Goal: Task Accomplishment & Management: Manage account settings

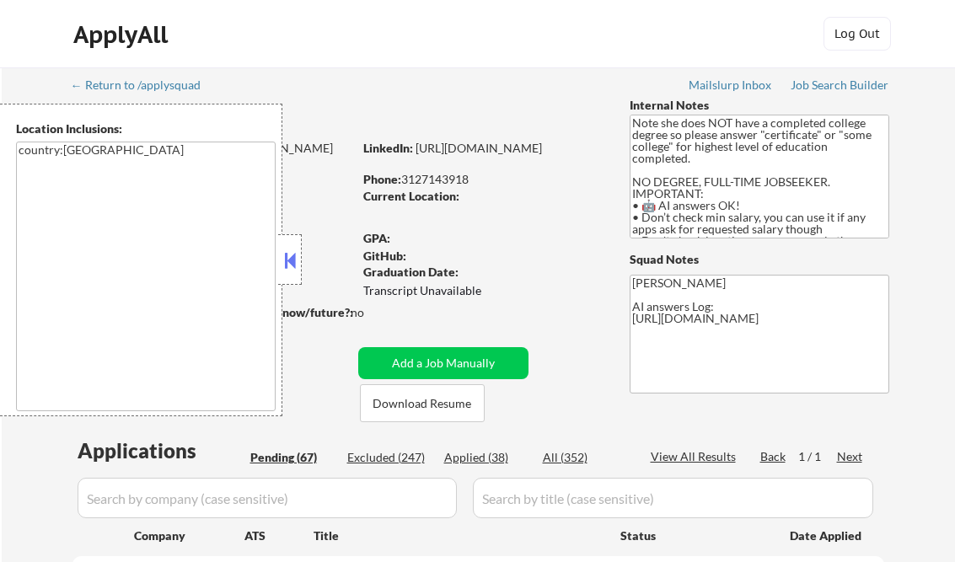
select select ""pending""
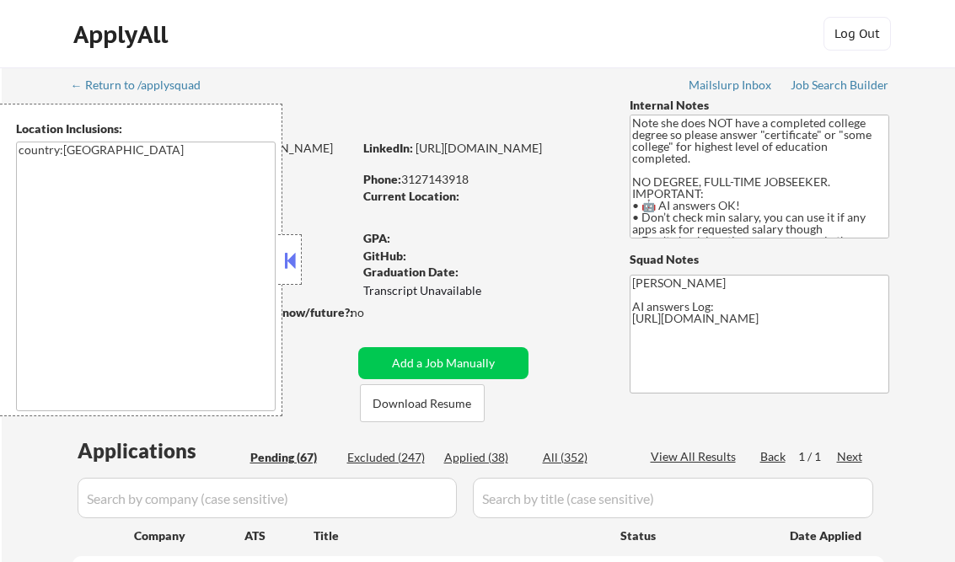
select select ""pending""
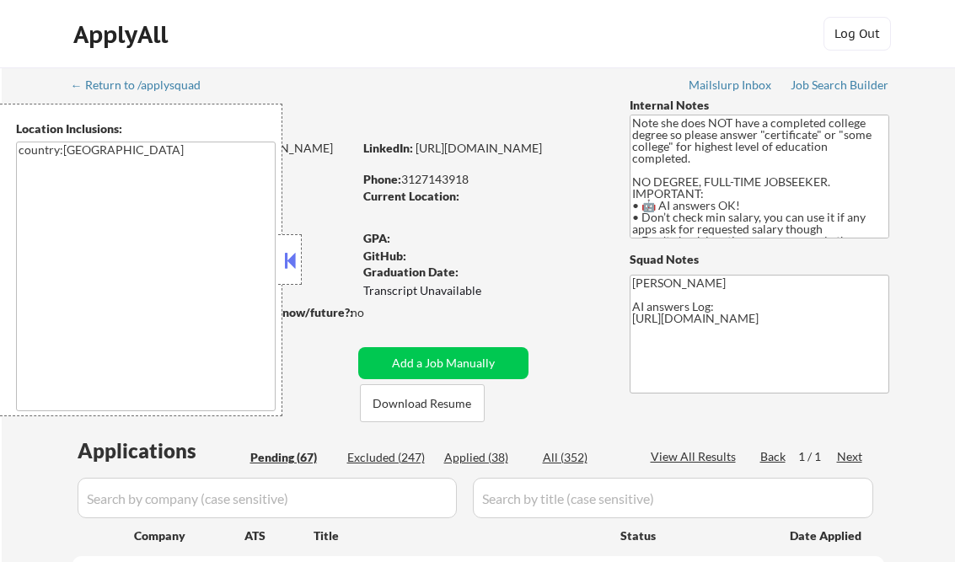
select select ""pending""
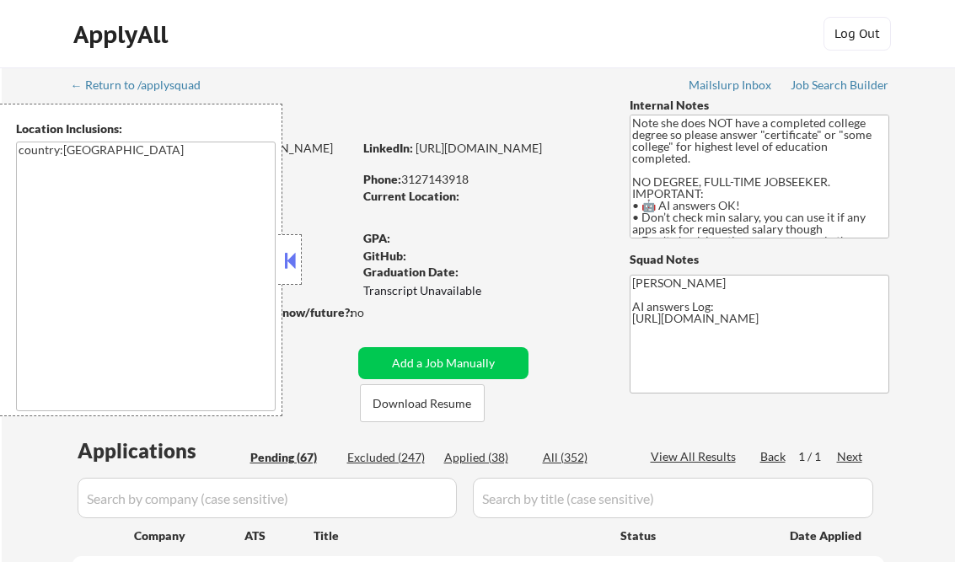
select select ""pending""
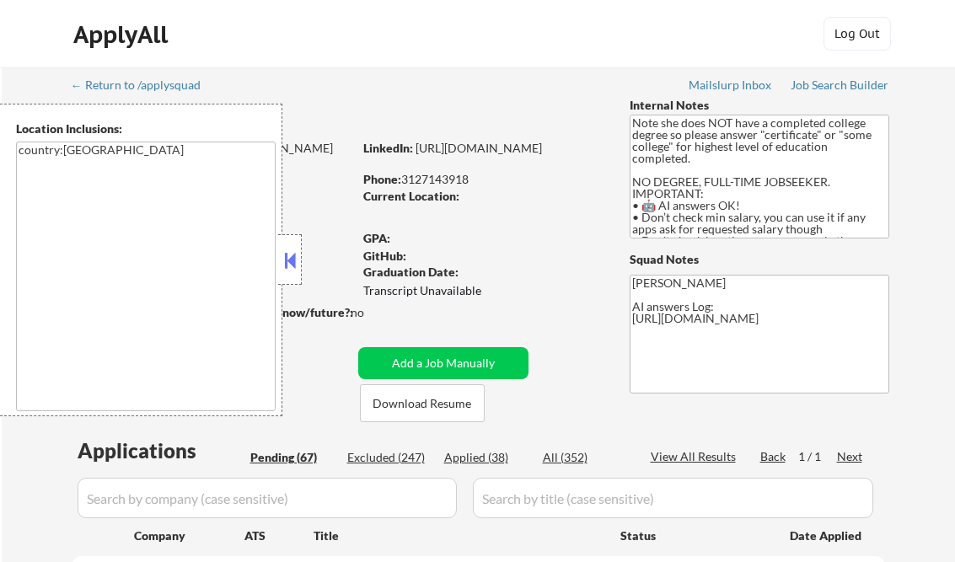
select select ""pending""
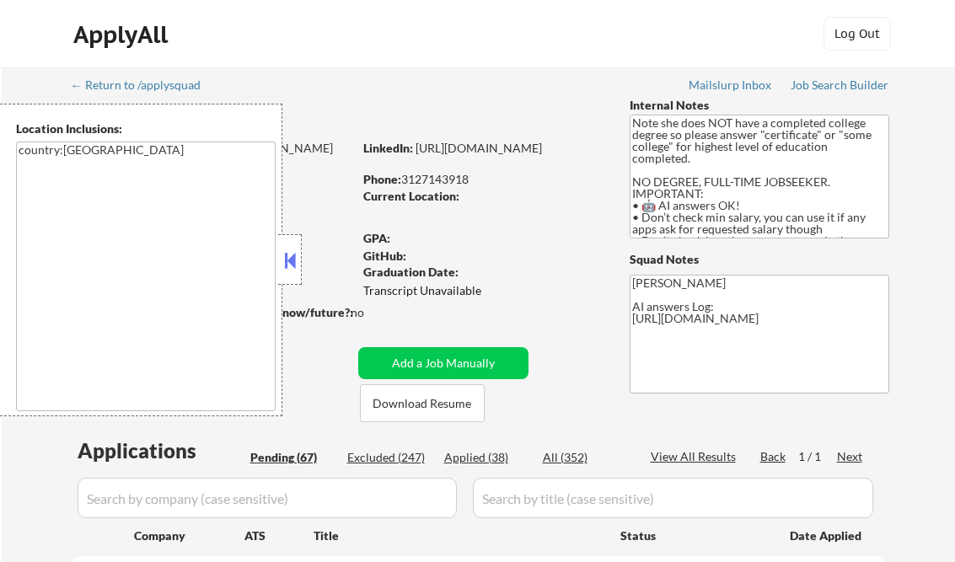
select select ""pending""
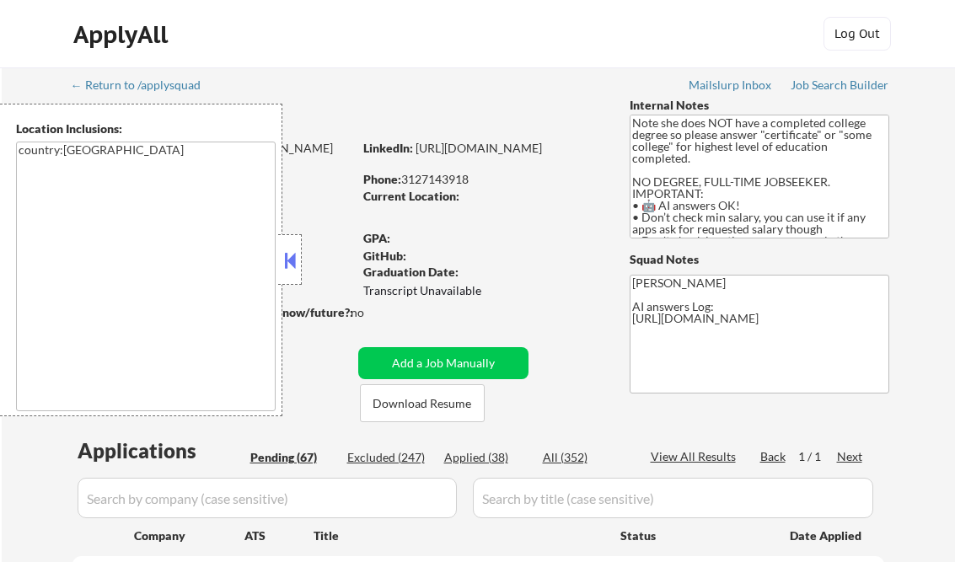
select select ""pending""
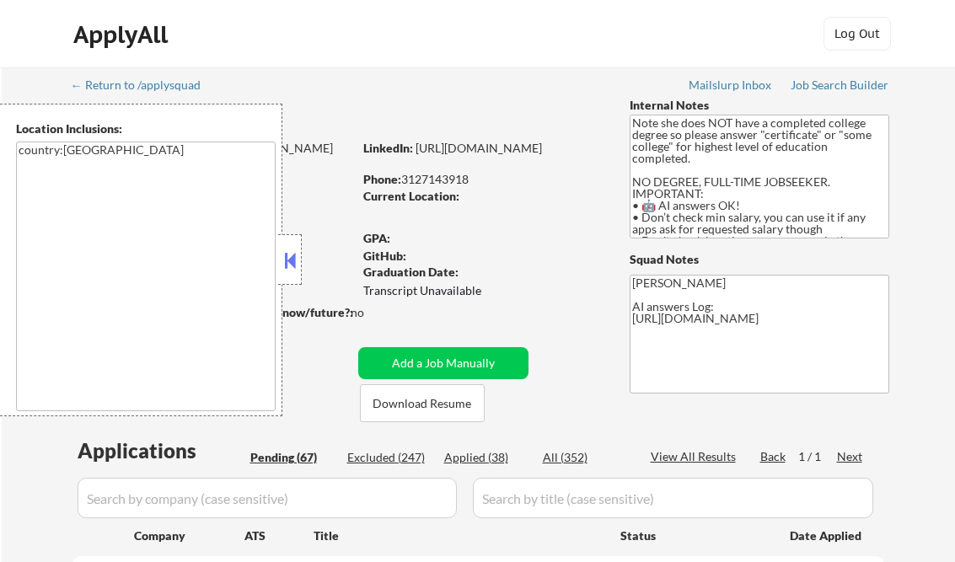
select select ""pending""
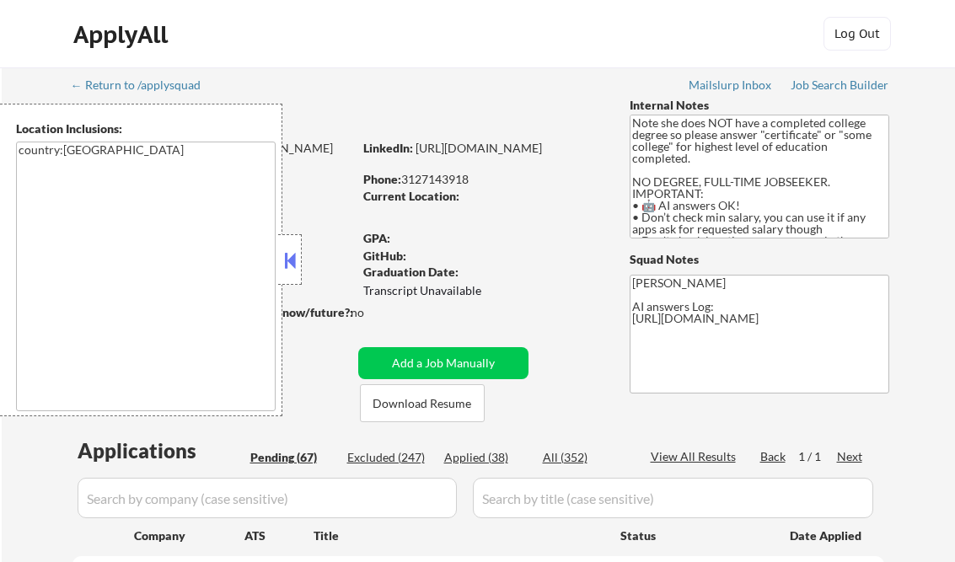
select select ""pending""
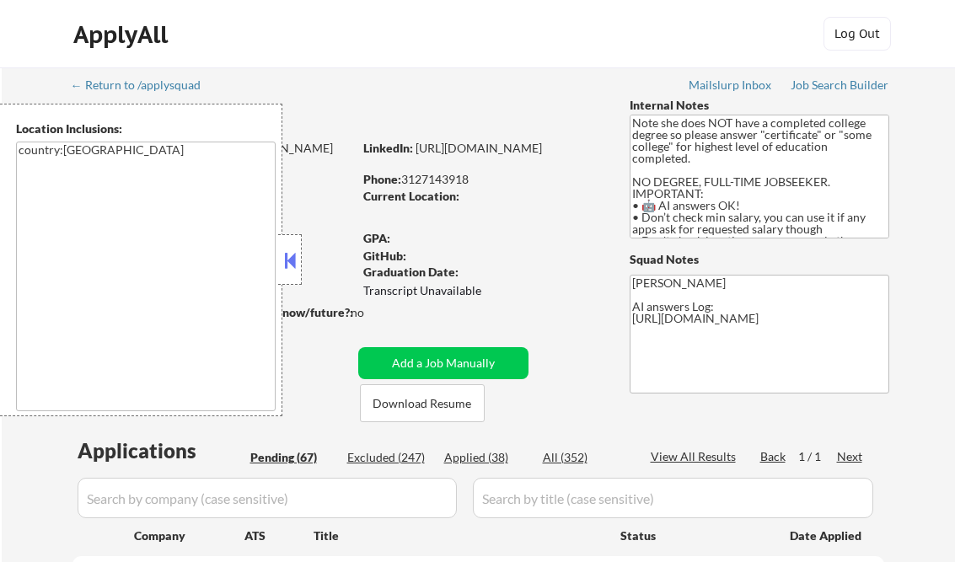
select select ""pending""
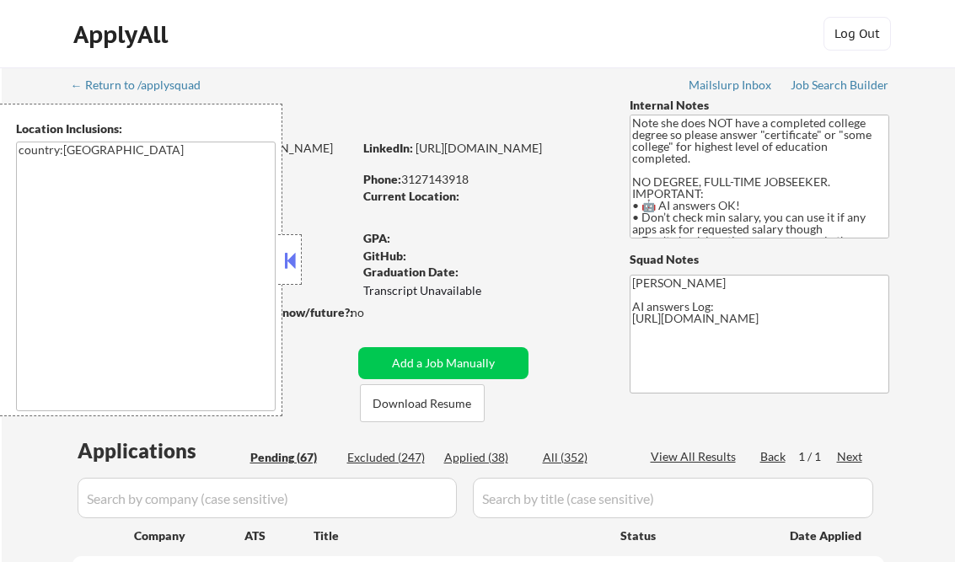
select select ""pending""
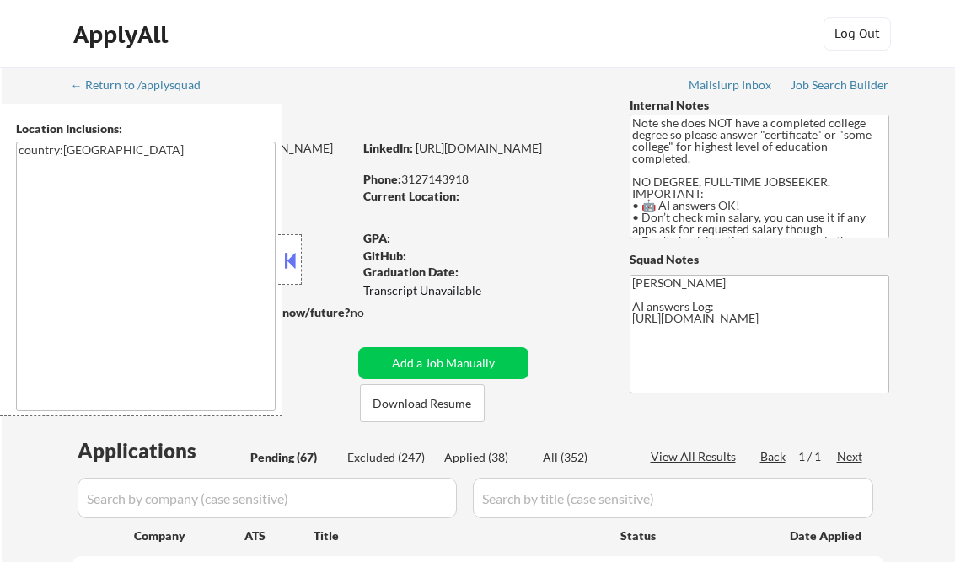
select select ""pending""
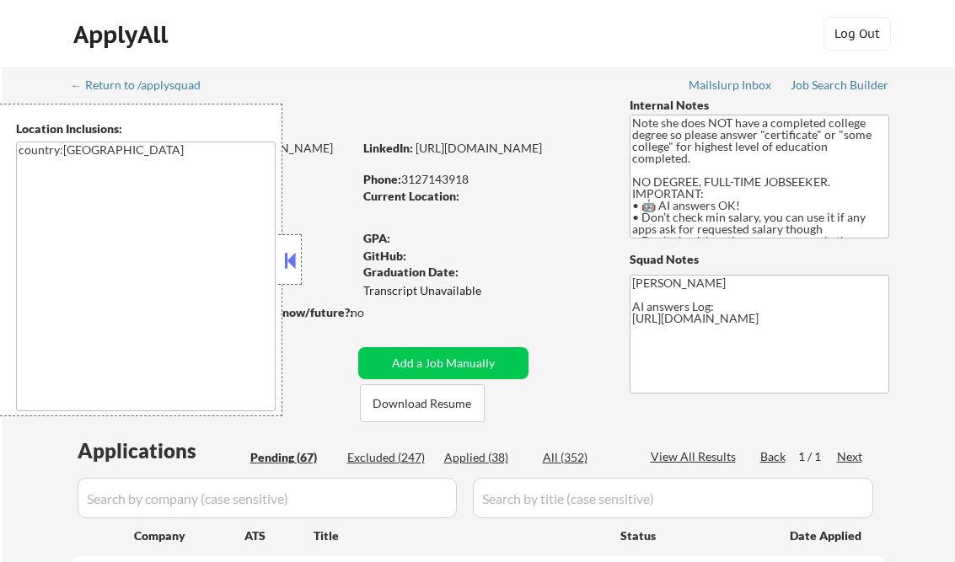
select select ""pending""
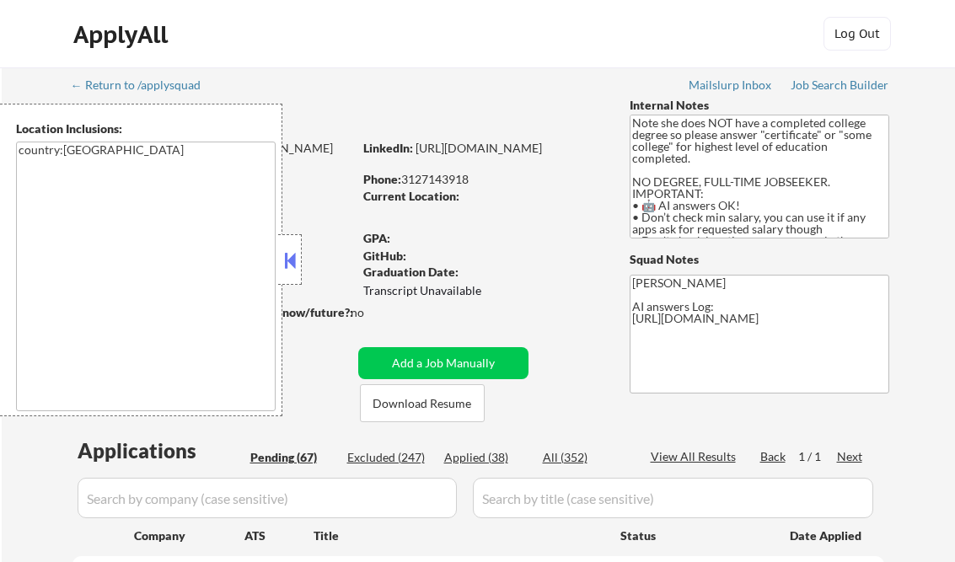
select select ""pending""
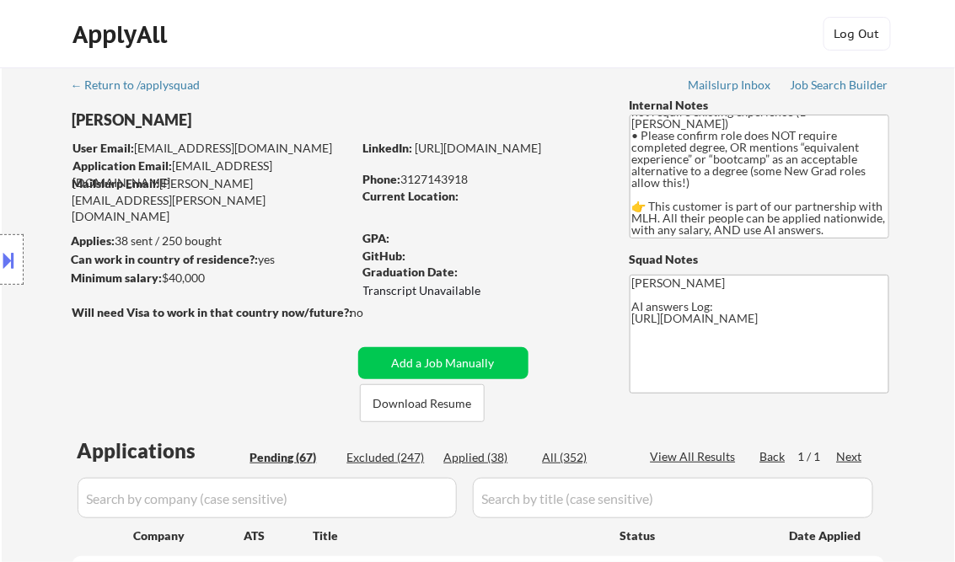
scroll to position [187, 0]
click at [810, 84] on div "Job Search Builder" at bounding box center [840, 85] width 99 height 12
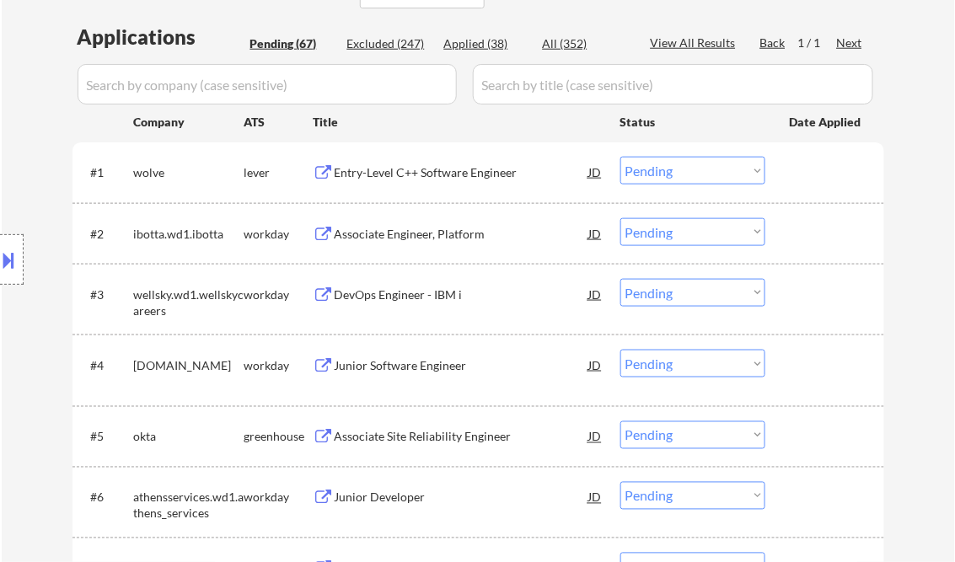
scroll to position [472, 0]
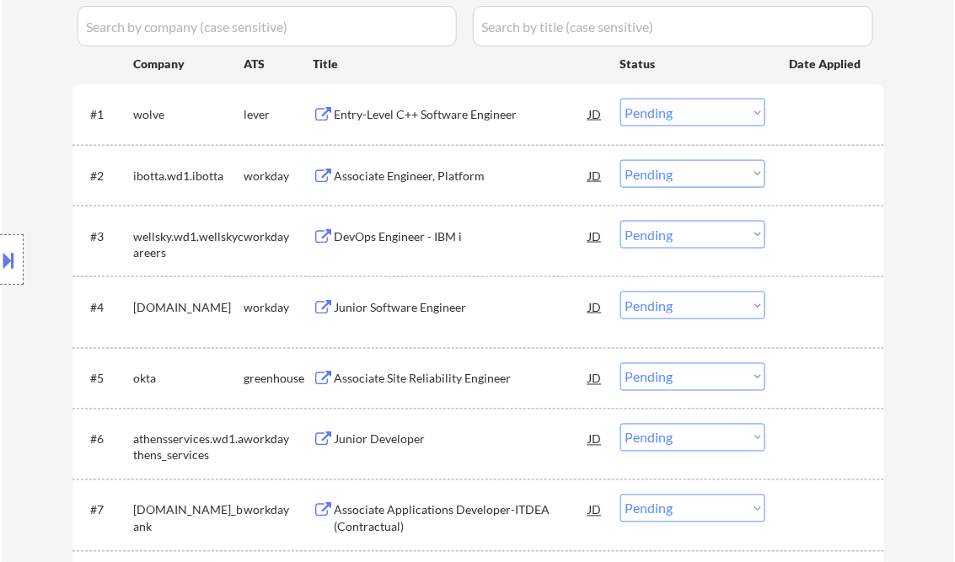
click at [404, 116] on div "Entry-Level C++ Software Engineer" at bounding box center [462, 114] width 255 height 17
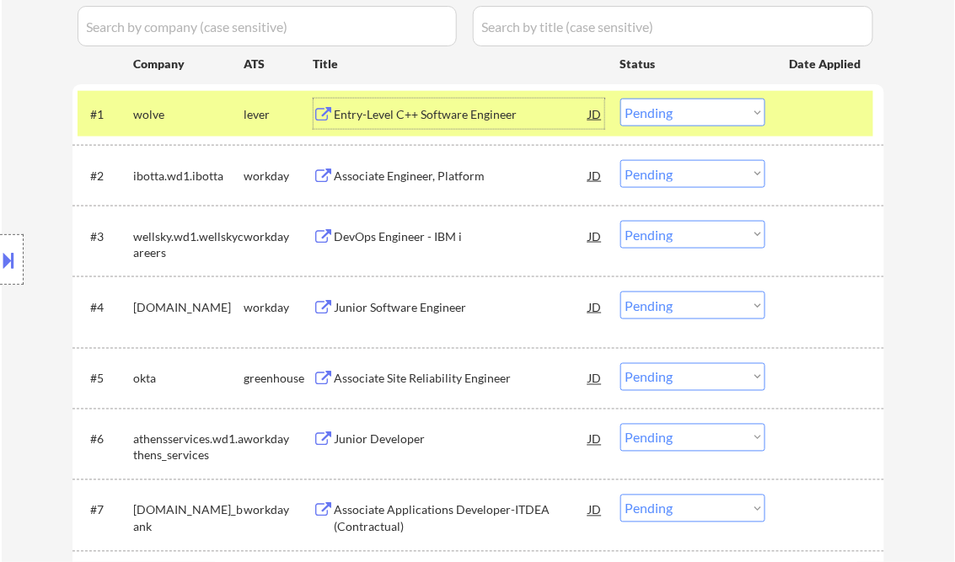
click at [704, 115] on select "Choose an option... Pending Applied Excluded (Questions) Excluded (Expired) Exc…" at bounding box center [693, 113] width 145 height 28
click at [621, 99] on select "Choose an option... Pending Applied Excluded (Questions) Excluded (Expired) Exc…" at bounding box center [693, 113] width 145 height 28
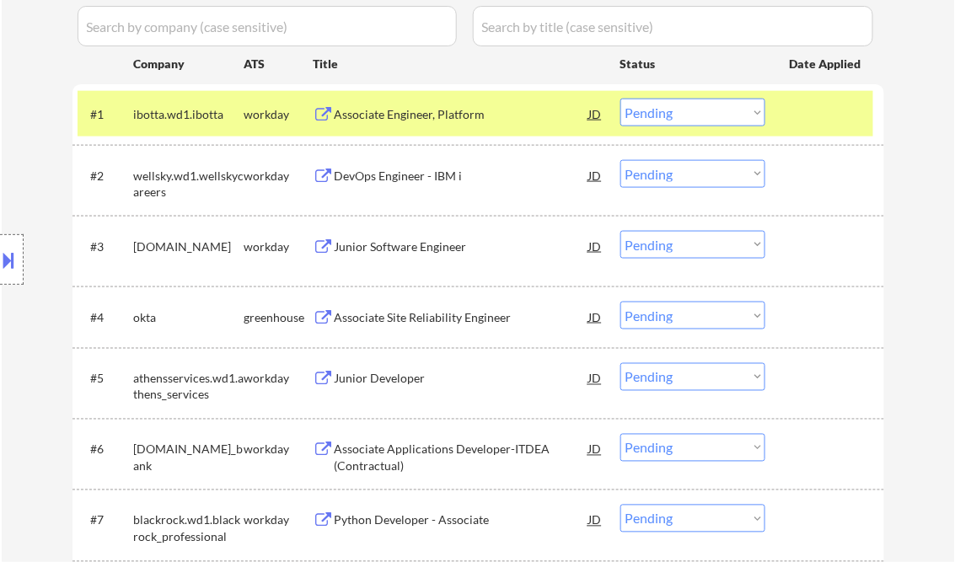
click at [408, 115] on div "Associate Engineer, Platform" at bounding box center [462, 114] width 255 height 17
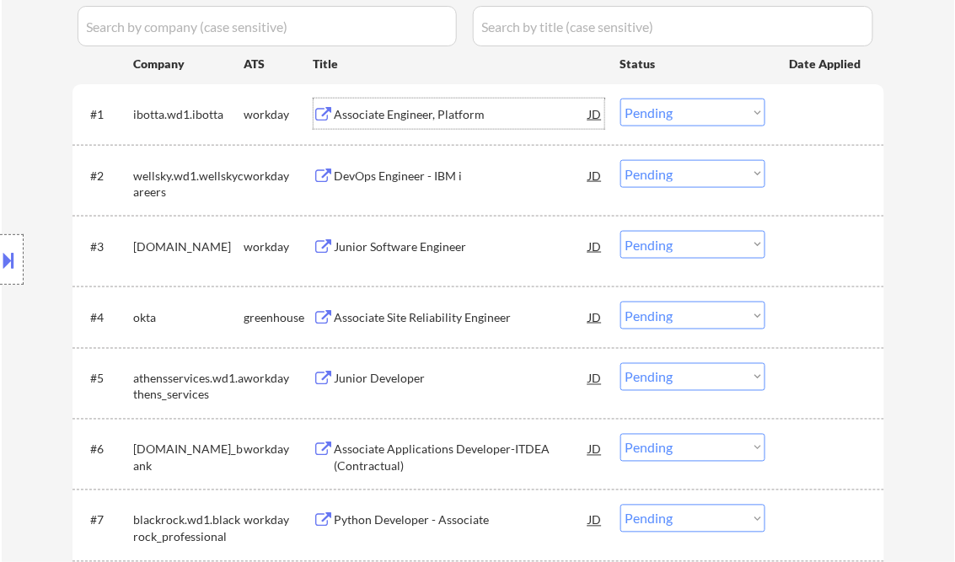
click at [659, 110] on select "Choose an option... Pending Applied Excluded (Questions) Excluded (Expired) Exc…" at bounding box center [693, 113] width 145 height 28
click at [621, 99] on select "Choose an option... Pending Applied Excluded (Questions) Excluded (Expired) Exc…" at bounding box center [693, 113] width 145 height 28
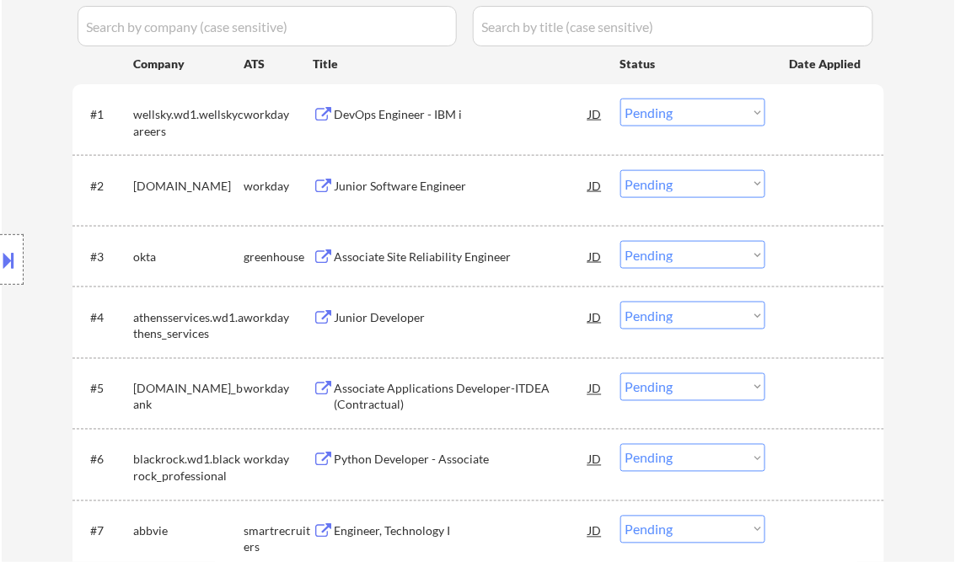
click at [403, 105] on div "DevOps Engineer - IBM i" at bounding box center [462, 114] width 255 height 30
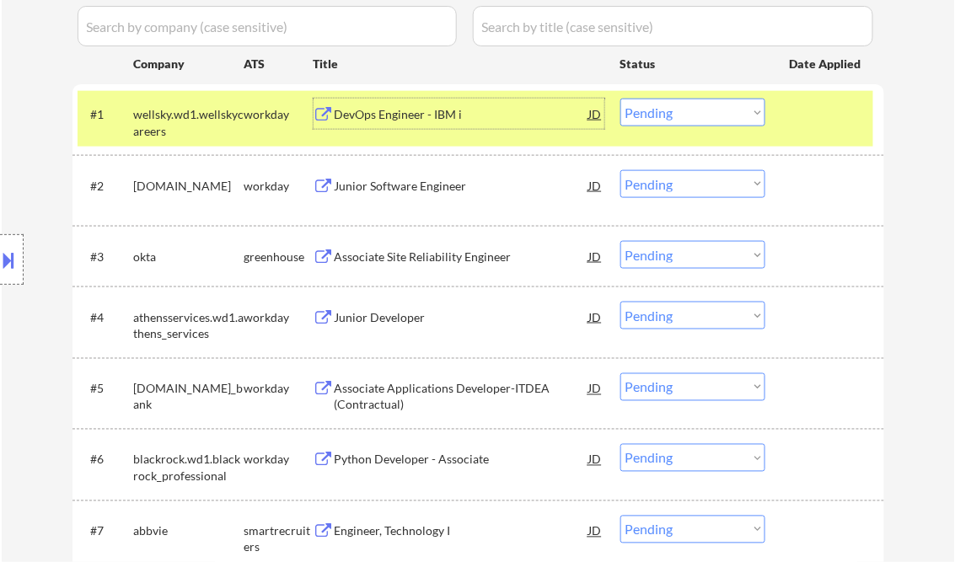
drag, startPoint x: 661, startPoint y: 115, endPoint x: 676, endPoint y: 125, distance: 18.2
click at [661, 114] on select "Choose an option... Pending Applied Excluded (Questions) Excluded (Expired) Exc…" at bounding box center [693, 113] width 145 height 28
click at [452, 121] on div "DevOps Engineer - IBM i" at bounding box center [462, 114] width 255 height 17
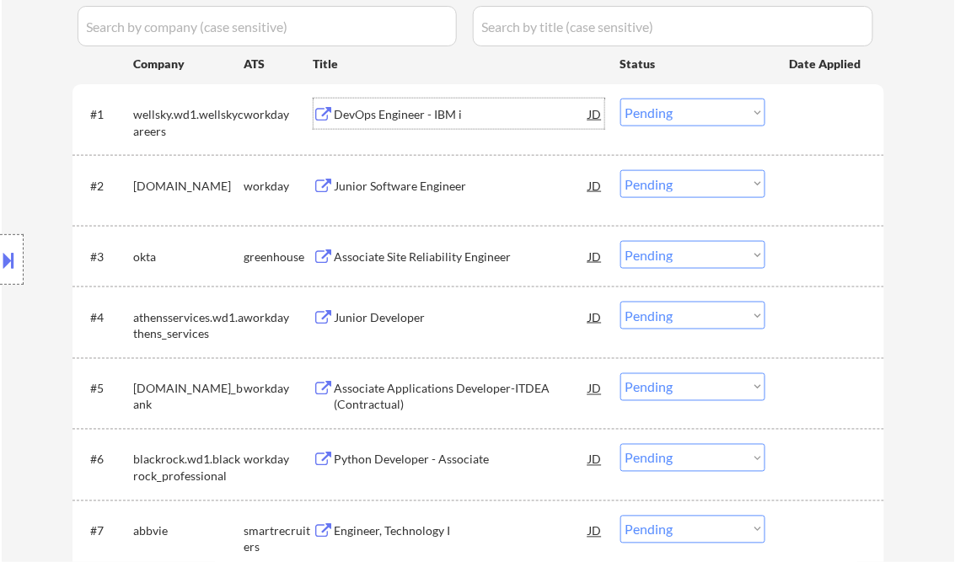
drag, startPoint x: 661, startPoint y: 113, endPoint x: 680, endPoint y: 128, distance: 24.6
click at [661, 113] on select "Choose an option... Pending Applied Excluded (Questions) Excluded (Expired) Exc…" at bounding box center [693, 113] width 145 height 28
click at [621, 99] on select "Choose an option... Pending Applied Excluded (Questions) Excluded (Expired) Exc…" at bounding box center [693, 113] width 145 height 28
click at [428, 194] on div "Junior Software Engineer" at bounding box center [462, 185] width 255 height 30
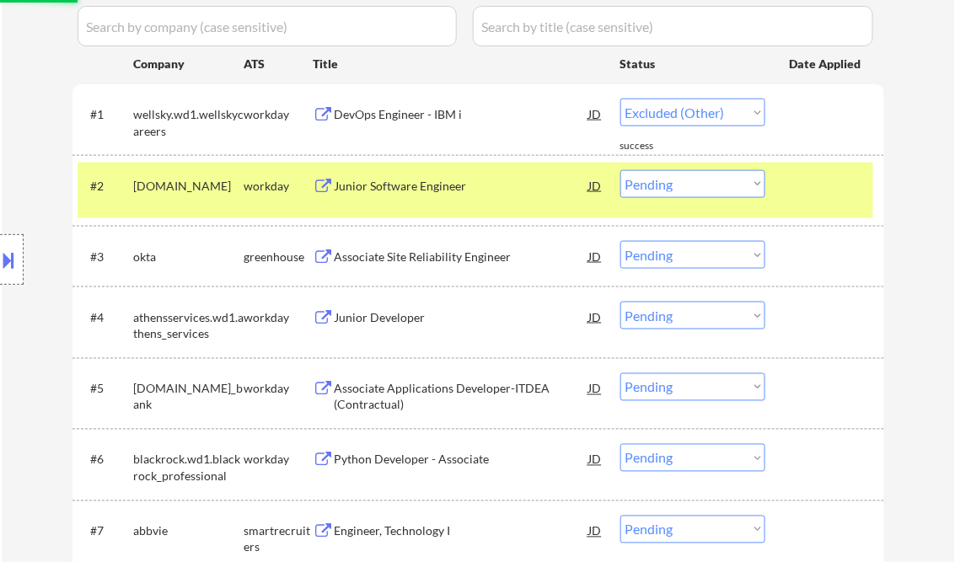
select select ""pending""
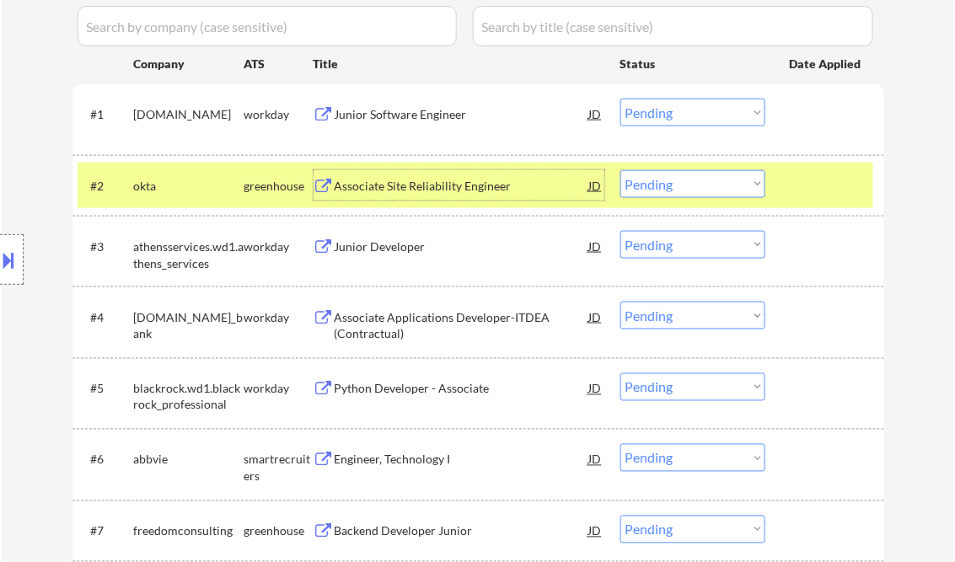
click at [416, 189] on div "Associate Site Reliability Engineer" at bounding box center [462, 186] width 255 height 17
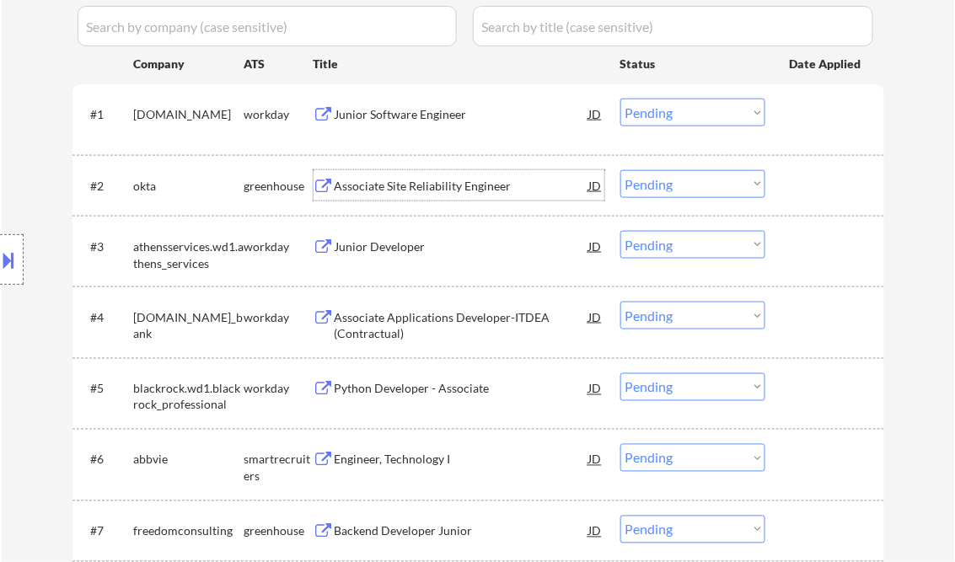
click at [685, 183] on select "Choose an option... Pending Applied Excluded (Questions) Excluded (Expired) Exc…" at bounding box center [693, 184] width 145 height 28
click at [621, 170] on select "Choose an option... Pending Applied Excluded (Questions) Excluded (Expired) Exc…" at bounding box center [693, 184] width 145 height 28
click at [363, 250] on div "Junior Developer" at bounding box center [462, 247] width 255 height 17
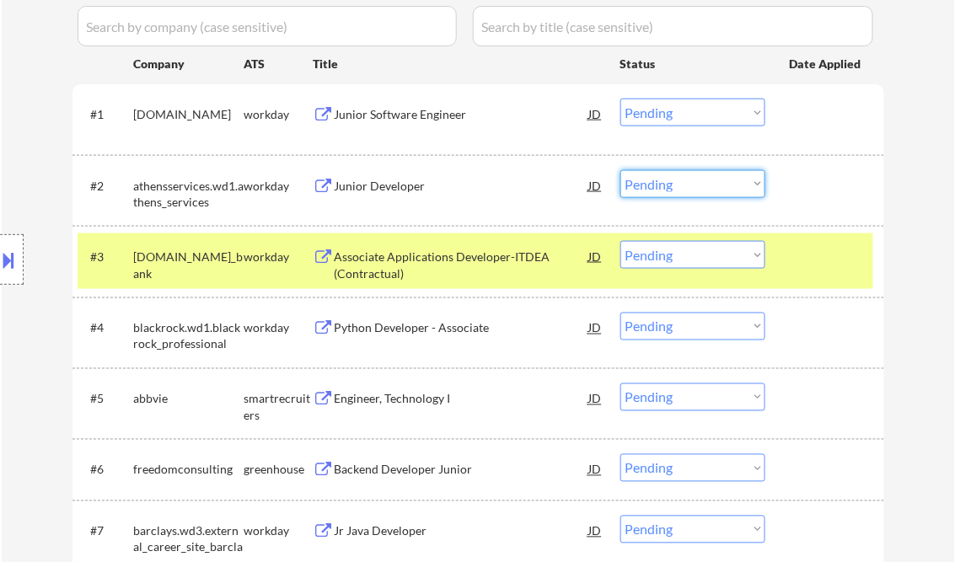
click at [691, 191] on select "Choose an option... Pending Applied Excluded (Questions) Excluded (Expired) Exc…" at bounding box center [693, 184] width 145 height 28
click at [621, 170] on select "Choose an option... Pending Applied Excluded (Questions) Excluded (Expired) Exc…" at bounding box center [693, 184] width 145 height 28
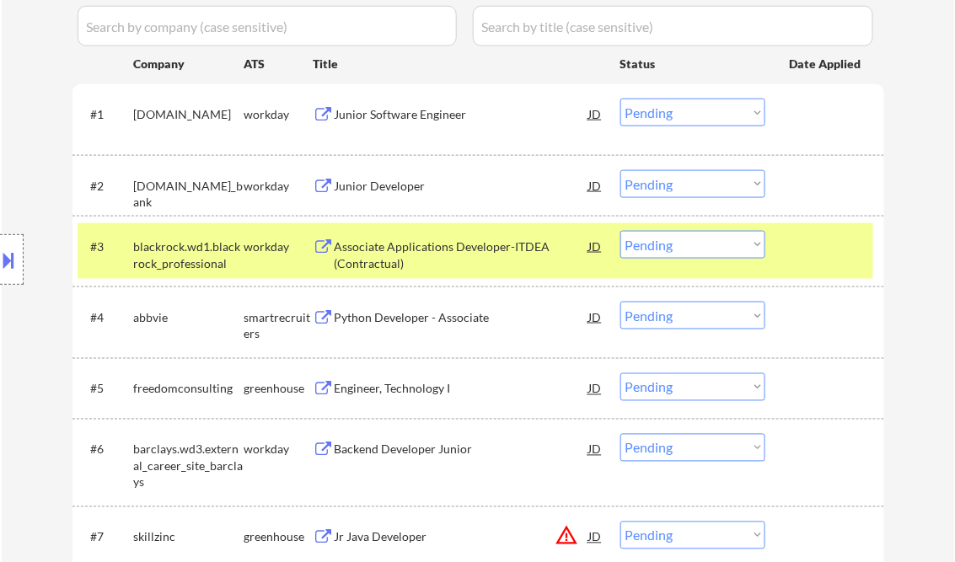
click at [433, 243] on div "Associate Applications Developer-ITDEA (Contractual)" at bounding box center [462, 251] width 255 height 40
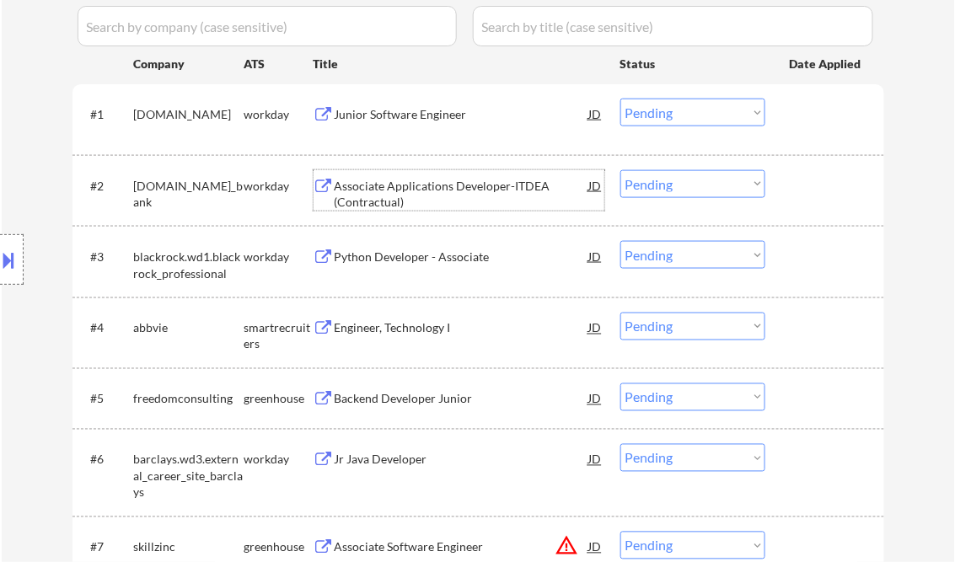
click at [466, 185] on div "Associate Applications Developer-ITDEA (Contractual)" at bounding box center [462, 194] width 255 height 33
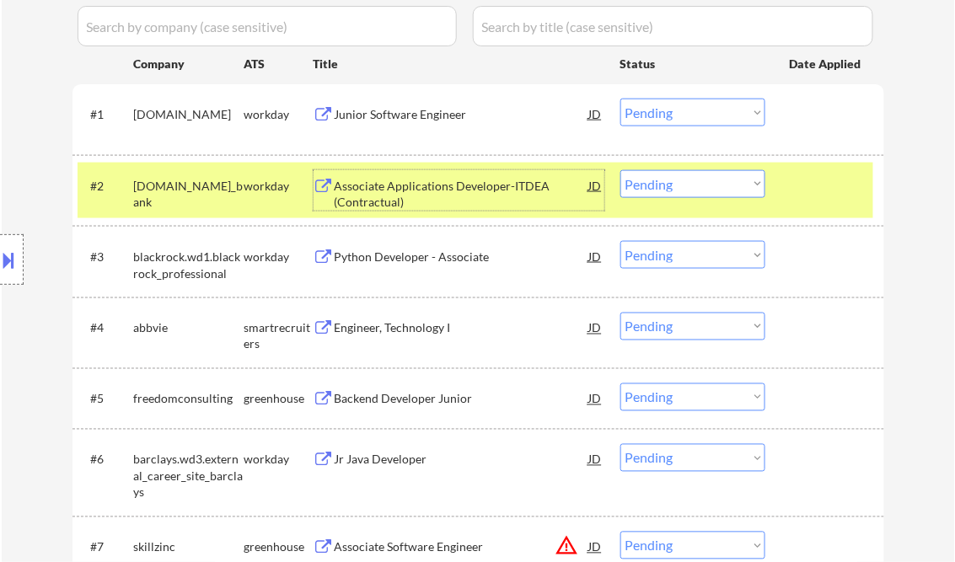
click at [678, 184] on select "Choose an option... Pending Applied Excluded (Questions) Excluded (Expired) Exc…" at bounding box center [693, 184] width 145 height 28
click at [621, 170] on select "Choose an option... Pending Applied Excluded (Questions) Excluded (Expired) Exc…" at bounding box center [693, 184] width 145 height 28
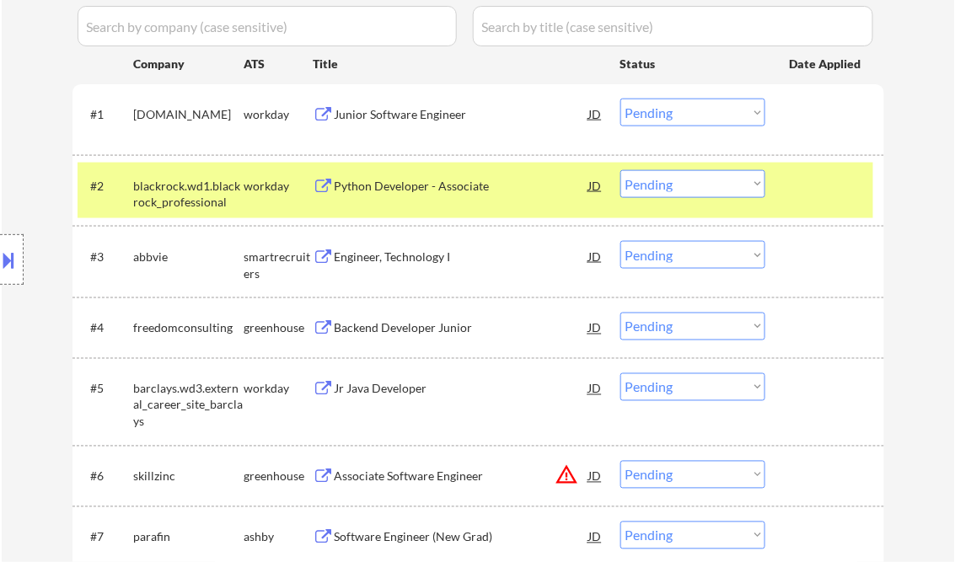
click at [388, 192] on div "Python Developer - Associate" at bounding box center [462, 186] width 255 height 17
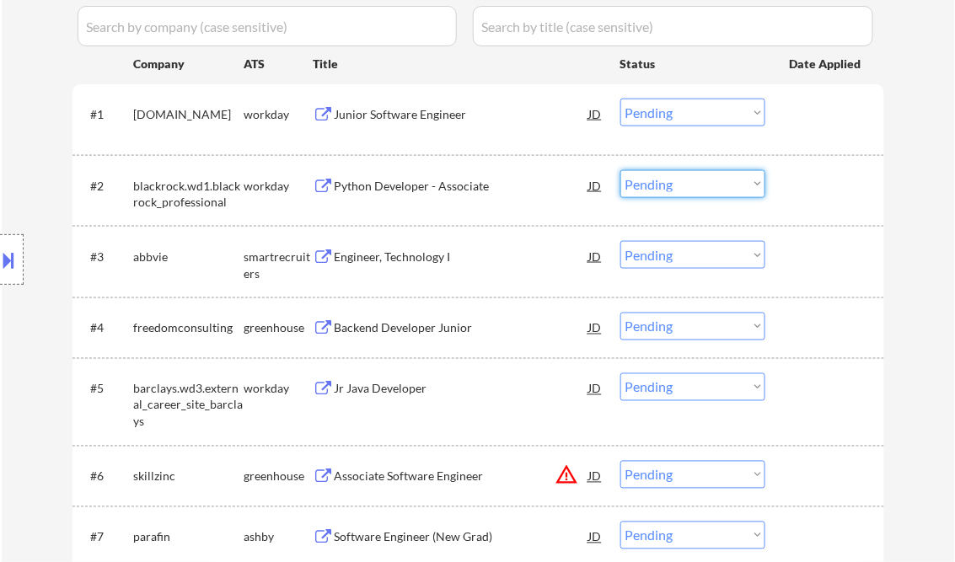
drag, startPoint x: 661, startPoint y: 182, endPoint x: 696, endPoint y: 199, distance: 39.2
click at [661, 182] on select "Choose an option... Pending Applied Excluded (Questions) Excluded (Expired) Exc…" at bounding box center [693, 184] width 145 height 28
click at [621, 170] on select "Choose an option... Pending Applied Excluded (Questions) Excluded (Expired) Exc…" at bounding box center [693, 184] width 145 height 28
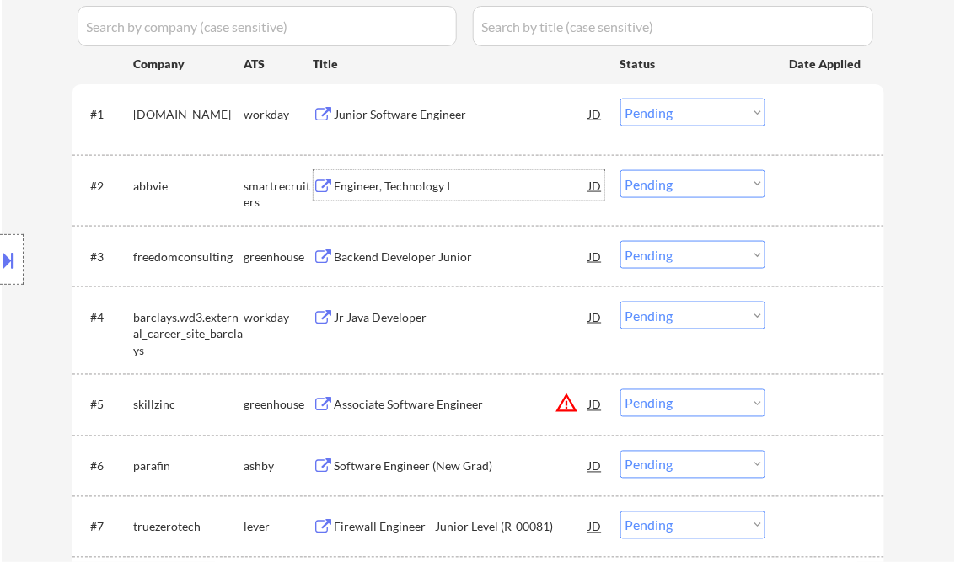
click at [422, 187] on div "Engineer, Technology I" at bounding box center [462, 186] width 255 height 17
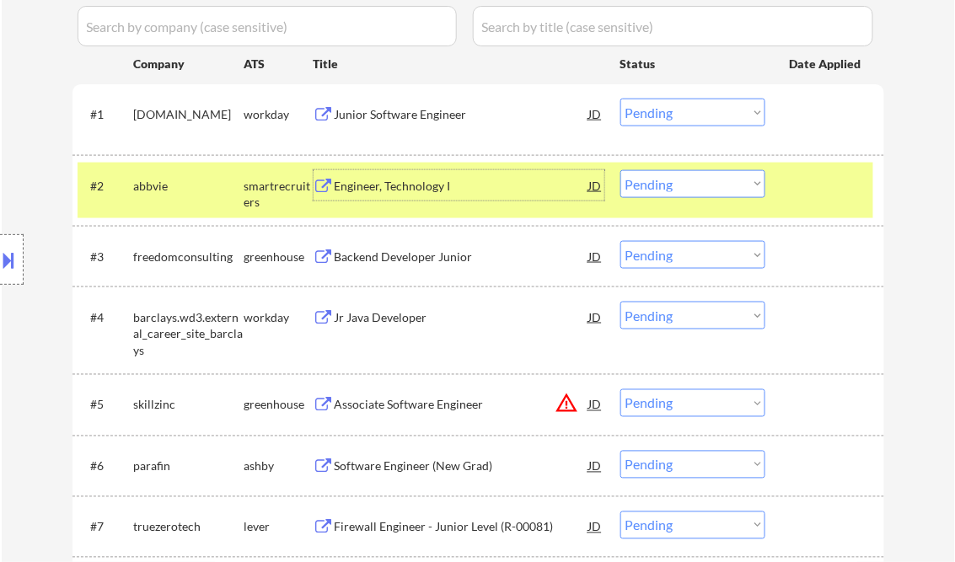
drag, startPoint x: 646, startPoint y: 189, endPoint x: 653, endPoint y: 196, distance: 9.5
click at [646, 189] on select "Choose an option... Pending Applied Excluded (Questions) Excluded (Expired) Exc…" at bounding box center [693, 184] width 145 height 28
click at [621, 170] on select "Choose an option... Pending Applied Excluded (Questions) Excluded (Expired) Exc…" at bounding box center [693, 184] width 145 height 28
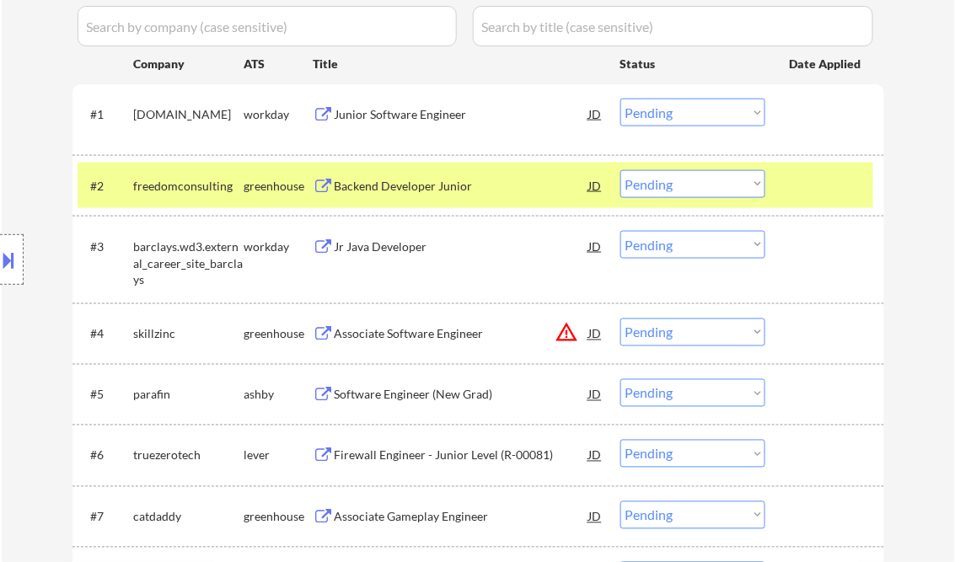
click at [398, 191] on div "Backend Developer Junior" at bounding box center [462, 186] width 255 height 17
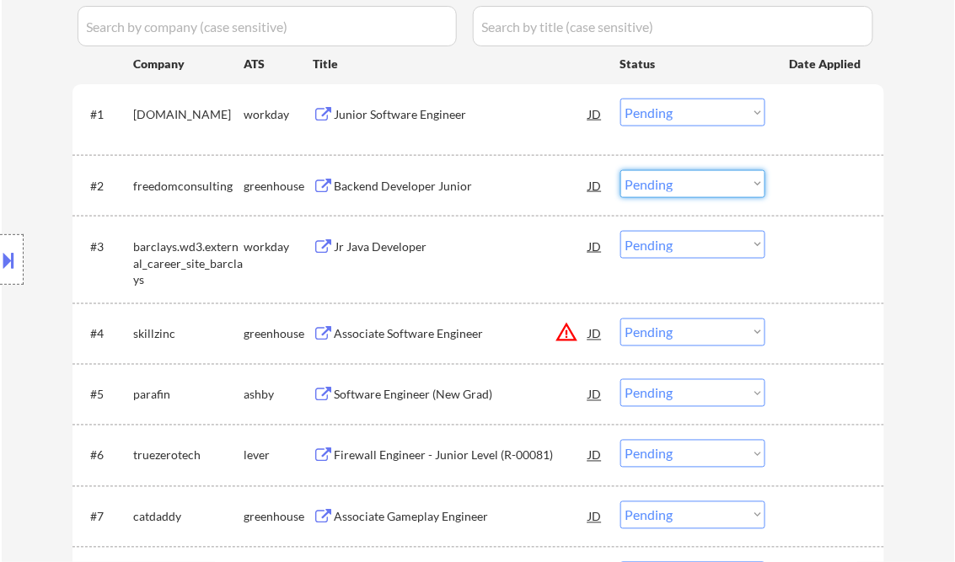
click at [674, 183] on select "Choose an option... Pending Applied Excluded (Questions) Excluded (Expired) Exc…" at bounding box center [693, 184] width 145 height 28
click at [671, 185] on select "Choose an option... Pending Applied Excluded (Questions) Excluded (Expired) Exc…" at bounding box center [693, 184] width 145 height 28
click at [621, 170] on select "Choose an option... Pending Applied Excluded (Questions) Excluded (Expired) Exc…" at bounding box center [693, 184] width 145 height 28
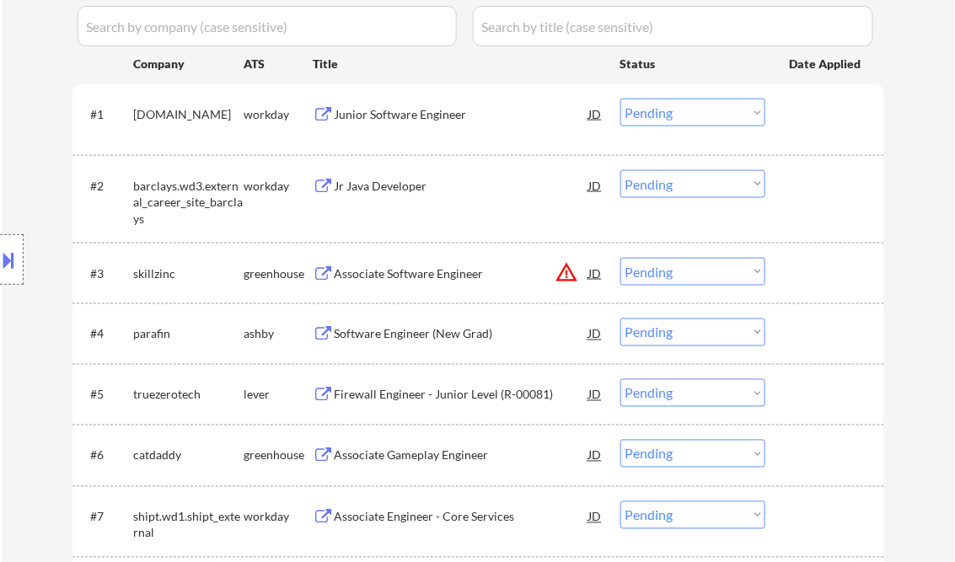
click at [400, 192] on div "Jr Java Developer" at bounding box center [462, 186] width 255 height 17
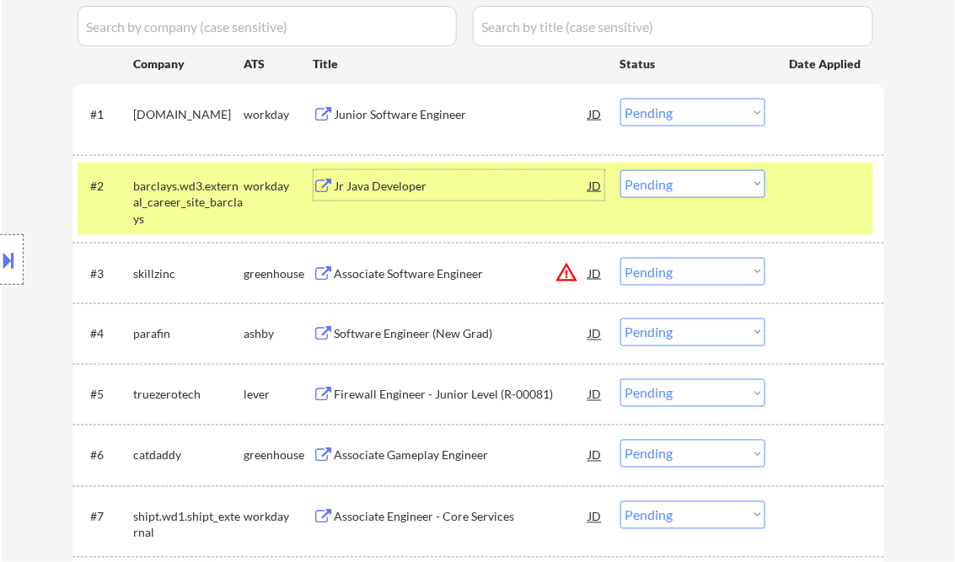
drag, startPoint x: 690, startPoint y: 180, endPoint x: 695, endPoint y: 193, distance: 13.6
click at [690, 180] on select "Choose an option... Pending Applied Excluded (Questions) Excluded (Expired) Exc…" at bounding box center [693, 184] width 145 height 28
click at [621, 170] on select "Choose an option... Pending Applied Excluded (Questions) Excluded (Expired) Exc…" at bounding box center [693, 184] width 145 height 28
click at [452, 273] on div "Associate Software Engineer" at bounding box center [462, 274] width 255 height 17
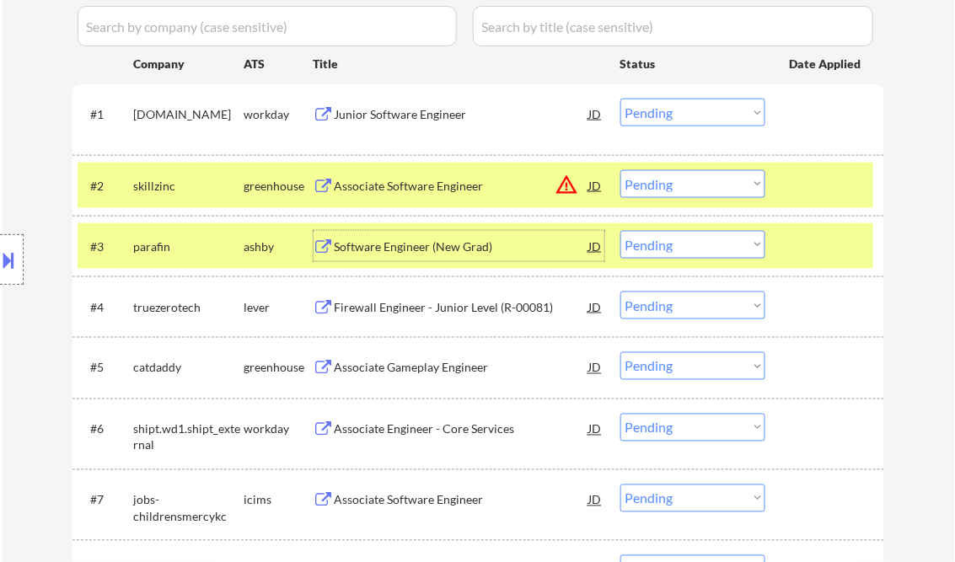
drag, startPoint x: 668, startPoint y: 190, endPoint x: 679, endPoint y: 198, distance: 13.8
click at [669, 191] on select "Choose an option... Pending Applied Excluded (Questions) Excluded (Expired) Exc…" at bounding box center [693, 184] width 145 height 28
click at [621, 170] on select "Choose an option... Pending Applied Excluded (Questions) Excluded (Expired) Exc…" at bounding box center [693, 184] width 145 height 28
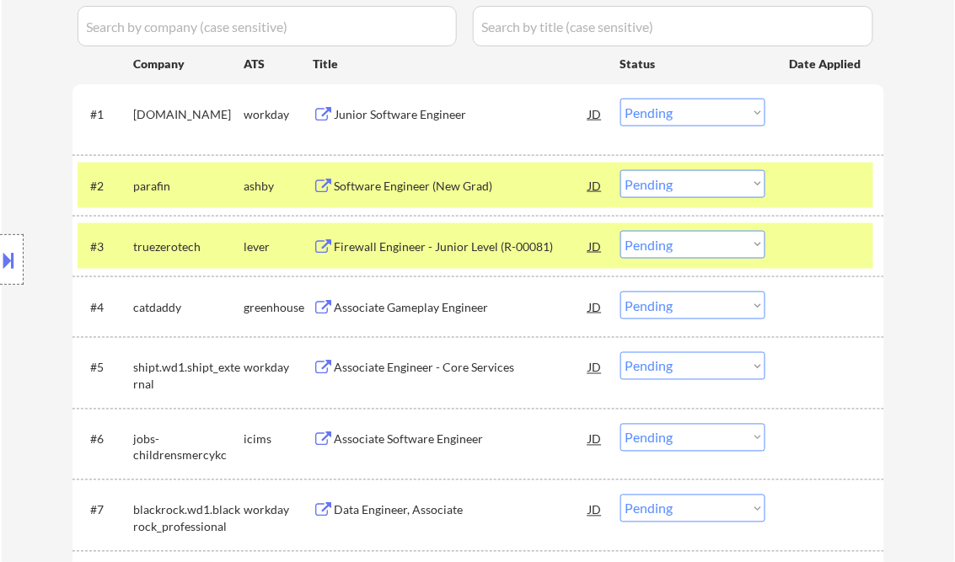
click at [430, 188] on div "Software Engineer (New Grad)" at bounding box center [462, 186] width 255 height 17
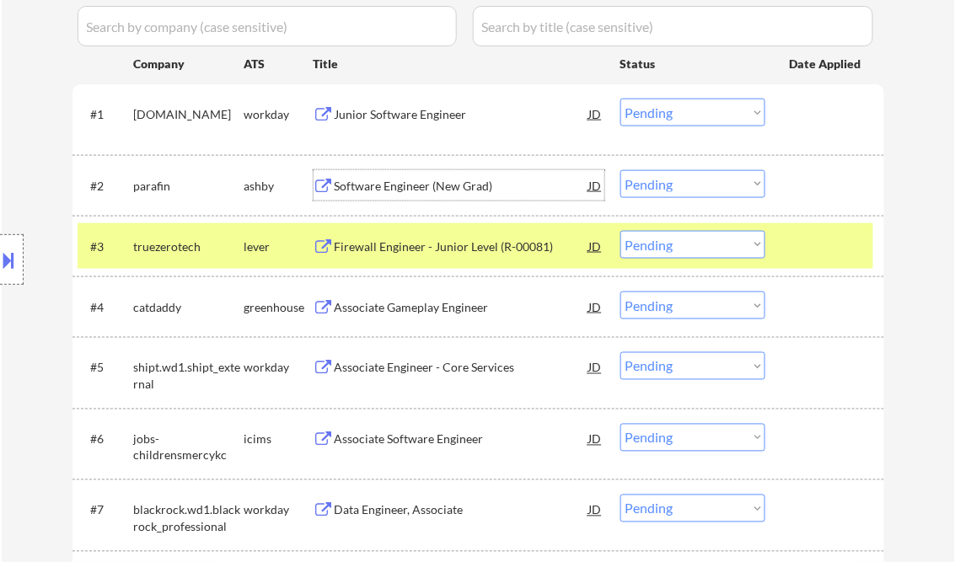
click at [669, 175] on select "Choose an option... Pending Applied Excluded (Questions) Excluded (Expired) Exc…" at bounding box center [693, 184] width 145 height 28
click at [621, 170] on select "Choose an option... Pending Applied Excluded (Questions) Excluded (Expired) Exc…" at bounding box center [693, 184] width 145 height 28
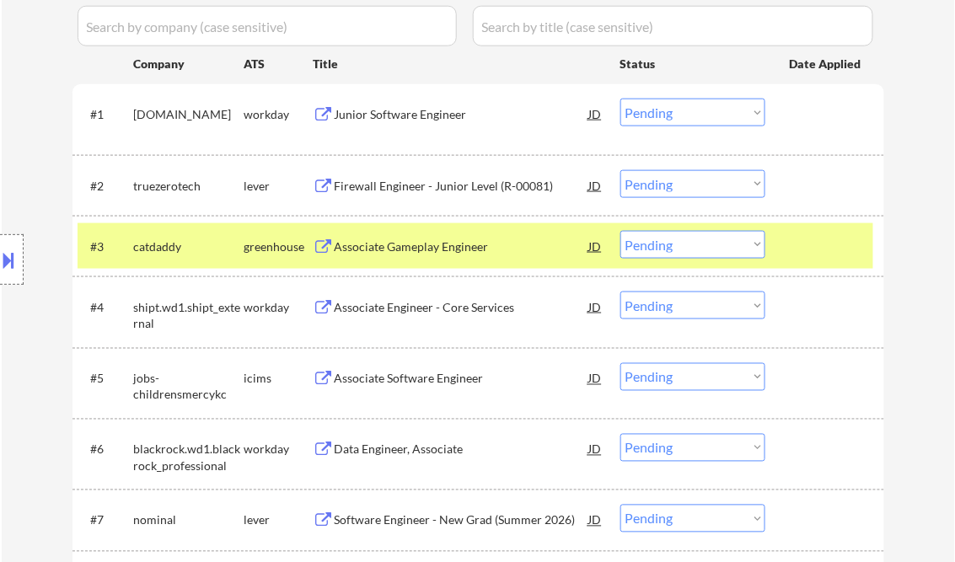
click at [437, 191] on div "Firewall Engineer - Junior Level (R-00081)" at bounding box center [462, 186] width 255 height 17
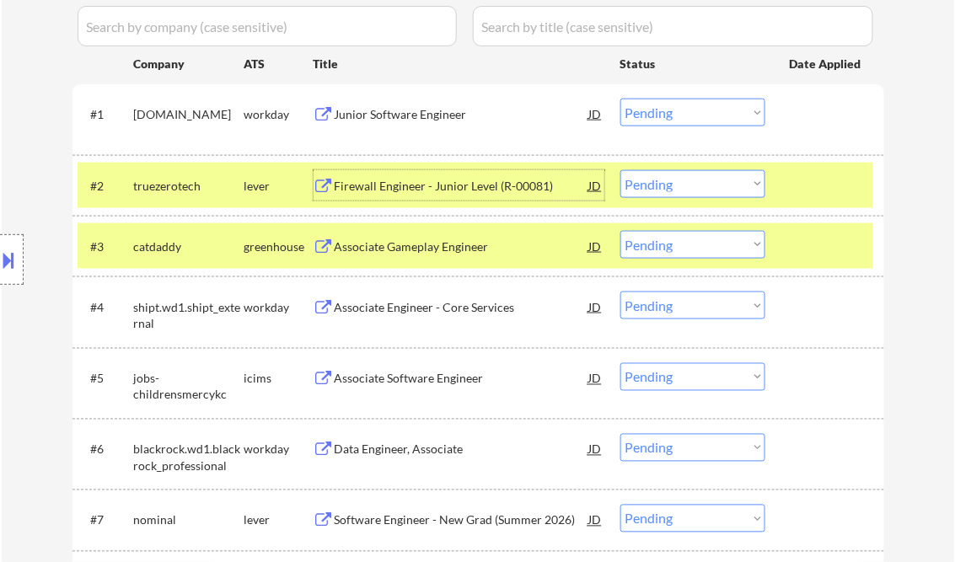
click at [653, 187] on select "Choose an option... Pending Applied Excluded (Questions) Excluded (Expired) Exc…" at bounding box center [693, 184] width 145 height 28
click at [621, 170] on select "Choose an option... Pending Applied Excluded (Questions) Excluded (Expired) Exc…" at bounding box center [693, 184] width 145 height 28
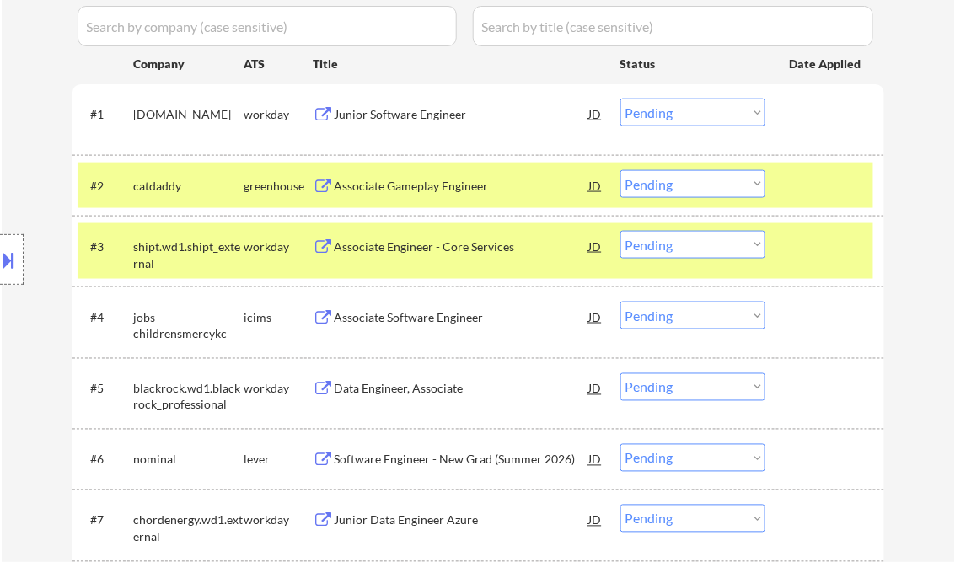
click at [438, 185] on div "Associate Gameplay Engineer" at bounding box center [462, 186] width 255 height 17
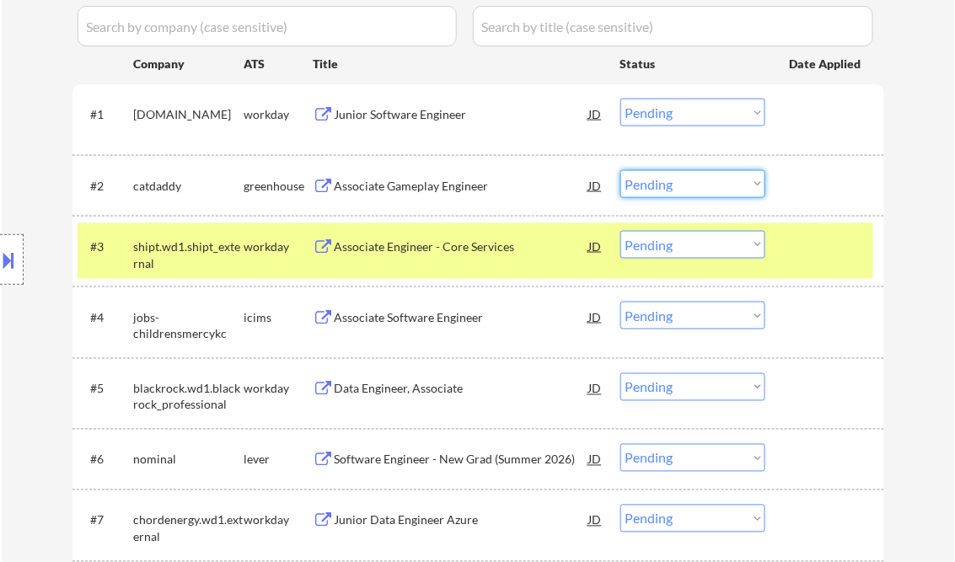
drag, startPoint x: 688, startPoint y: 181, endPoint x: 696, endPoint y: 196, distance: 17.4
click at [688, 181] on select "Choose an option... Pending Applied Excluded (Questions) Excluded (Expired) Exc…" at bounding box center [693, 184] width 145 height 28
click at [621, 170] on select "Choose an option... Pending Applied Excluded (Questions) Excluded (Expired) Exc…" at bounding box center [693, 184] width 145 height 28
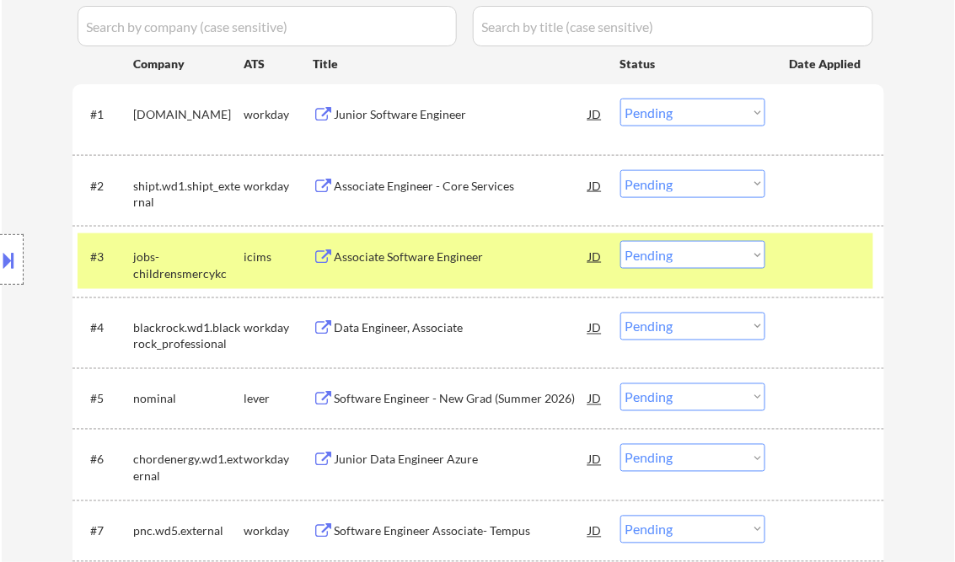
click at [440, 192] on div "Associate Engineer - Core Services" at bounding box center [462, 186] width 255 height 17
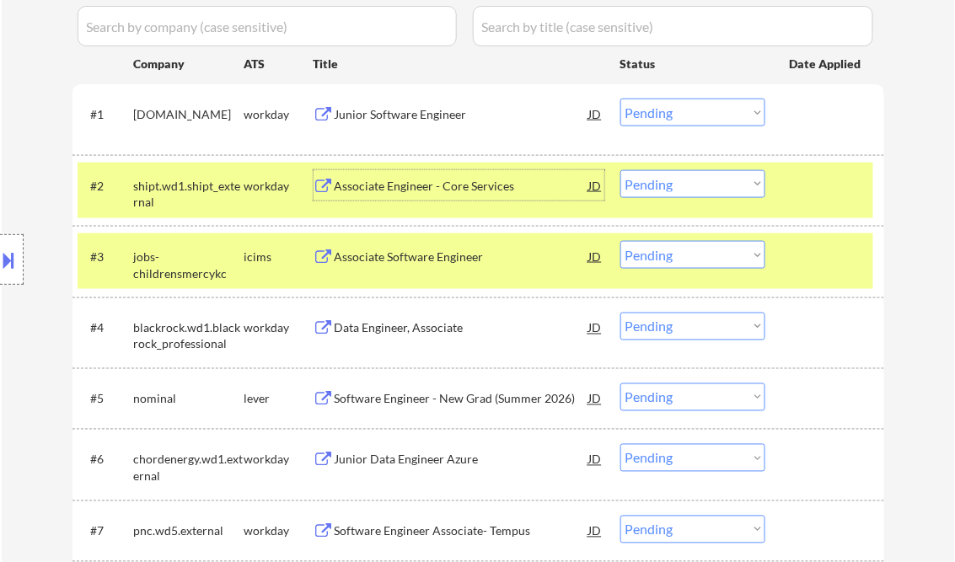
click at [674, 179] on select "Choose an option... Pending Applied Excluded (Questions) Excluded (Expired) Exc…" at bounding box center [693, 184] width 145 height 28
click at [621, 170] on select "Choose an option... Pending Applied Excluded (Questions) Excluded (Expired) Exc…" at bounding box center [693, 184] width 145 height 28
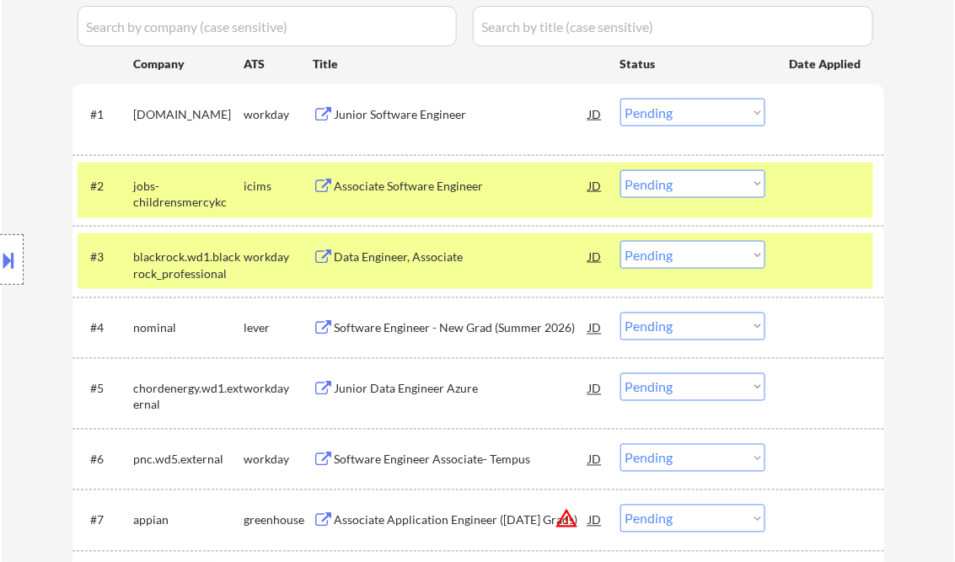
click at [401, 199] on div "Associate Software Engineer" at bounding box center [462, 185] width 255 height 30
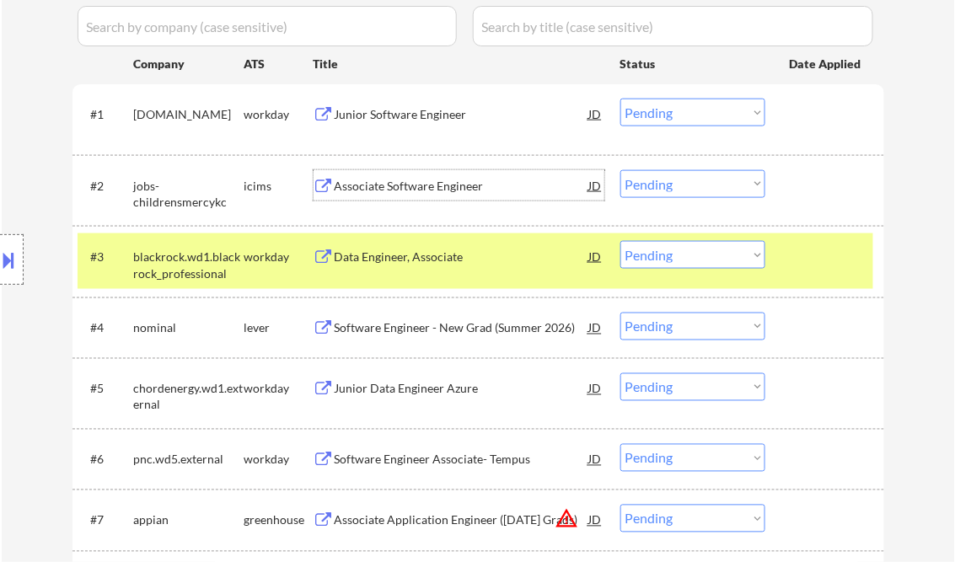
click at [667, 188] on select "Choose an option... Pending Applied Excluded (Questions) Excluded (Expired) Exc…" at bounding box center [693, 184] width 145 height 28
click at [621, 170] on select "Choose an option... Pending Applied Excluded (Questions) Excluded (Expired) Exc…" at bounding box center [693, 184] width 145 height 28
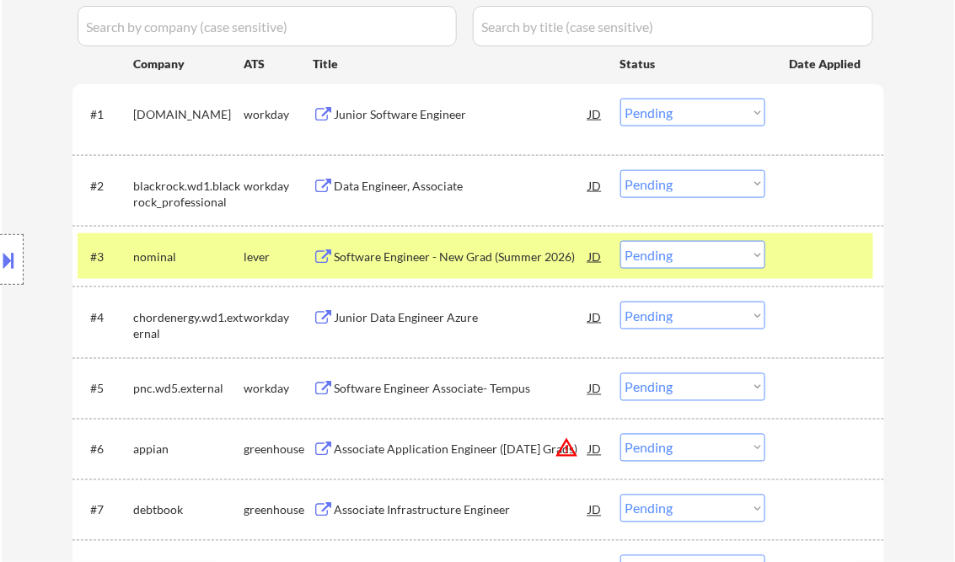
click at [413, 191] on div "Data Engineer, Associate" at bounding box center [462, 186] width 255 height 17
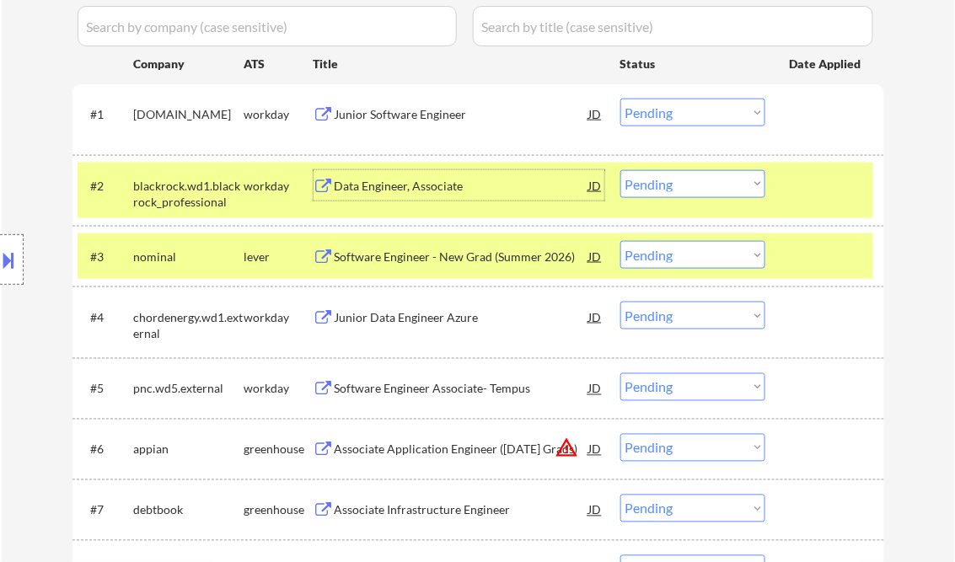
click at [662, 178] on select "Choose an option... Pending Applied Excluded (Questions) Excluded (Expired) Exc…" at bounding box center [693, 184] width 145 height 28
click at [621, 170] on select "Choose an option... Pending Applied Excluded (Questions) Excluded (Expired) Exc…" at bounding box center [693, 184] width 145 height 28
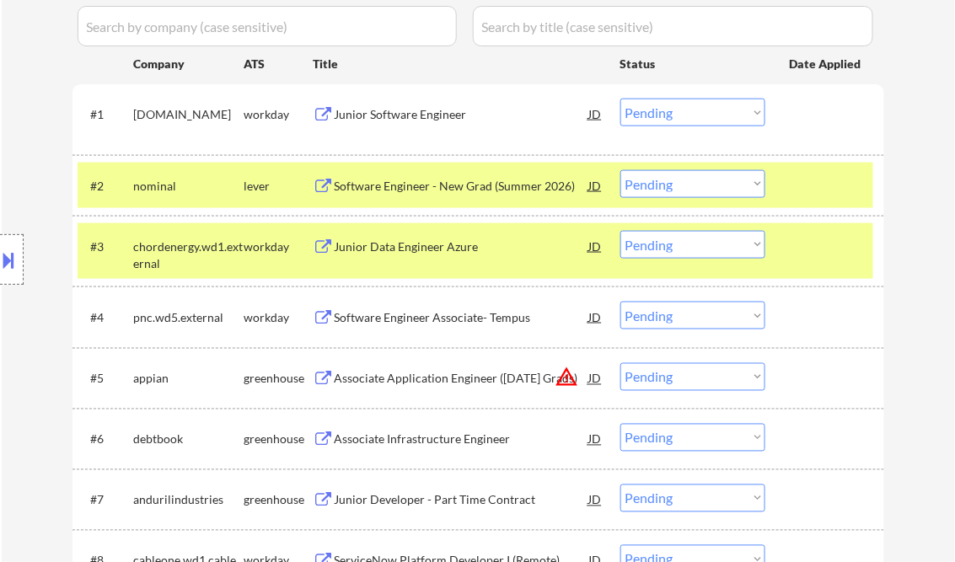
click at [467, 184] on div "Software Engineer - New Grad (Summer 2026)" at bounding box center [462, 186] width 255 height 17
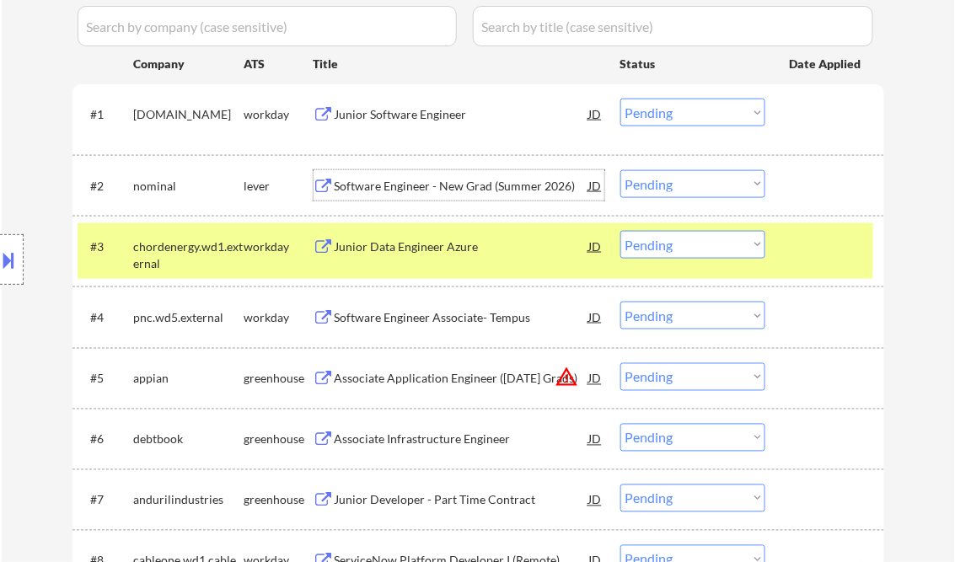
drag, startPoint x: 673, startPoint y: 184, endPoint x: 812, endPoint y: 228, distance: 145.9
click at [676, 183] on select "Choose an option... Pending Applied Excluded (Questions) Excluded (Expired) Exc…" at bounding box center [693, 184] width 145 height 28
click at [621, 170] on select "Choose an option... Pending Applied Excluded (Questions) Excluded (Expired) Exc…" at bounding box center [693, 184] width 145 height 28
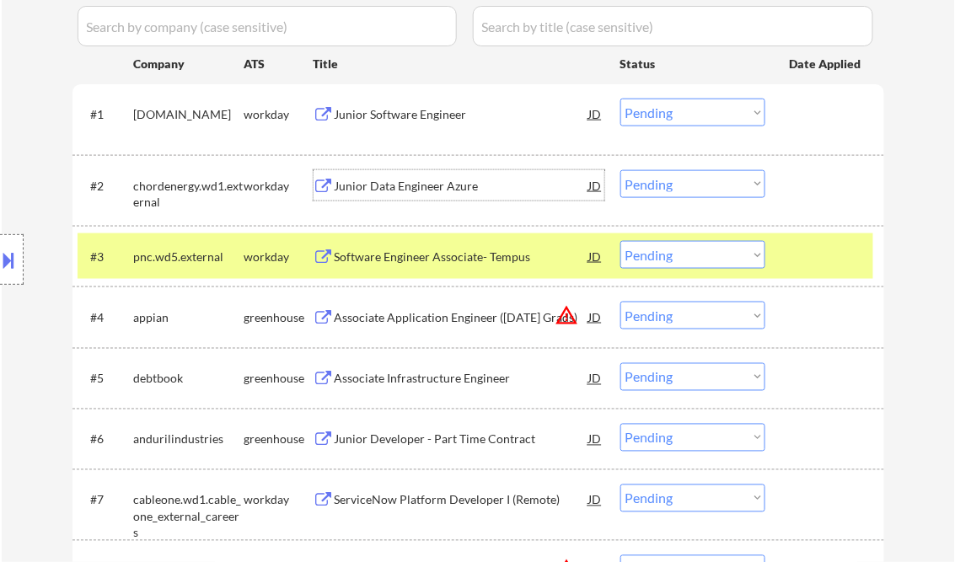
click at [418, 189] on div "Junior Data Engineer Azure" at bounding box center [462, 186] width 255 height 17
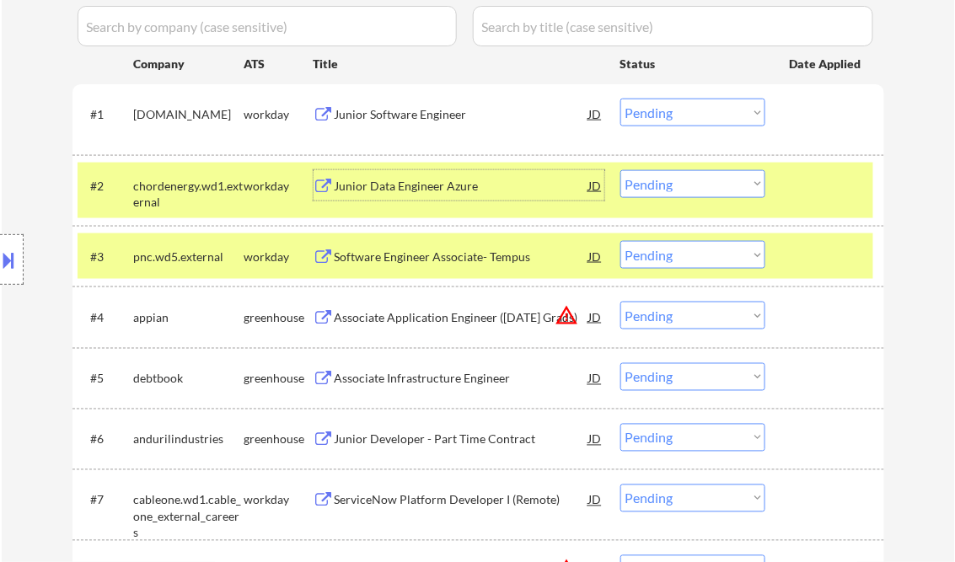
click at [422, 187] on div "Junior Data Engineer Azure" at bounding box center [462, 186] width 255 height 17
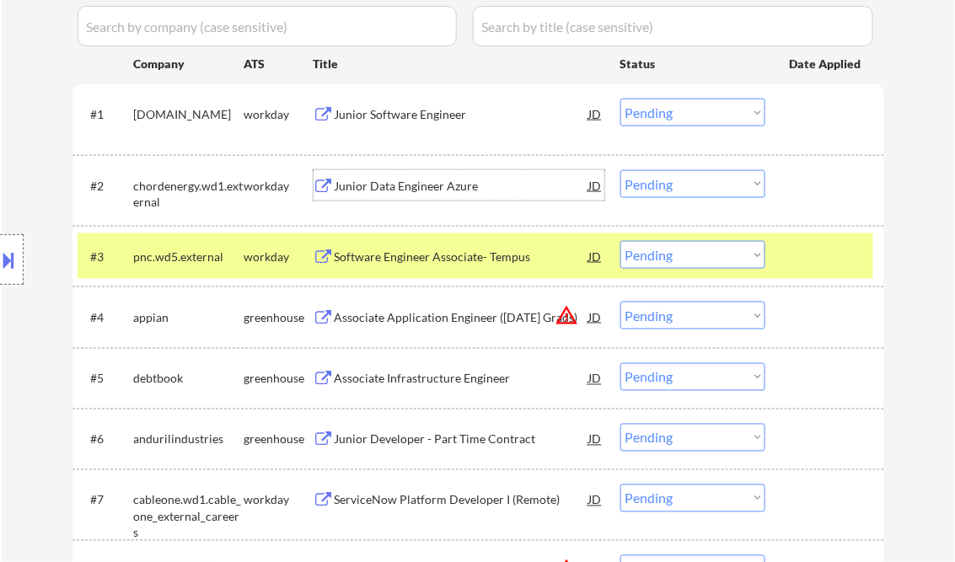
click at [651, 181] on select "Choose an option... Pending Applied Excluded (Questions) Excluded (Expired) Exc…" at bounding box center [693, 184] width 145 height 28
click at [621, 170] on select "Choose an option... Pending Applied Excluded (Questions) Excluded (Expired) Exc…" at bounding box center [693, 184] width 145 height 28
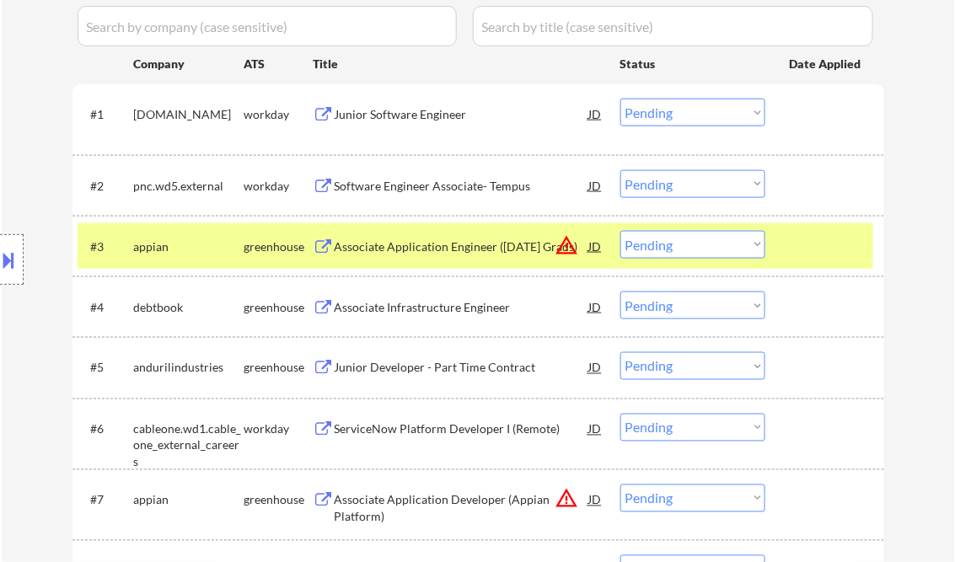
click at [398, 189] on div "Software Engineer Associate- Tempus" at bounding box center [462, 186] width 255 height 17
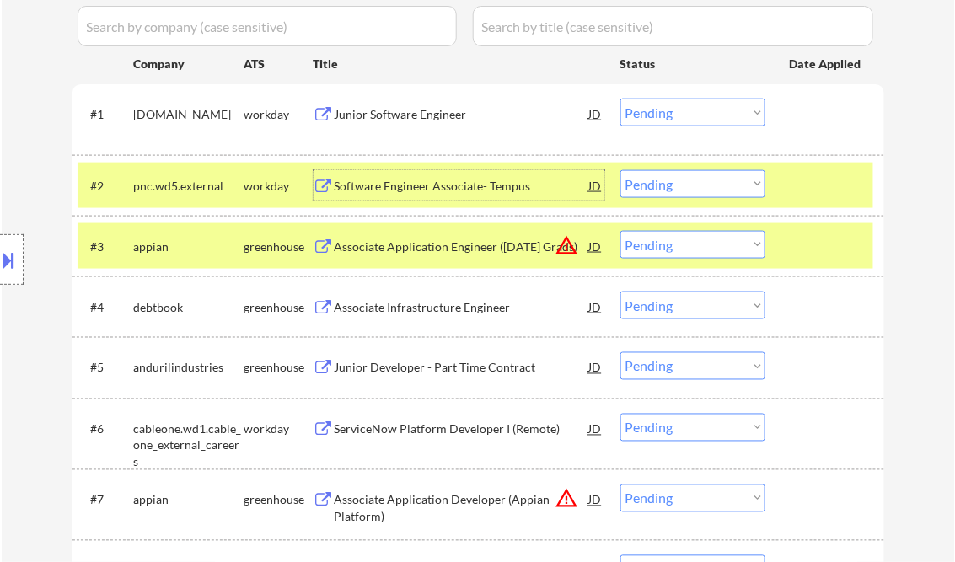
drag, startPoint x: 663, startPoint y: 182, endPoint x: 786, endPoint y: 279, distance: 156.7
click at [663, 182] on select "Choose an option... Pending Applied Excluded (Questions) Excluded (Expired) Exc…" at bounding box center [693, 184] width 145 height 28
click at [621, 170] on select "Choose an option... Pending Applied Excluded (Questions) Excluded (Expired) Exc…" at bounding box center [693, 184] width 145 height 28
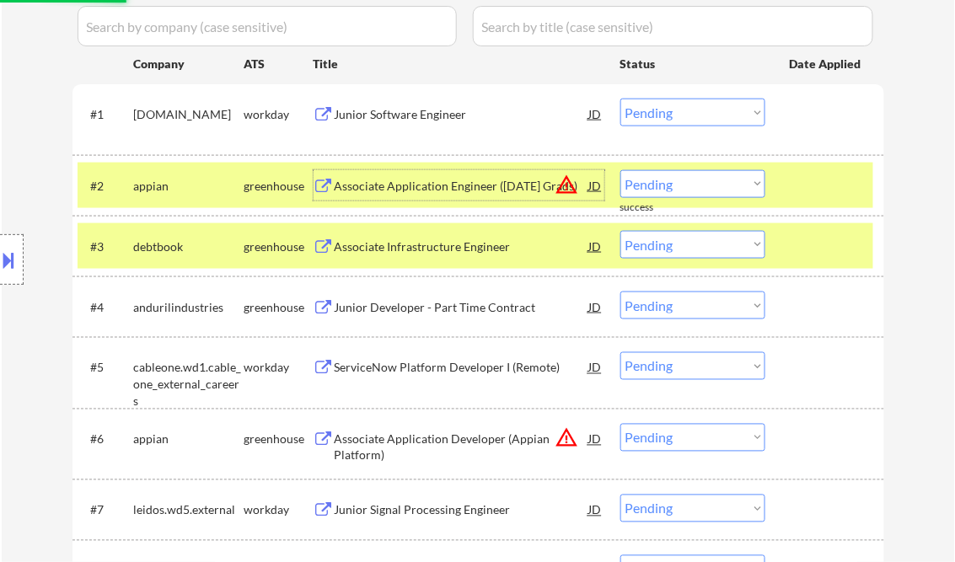
click at [486, 185] on div "Associate Application Engineer (Dec 2025 Grads)" at bounding box center [462, 186] width 255 height 17
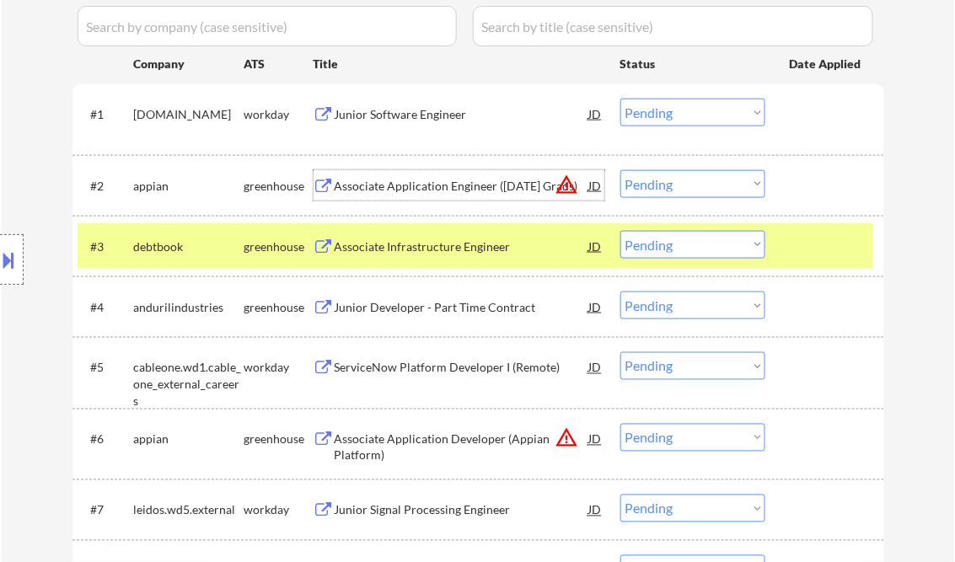
click at [438, 187] on div "Associate Application Engineer (Dec 2025 Grads)" at bounding box center [462, 186] width 255 height 17
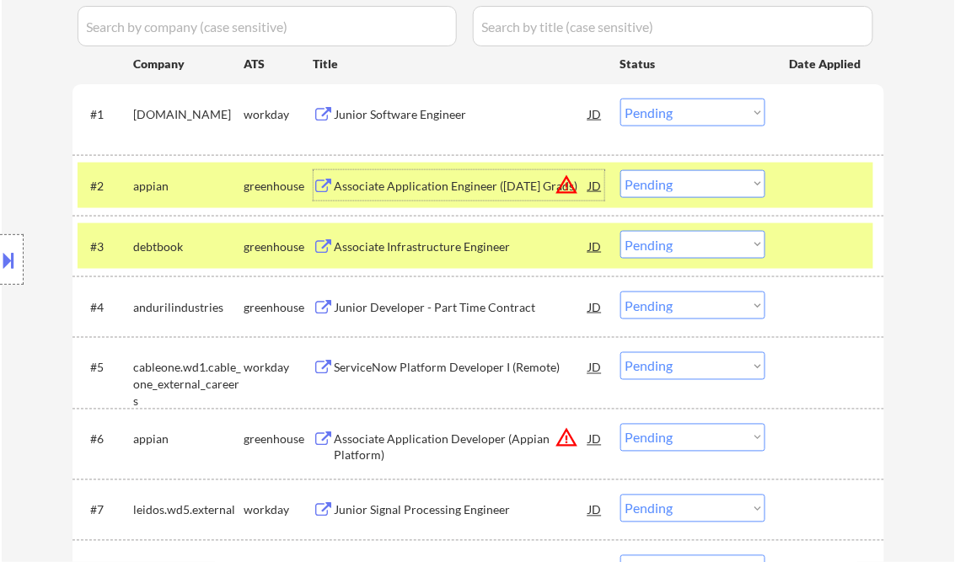
click at [685, 195] on select "Choose an option... Pending Applied Excluded (Questions) Excluded (Expired) Exc…" at bounding box center [693, 184] width 145 height 28
click at [621, 170] on select "Choose an option... Pending Applied Excluded (Questions) Excluded (Expired) Exc…" at bounding box center [693, 184] width 145 height 28
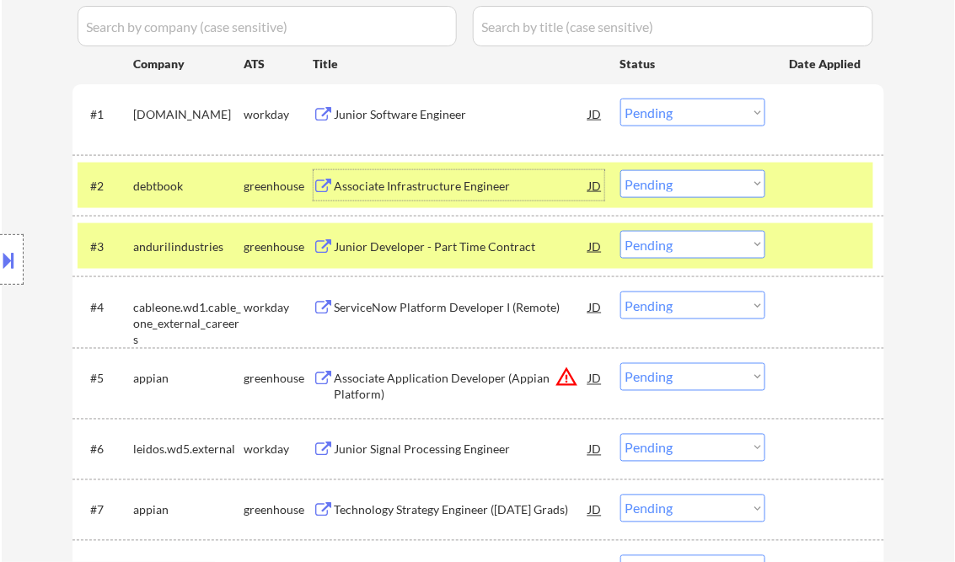
click at [442, 185] on div "Associate Infrastructure Engineer" at bounding box center [462, 186] width 255 height 17
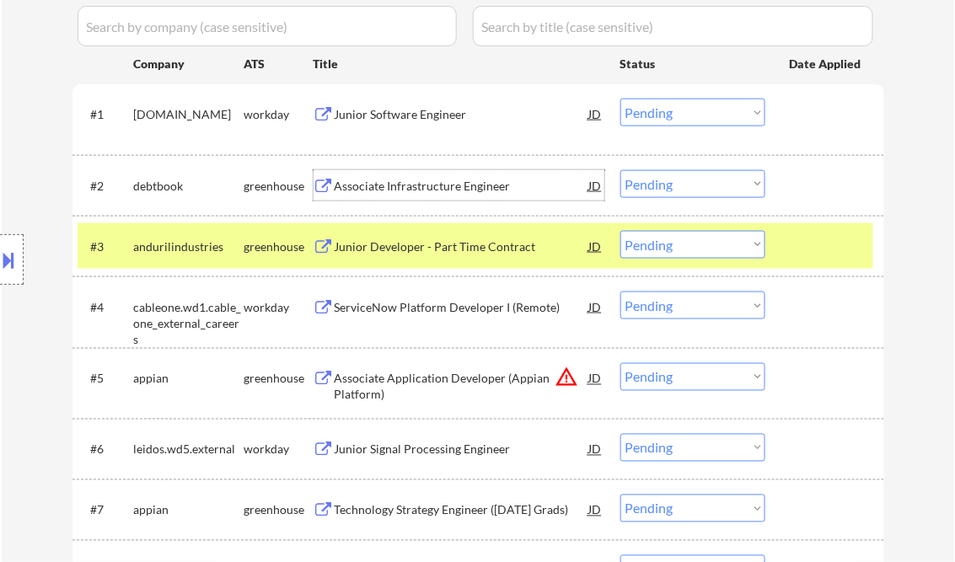
drag, startPoint x: 662, startPoint y: 187, endPoint x: 677, endPoint y: 198, distance: 18.7
click at [663, 186] on select "Choose an option... Pending Applied Excluded (Questions) Excluded (Expired) Exc…" at bounding box center [693, 184] width 145 height 28
click at [621, 170] on select "Choose an option... Pending Applied Excluded (Questions) Excluded (Expired) Exc…" at bounding box center [693, 184] width 145 height 28
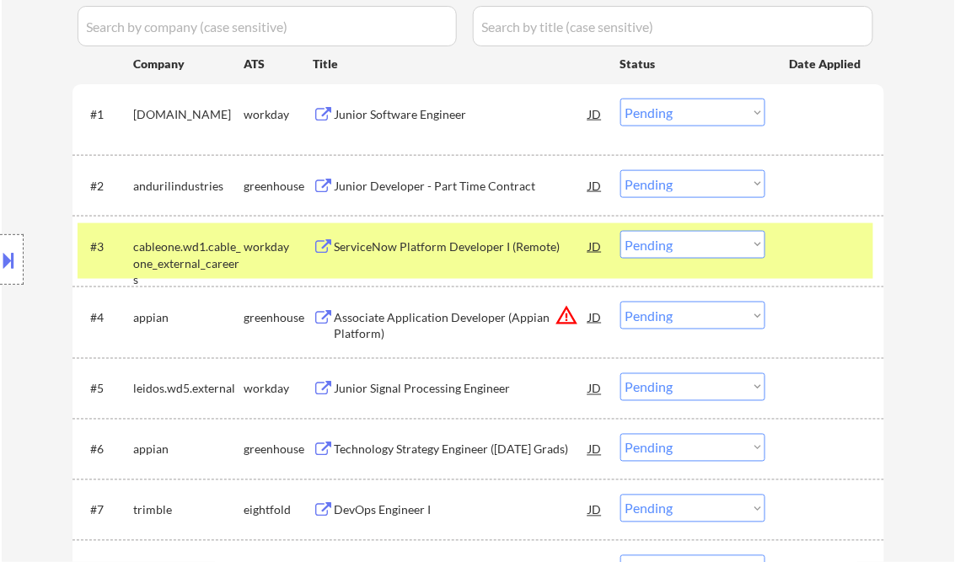
click at [666, 186] on select "Choose an option... Pending Applied Excluded (Questions) Excluded (Expired) Exc…" at bounding box center [693, 184] width 145 height 28
click at [621, 170] on select "Choose an option... Pending Applied Excluded (Questions) Excluded (Expired) Exc…" at bounding box center [693, 184] width 145 height 28
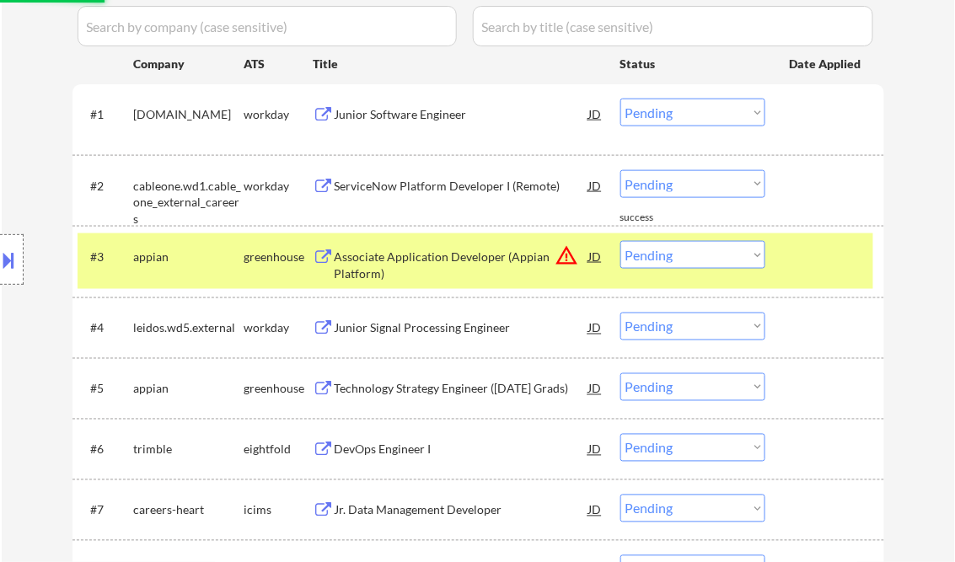
click at [459, 181] on div "ServiceNow Platform Developer I (Remote)" at bounding box center [462, 186] width 255 height 17
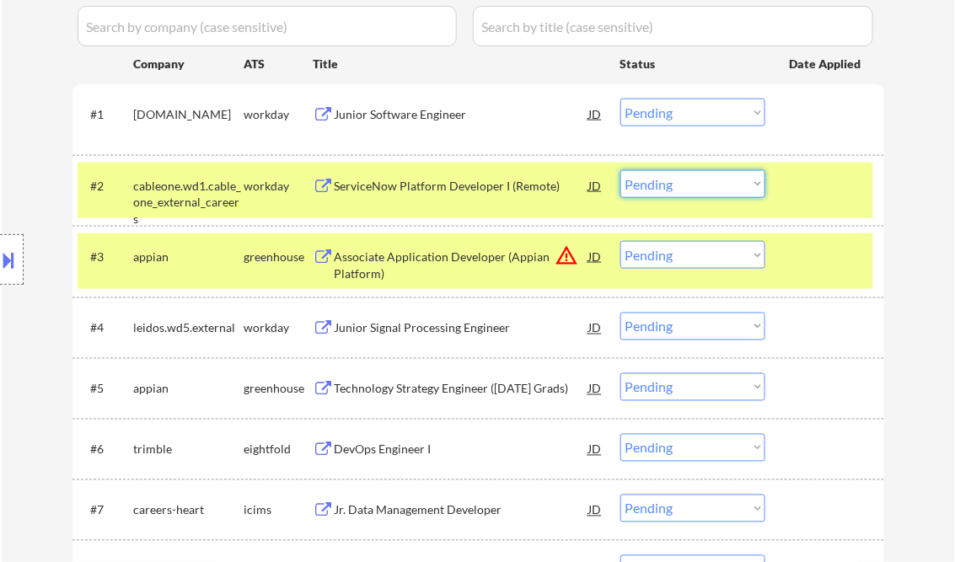
drag, startPoint x: 661, startPoint y: 180, endPoint x: 669, endPoint y: 196, distance: 17.4
click at [662, 180] on select "Choose an option... Pending Applied Excluded (Questions) Excluded (Expired) Exc…" at bounding box center [693, 184] width 145 height 28
click at [621, 170] on select "Choose an option... Pending Applied Excluded (Questions) Excluded (Expired) Exc…" at bounding box center [693, 184] width 145 height 28
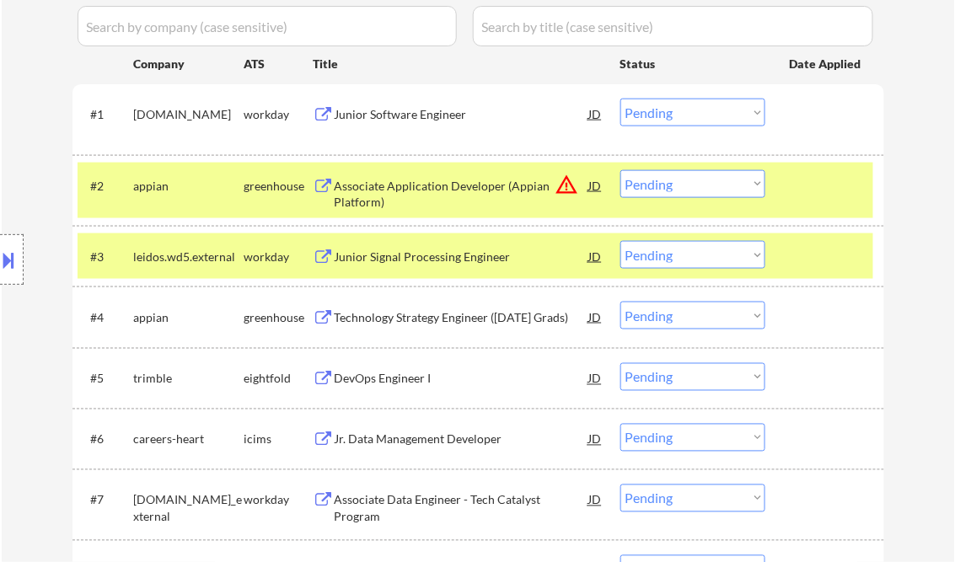
click at [492, 186] on div "Associate Application Developer (Appian Platform)" at bounding box center [462, 194] width 255 height 33
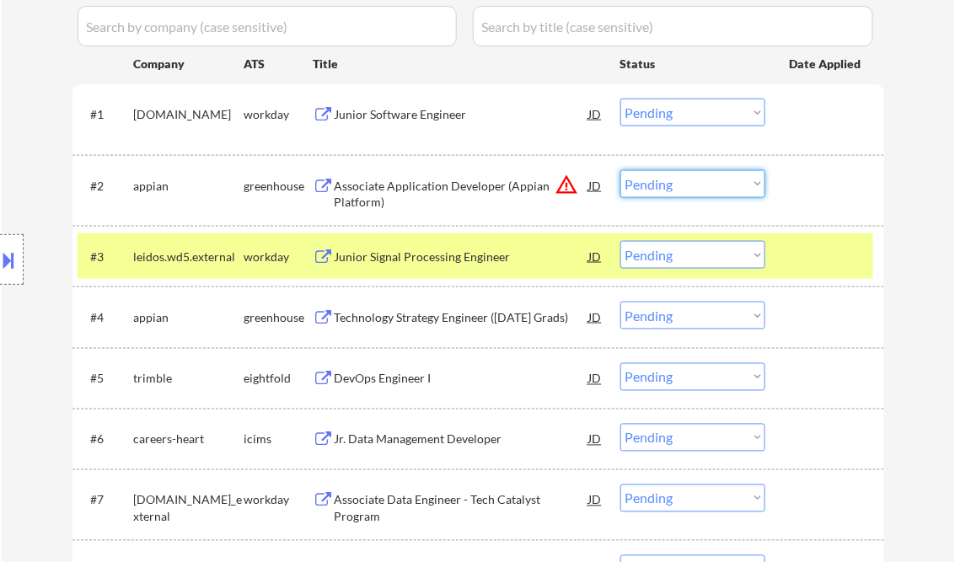
drag, startPoint x: 711, startPoint y: 174, endPoint x: 728, endPoint y: 194, distance: 26.3
click at [711, 174] on select "Choose an option... Pending Applied Excluded (Questions) Excluded (Expired) Exc…" at bounding box center [693, 184] width 145 height 28
click at [621, 170] on select "Choose an option... Pending Applied Excluded (Questions) Excluded (Expired) Exc…" at bounding box center [693, 184] width 145 height 28
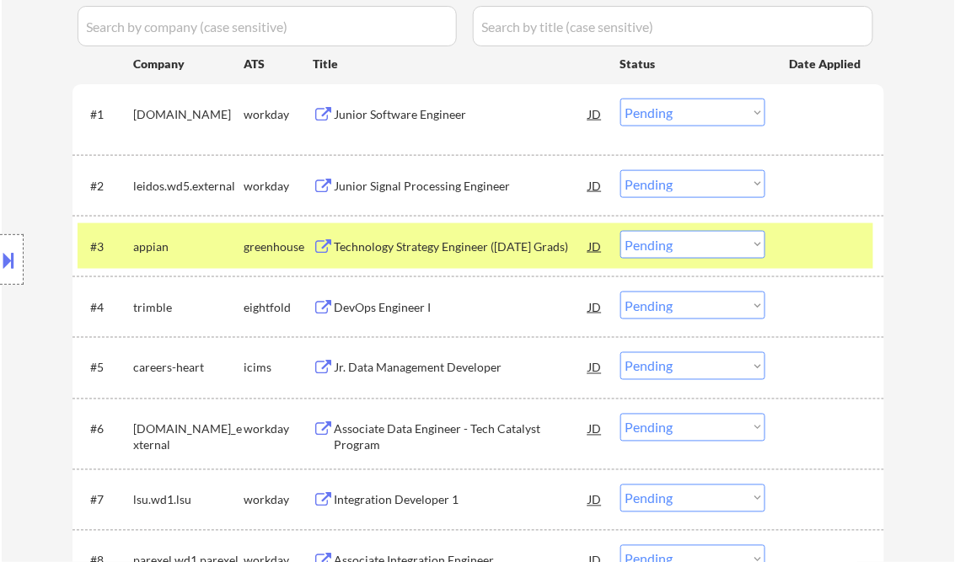
click at [499, 189] on div "Junior Signal Processing Engineer" at bounding box center [462, 186] width 255 height 17
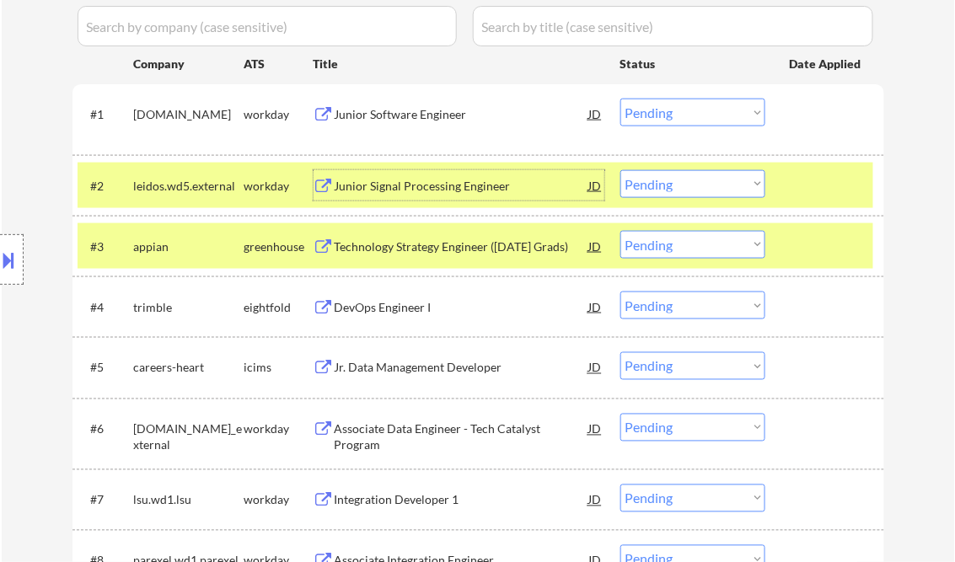
drag, startPoint x: 637, startPoint y: 184, endPoint x: 655, endPoint y: 199, distance: 23.3
click at [638, 185] on select "Choose an option... Pending Applied Excluded (Questions) Excluded (Expired) Exc…" at bounding box center [693, 184] width 145 height 28
click at [621, 170] on select "Choose an option... Pending Applied Excluded (Questions) Excluded (Expired) Exc…" at bounding box center [693, 184] width 145 height 28
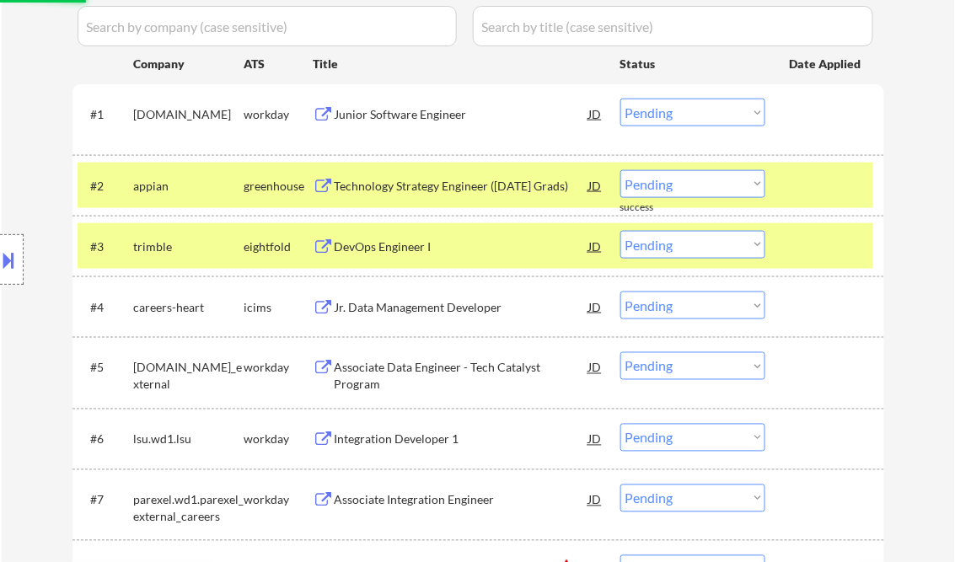
click at [433, 184] on div "Technology Strategy Engineer (Dec 2025 Grads)" at bounding box center [462, 186] width 255 height 17
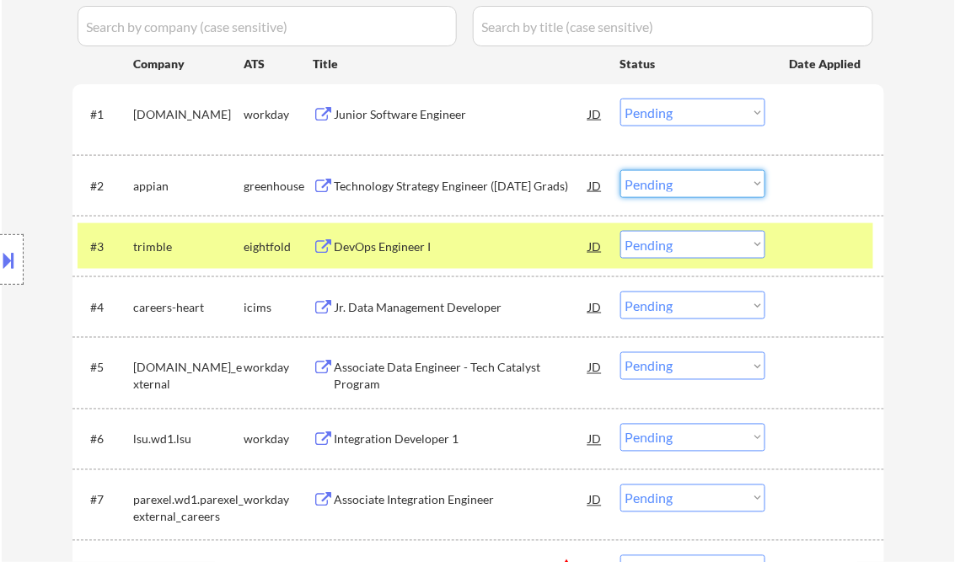
drag, startPoint x: 669, startPoint y: 180, endPoint x: 694, endPoint y: 195, distance: 28.8
click at [669, 179] on select "Choose an option... Pending Applied Excluded (Questions) Excluded (Expired) Exc…" at bounding box center [693, 184] width 145 height 28
click at [621, 170] on select "Choose an option... Pending Applied Excluded (Questions) Excluded (Expired) Exc…" at bounding box center [693, 184] width 145 height 28
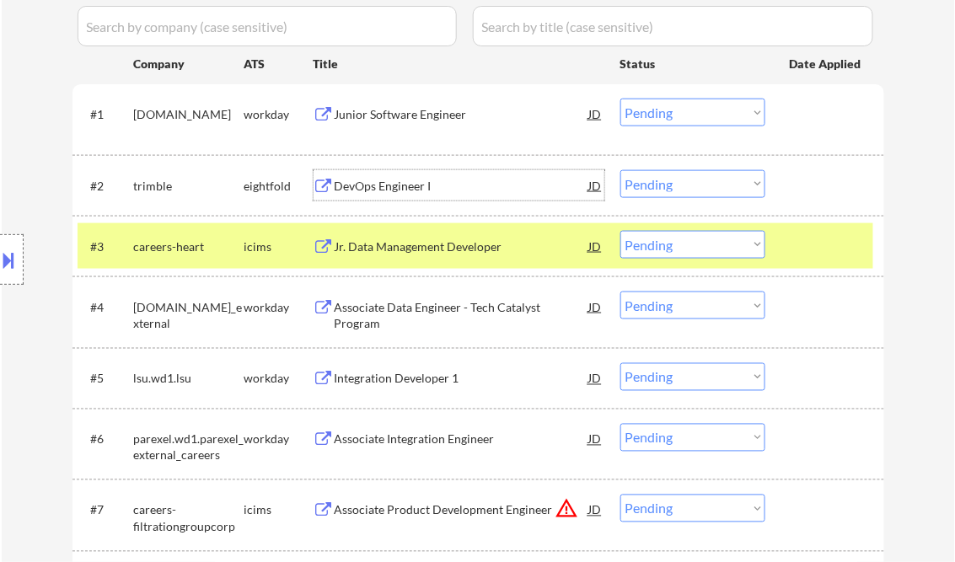
click at [397, 186] on div "DevOps Engineer I" at bounding box center [462, 186] width 255 height 17
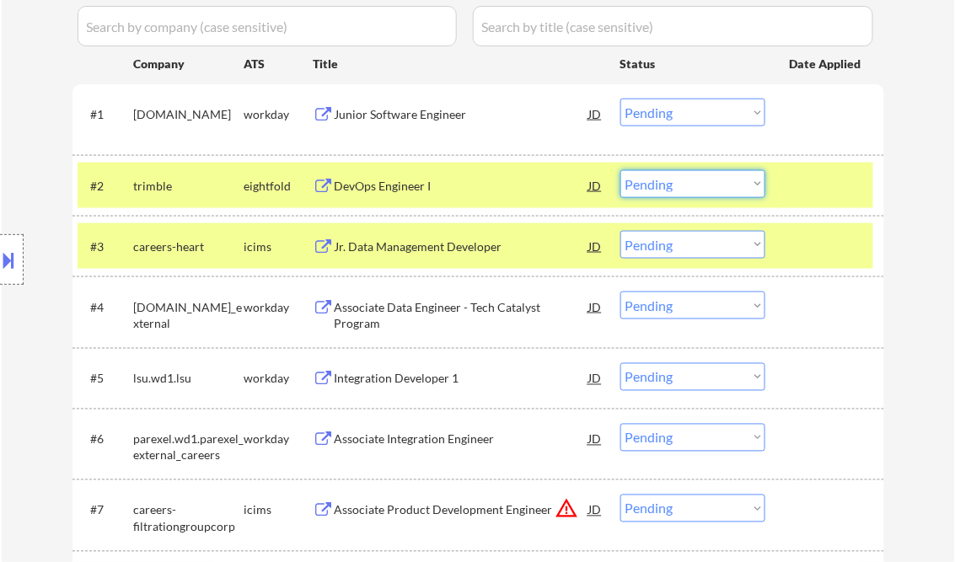
drag, startPoint x: 718, startPoint y: 177, endPoint x: 744, endPoint y: 199, distance: 34.1
click at [718, 177] on select "Choose an option... Pending Applied Excluded (Questions) Excluded (Expired) Exc…" at bounding box center [693, 184] width 145 height 28
click at [621, 170] on select "Choose an option... Pending Applied Excluded (Questions) Excluded (Expired) Exc…" at bounding box center [693, 184] width 145 height 28
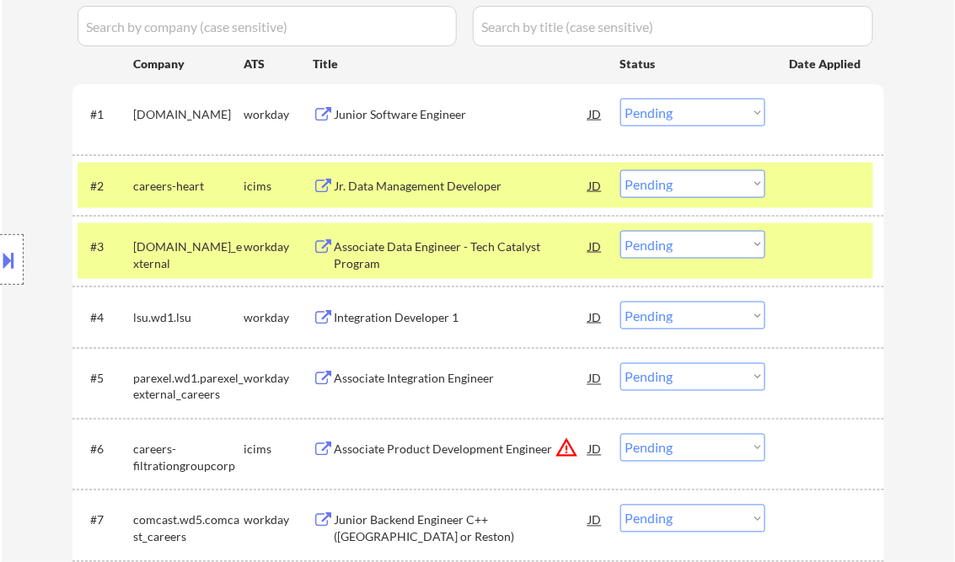
click at [470, 193] on div "Jr. Data Management Developer" at bounding box center [462, 186] width 255 height 17
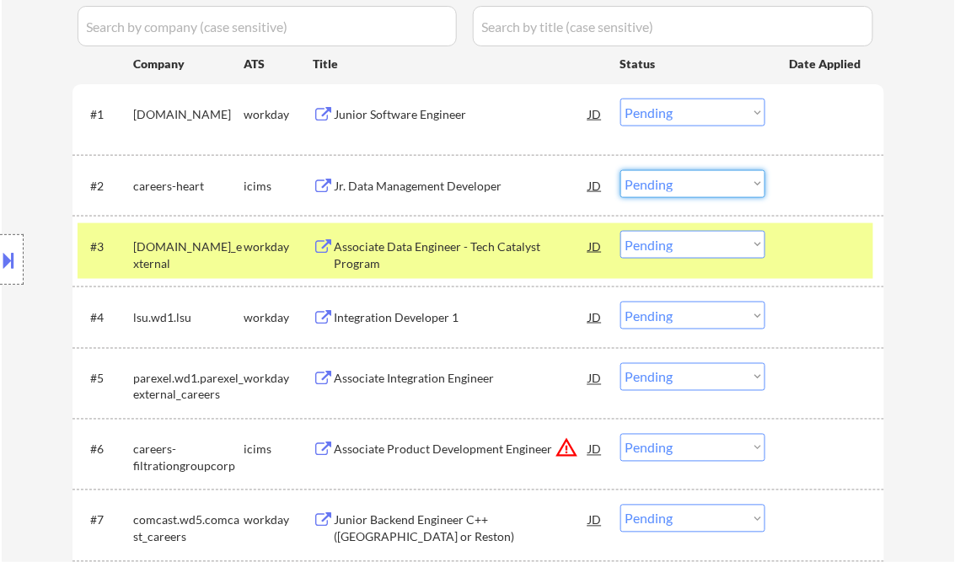
click at [684, 175] on select "Choose an option... Pending Applied Excluded (Questions) Excluded (Expired) Exc…" at bounding box center [693, 184] width 145 height 28
click at [621, 170] on select "Choose an option... Pending Applied Excluded (Questions) Excluded (Expired) Exc…" at bounding box center [693, 184] width 145 height 28
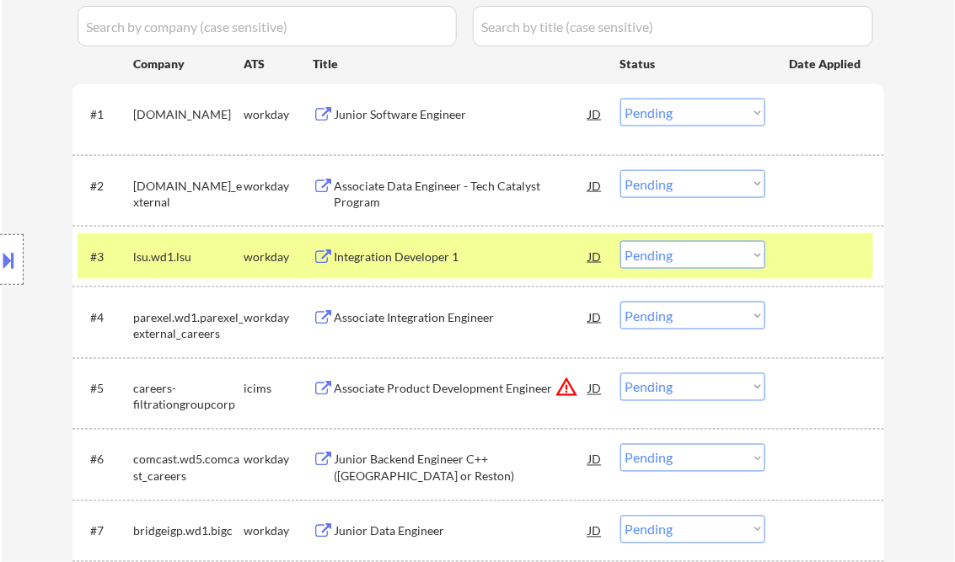
click at [475, 66] on div "Title" at bounding box center [459, 64] width 291 height 17
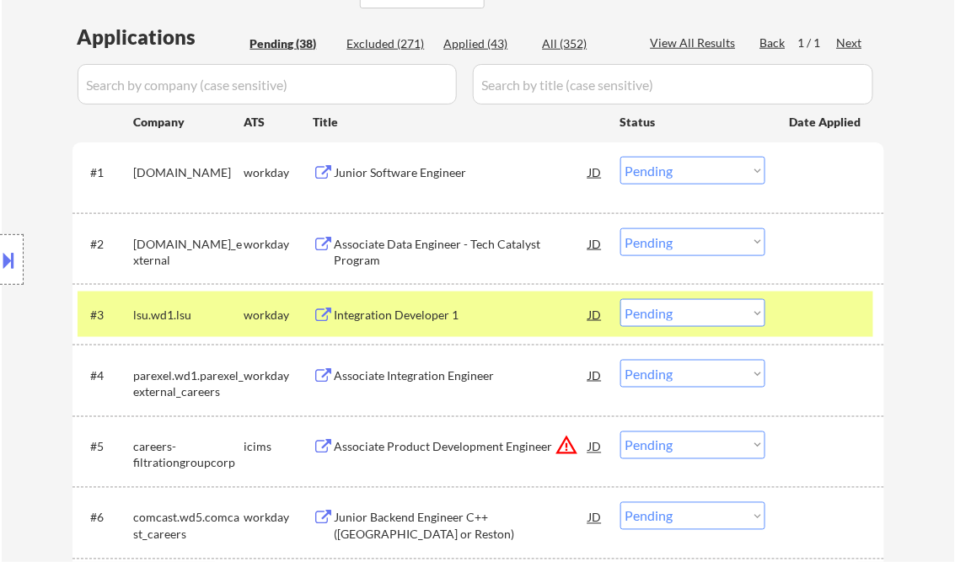
scroll to position [405, 0]
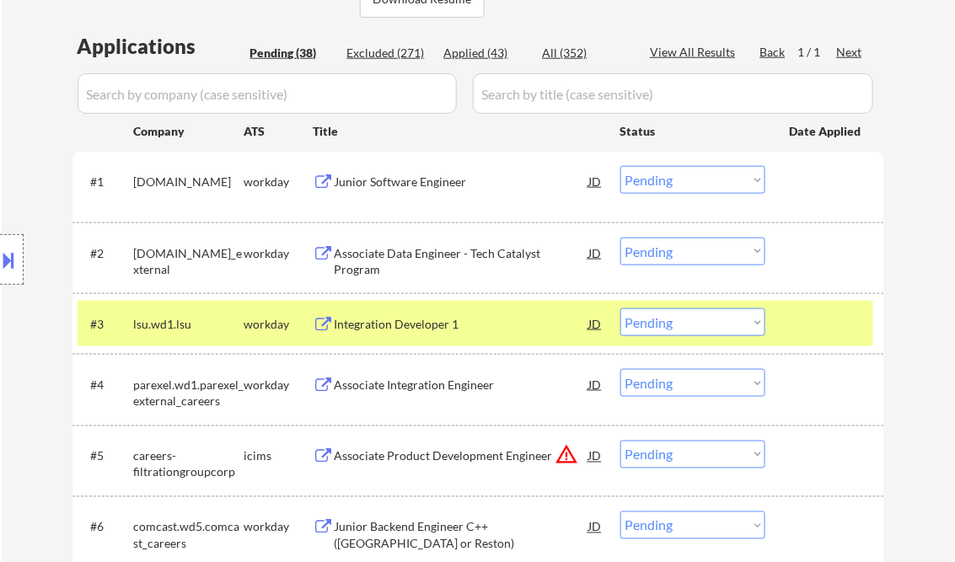
click at [465, 250] on div "Associate Data Engineer - Tech Catalyst Program" at bounding box center [462, 261] width 255 height 33
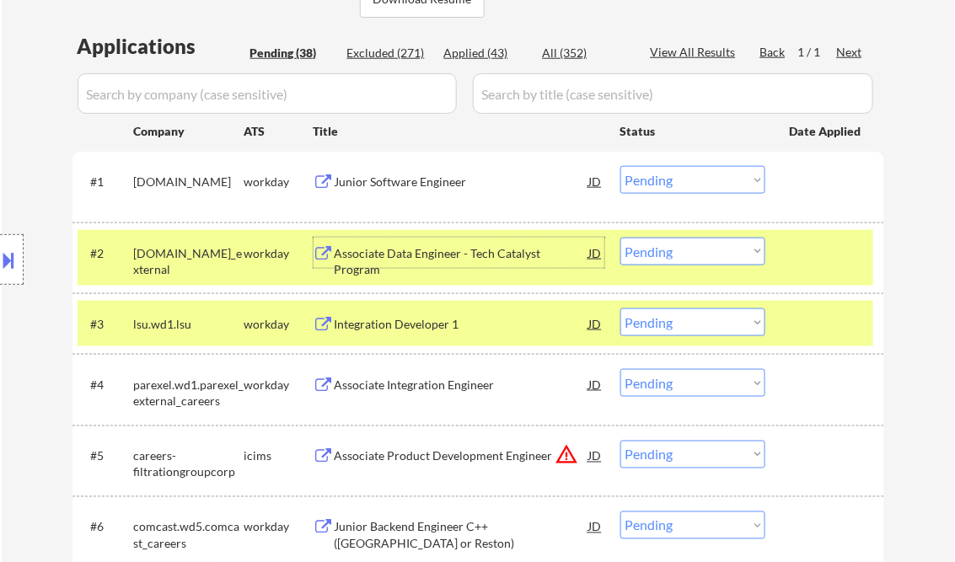
click at [659, 255] on select "Choose an option... Pending Applied Excluded (Questions) Excluded (Expired) Exc…" at bounding box center [693, 252] width 145 height 28
click at [621, 238] on select "Choose an option... Pending Applied Excluded (Questions) Excluded (Expired) Exc…" at bounding box center [693, 252] width 145 height 28
click at [398, 329] on div "Integration Developer 1" at bounding box center [462, 324] width 255 height 17
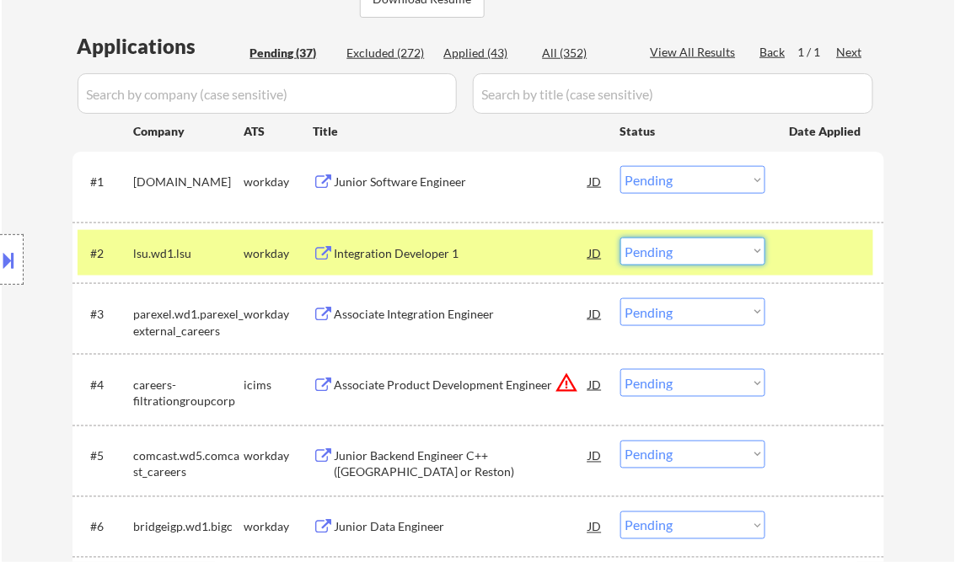
click at [660, 252] on select "Choose an option... Pending Applied Excluded (Questions) Excluded (Expired) Exc…" at bounding box center [693, 252] width 145 height 28
click at [621, 238] on select "Choose an option... Pending Applied Excluded (Questions) Excluded (Expired) Exc…" at bounding box center [693, 252] width 145 height 28
click at [430, 320] on div "Associate Integration Engineer" at bounding box center [462, 314] width 255 height 17
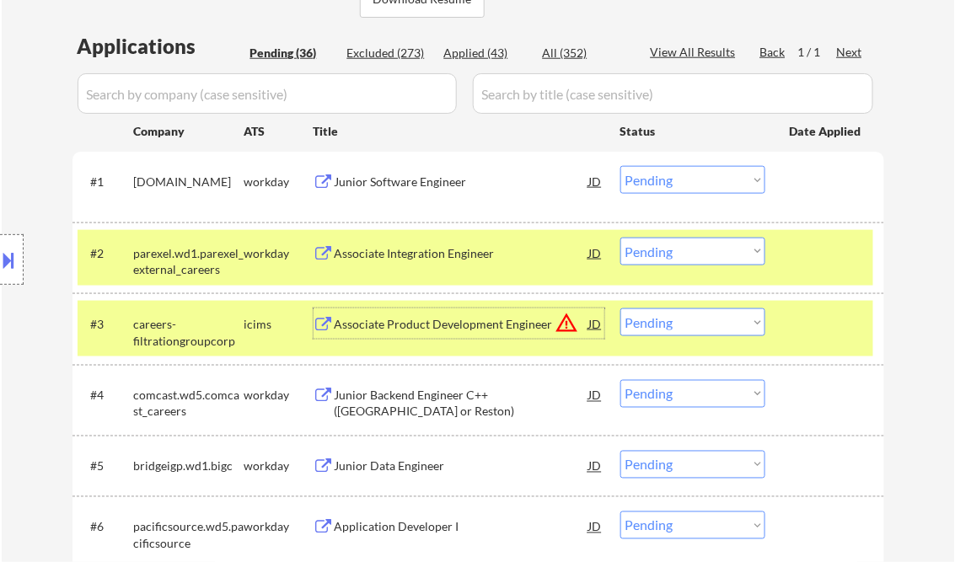
click at [445, 256] on div "Associate Integration Engineer" at bounding box center [462, 253] width 255 height 17
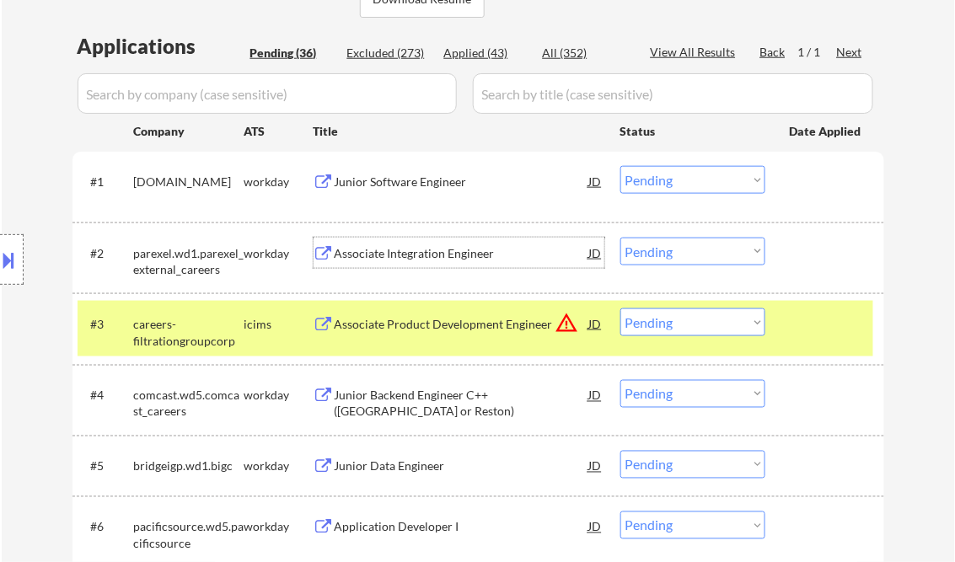
drag, startPoint x: 673, startPoint y: 254, endPoint x: 693, endPoint y: 266, distance: 23.4
click at [673, 254] on select "Choose an option... Pending Applied Excluded (Questions) Excluded (Expired) Exc…" at bounding box center [693, 252] width 145 height 28
click at [621, 238] on select "Choose an option... Pending Applied Excluded (Questions) Excluded (Expired) Exc…" at bounding box center [693, 252] width 145 height 28
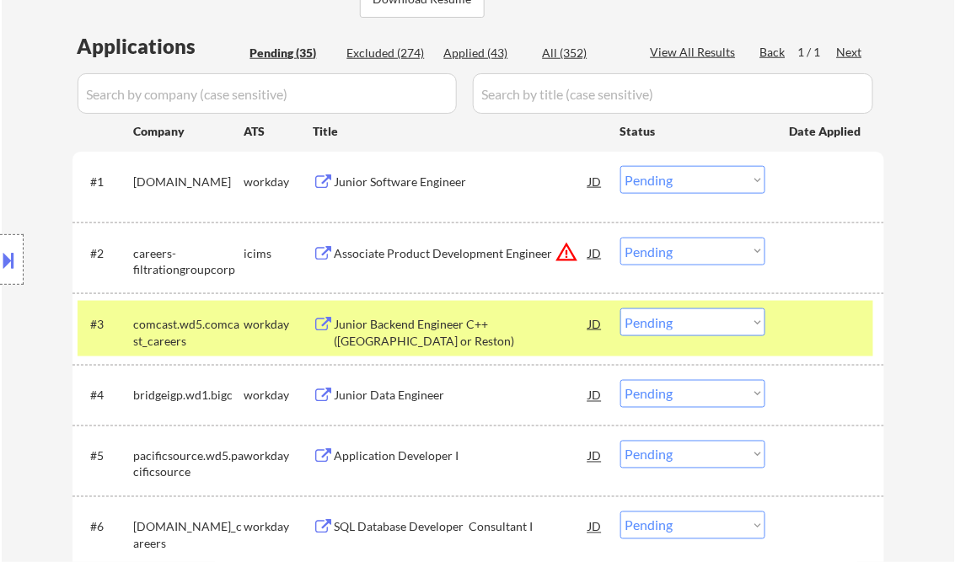
click at [406, 256] on div "Associate Product Development Engineer" at bounding box center [462, 253] width 255 height 17
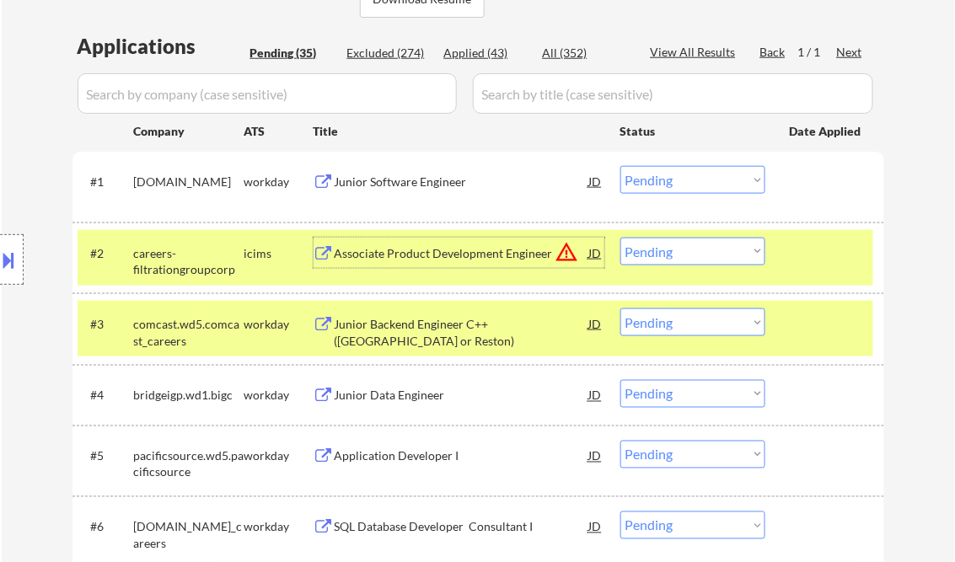
click at [668, 250] on select "Choose an option... Pending Applied Excluded (Questions) Excluded (Expired) Exc…" at bounding box center [693, 252] width 145 height 28
click at [621, 238] on select "Choose an option... Pending Applied Excluded (Questions) Excluded (Expired) Exc…" at bounding box center [693, 252] width 145 height 28
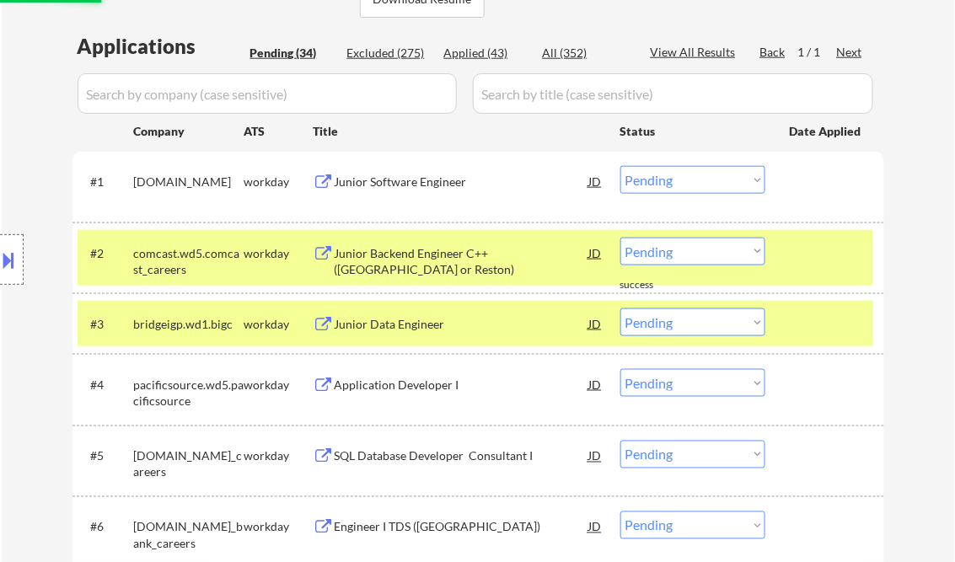
click at [437, 259] on div "Junior Backend Engineer C++ (Chicago or Reston)" at bounding box center [462, 261] width 255 height 33
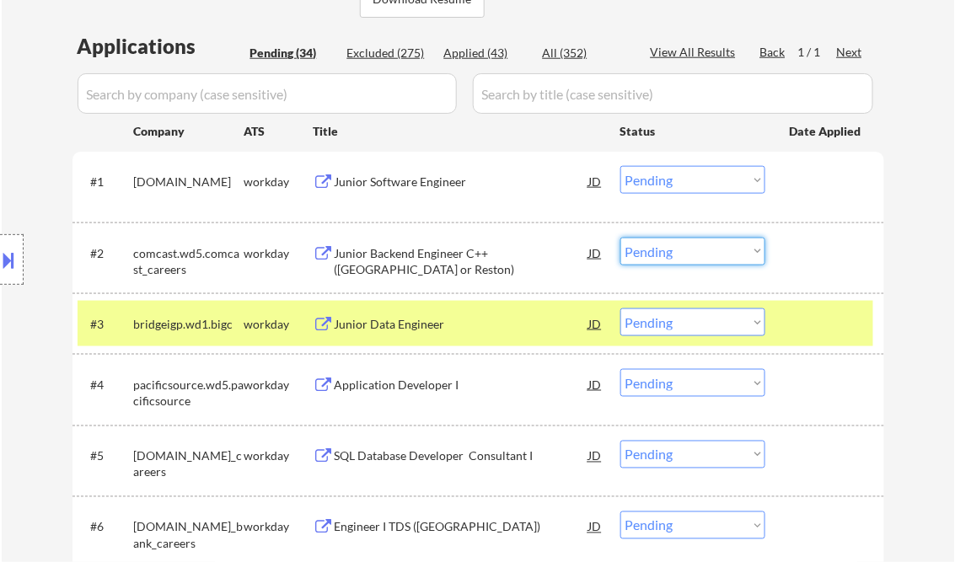
drag, startPoint x: 674, startPoint y: 252, endPoint x: 686, endPoint y: 261, distance: 15.7
click at [674, 252] on select "Choose an option... Pending Applied Excluded (Questions) Excluded (Expired) Exc…" at bounding box center [693, 252] width 145 height 28
click at [621, 238] on select "Choose an option... Pending Applied Excluded (Questions) Excluded (Expired) Exc…" at bounding box center [693, 252] width 145 height 28
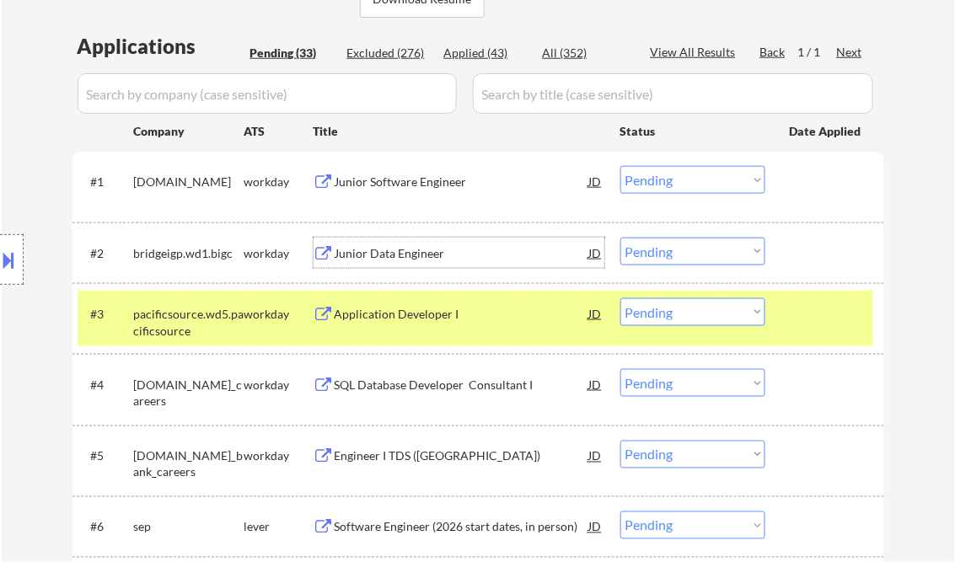
click at [428, 255] on div "Junior Data Engineer" at bounding box center [462, 253] width 255 height 17
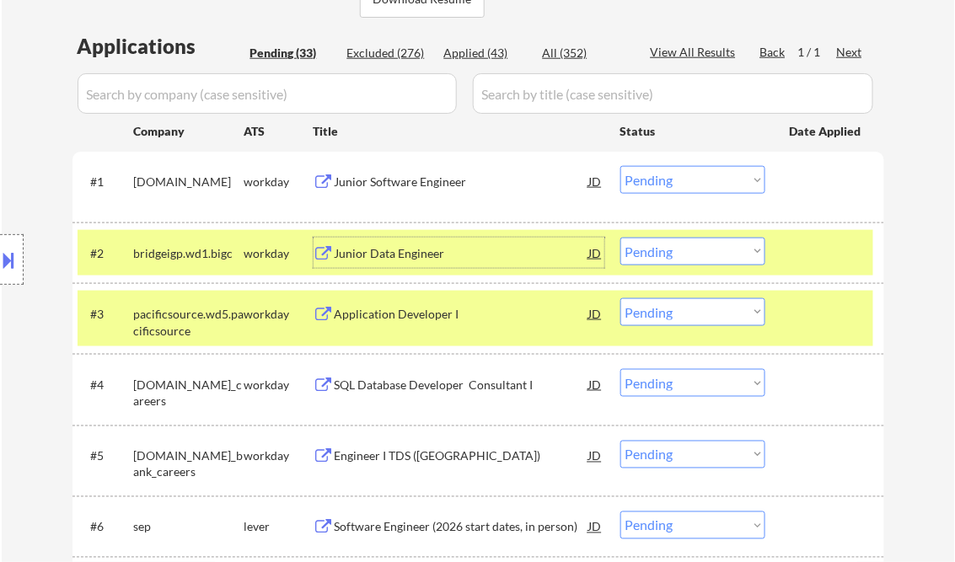
click at [698, 254] on select "Choose an option... Pending Applied Excluded (Questions) Excluded (Expired) Exc…" at bounding box center [693, 252] width 145 height 28
click at [621, 238] on select "Choose an option... Pending Applied Excluded (Questions) Excluded (Expired) Exc…" at bounding box center [693, 252] width 145 height 28
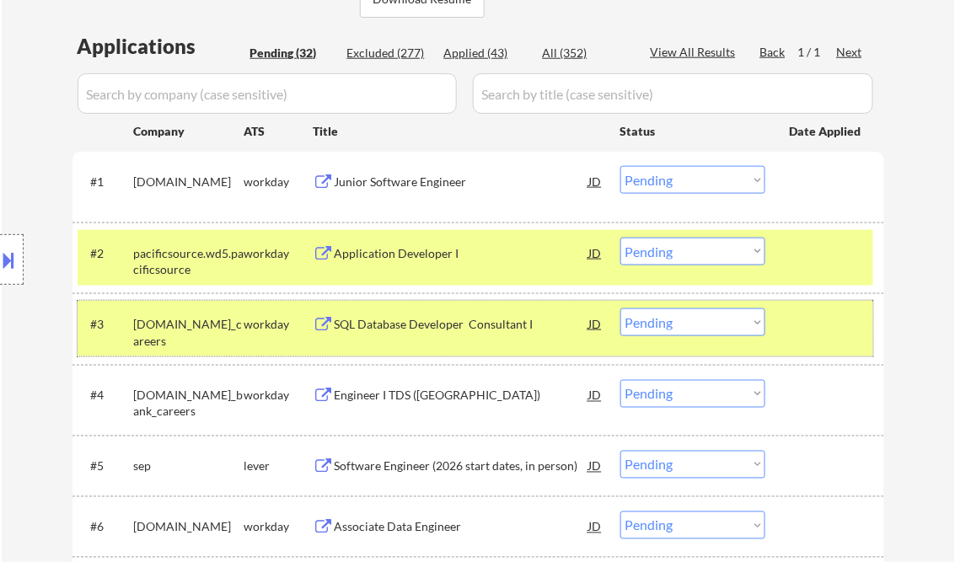
drag, startPoint x: 819, startPoint y: 336, endPoint x: 825, endPoint y: 322, distance: 15.1
click at [819, 335] on div at bounding box center [827, 324] width 74 height 30
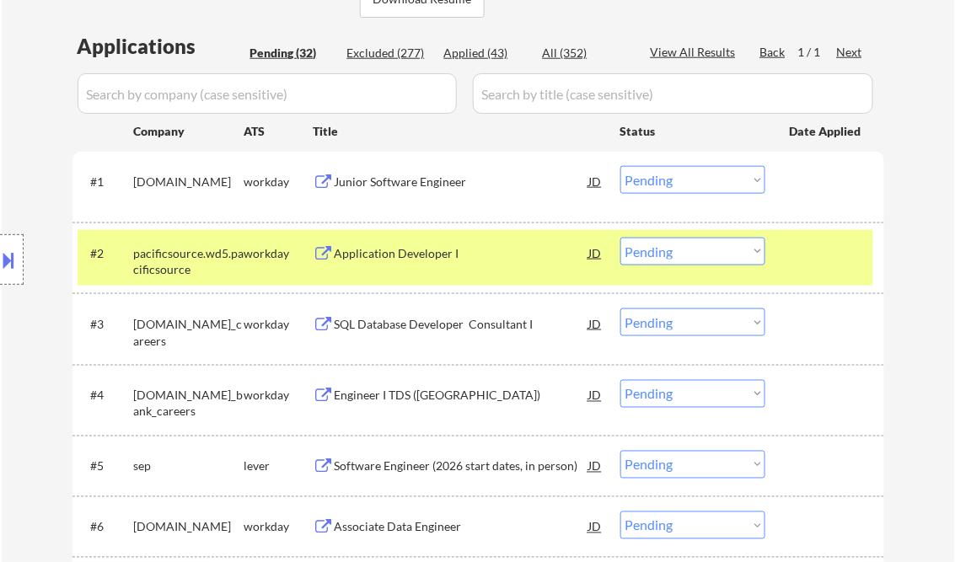
click at [814, 261] on div at bounding box center [827, 253] width 74 height 30
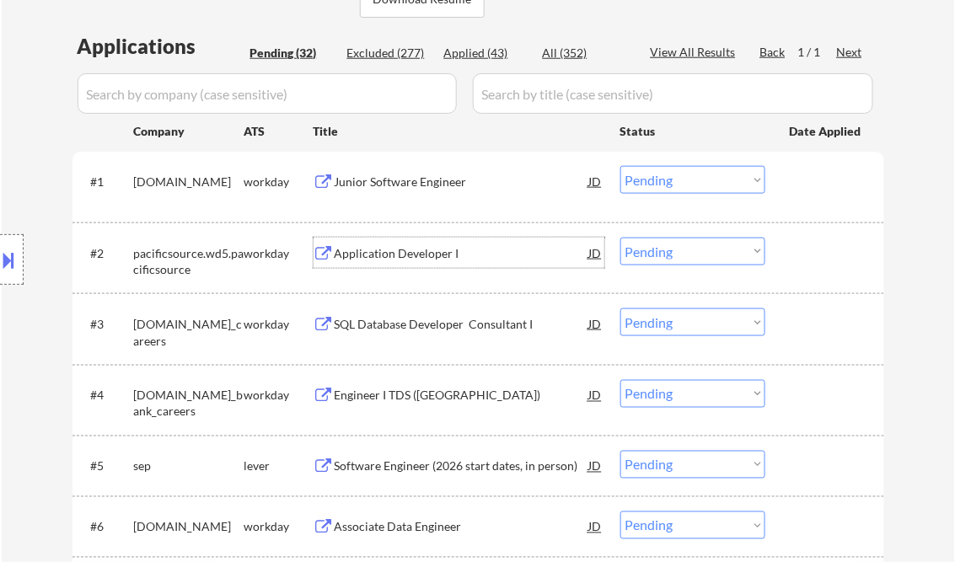
click at [413, 250] on div "Application Developer I" at bounding box center [462, 253] width 255 height 17
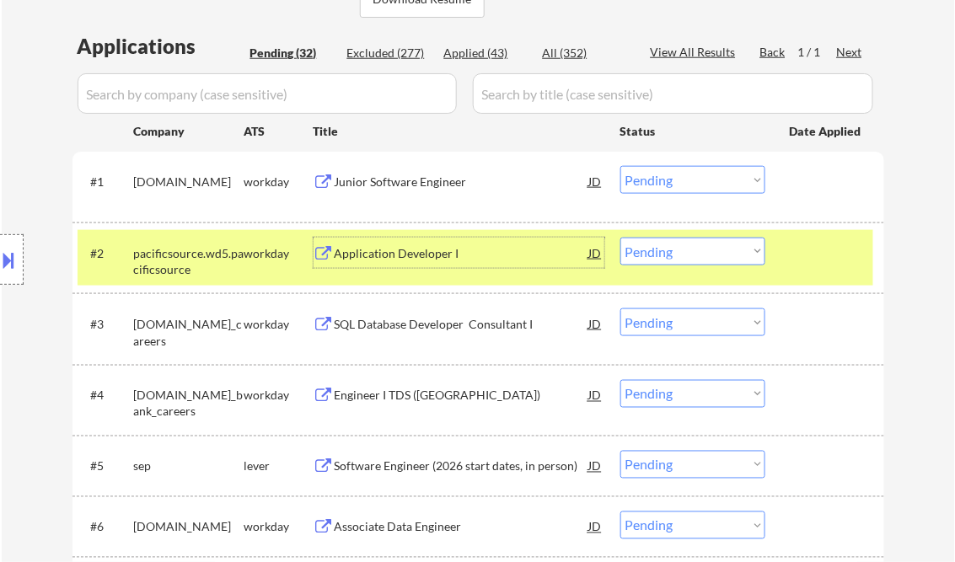
drag, startPoint x: 674, startPoint y: 249, endPoint x: 695, endPoint y: 260, distance: 23.0
click at [675, 250] on select "Choose an option... Pending Applied Excluded (Questions) Excluded (Expired) Exc…" at bounding box center [693, 252] width 145 height 28
click at [621, 238] on select "Choose an option... Pending Applied Excluded (Questions) Excluded (Expired) Exc…" at bounding box center [693, 252] width 145 height 28
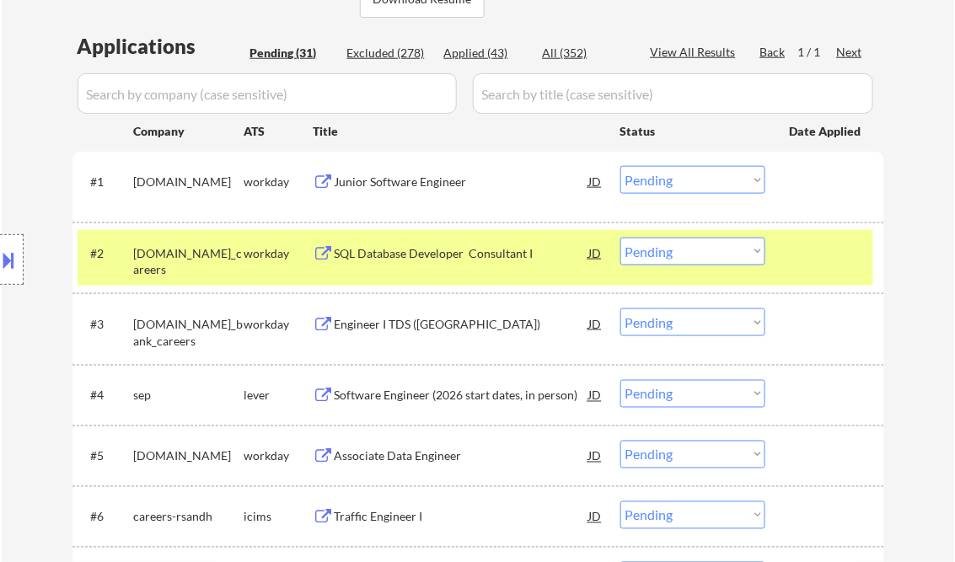
click at [411, 256] on div "SQL Database Developer Consultant I" at bounding box center [462, 253] width 255 height 17
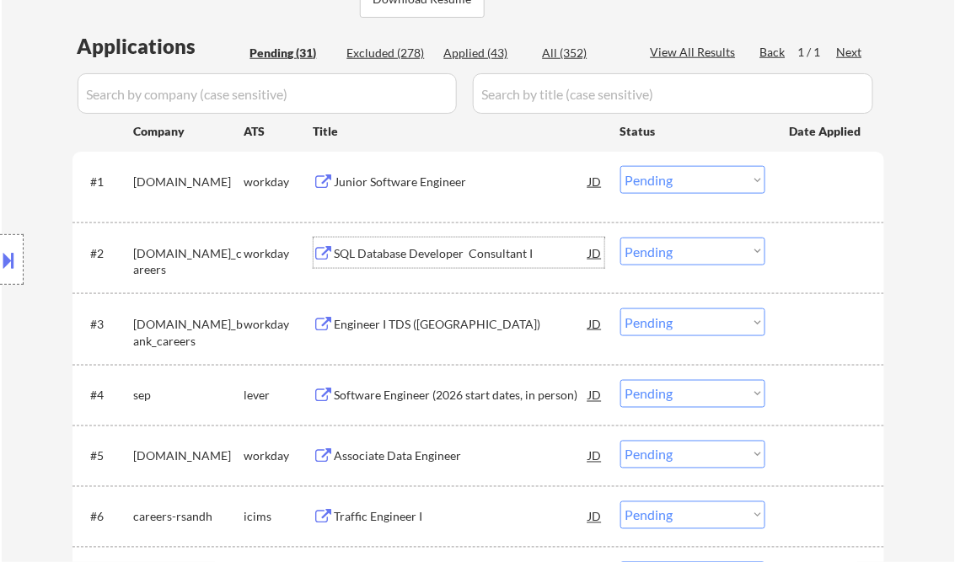
click at [715, 250] on select "Choose an option... Pending Applied Excluded (Questions) Excluded (Expired) Exc…" at bounding box center [693, 252] width 145 height 28
click at [621, 238] on select "Choose an option... Pending Applied Excluded (Questions) Excluded (Expired) Exc…" at bounding box center [693, 252] width 145 height 28
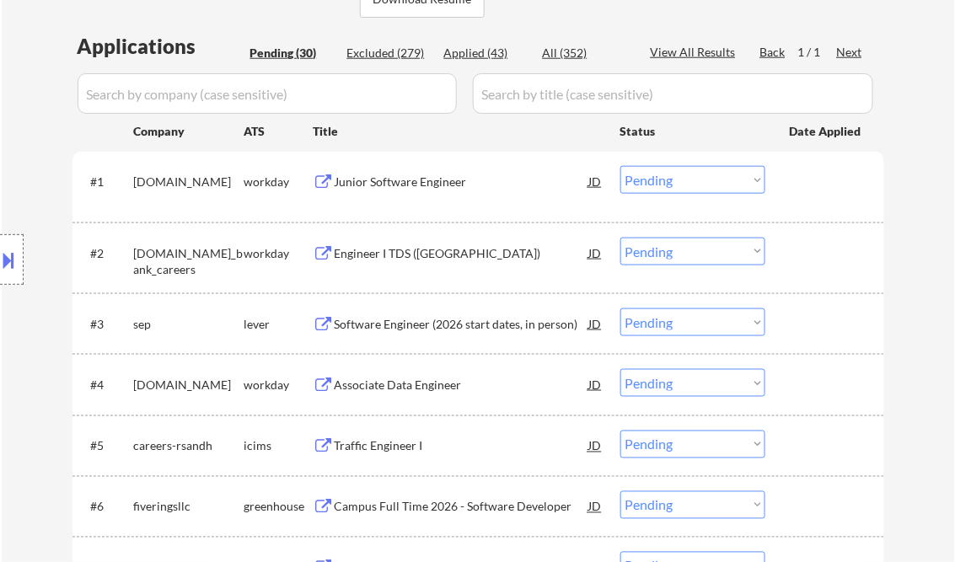
click at [437, 255] on div "Engineer I TDS (US)" at bounding box center [462, 253] width 255 height 17
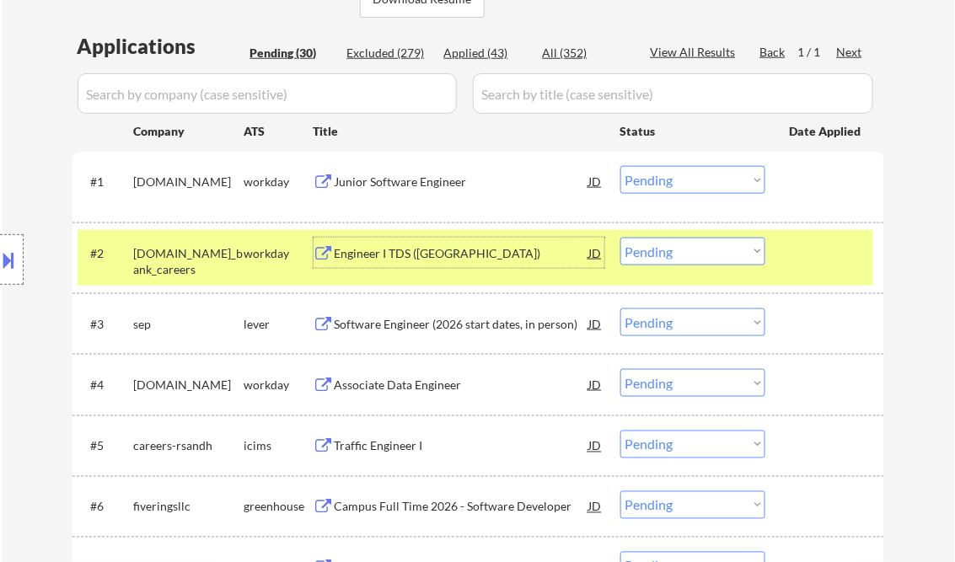
click at [658, 255] on select "Choose an option... Pending Applied Excluded (Questions) Excluded (Expired) Exc…" at bounding box center [693, 252] width 145 height 28
click at [621, 238] on select "Choose an option... Pending Applied Excluded (Questions) Excluded (Expired) Exc…" at bounding box center [693, 252] width 145 height 28
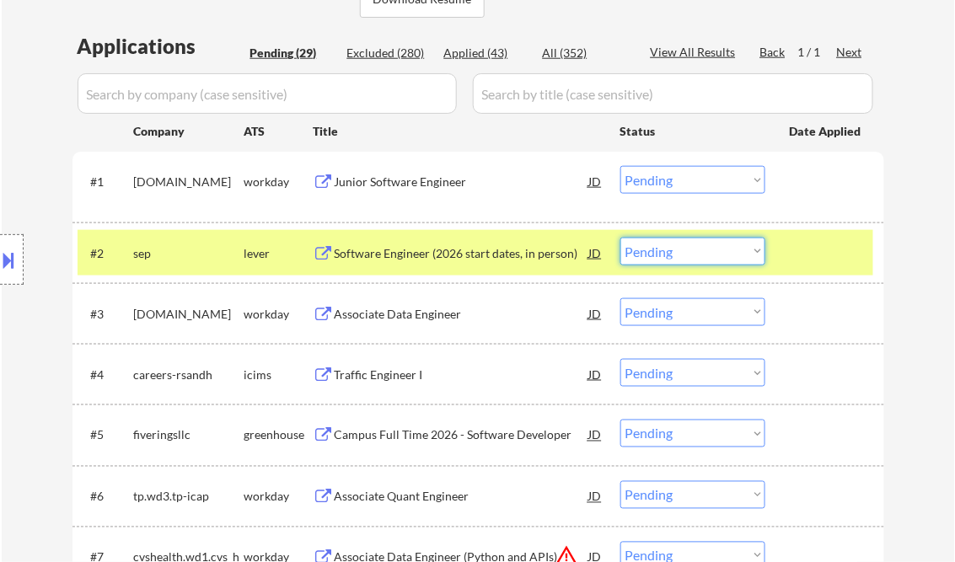
drag, startPoint x: 659, startPoint y: 255, endPoint x: 671, endPoint y: 258, distance: 12.1
click at [659, 255] on select "Choose an option... Pending Applied Excluded (Questions) Excluded (Expired) Exc…" at bounding box center [693, 252] width 145 height 28
click at [621, 238] on select "Choose an option... Pending Applied Excluded (Questions) Excluded (Expired) Exc…" at bounding box center [693, 252] width 145 height 28
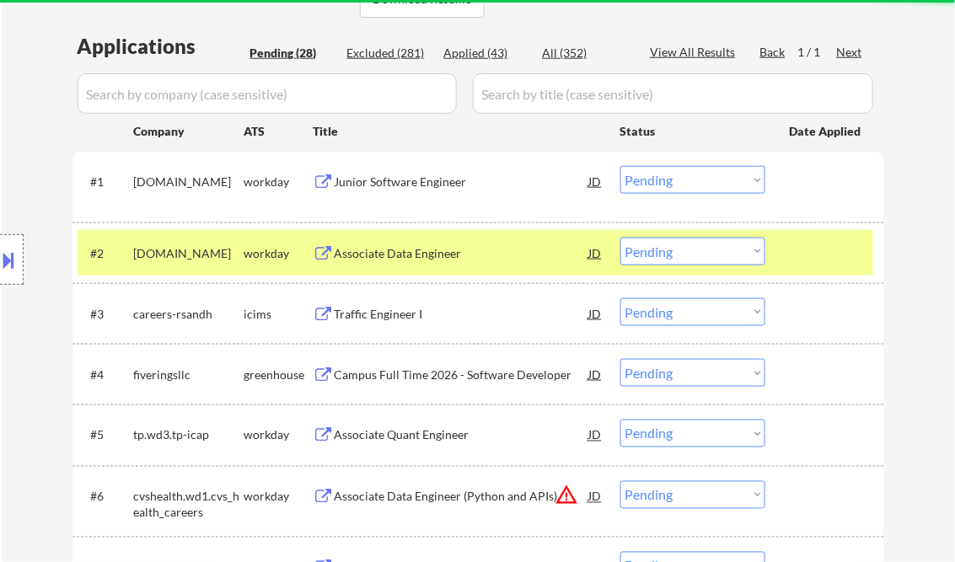
click at [431, 255] on div "Associate Data Engineer" at bounding box center [462, 253] width 255 height 17
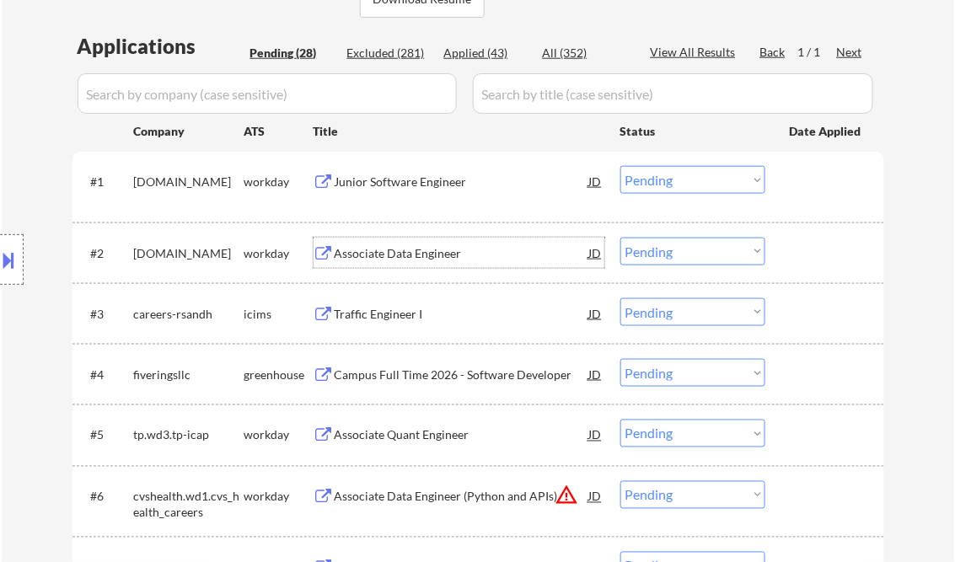
click at [686, 254] on select "Choose an option... Pending Applied Excluded (Questions) Excluded (Expired) Exc…" at bounding box center [693, 252] width 145 height 28
click at [621, 238] on select "Choose an option... Pending Applied Excluded (Questions) Excluded (Expired) Exc…" at bounding box center [693, 252] width 145 height 28
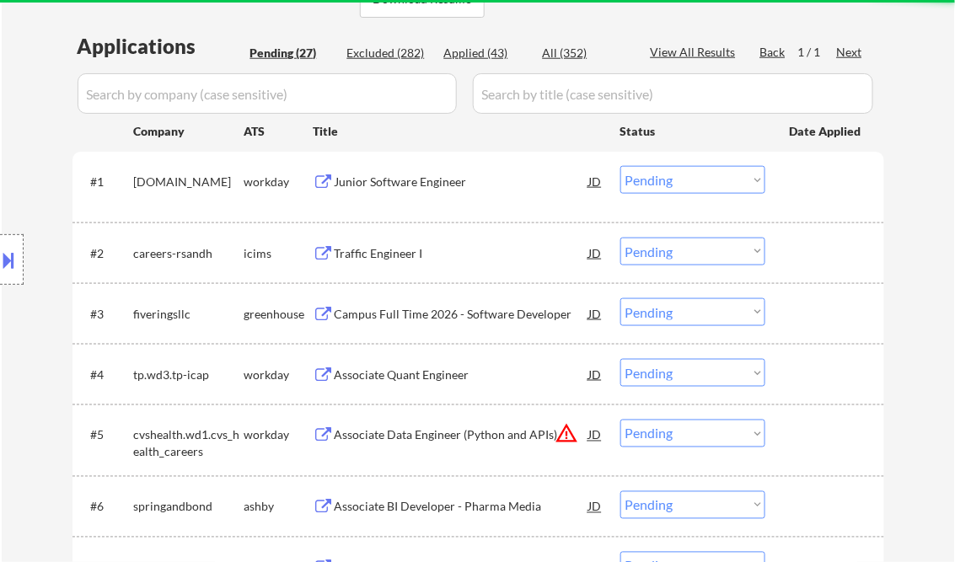
click at [384, 262] on div "Traffic Engineer I" at bounding box center [462, 253] width 255 height 30
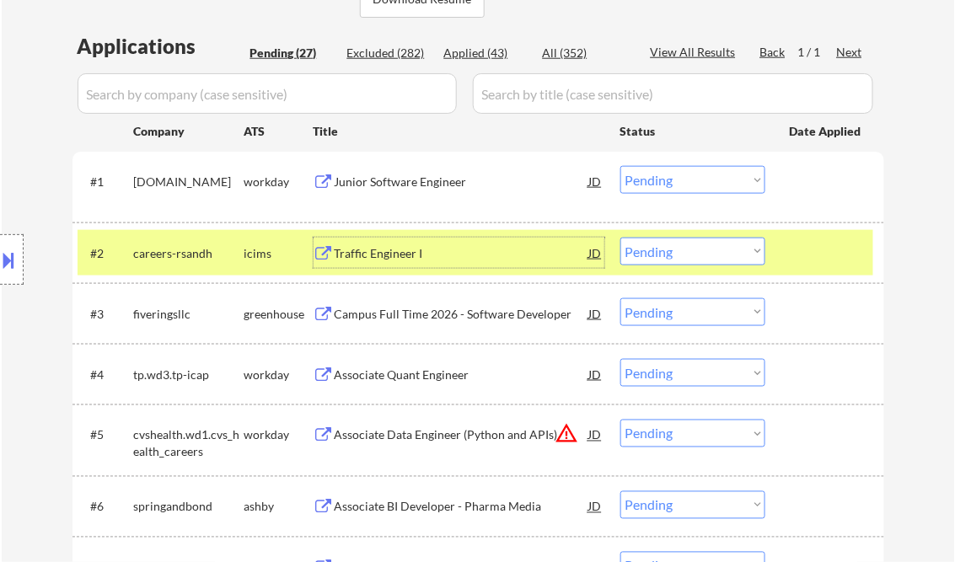
click at [693, 250] on select "Choose an option... Pending Applied Excluded (Questions) Excluded (Expired) Exc…" at bounding box center [693, 252] width 145 height 28
click at [621, 238] on select "Choose an option... Pending Applied Excluded (Questions) Excluded (Expired) Exc…" at bounding box center [693, 252] width 145 height 28
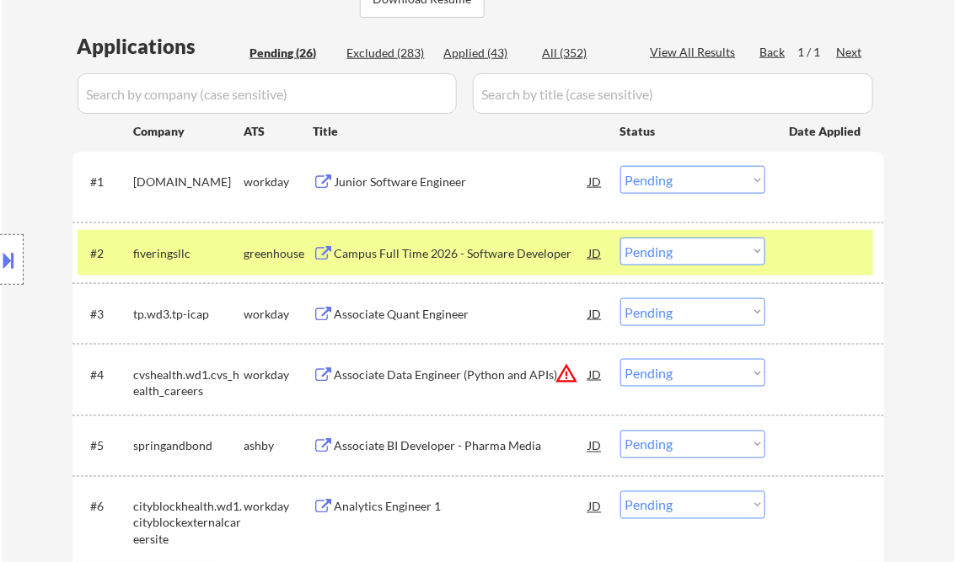
click at [418, 250] on div "Campus Full Time 2026 - Software Developer" at bounding box center [462, 253] width 255 height 17
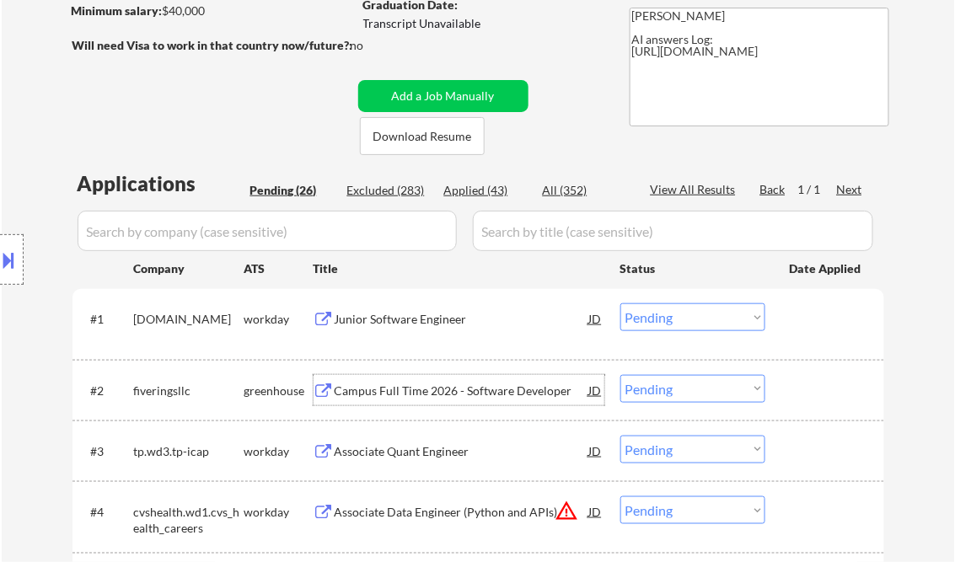
scroll to position [337, 0]
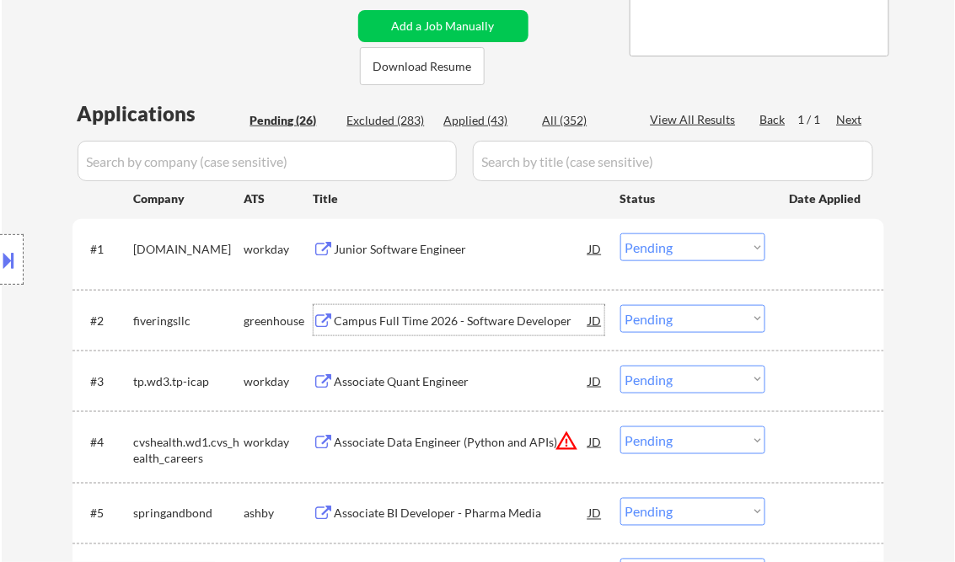
click at [691, 306] on select "Choose an option... Pending Applied Excluded (Questions) Excluded (Expired) Exc…" at bounding box center [693, 319] width 145 height 28
click at [621, 305] on select "Choose an option... Pending Applied Excluded (Questions) Excluded (Expired) Exc…" at bounding box center [693, 319] width 145 height 28
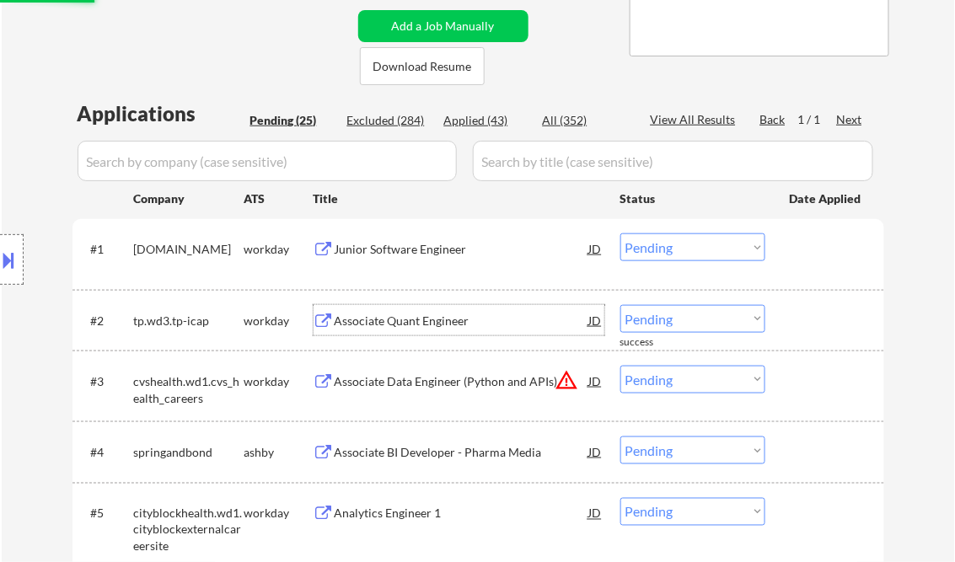
click at [405, 323] on div "Associate Quant Engineer" at bounding box center [462, 321] width 255 height 17
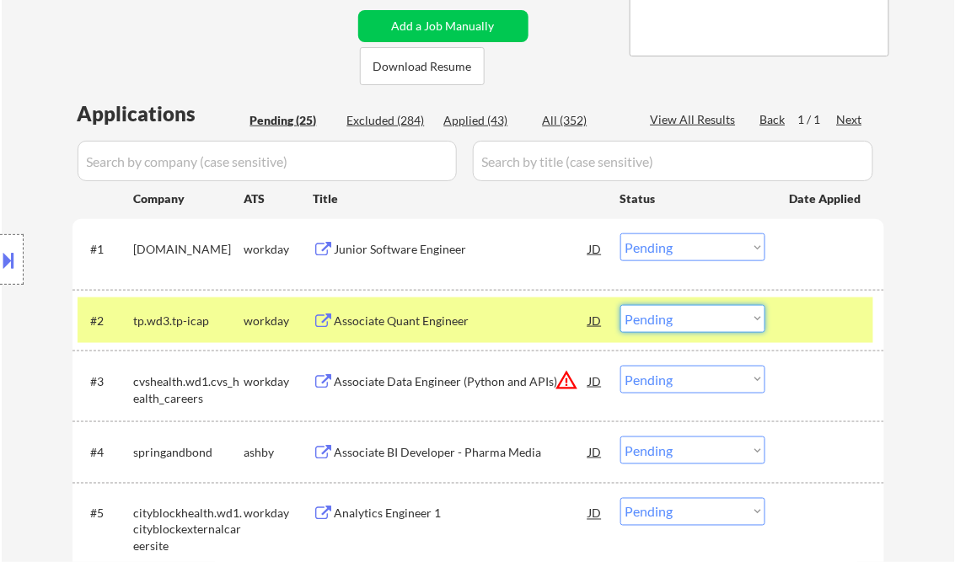
drag, startPoint x: 696, startPoint y: 320, endPoint x: 712, endPoint y: 330, distance: 18.9
click at [696, 320] on select "Choose an option... Pending Applied Excluded (Questions) Excluded (Expired) Exc…" at bounding box center [693, 319] width 145 height 28
click at [621, 305] on select "Choose an option... Pending Applied Excluded (Questions) Excluded (Expired) Exc…" at bounding box center [693, 319] width 145 height 28
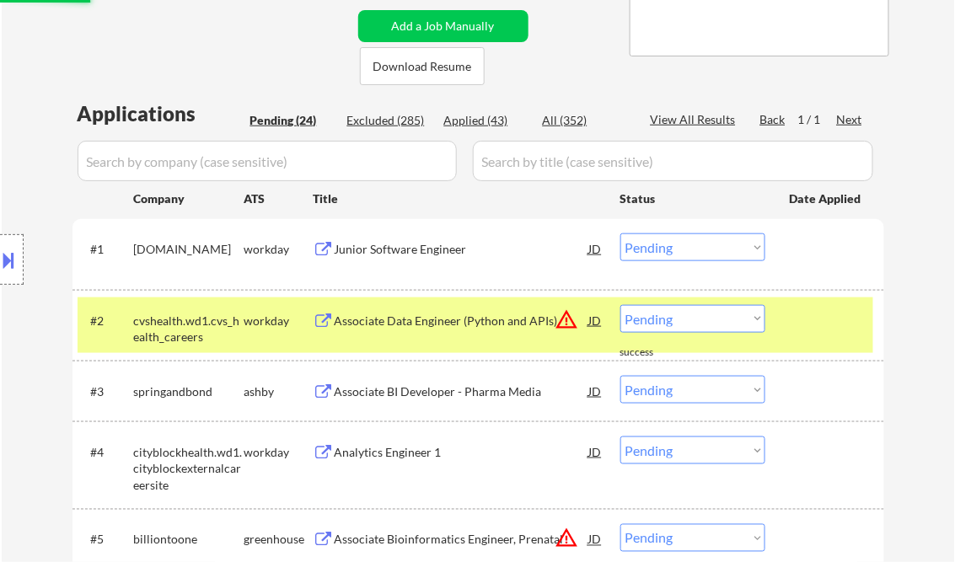
click at [474, 321] on div "Associate Data Engineer (Python and APIs)" at bounding box center [462, 321] width 255 height 17
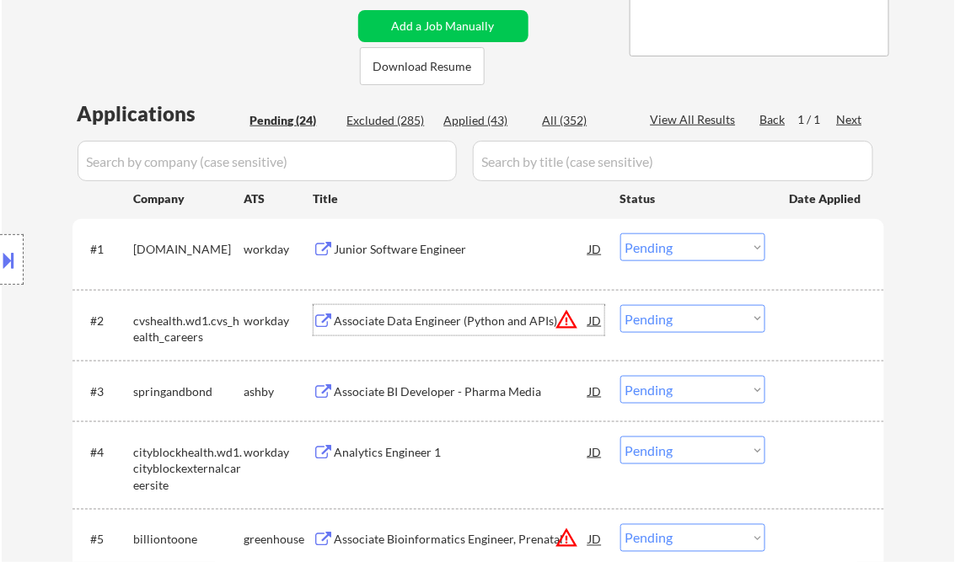
drag, startPoint x: 664, startPoint y: 317, endPoint x: 676, endPoint y: 319, distance: 11.9
click at [664, 317] on select "Choose an option... Pending Applied Excluded (Questions) Excluded (Expired) Exc…" at bounding box center [693, 319] width 145 height 28
click at [621, 305] on select "Choose an option... Pending Applied Excluded (Questions) Excluded (Expired) Exc…" at bounding box center [693, 319] width 145 height 28
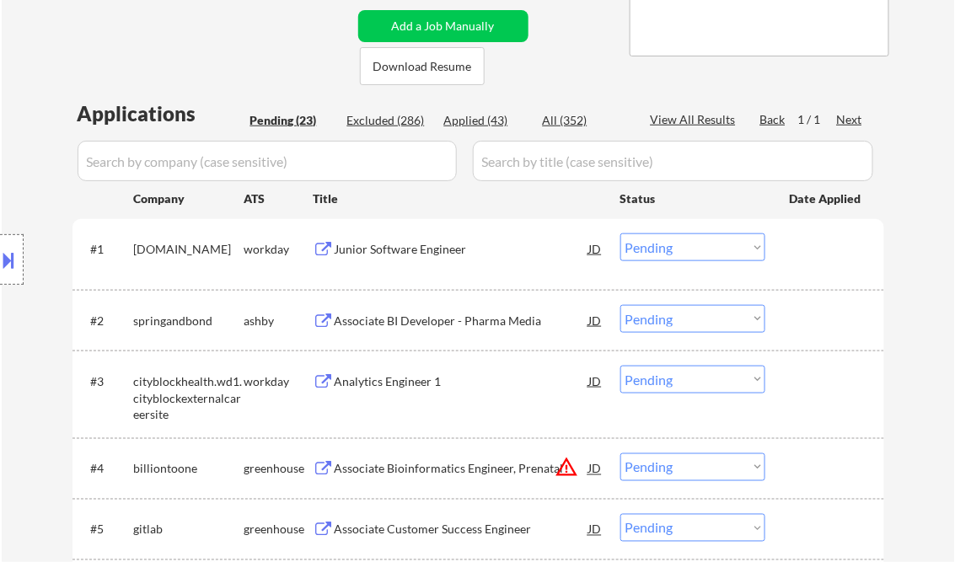
click at [455, 322] on div "Associate BI Developer - Pharma Media" at bounding box center [462, 321] width 255 height 17
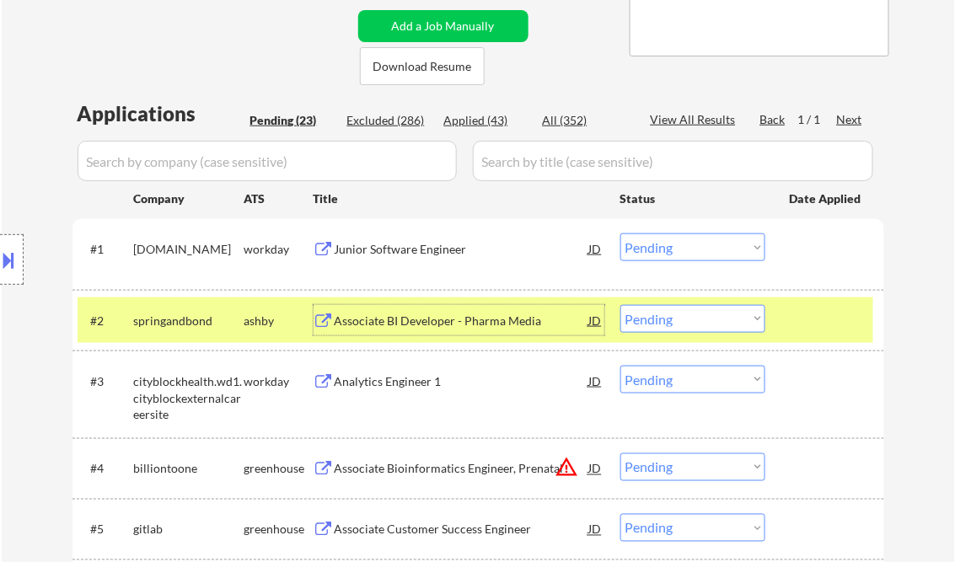
drag, startPoint x: 681, startPoint y: 320, endPoint x: 695, endPoint y: 331, distance: 17.4
click at [681, 320] on select "Choose an option... Pending Applied Excluded (Questions) Excluded (Expired) Exc…" at bounding box center [693, 319] width 145 height 28
click at [621, 305] on select "Choose an option... Pending Applied Excluded (Questions) Excluded (Expired) Exc…" at bounding box center [693, 319] width 145 height 28
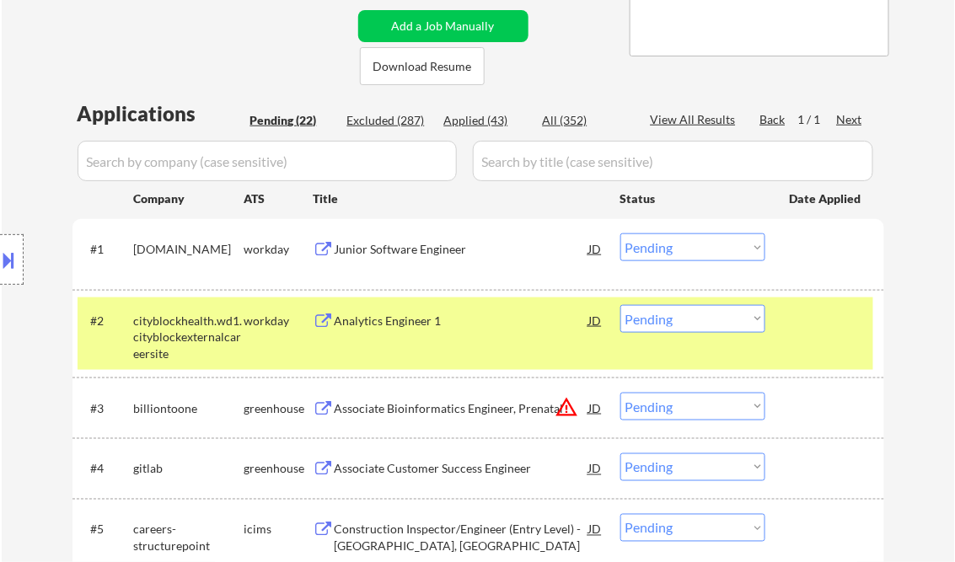
click at [432, 330] on div "Analytics Engineer 1" at bounding box center [462, 320] width 255 height 30
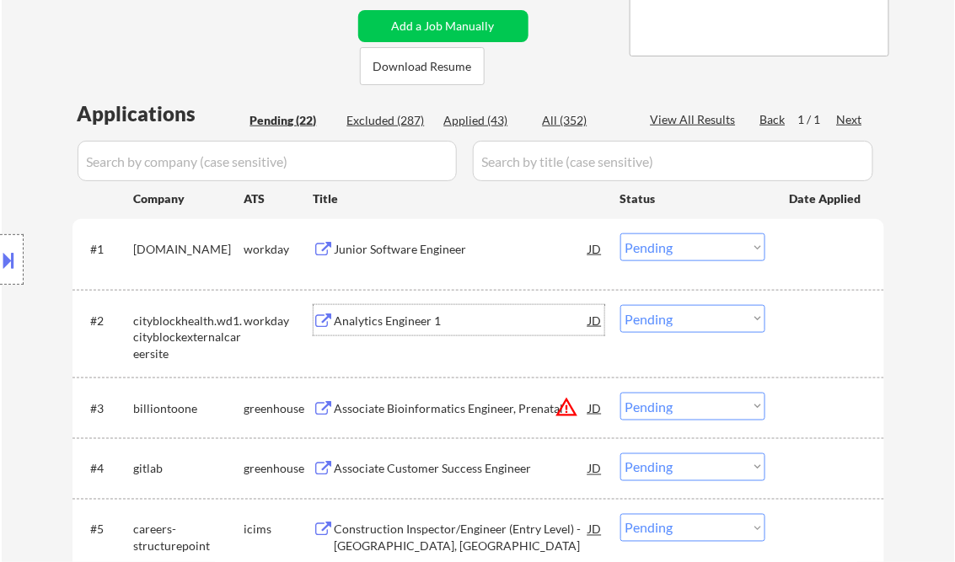
click at [673, 320] on select "Choose an option... Pending Applied Excluded (Questions) Excluded (Expired) Exc…" at bounding box center [693, 319] width 145 height 28
click at [621, 305] on select "Choose an option... Pending Applied Excluded (Questions) Excluded (Expired) Exc…" at bounding box center [693, 319] width 145 height 28
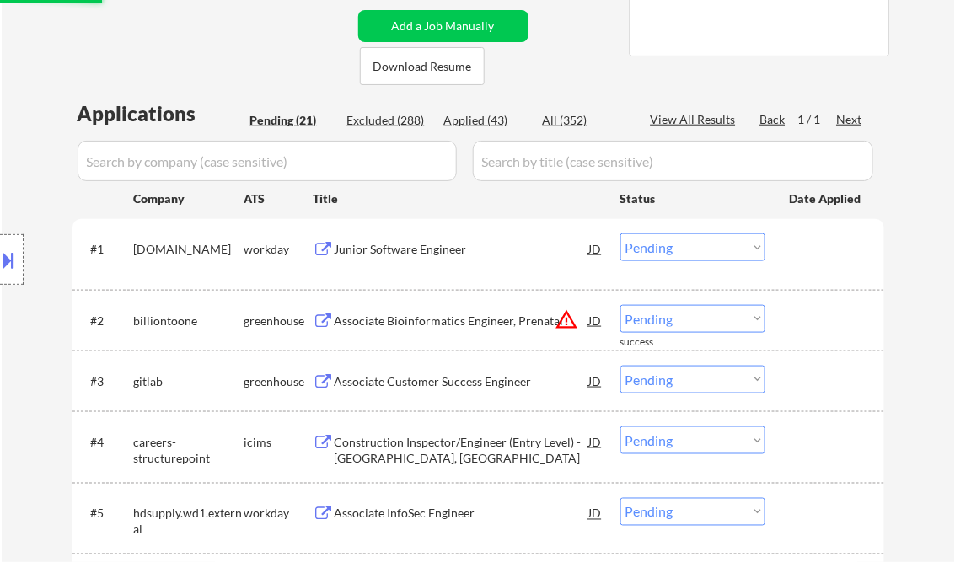
click at [420, 324] on div "Associate Bioinformatics Engineer, Prenatal" at bounding box center [462, 321] width 255 height 17
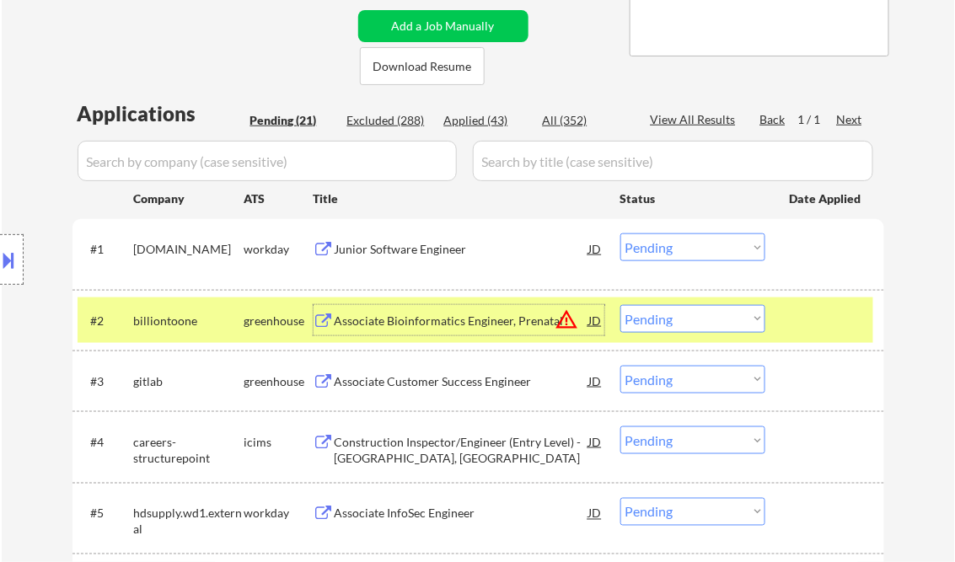
drag, startPoint x: 705, startPoint y: 319, endPoint x: 717, endPoint y: 334, distance: 19.8
click at [706, 320] on select "Choose an option... Pending Applied Excluded (Questions) Excluded (Expired) Exc…" at bounding box center [693, 319] width 145 height 28
click at [621, 305] on select "Choose an option... Pending Applied Excluded (Questions) Excluded (Expired) Exc…" at bounding box center [693, 319] width 145 height 28
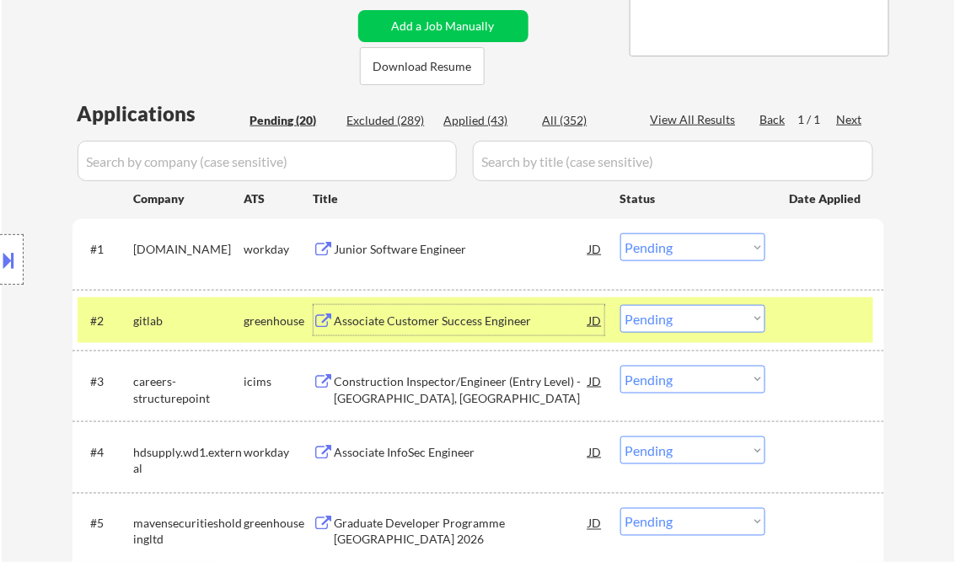
click at [422, 328] on div "Associate Customer Success Engineer" at bounding box center [462, 321] width 255 height 17
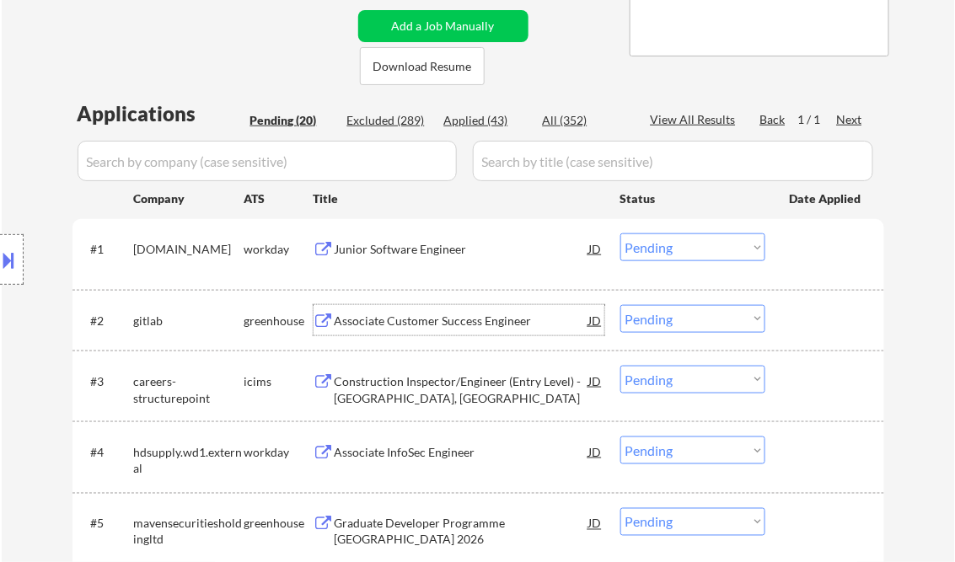
drag, startPoint x: 668, startPoint y: 319, endPoint x: 683, endPoint y: 330, distance: 19.2
click at [668, 319] on select "Choose an option... Pending Applied Excluded (Questions) Excluded (Expired) Exc…" at bounding box center [693, 319] width 145 height 28
click at [621, 305] on select "Choose an option... Pending Applied Excluded (Questions) Excluded (Expired) Exc…" at bounding box center [693, 319] width 145 height 28
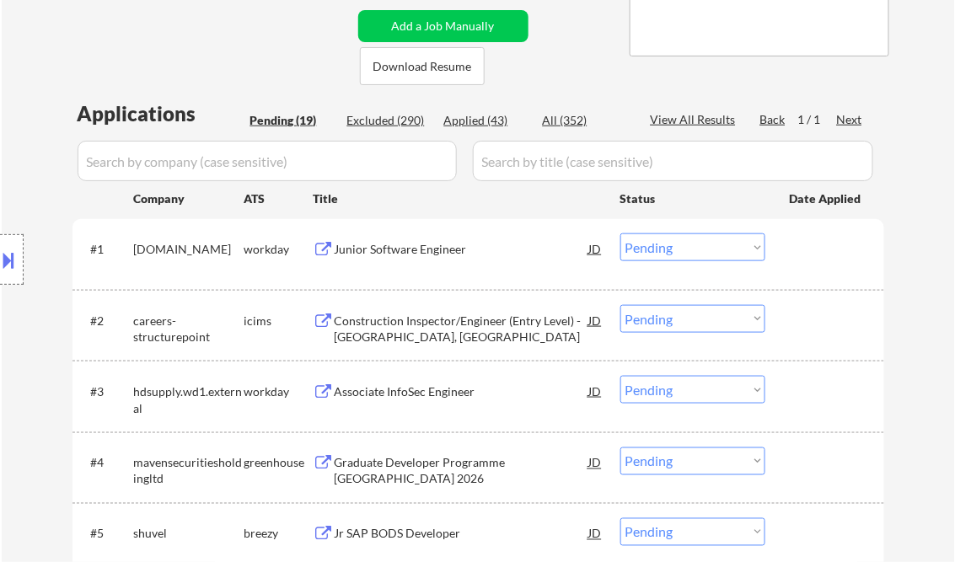
click at [679, 314] on select "Choose an option... Pending Applied Excluded (Questions) Excluded (Expired) Exc…" at bounding box center [693, 319] width 145 height 28
click at [621, 305] on select "Choose an option... Pending Applied Excluded (Questions) Excluded (Expired) Exc…" at bounding box center [693, 319] width 145 height 28
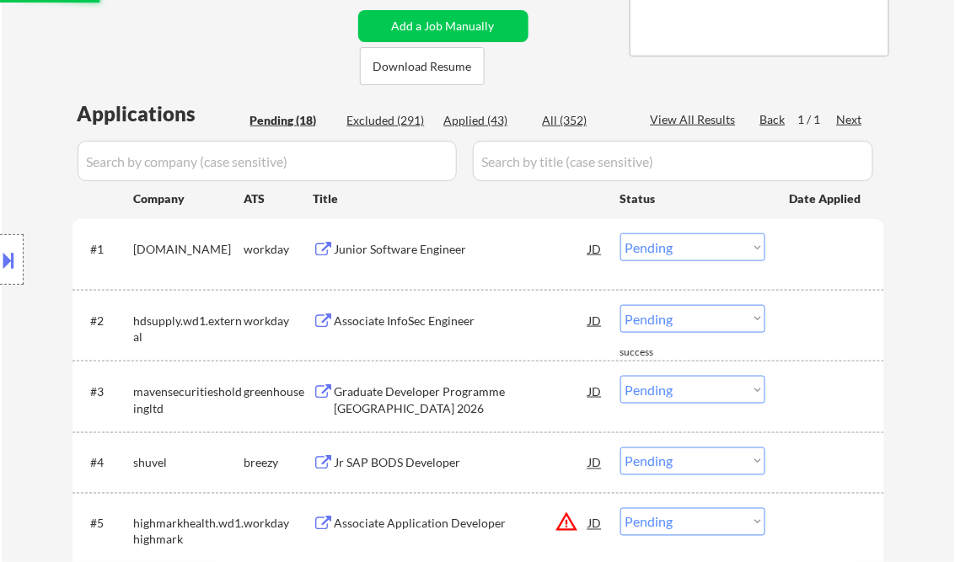
click at [418, 314] on div "Associate InfoSec Engineer" at bounding box center [462, 321] width 255 height 17
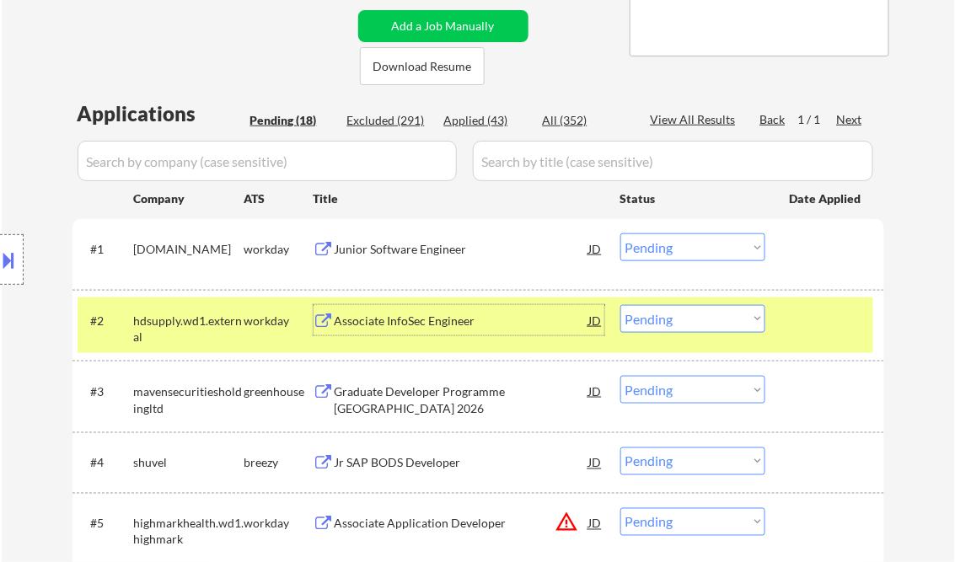
click at [673, 304] on div "#2 hdsupply.wd1.external workday Associate InfoSec Engineer JD warning_amber Ch…" at bounding box center [476, 326] width 796 height 56
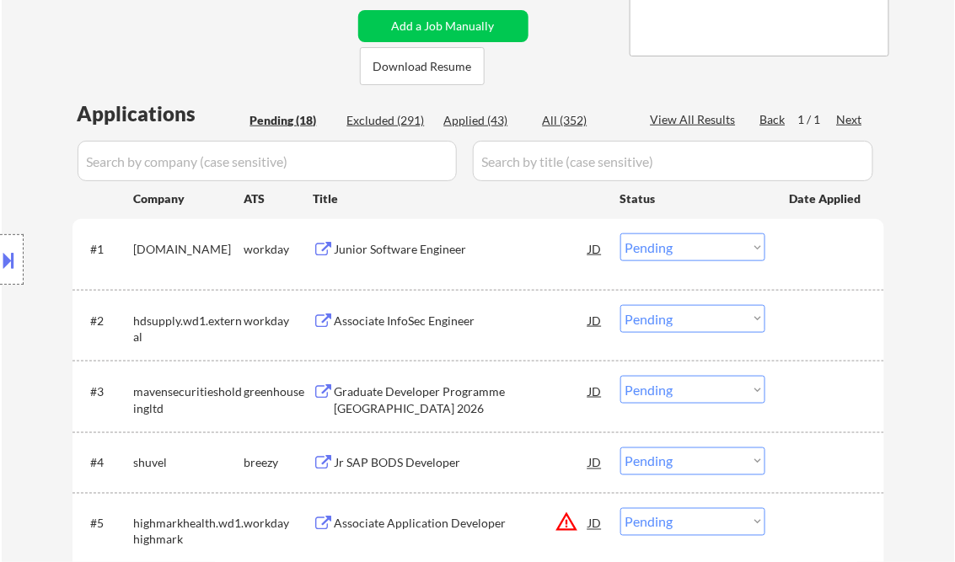
click at [678, 319] on select "Choose an option... Pending Applied Excluded (Questions) Excluded (Expired) Exc…" at bounding box center [693, 319] width 145 height 28
click at [621, 305] on select "Choose an option... Pending Applied Excluded (Questions) Excluded (Expired) Exc…" at bounding box center [693, 319] width 145 height 28
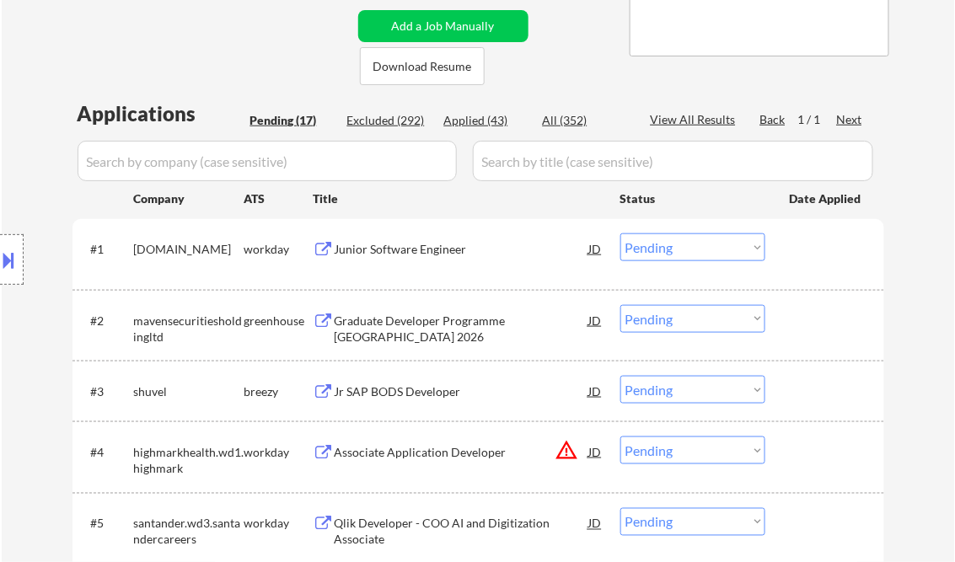
click at [437, 320] on div "Graduate Developer Programme Chicago 2026" at bounding box center [462, 329] width 255 height 33
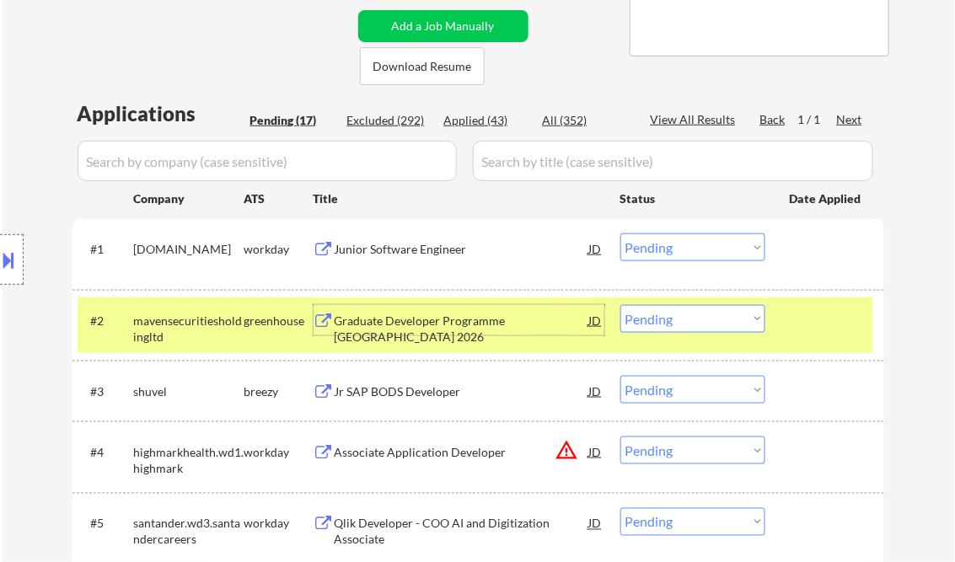
click at [701, 309] on select "Choose an option... Pending Applied Excluded (Questions) Excluded (Expired) Exc…" at bounding box center [693, 319] width 145 height 28
click at [621, 305] on select "Choose an option... Pending Applied Excluded (Questions) Excluded (Expired) Exc…" at bounding box center [693, 319] width 145 height 28
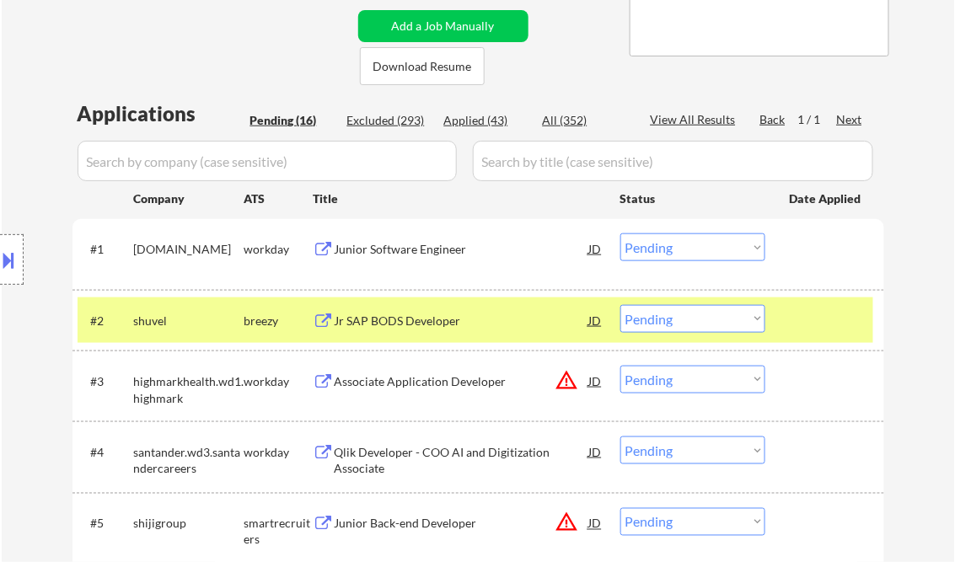
click at [438, 325] on div "Jr SAP BODS Developer" at bounding box center [462, 321] width 255 height 17
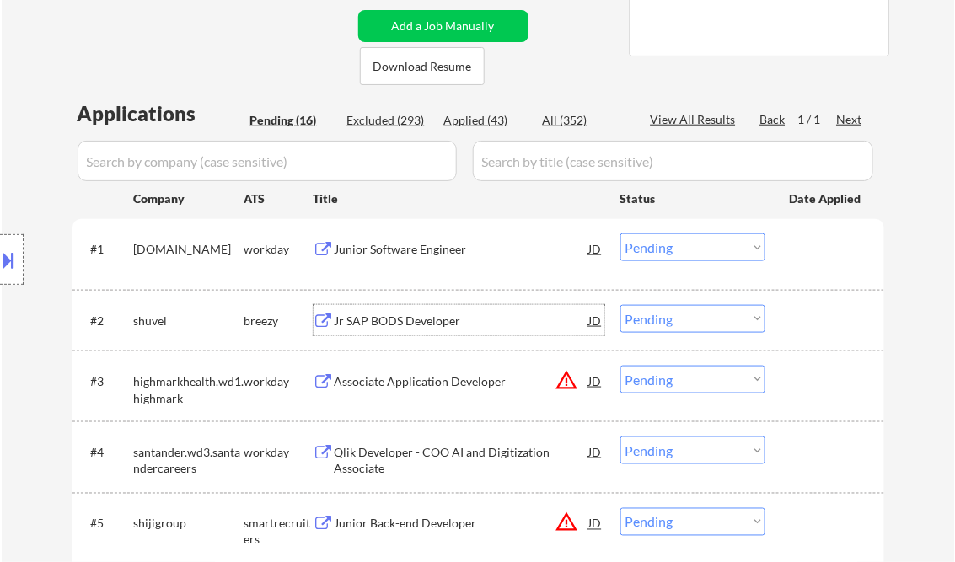
click at [722, 321] on select "Choose an option... Pending Applied Excluded (Questions) Excluded (Expired) Exc…" at bounding box center [693, 319] width 145 height 28
click at [621, 305] on select "Choose an option... Pending Applied Excluded (Questions) Excluded (Expired) Exc…" at bounding box center [693, 319] width 145 height 28
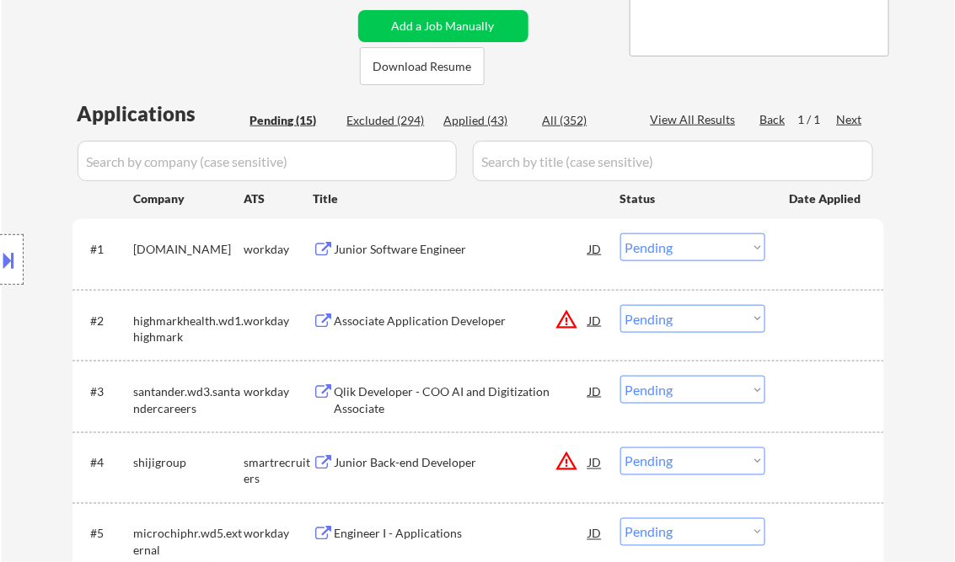
click at [430, 322] on div "Associate Application Developer" at bounding box center [462, 321] width 255 height 17
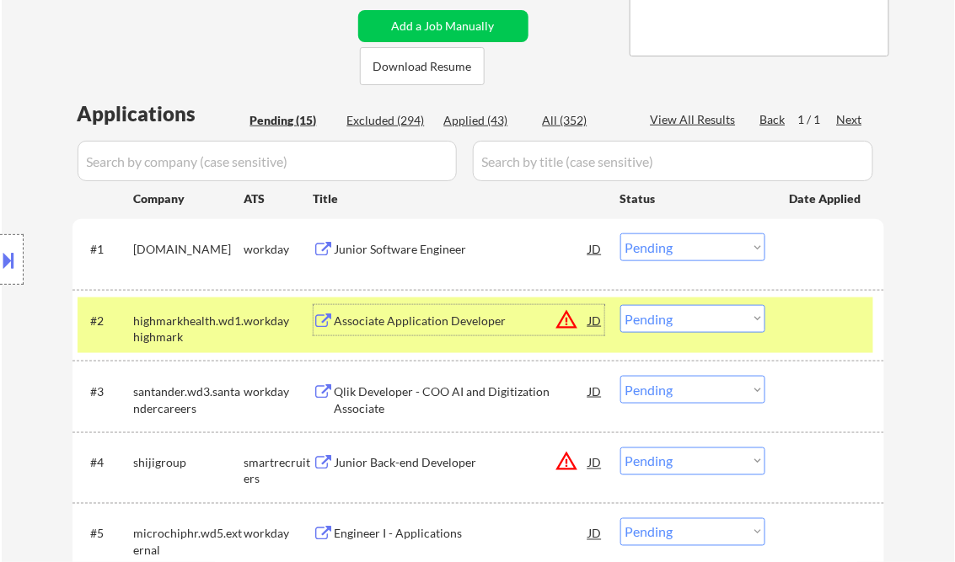
click at [663, 325] on select "Choose an option... Pending Applied Excluded (Questions) Excluded (Expired) Exc…" at bounding box center [693, 319] width 145 height 28
click at [621, 305] on select "Choose an option... Pending Applied Excluded (Questions) Excluded (Expired) Exc…" at bounding box center [693, 319] width 145 height 28
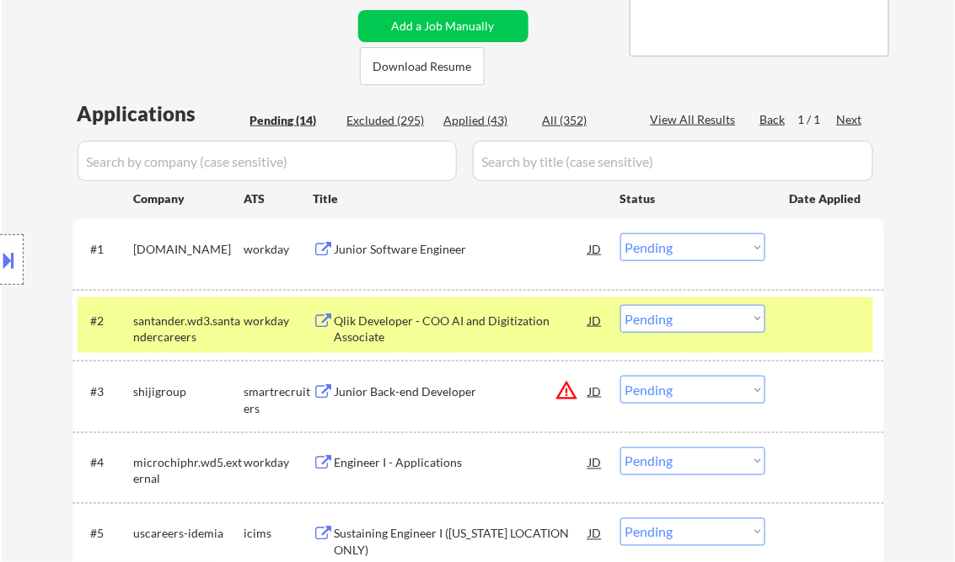
click at [454, 327] on div "Qlik Developer - COO AI and Digitization Associate" at bounding box center [462, 329] width 255 height 33
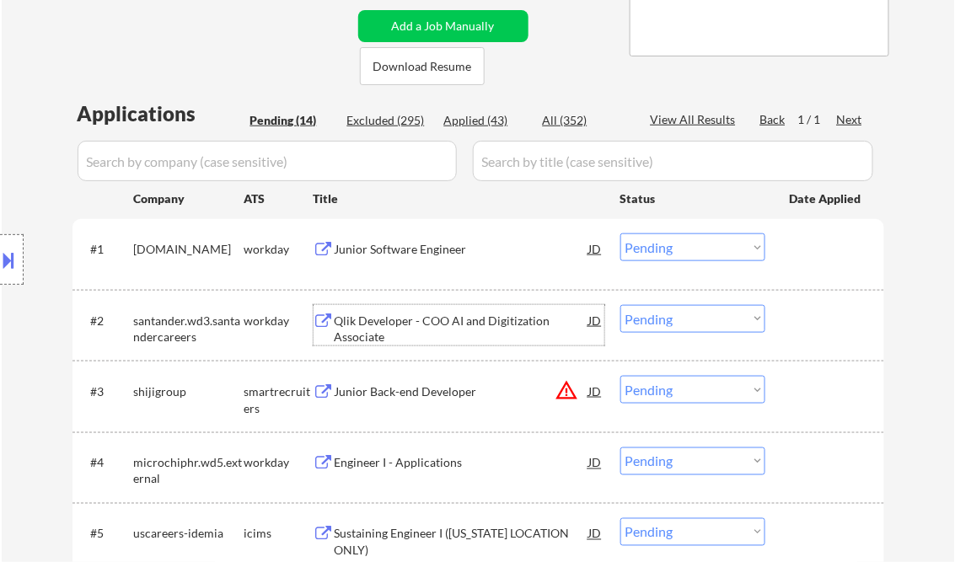
drag, startPoint x: 673, startPoint y: 320, endPoint x: 704, endPoint y: 330, distance: 33.1
click at [674, 320] on select "Choose an option... Pending Applied Excluded (Questions) Excluded (Expired) Exc…" at bounding box center [693, 319] width 145 height 28
click at [621, 305] on select "Choose an option... Pending Applied Excluded (Questions) Excluded (Expired) Exc…" at bounding box center [693, 319] width 145 height 28
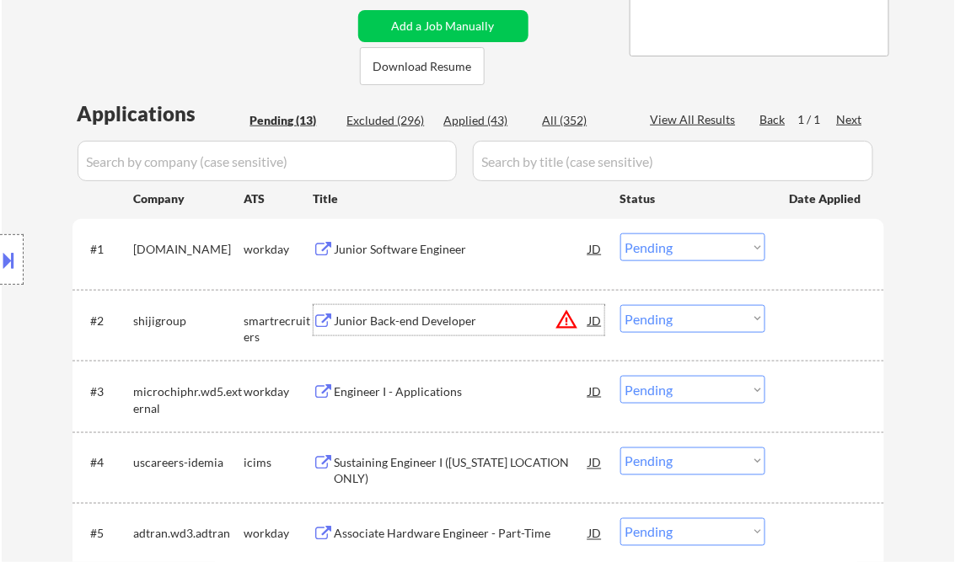
click at [418, 324] on div "Junior Back-end Developer" at bounding box center [462, 321] width 255 height 17
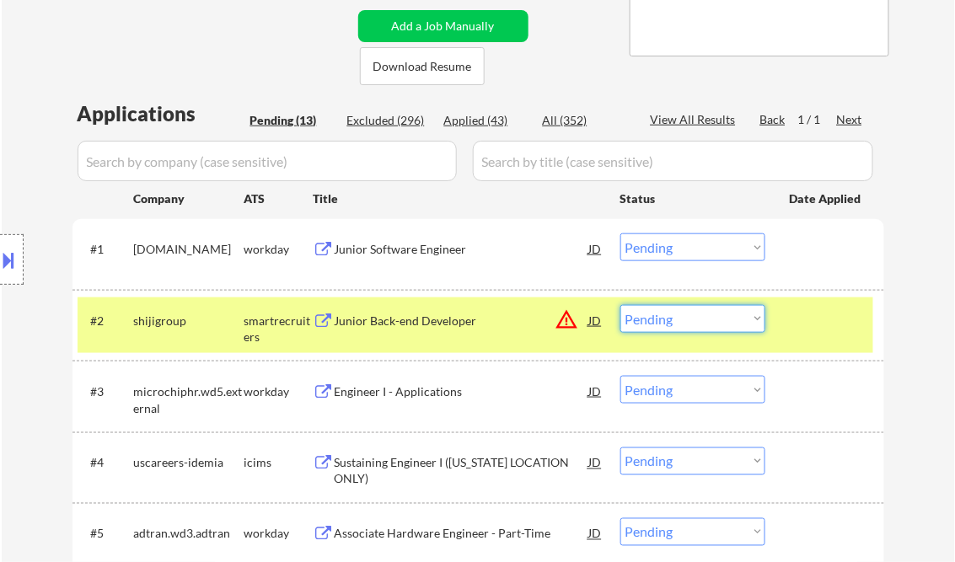
click at [698, 325] on select "Choose an option... Pending Applied Excluded (Questions) Excluded (Expired) Exc…" at bounding box center [693, 319] width 145 height 28
click at [621, 305] on select "Choose an option... Pending Applied Excluded (Questions) Excluded (Expired) Exc…" at bounding box center [693, 319] width 145 height 28
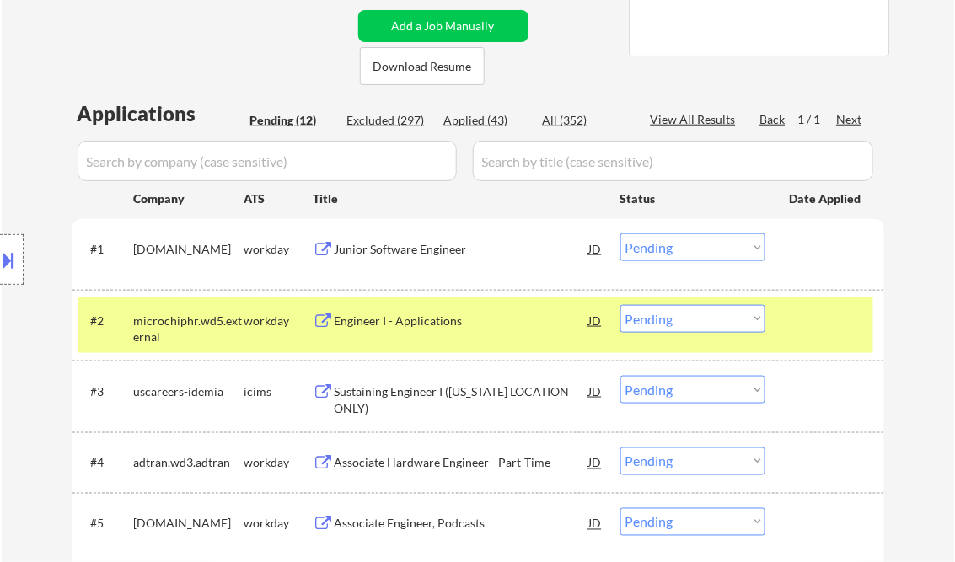
click at [424, 321] on div "Engineer I - Applications" at bounding box center [462, 321] width 255 height 17
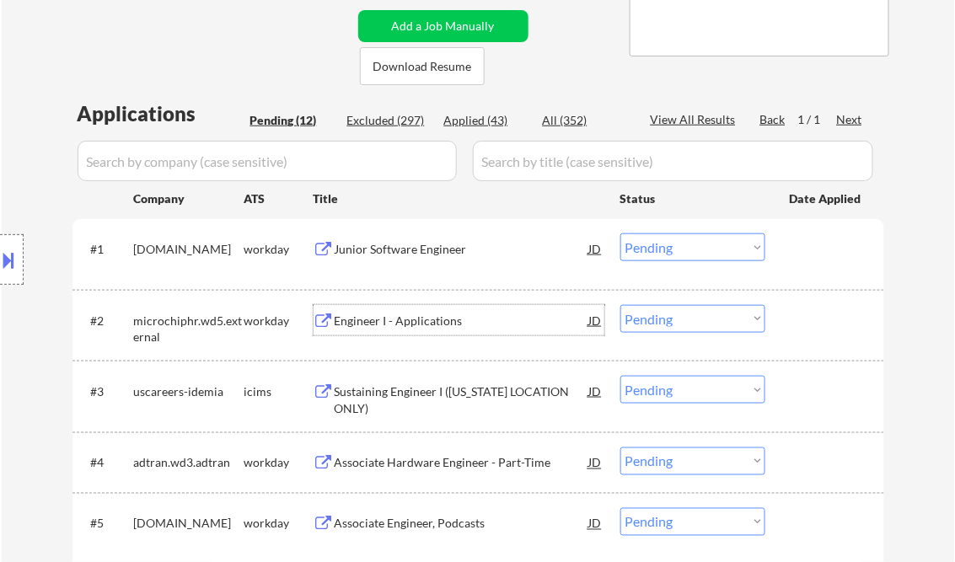
click at [676, 322] on select "Choose an option... Pending Applied Excluded (Questions) Excluded (Expired) Exc…" at bounding box center [693, 319] width 145 height 28
click at [621, 305] on select "Choose an option... Pending Applied Excluded (Questions) Excluded (Expired) Exc…" at bounding box center [693, 319] width 145 height 28
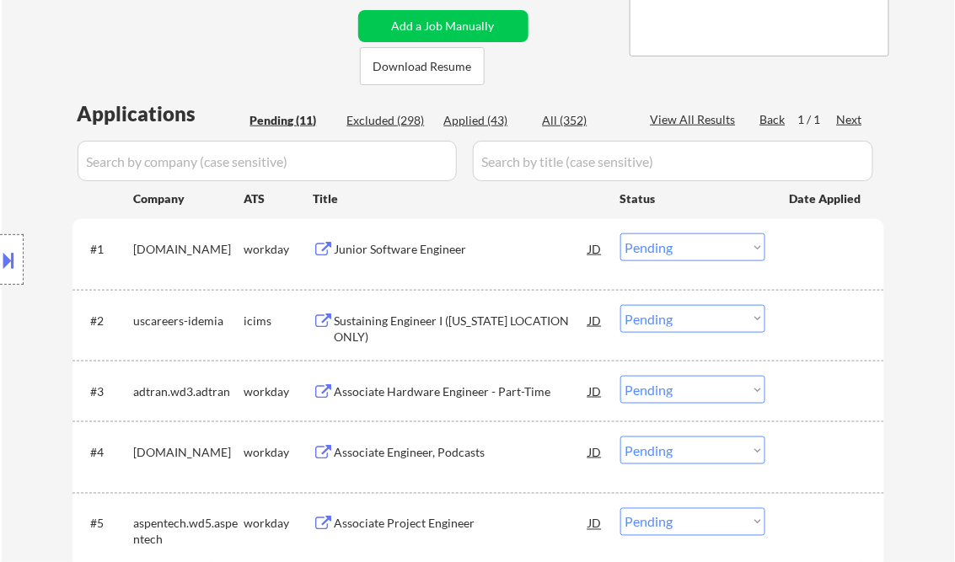
click at [438, 330] on div "Sustaining Engineer I (WEST VIRGINIA LOCATION ONLY)" at bounding box center [462, 329] width 255 height 33
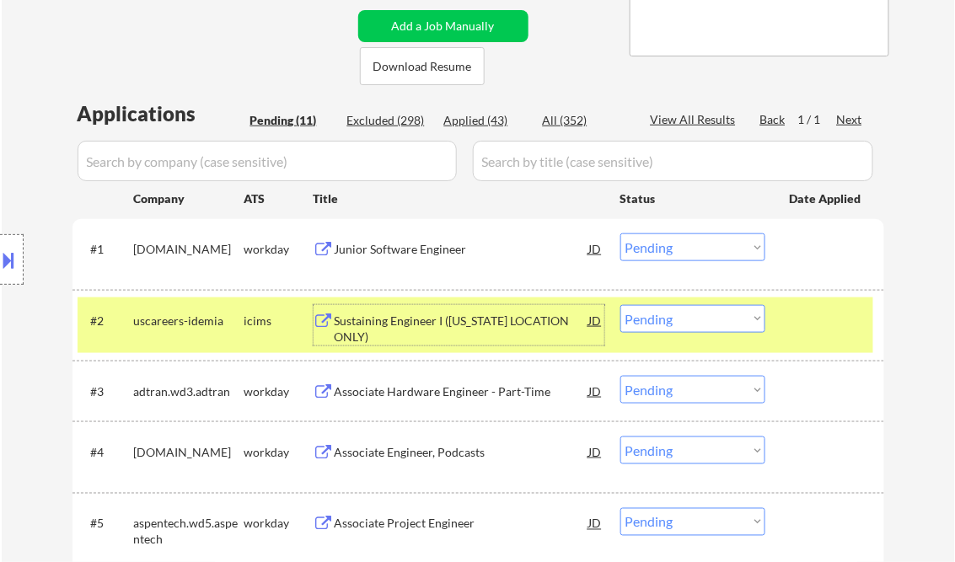
drag, startPoint x: 678, startPoint y: 317, endPoint x: 690, endPoint y: 334, distance: 21.1
click at [678, 317] on select "Choose an option... Pending Applied Excluded (Questions) Excluded (Expired) Exc…" at bounding box center [693, 319] width 145 height 28
click at [621, 305] on select "Choose an option... Pending Applied Excluded (Questions) Excluded (Expired) Exc…" at bounding box center [693, 319] width 145 height 28
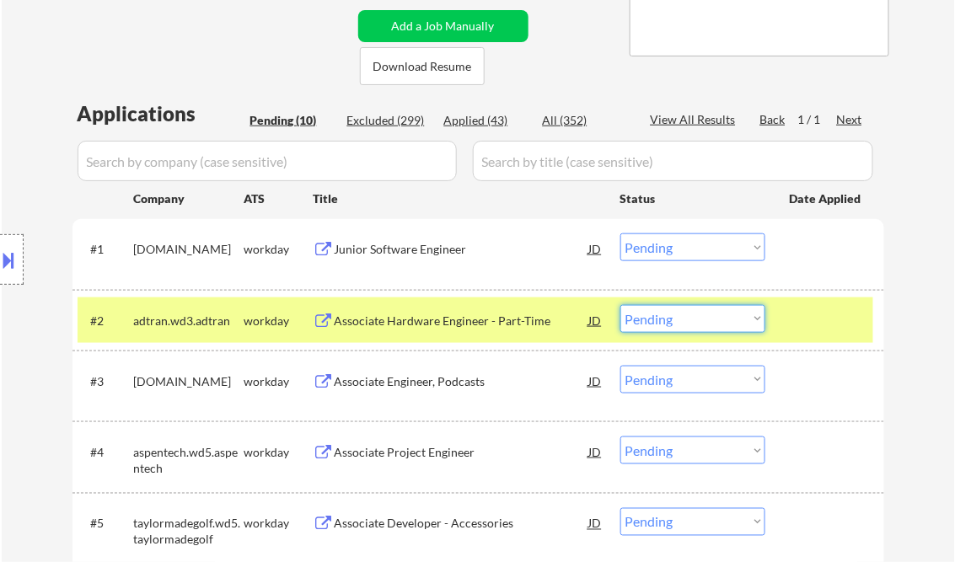
drag, startPoint x: 664, startPoint y: 323, endPoint x: 694, endPoint y: 334, distance: 31.5
click at [664, 322] on select "Choose an option... Pending Applied Excluded (Questions) Excluded (Expired) Exc…" at bounding box center [693, 319] width 145 height 28
click at [621, 305] on select "Choose an option... Pending Applied Excluded (Questions) Excluded (Expired) Exc…" at bounding box center [693, 319] width 145 height 28
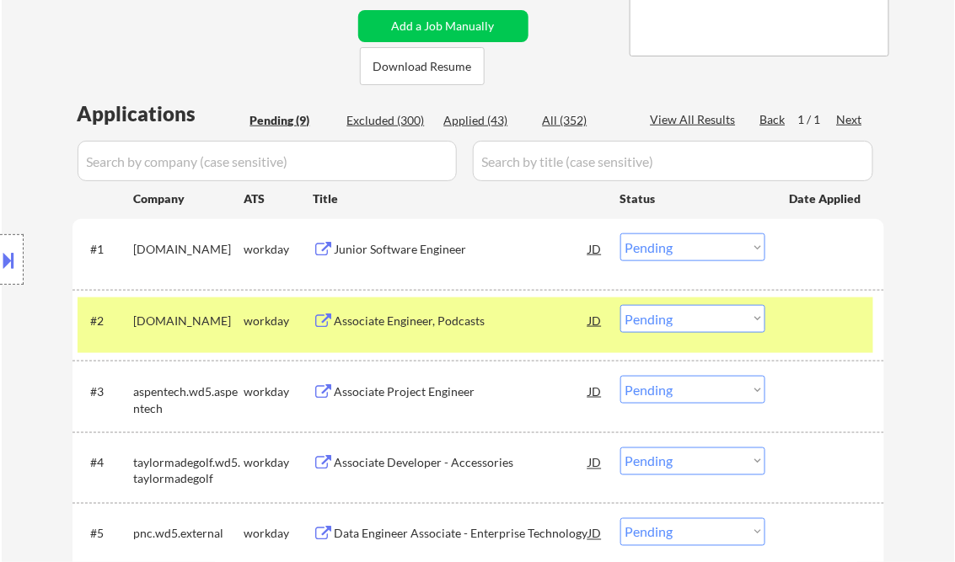
click at [451, 320] on div "Associate Engineer, Podcasts" at bounding box center [462, 321] width 255 height 17
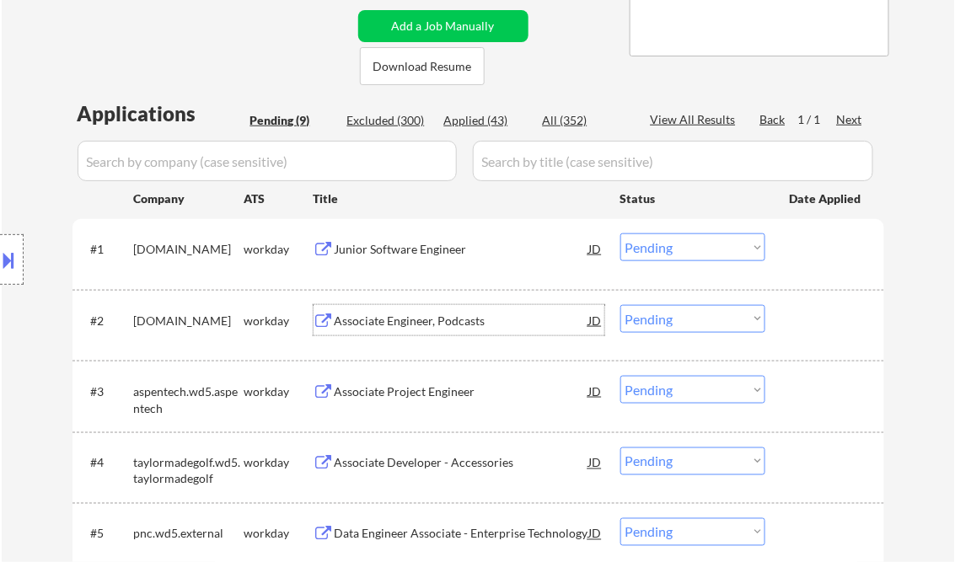
click at [677, 319] on select "Choose an option... Pending Applied Excluded (Questions) Excluded (Expired) Exc…" at bounding box center [693, 319] width 145 height 28
click at [621, 305] on select "Choose an option... Pending Applied Excluded (Questions) Excluded (Expired) Exc…" at bounding box center [693, 319] width 145 height 28
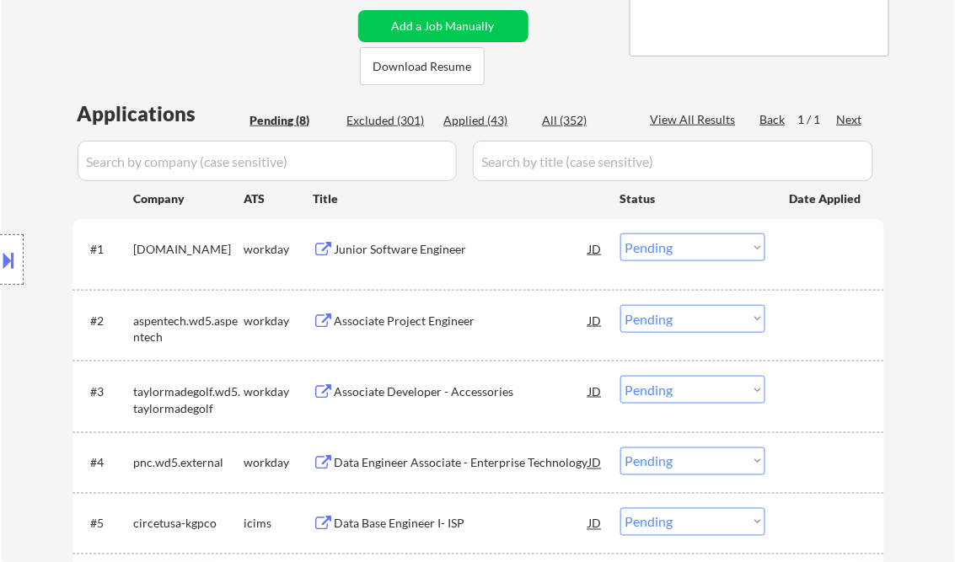
click at [418, 322] on div "Associate Project Engineer" at bounding box center [462, 321] width 255 height 17
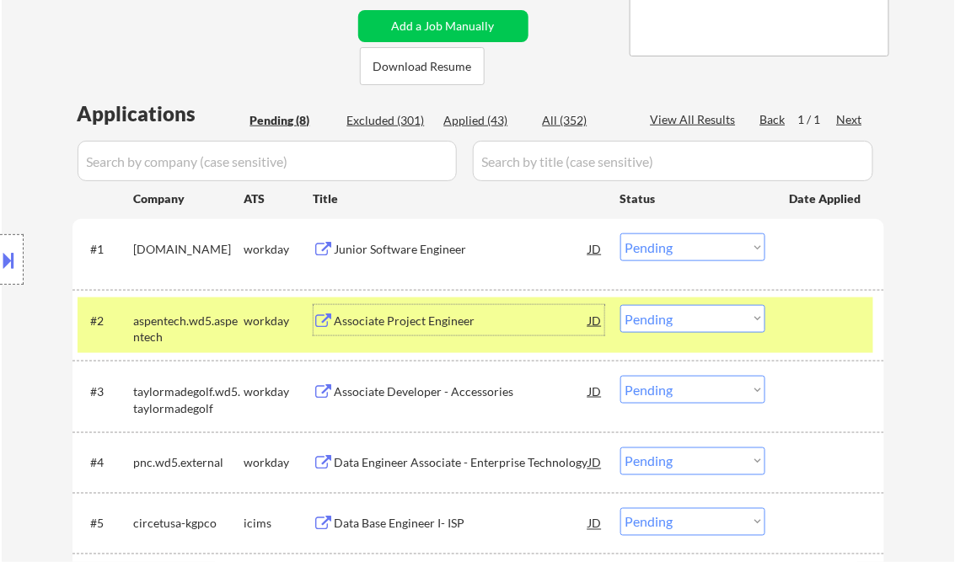
click at [680, 324] on select "Choose an option... Pending Applied Excluded (Questions) Excluded (Expired) Exc…" at bounding box center [693, 319] width 145 height 28
click at [621, 305] on select "Choose an option... Pending Applied Excluded (Questions) Excluded (Expired) Exc…" at bounding box center [693, 319] width 145 height 28
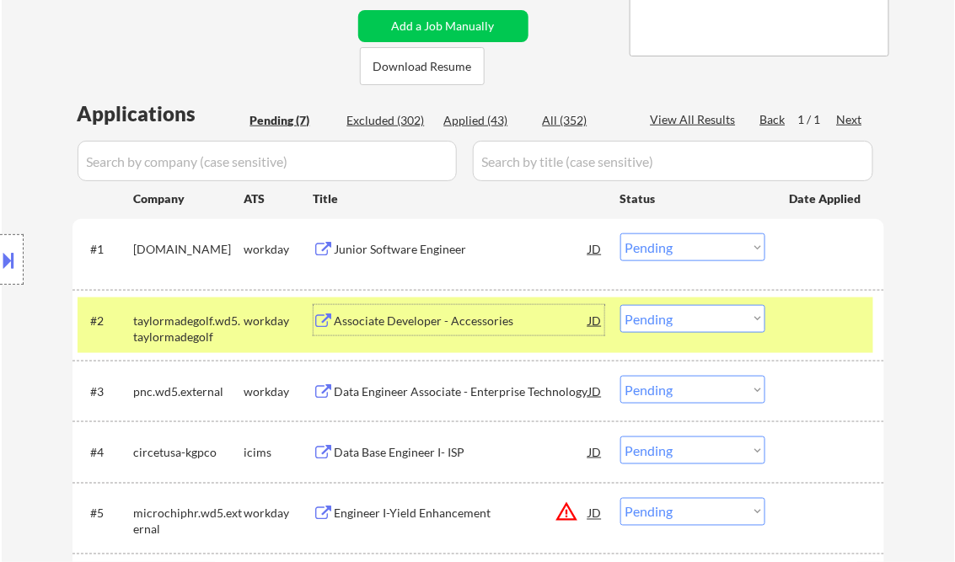
click at [425, 321] on div "Associate Developer - Accessories" at bounding box center [462, 321] width 255 height 17
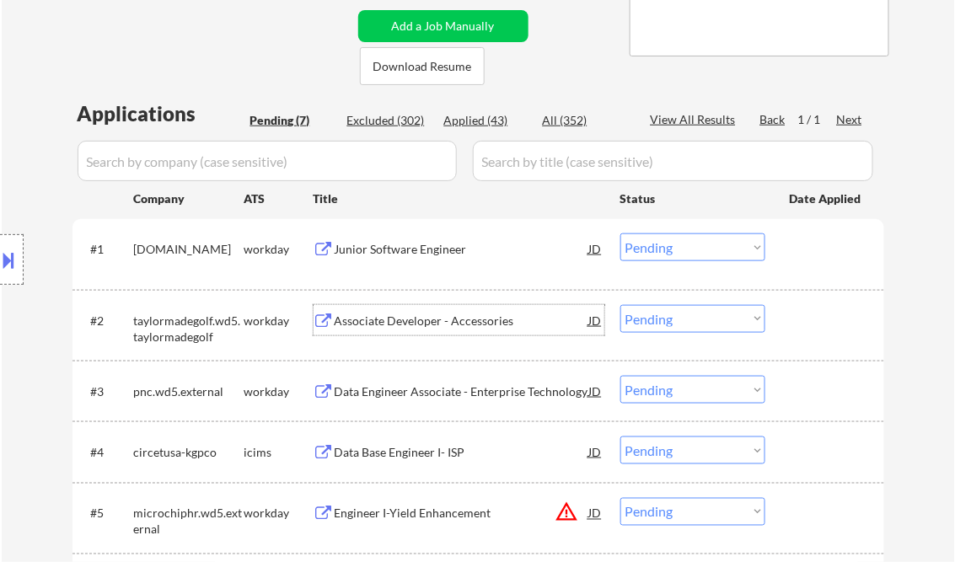
drag, startPoint x: 661, startPoint y: 320, endPoint x: 686, endPoint y: 334, distance: 29.1
click at [676, 330] on select "Choose an option... Pending Applied Excluded (Questions) Excluded (Expired) Exc…" at bounding box center [693, 319] width 145 height 28
click at [621, 305] on select "Choose an option... Pending Applied Excluded (Questions) Excluded (Expired) Exc…" at bounding box center [693, 319] width 145 height 28
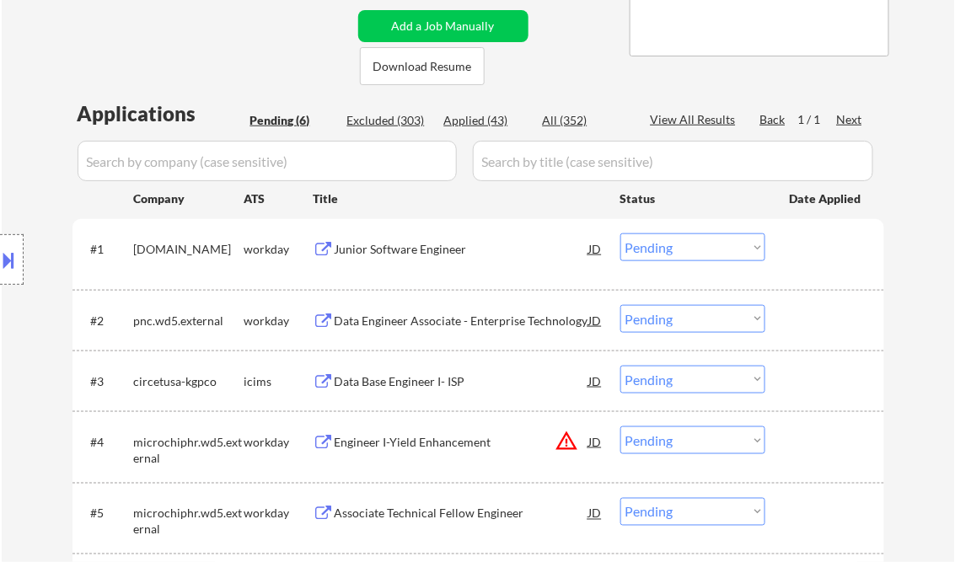
click at [453, 318] on div "Data Engineer Associate - Enterprise Technology" at bounding box center [462, 321] width 255 height 17
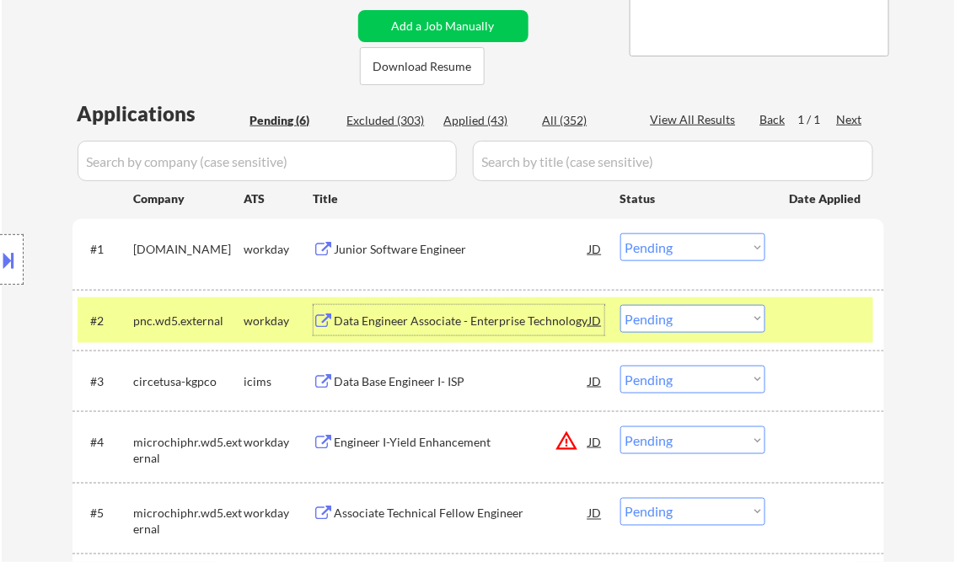
drag, startPoint x: 674, startPoint y: 323, endPoint x: 701, endPoint y: 331, distance: 28.3
click at [674, 323] on select "Choose an option... Pending Applied Excluded (Questions) Excluded (Expired) Exc…" at bounding box center [693, 319] width 145 height 28
click at [621, 305] on select "Choose an option... Pending Applied Excluded (Questions) Excluded (Expired) Exc…" at bounding box center [693, 319] width 145 height 28
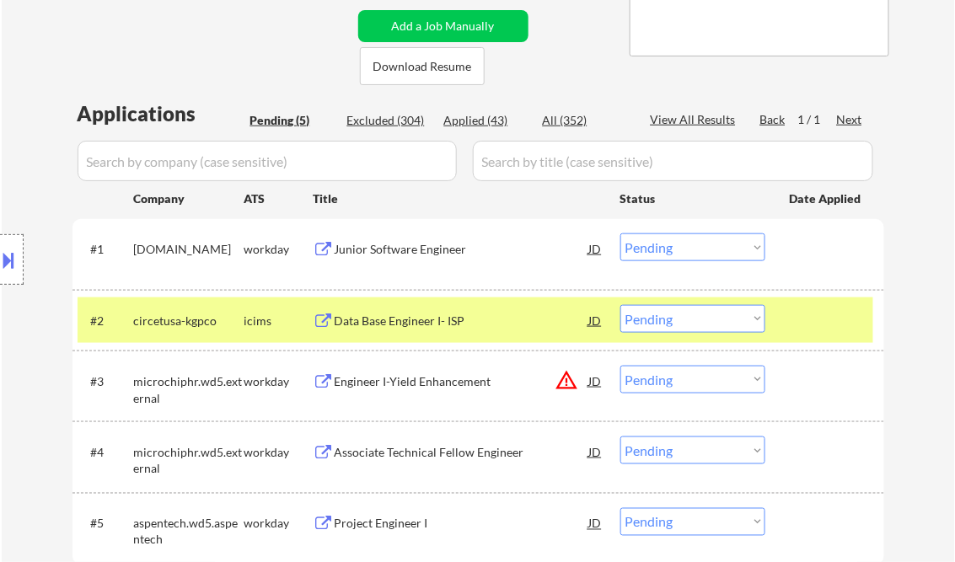
click at [429, 325] on div "Data Base Engineer I- ISP" at bounding box center [462, 321] width 255 height 17
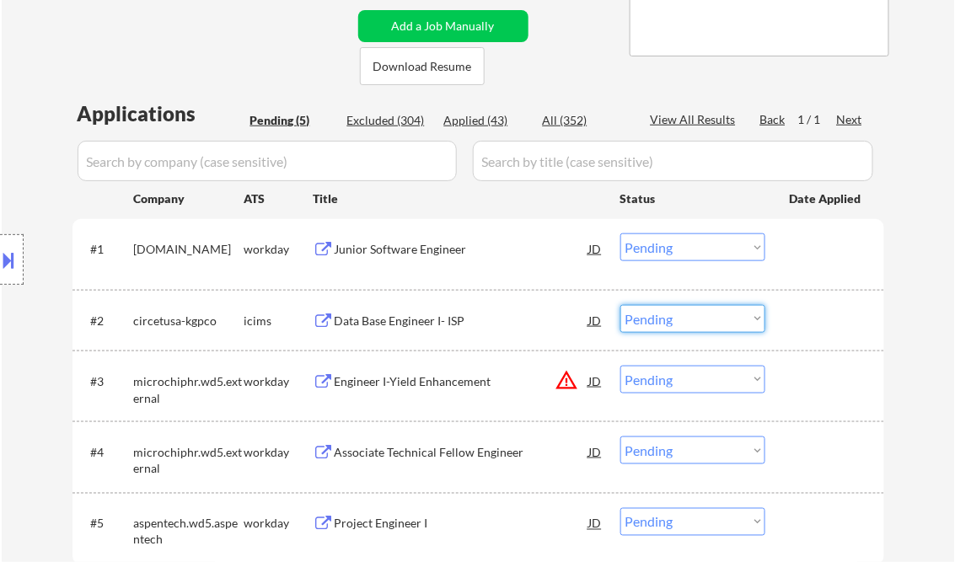
drag, startPoint x: 682, startPoint y: 325, endPoint x: 704, endPoint y: 332, distance: 22.9
click at [682, 325] on select "Choose an option... Pending Applied Excluded (Questions) Excluded (Expired) Exc…" at bounding box center [693, 319] width 145 height 28
click at [621, 305] on select "Choose an option... Pending Applied Excluded (Questions) Excluded (Expired) Exc…" at bounding box center [693, 319] width 145 height 28
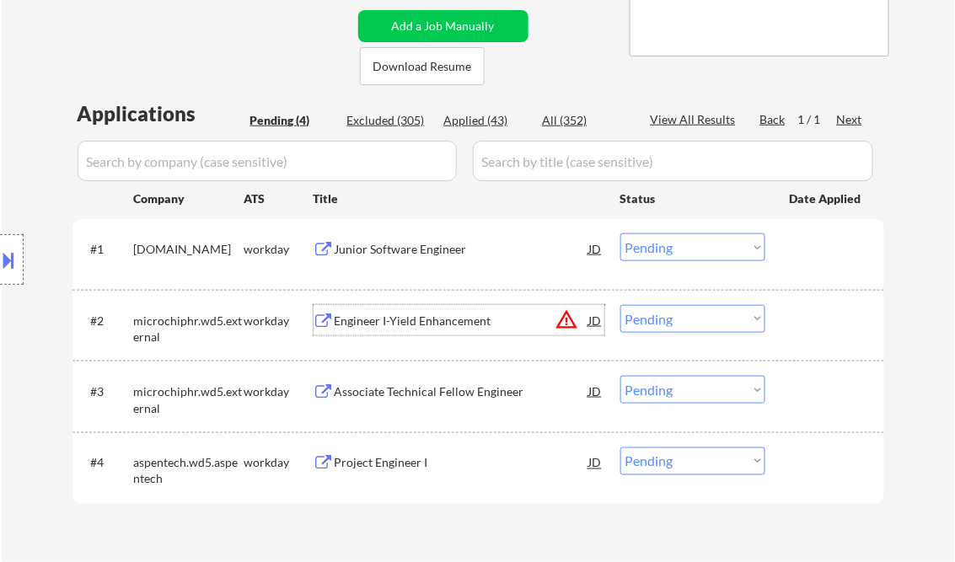
click at [438, 321] on div "Engineer I-Yield Enhancement" at bounding box center [462, 321] width 255 height 17
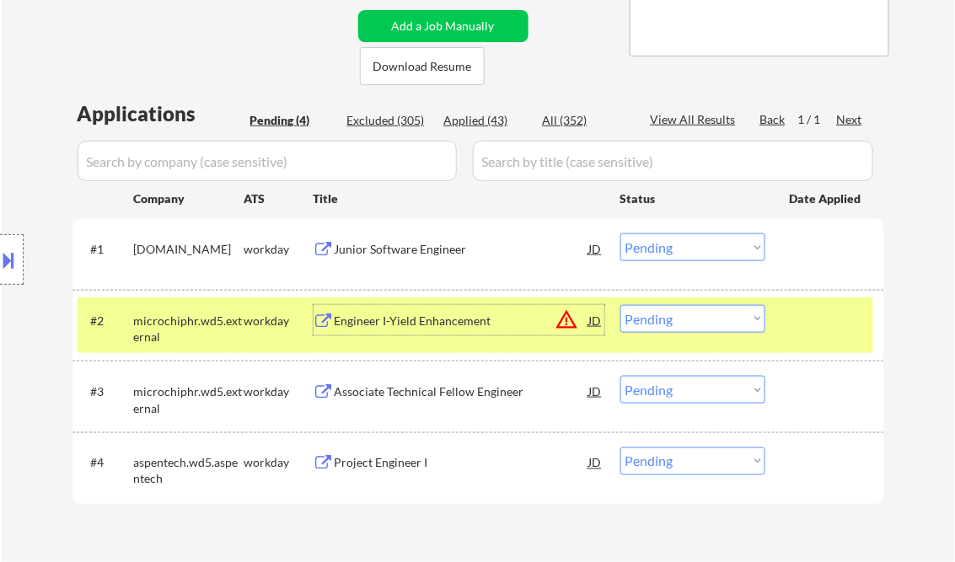
click at [666, 314] on select "Choose an option... Pending Applied Excluded (Questions) Excluded (Expired) Exc…" at bounding box center [693, 319] width 145 height 28
click at [621, 305] on select "Choose an option... Pending Applied Excluded (Questions) Excluded (Expired) Exc…" at bounding box center [693, 319] width 145 height 28
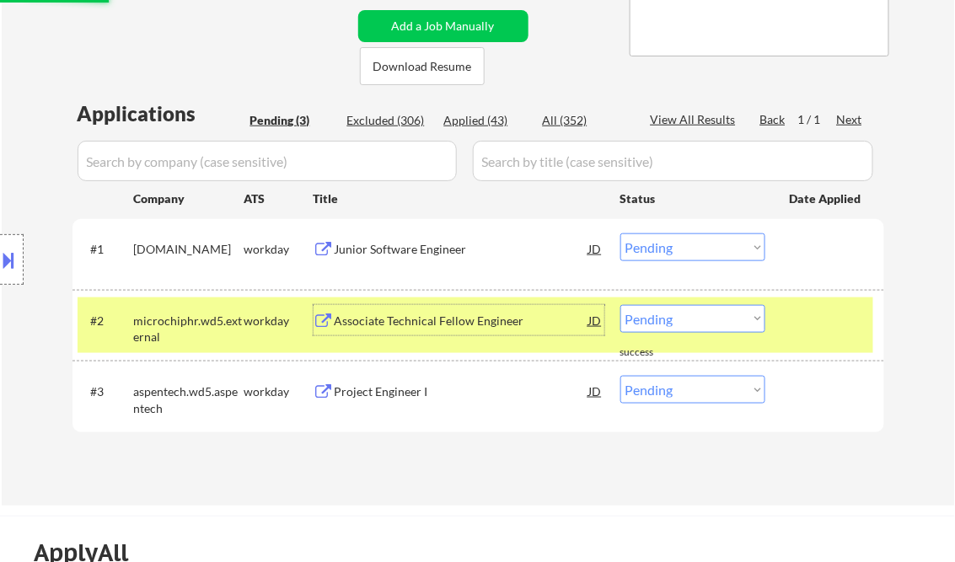
click at [429, 321] on div "Associate Technical Fellow Engineer" at bounding box center [462, 321] width 255 height 17
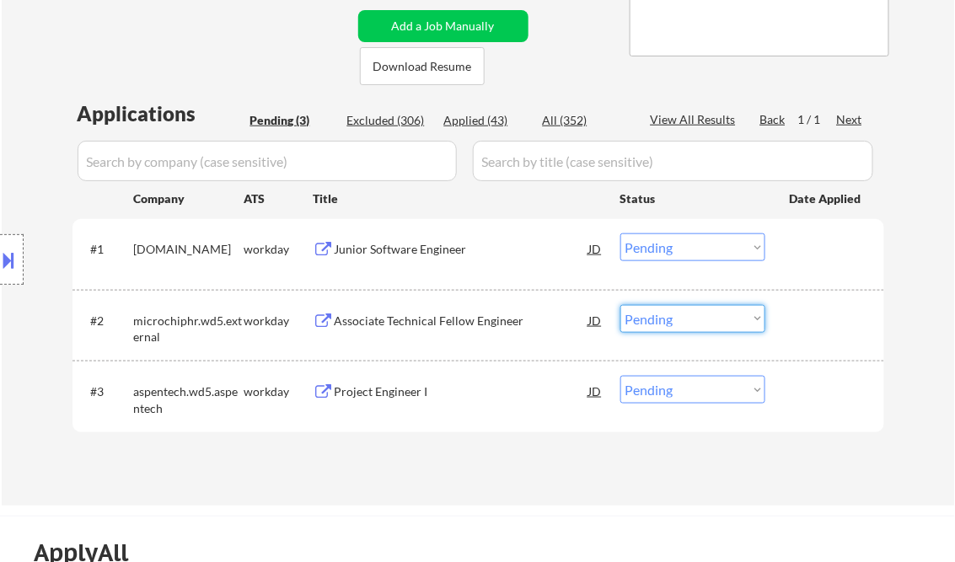
click at [691, 315] on select "Choose an option... Pending Applied Excluded (Questions) Excluded (Expired) Exc…" at bounding box center [693, 319] width 145 height 28
click at [621, 305] on select "Choose an option... Pending Applied Excluded (Questions) Excluded (Expired) Exc…" at bounding box center [693, 319] width 145 height 28
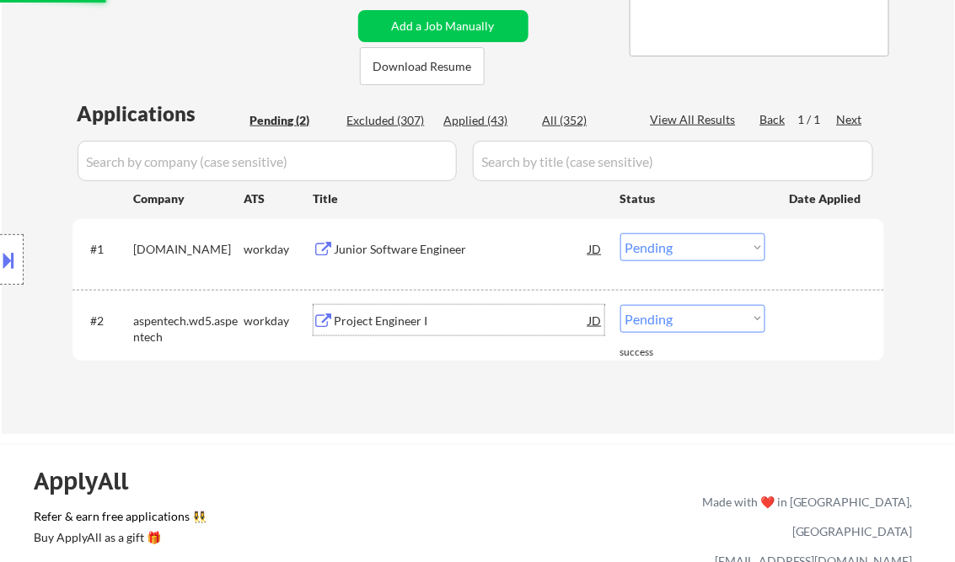
click at [384, 314] on div "Project Engineer I" at bounding box center [462, 321] width 255 height 17
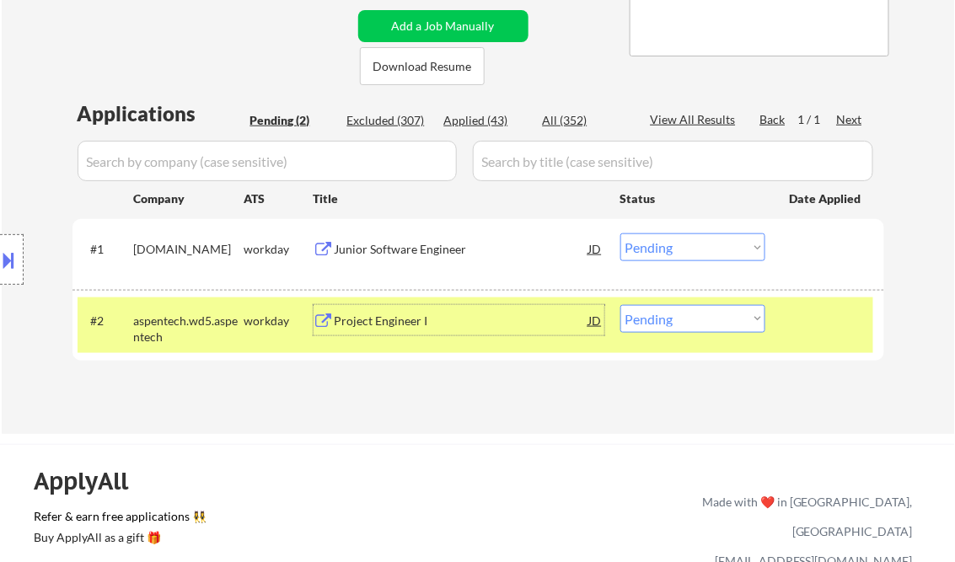
drag, startPoint x: 662, startPoint y: 317, endPoint x: 678, endPoint y: 334, distance: 23.3
click at [662, 317] on select "Choose an option... Pending Applied Excluded (Questions) Excluded (Expired) Exc…" at bounding box center [693, 319] width 145 height 28
select select ""excluded__bad_match_""
click at [621, 305] on select "Choose an option... Pending Applied Excluded (Questions) Excluded (Expired) Exc…" at bounding box center [693, 319] width 145 height 28
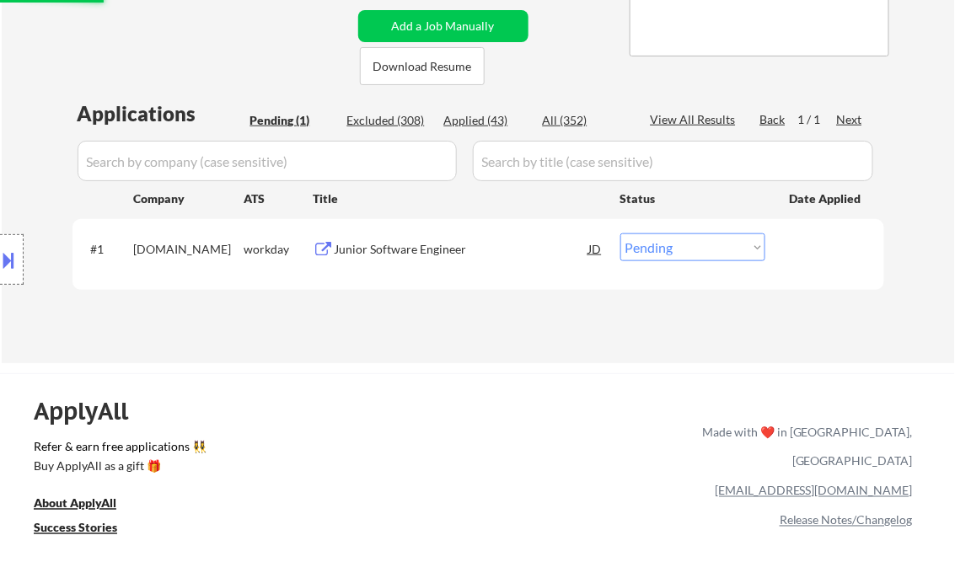
click at [369, 245] on div "Junior Software Engineer" at bounding box center [462, 249] width 255 height 17
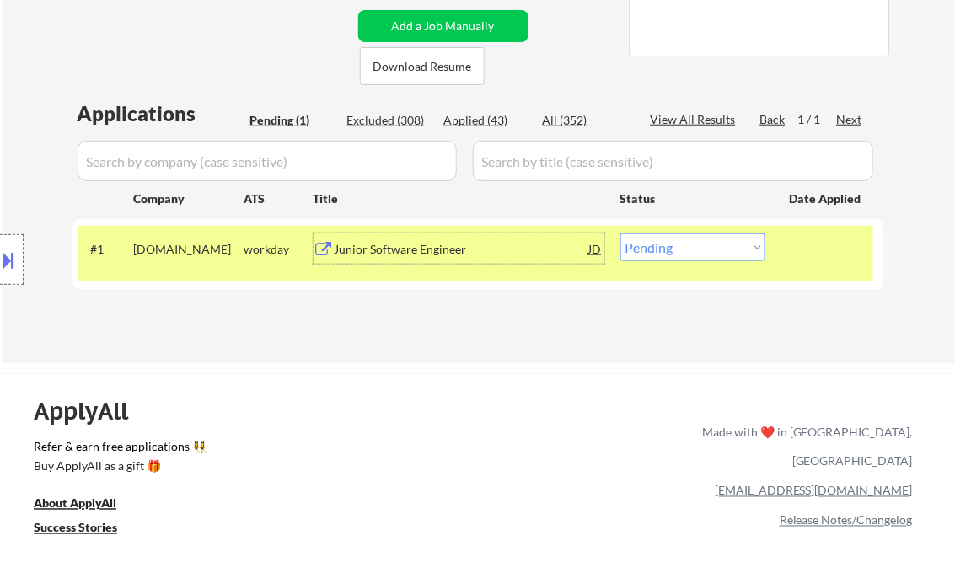
click at [680, 255] on select "Choose an option... Pending Applied Excluded (Questions) Excluded (Expired) Exc…" at bounding box center [693, 248] width 145 height 28
select select ""excluded__bad_match_""
click at [621, 234] on select "Choose an option... Pending Applied Excluded (Questions) Excluded (Expired) Exc…" at bounding box center [693, 248] width 145 height 28
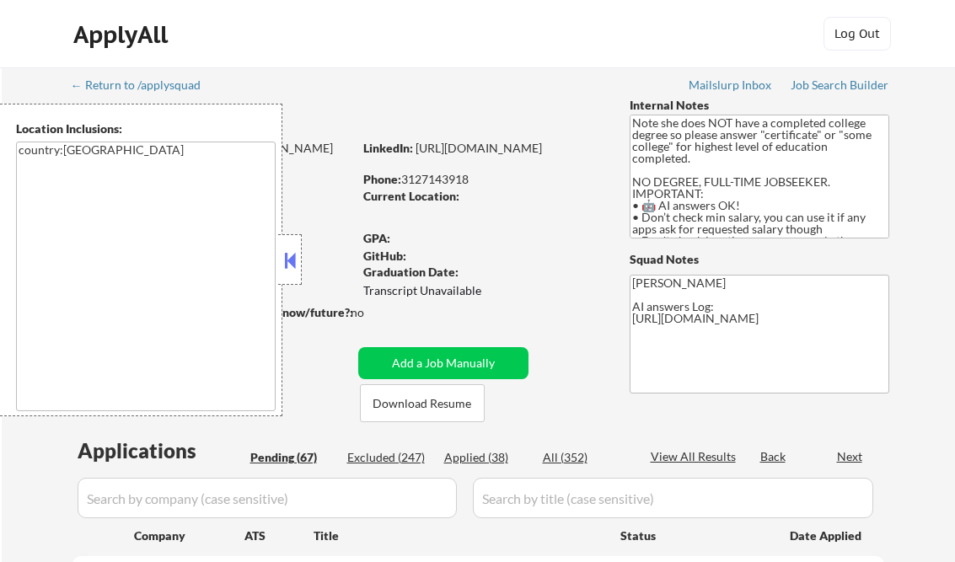
select select ""pending""
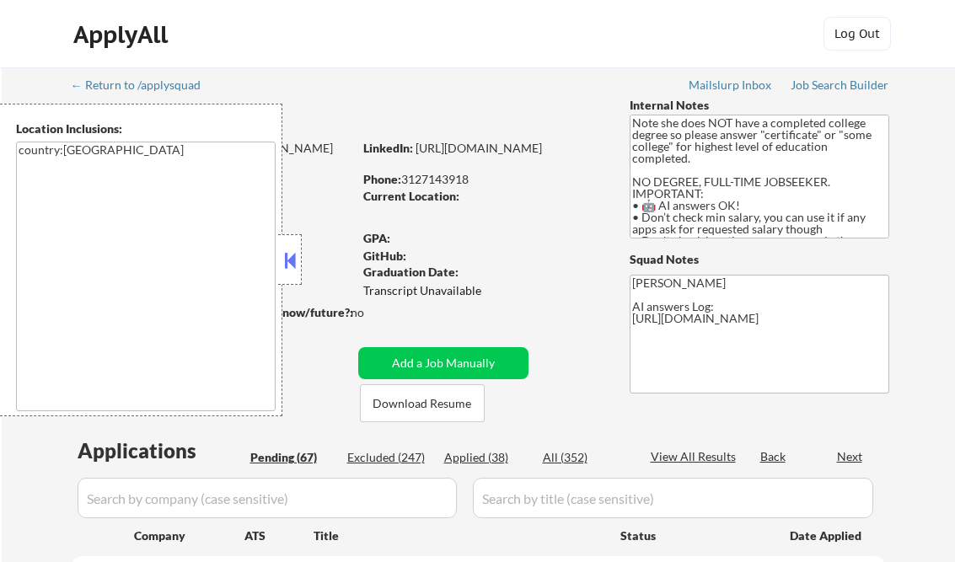
select select ""pending""
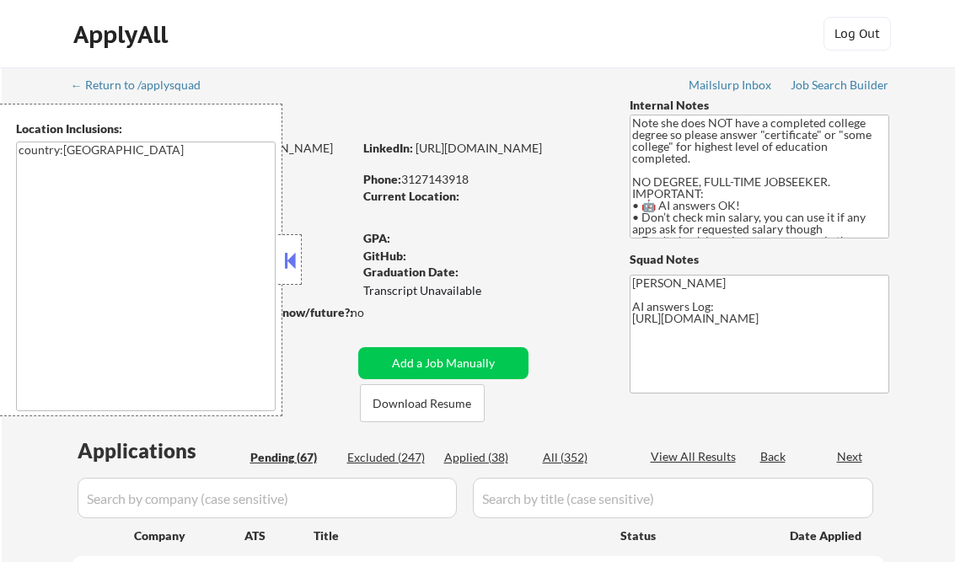
select select ""pending""
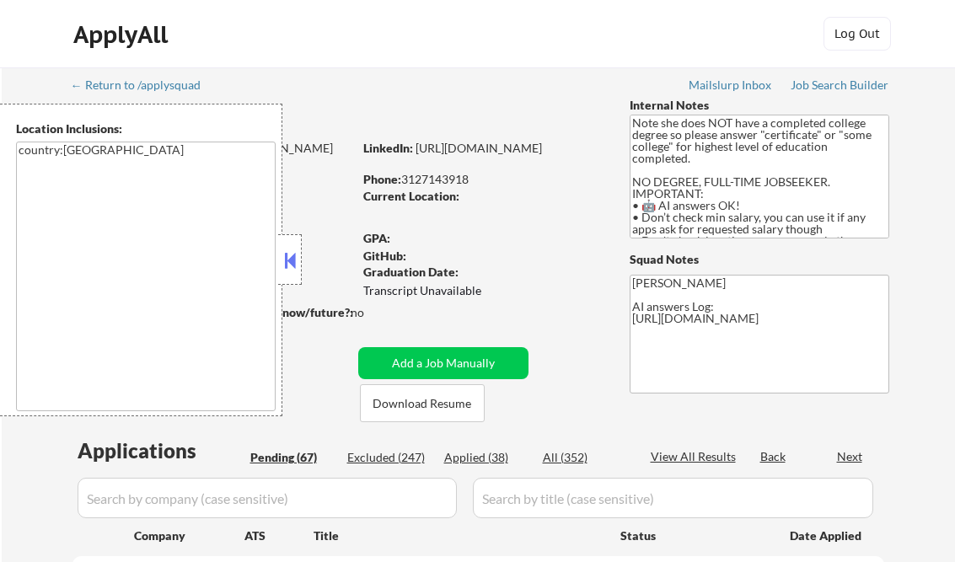
select select ""pending""
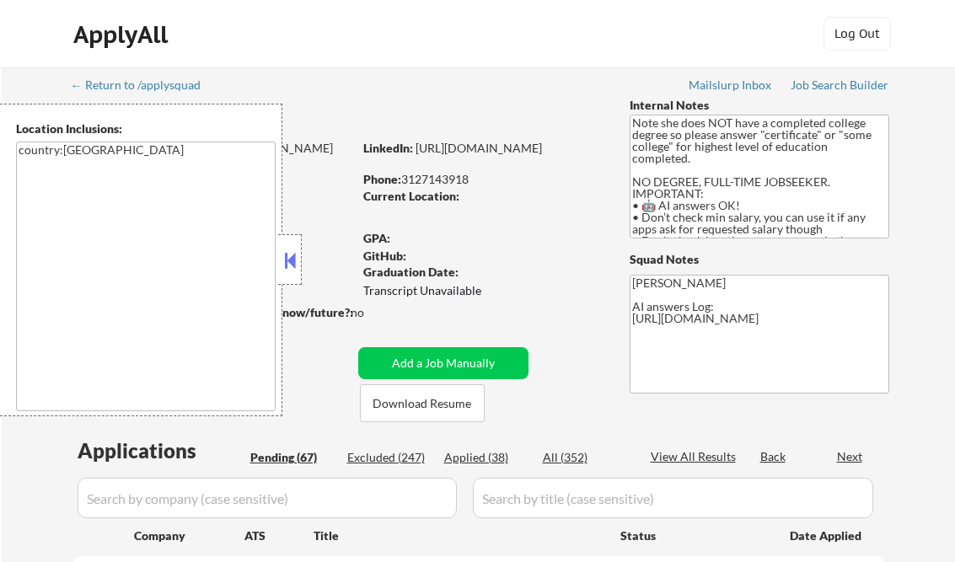
select select ""pending""
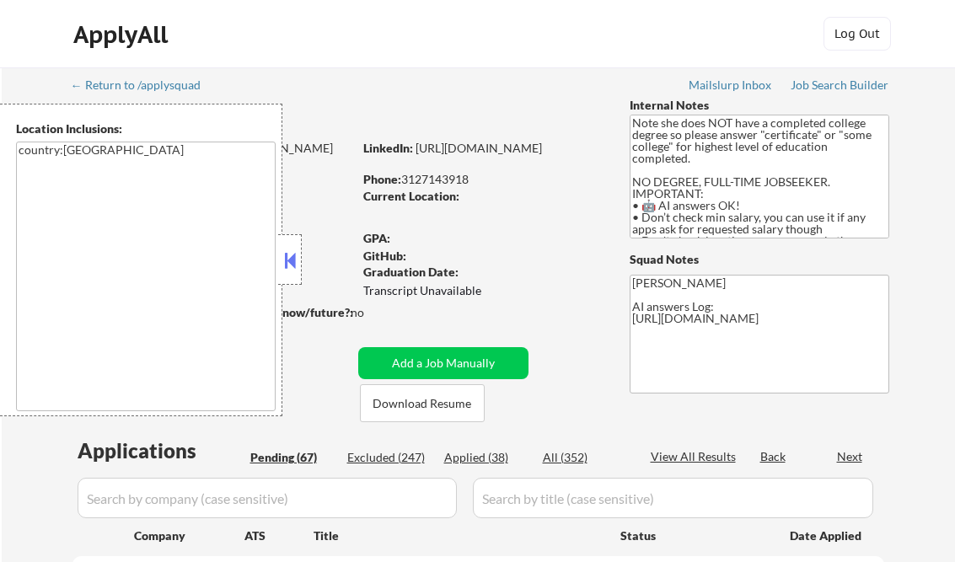
select select ""pending""
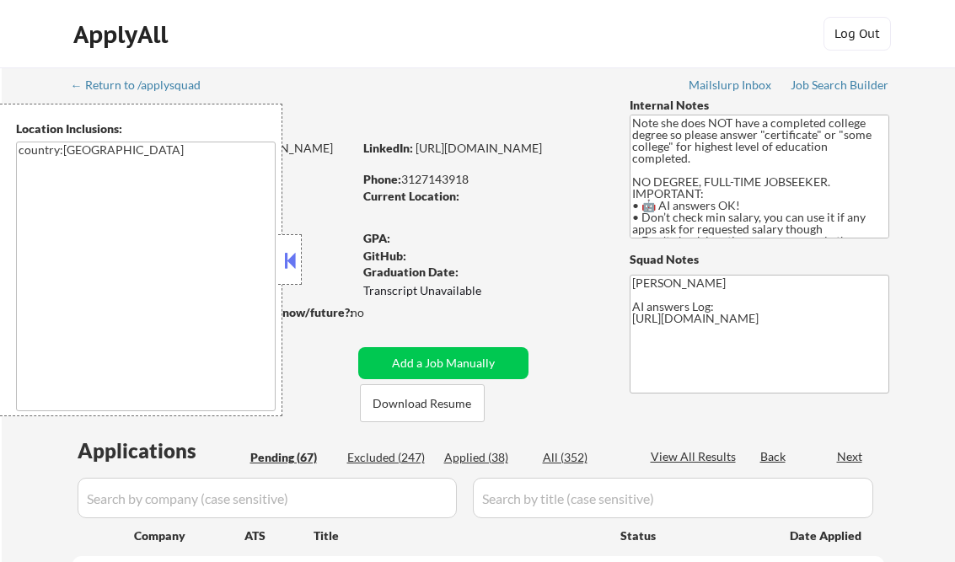
select select ""pending""
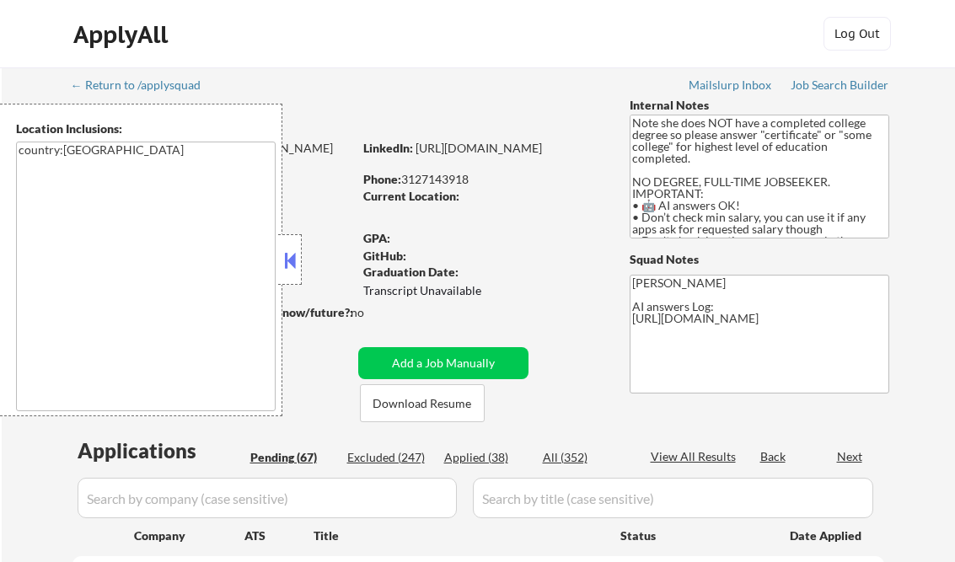
select select ""pending""
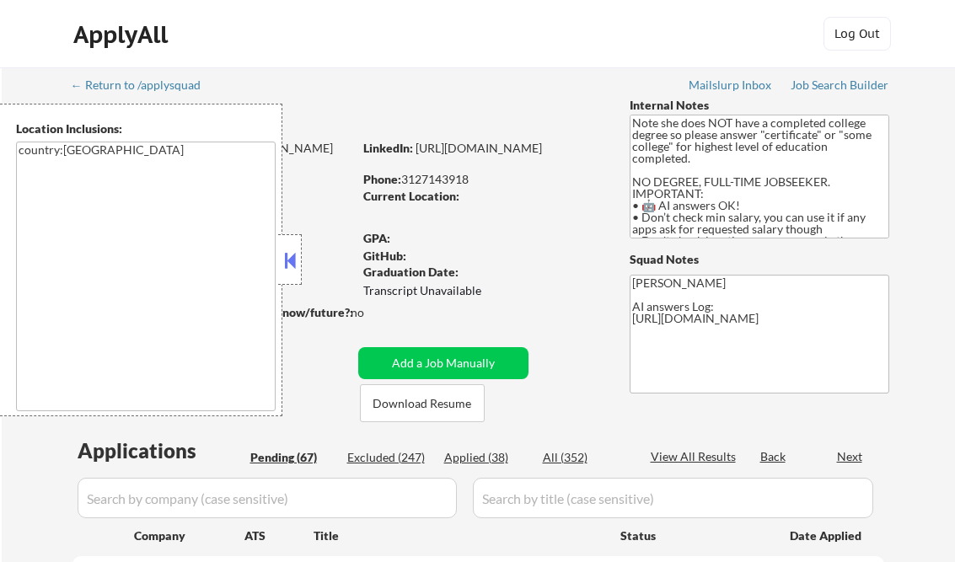
select select ""pending""
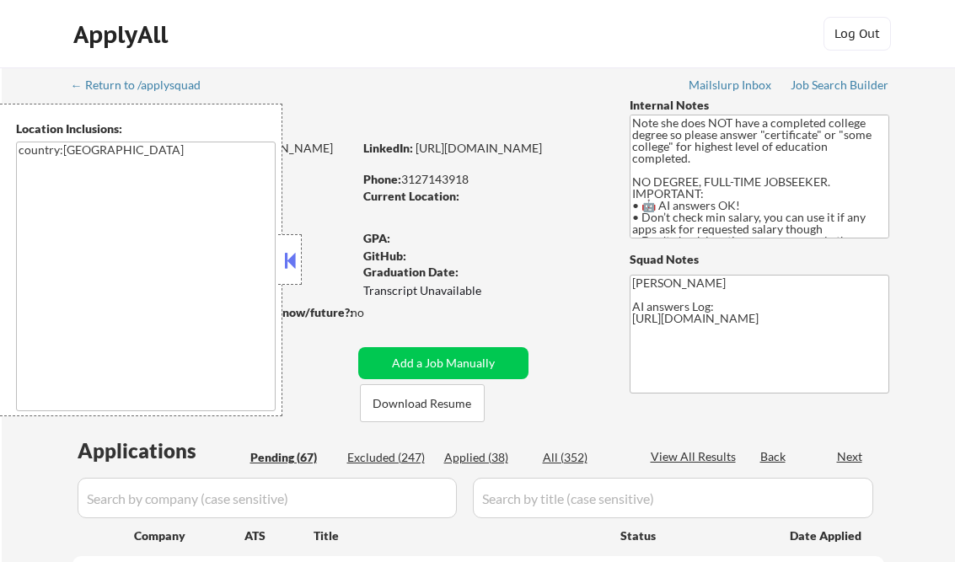
select select ""pending""
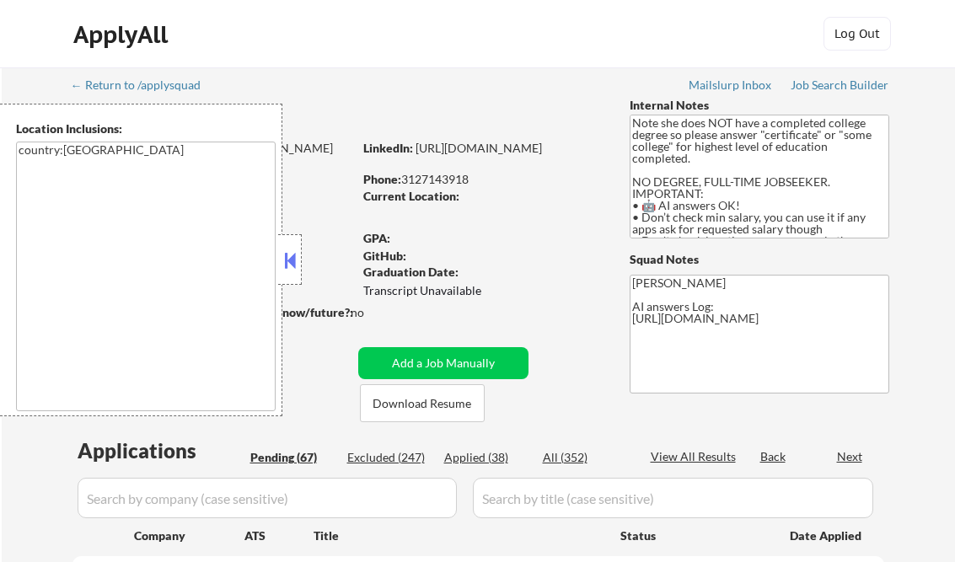
select select ""pending""
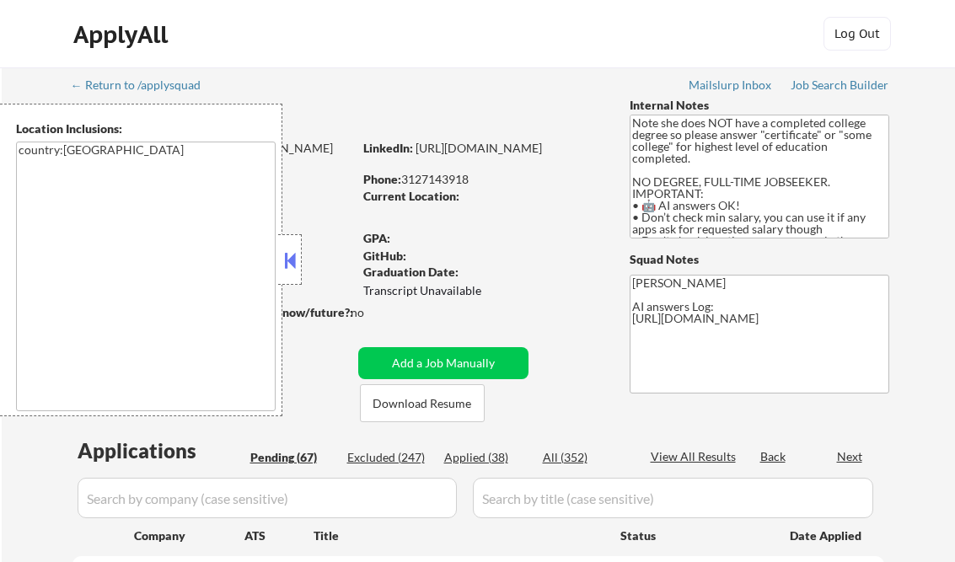
select select ""pending""
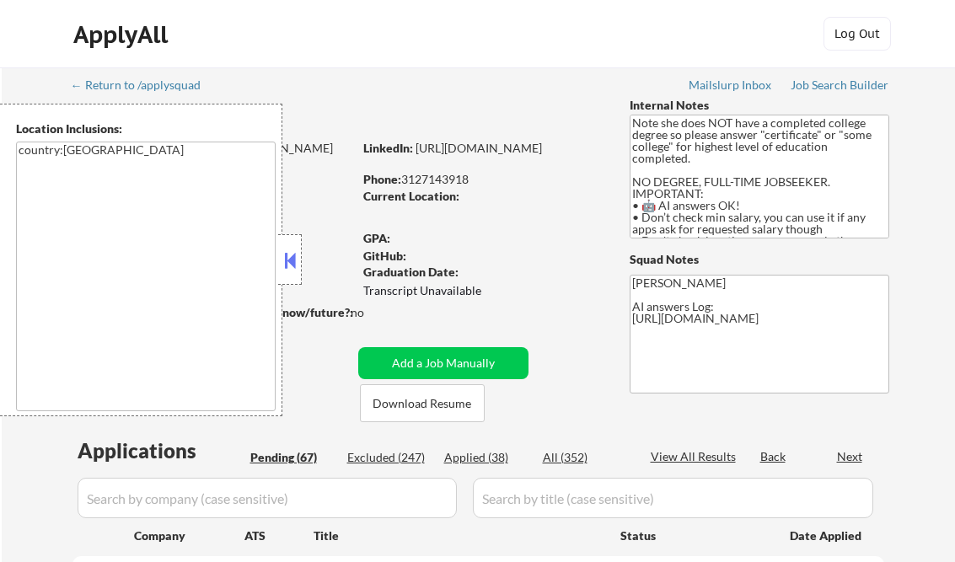
select select ""pending""
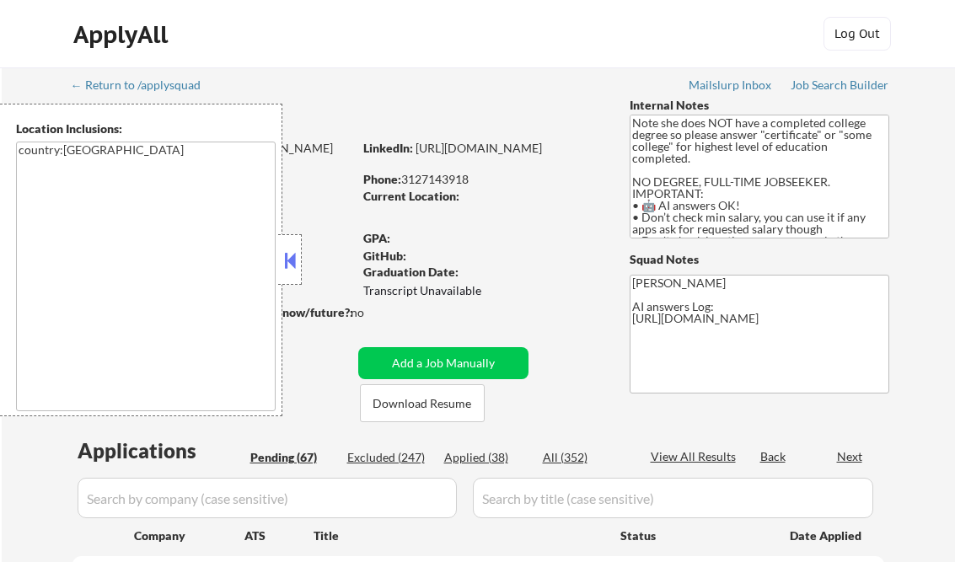
select select ""pending""
click at [288, 265] on button at bounding box center [290, 260] width 19 height 25
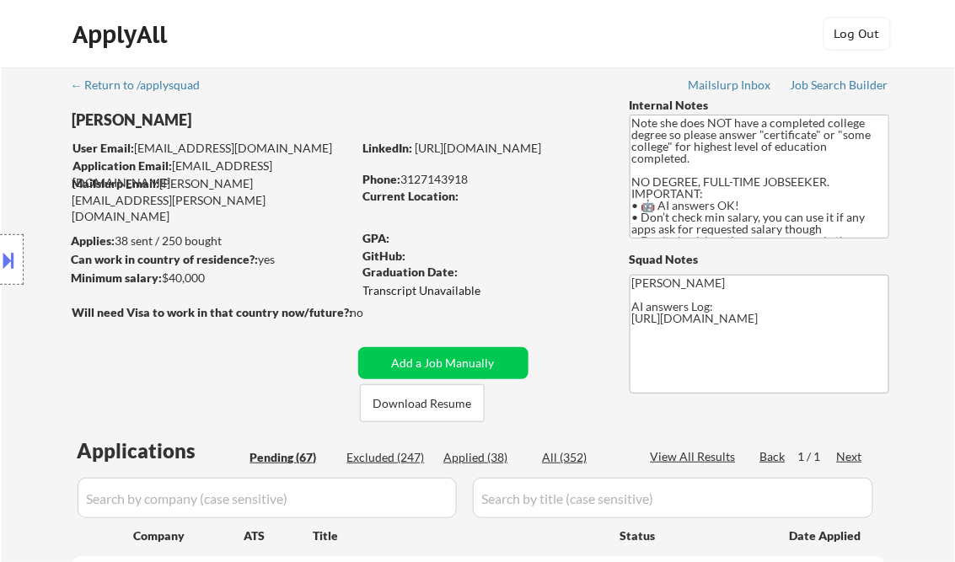
click at [501, 453] on div "Applied (38)" at bounding box center [486, 457] width 84 height 17
select select ""applied""
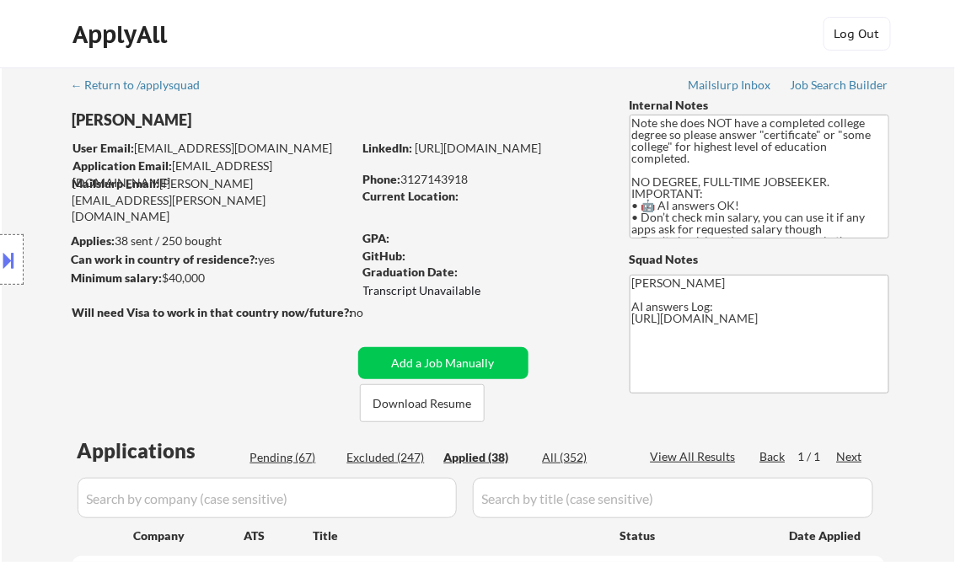
select select ""applied""
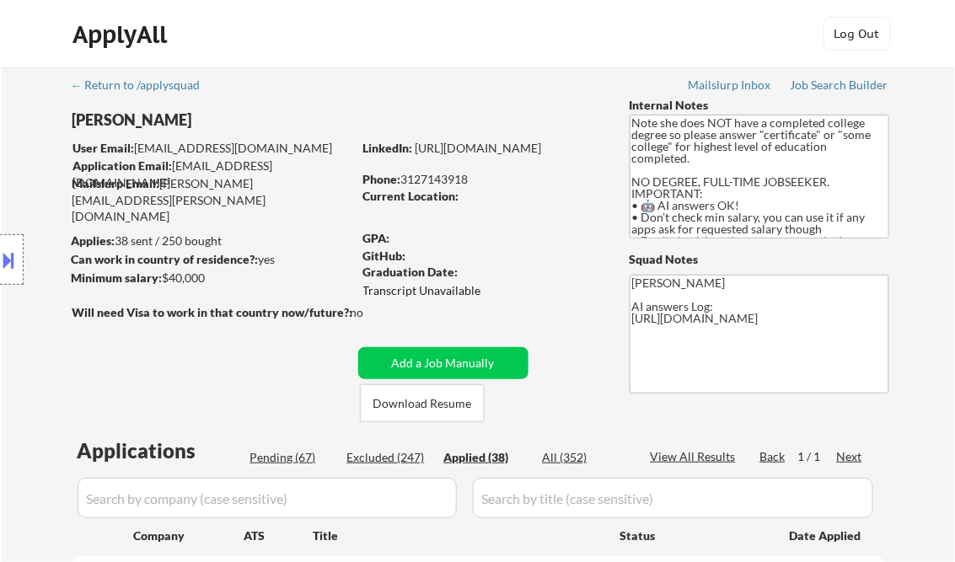
select select ""applied""
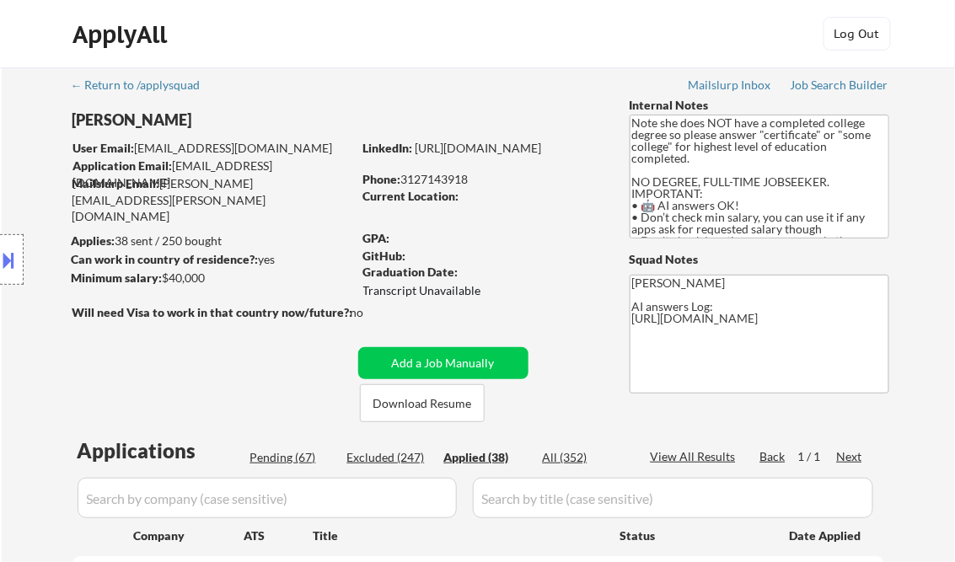
select select ""applied""
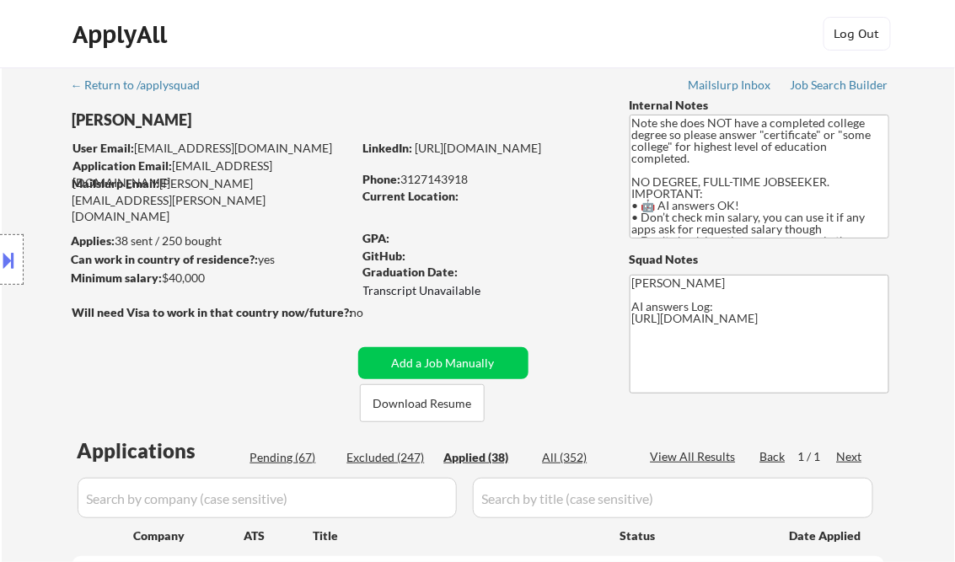
select select ""applied""
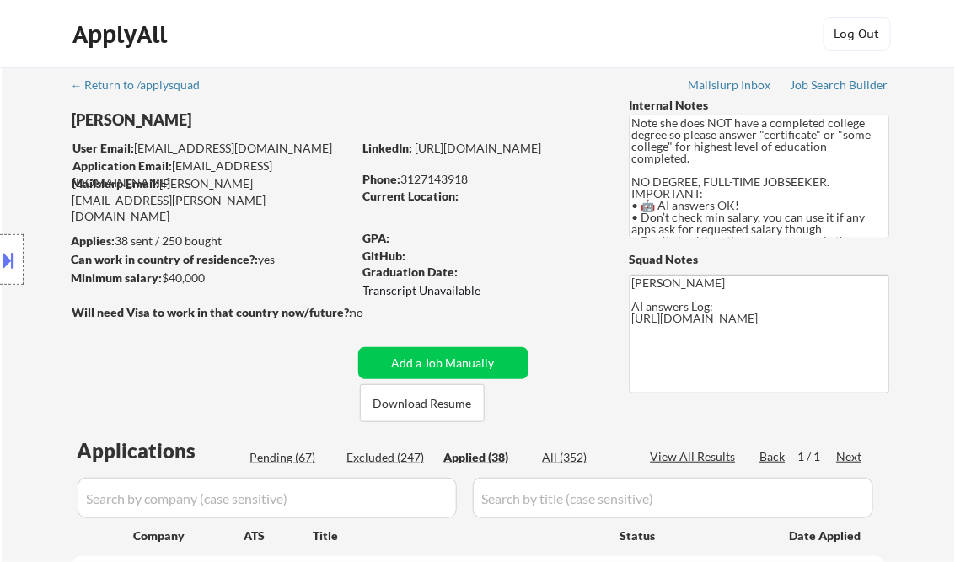
select select ""applied""
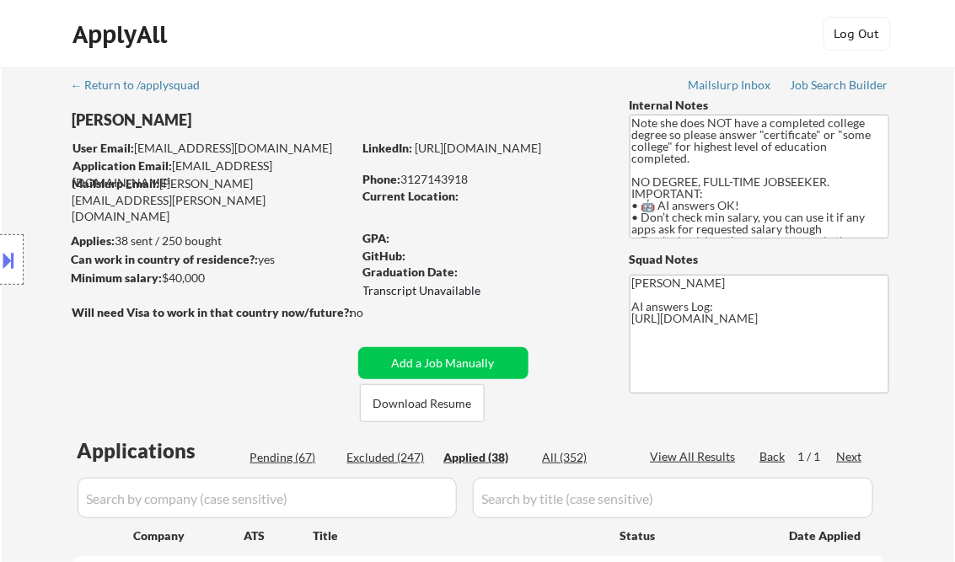
select select ""applied""
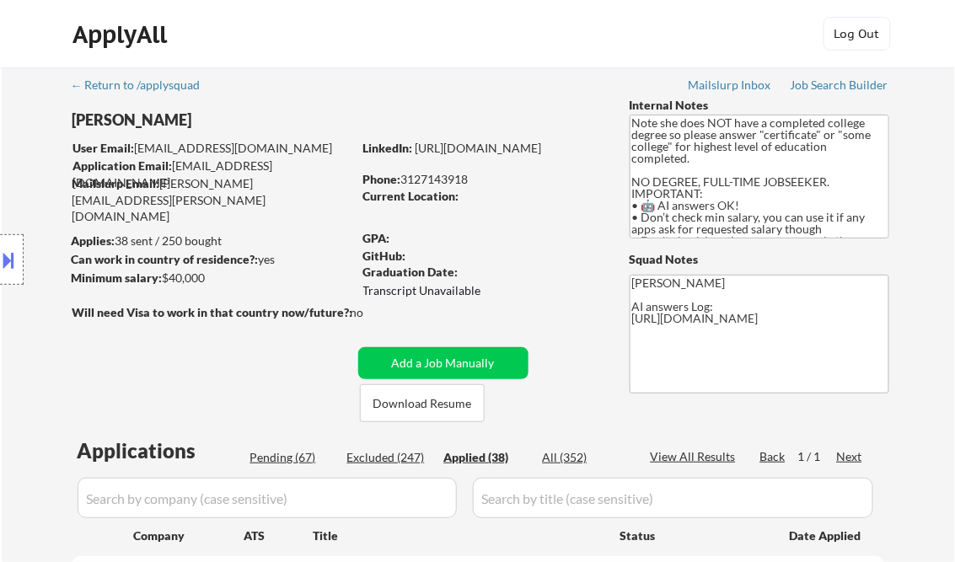
select select ""applied""
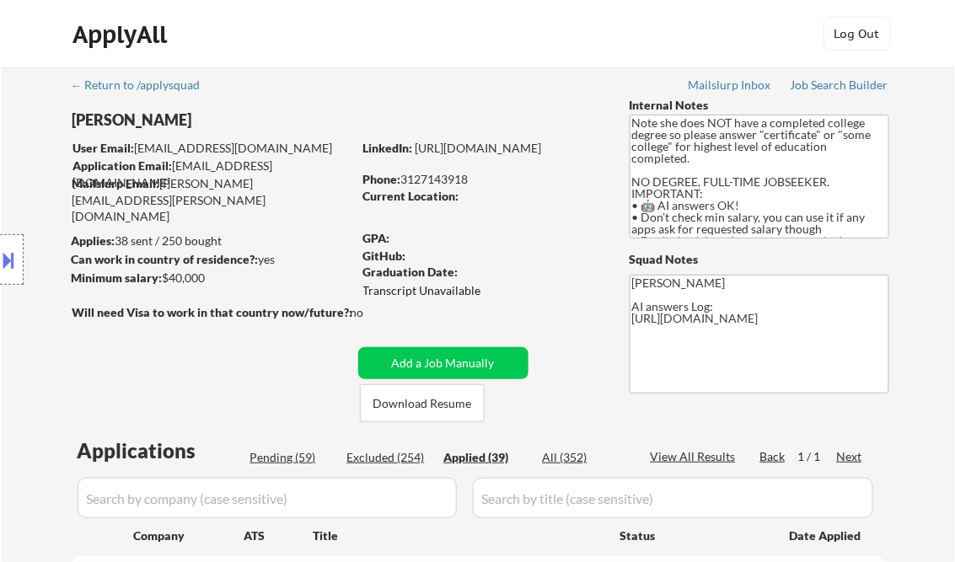
select select ""applied""
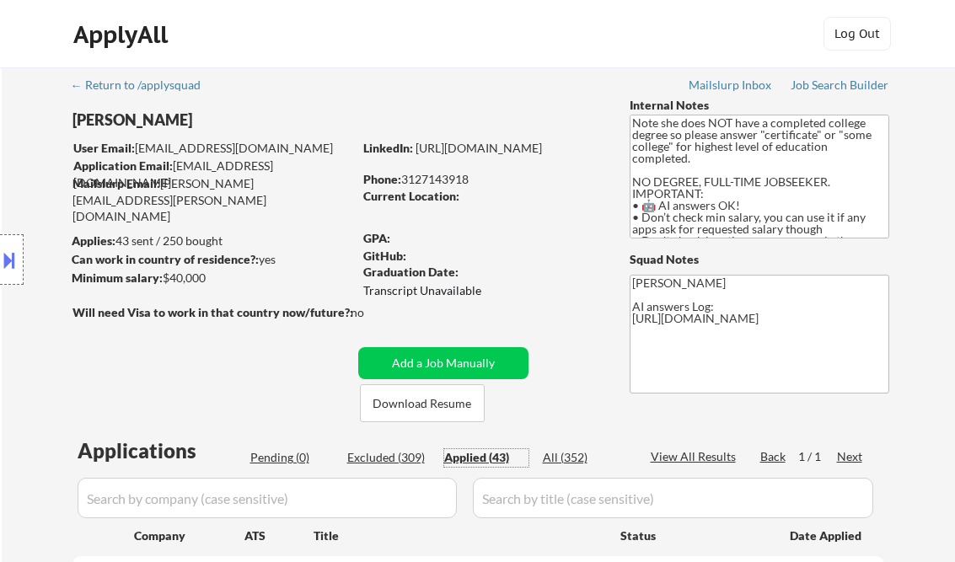
select select ""applied""
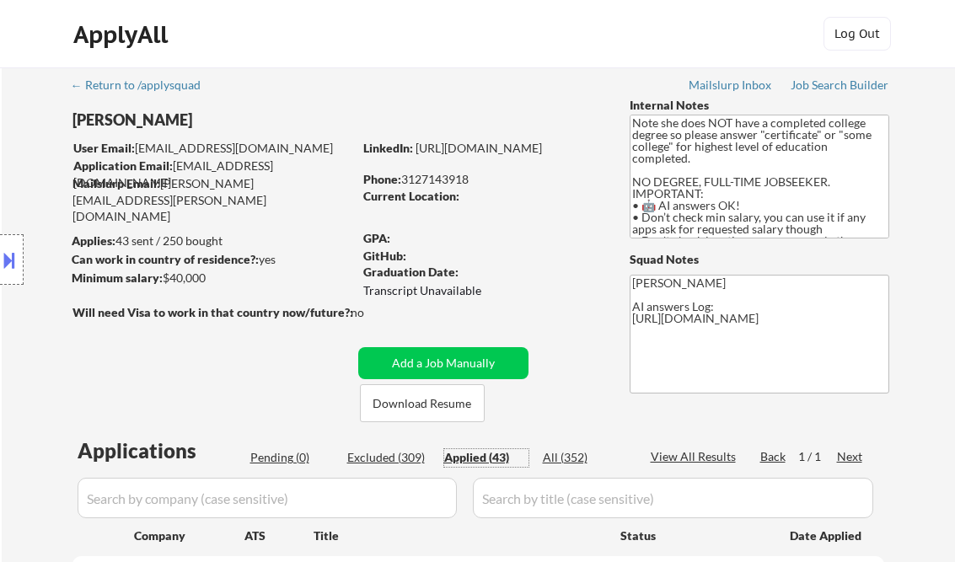
select select ""applied""
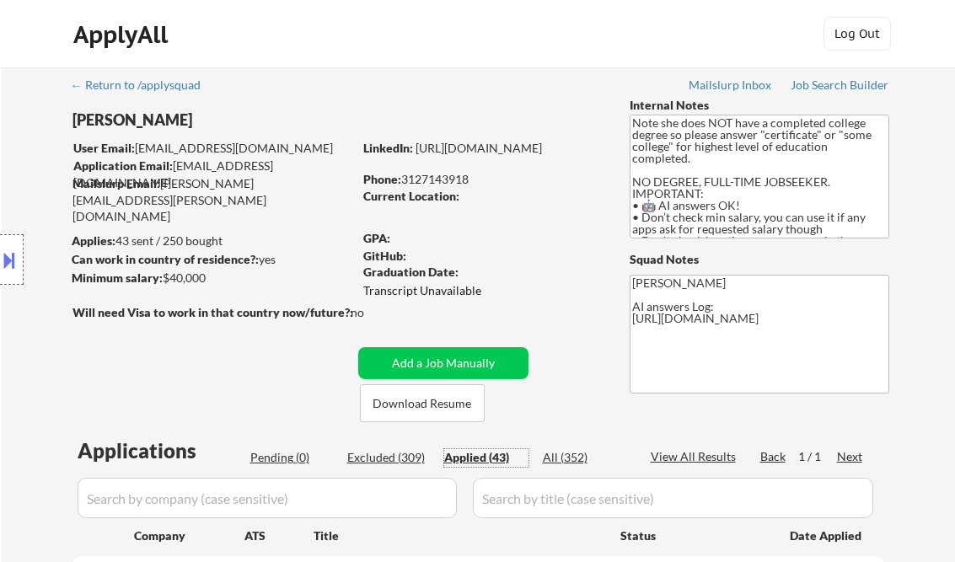
select select ""applied""
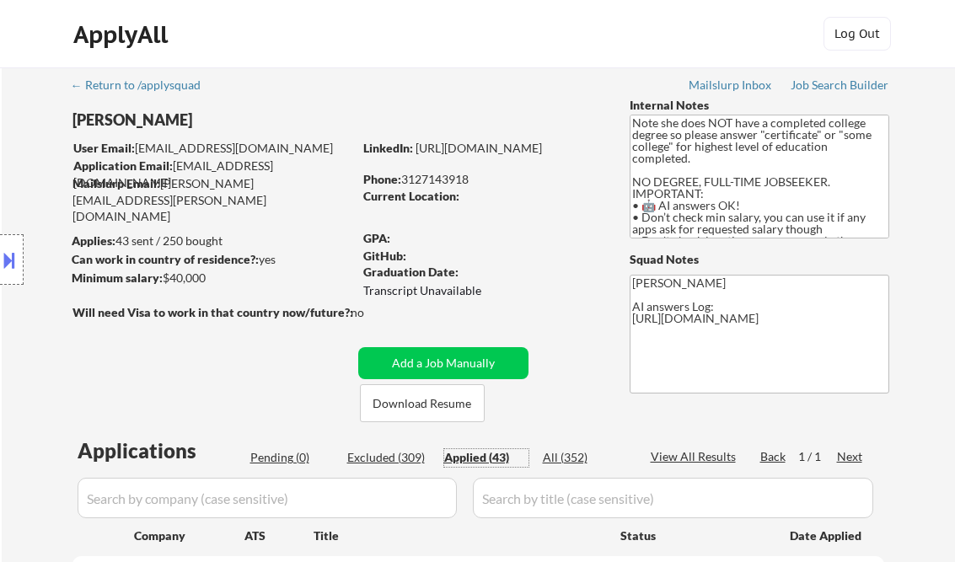
select select ""applied""
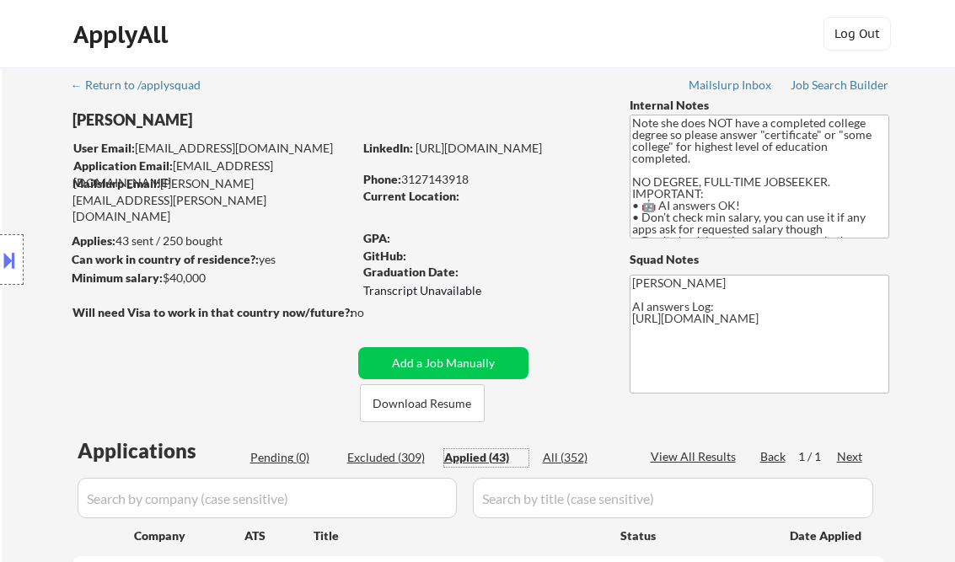
select select ""applied""
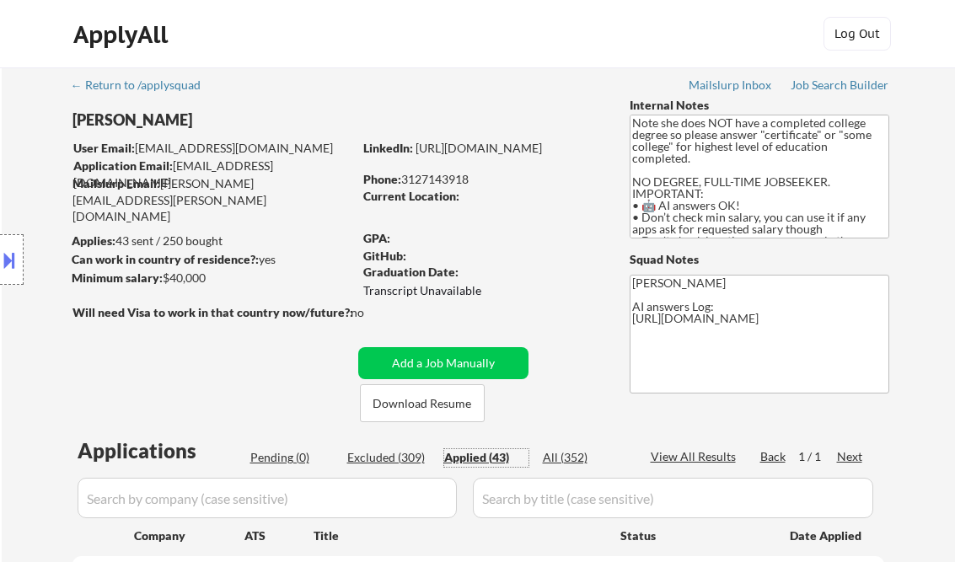
select select ""applied""
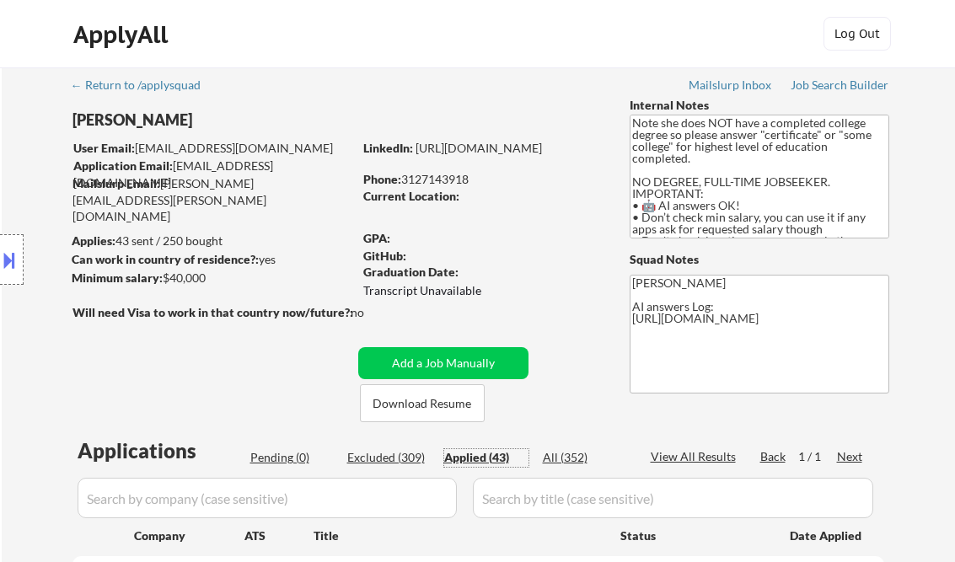
select select ""applied""
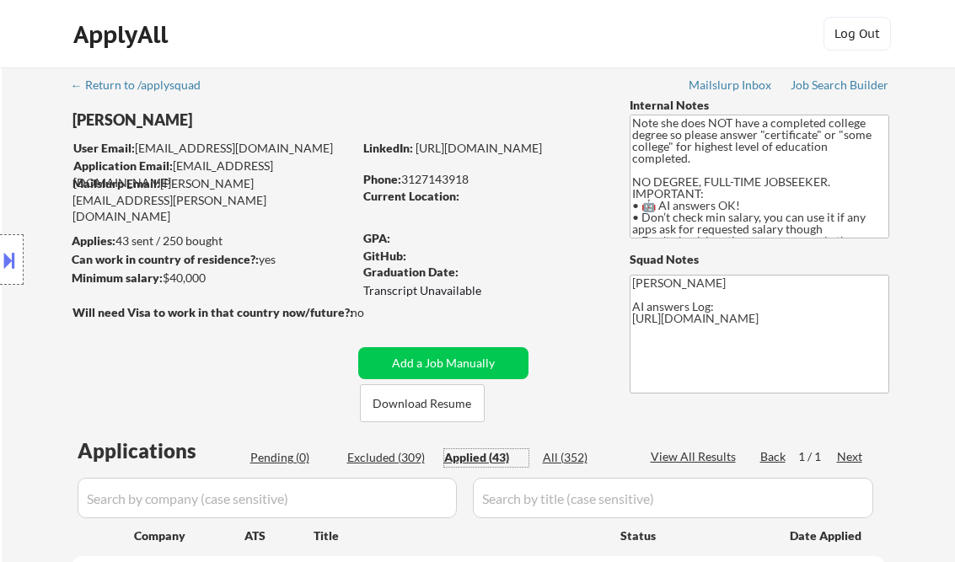
select select ""applied""
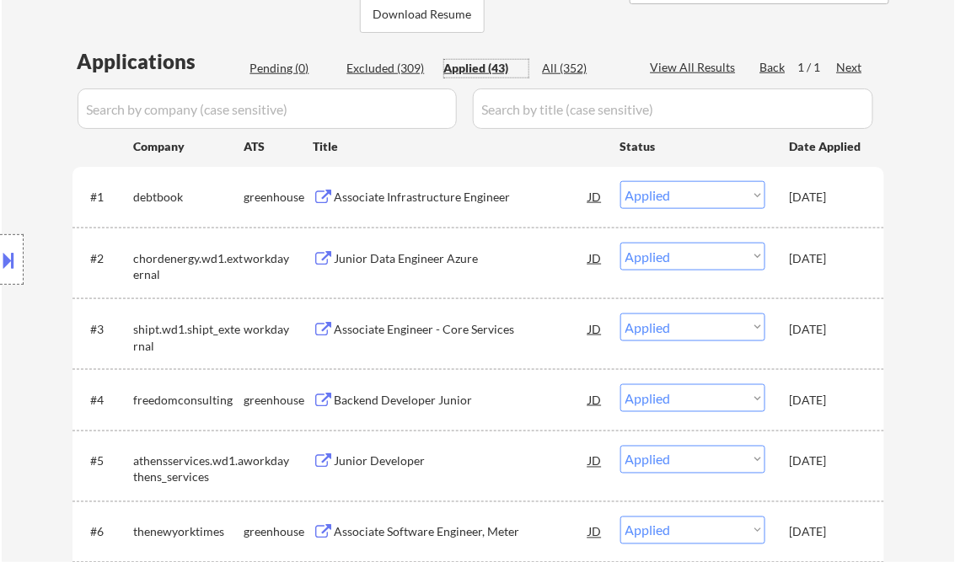
scroll to position [405, 0]
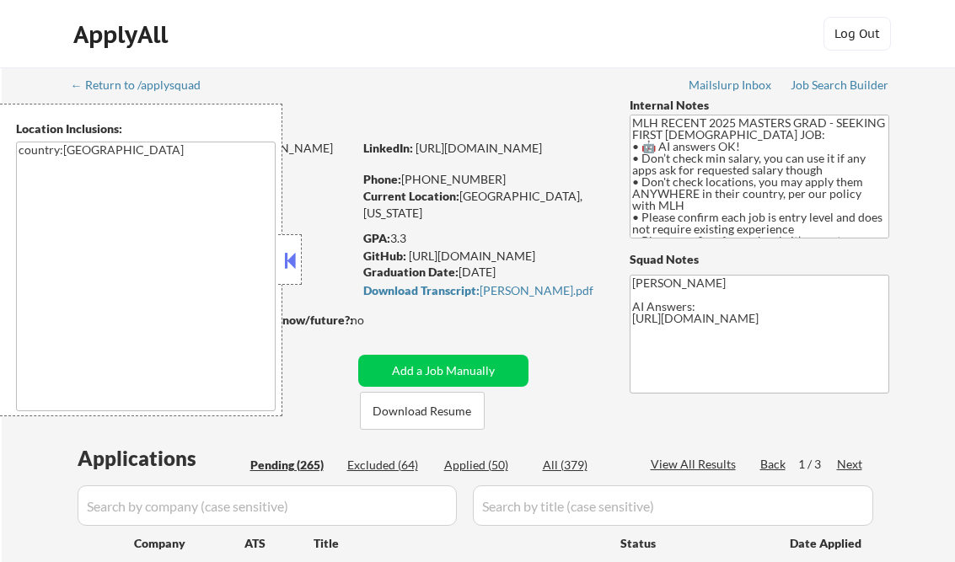
select select ""pending""
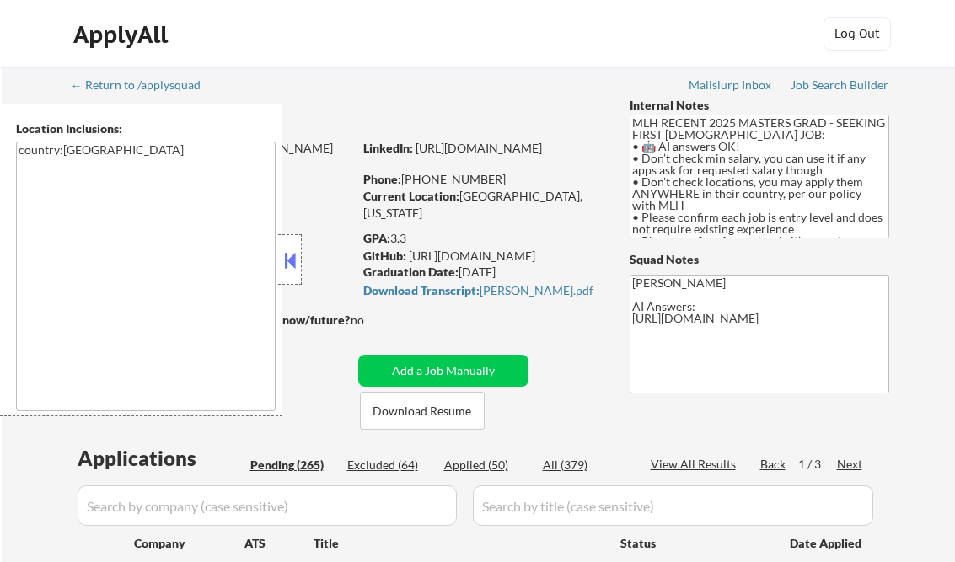
select select ""pending""
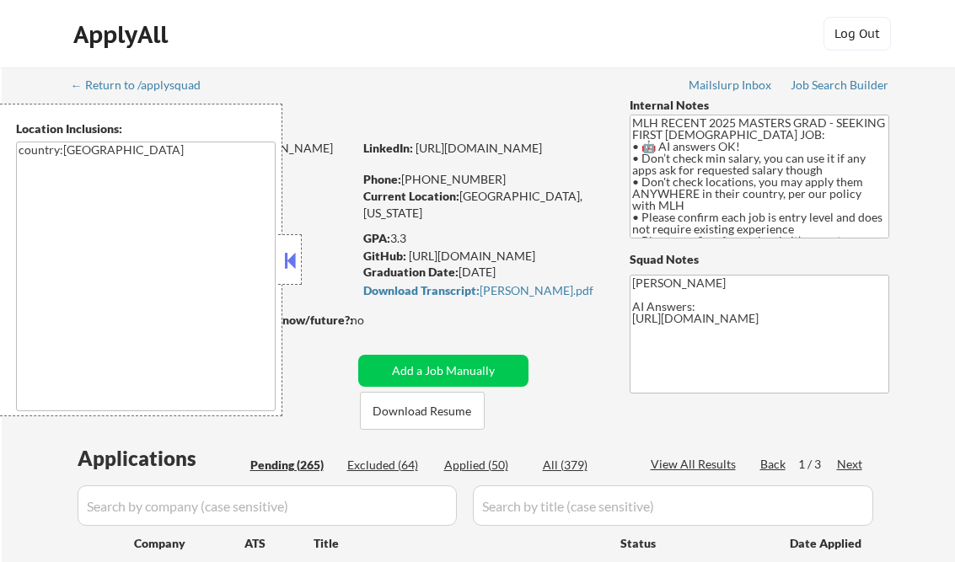
select select ""pending""
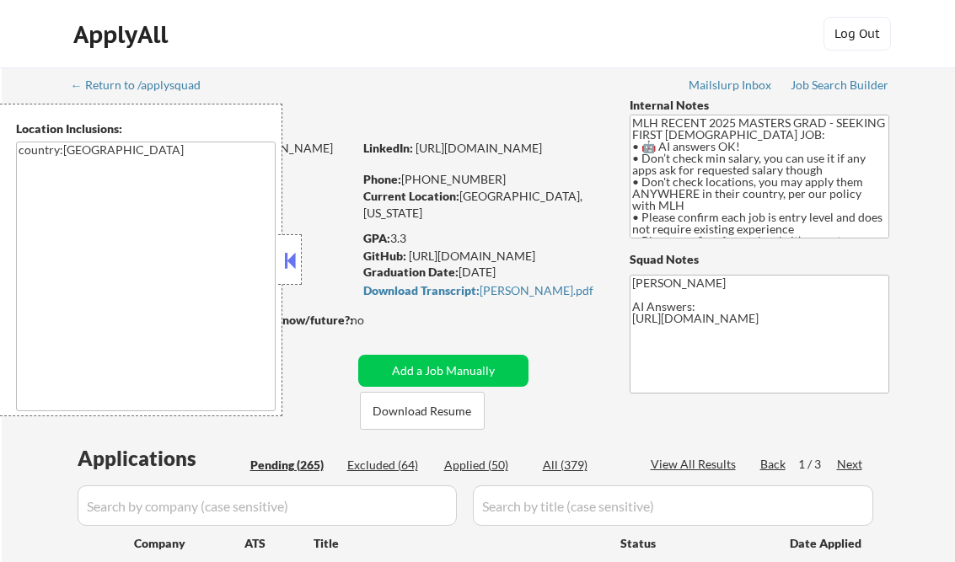
select select ""pending""
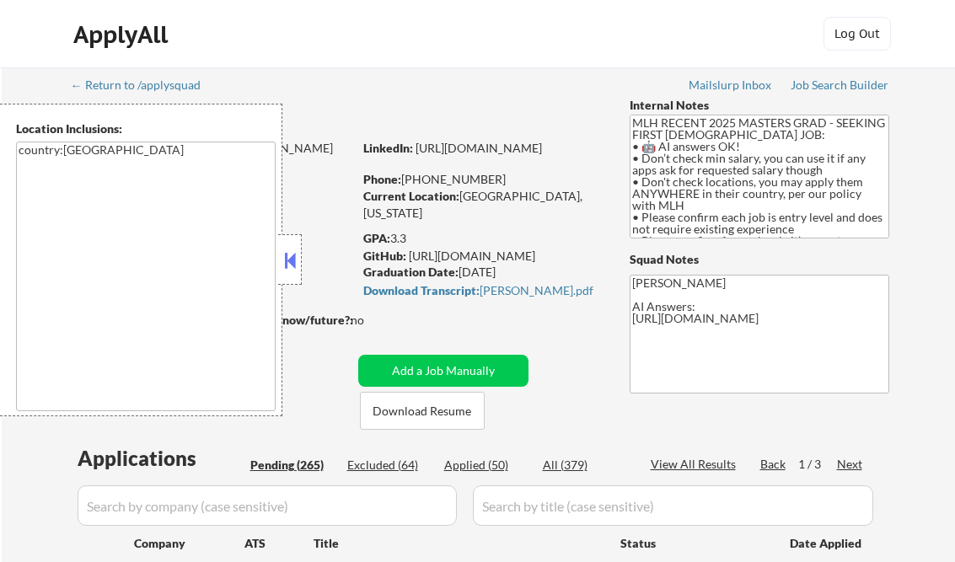
select select ""pending""
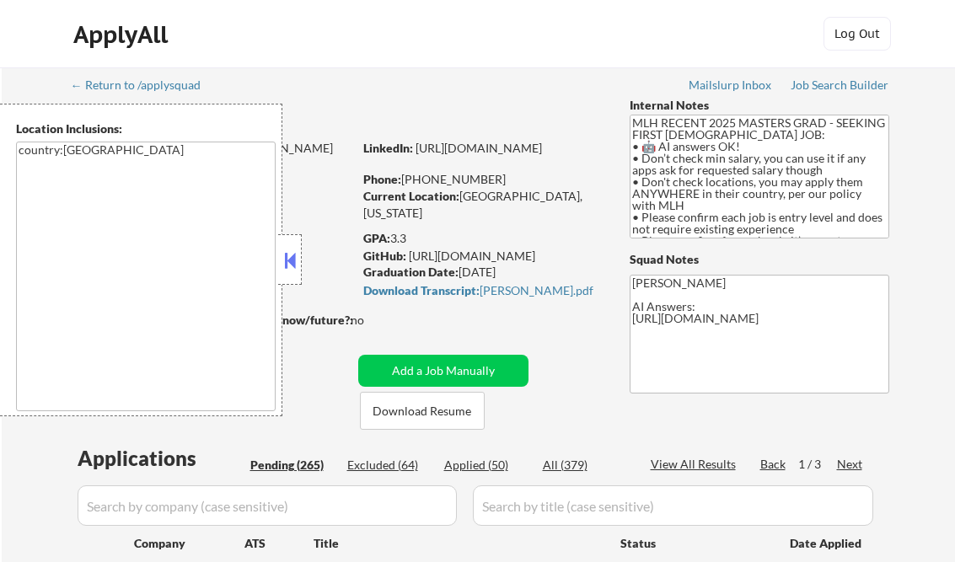
select select ""pending""
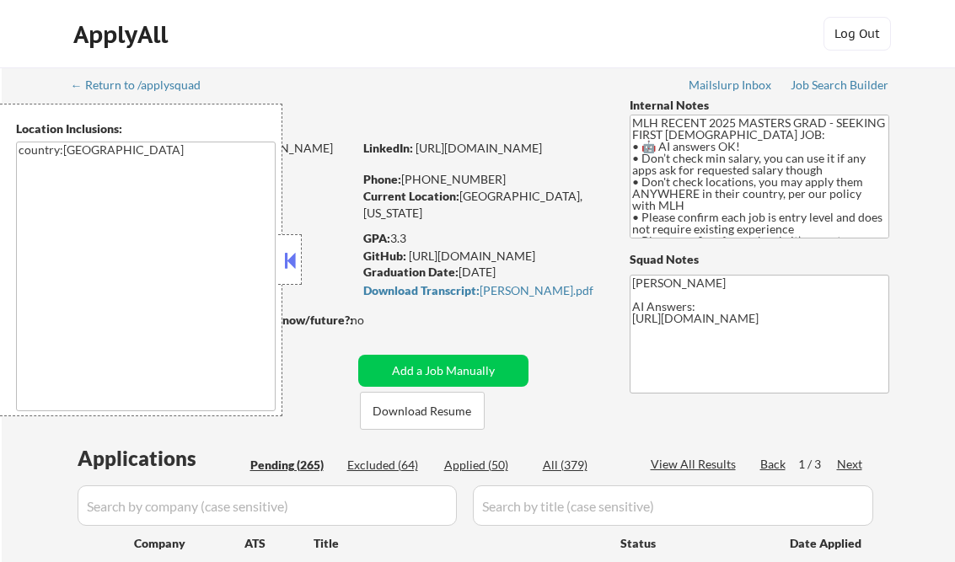
select select ""pending""
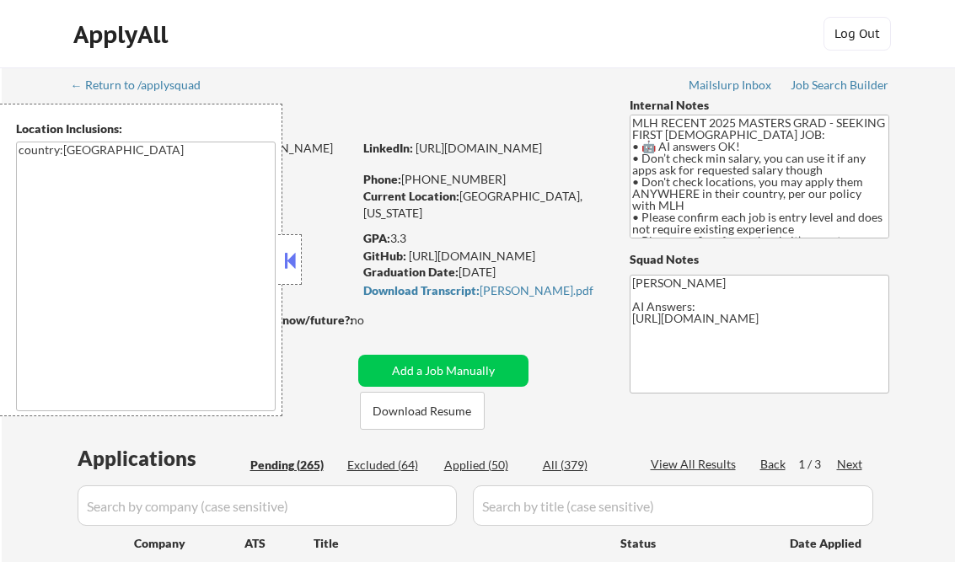
select select ""pending""
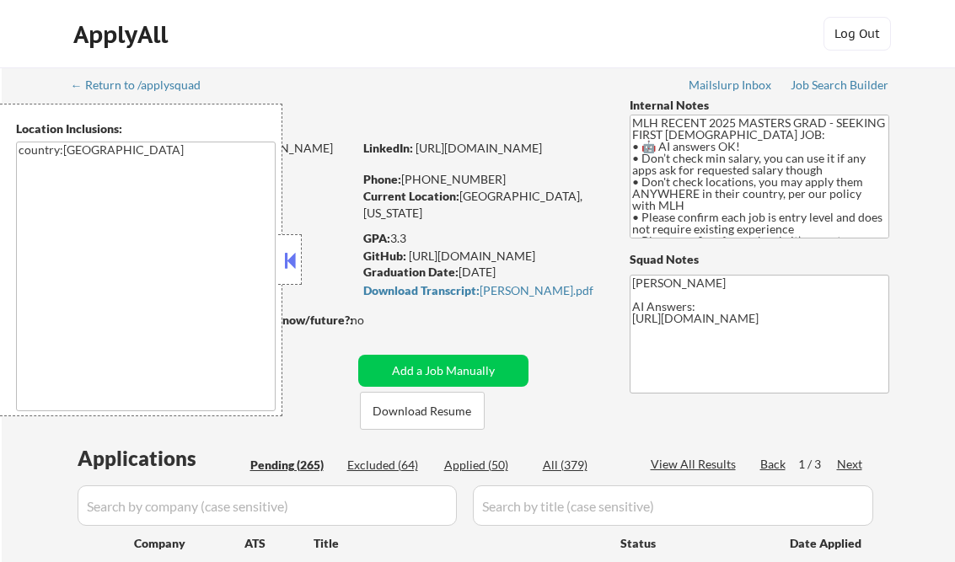
select select ""pending""
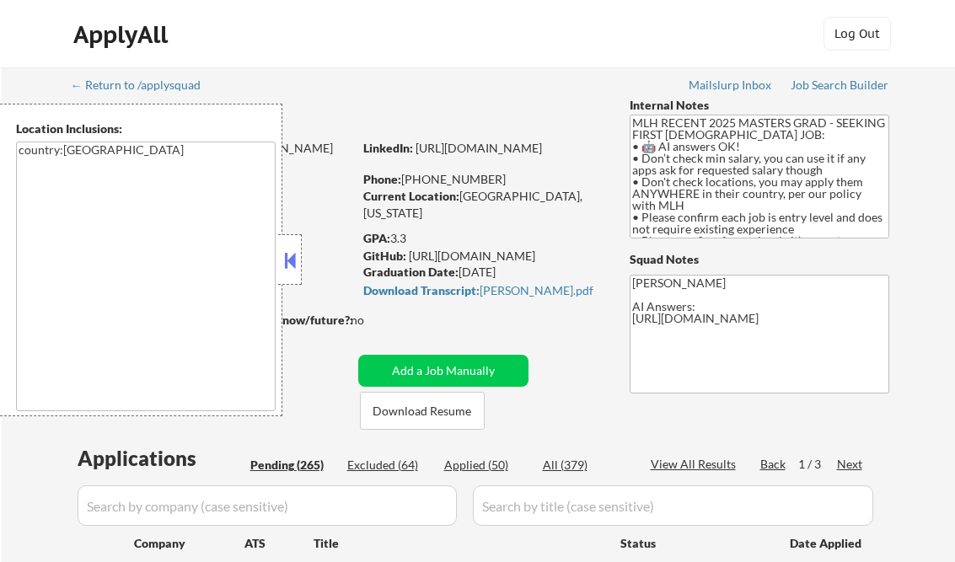
select select ""pending""
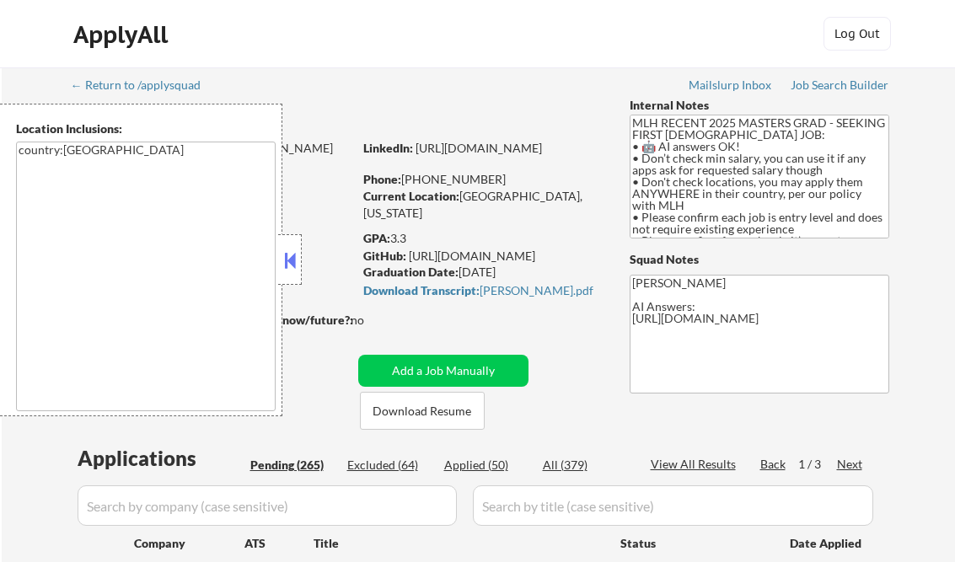
select select ""pending""
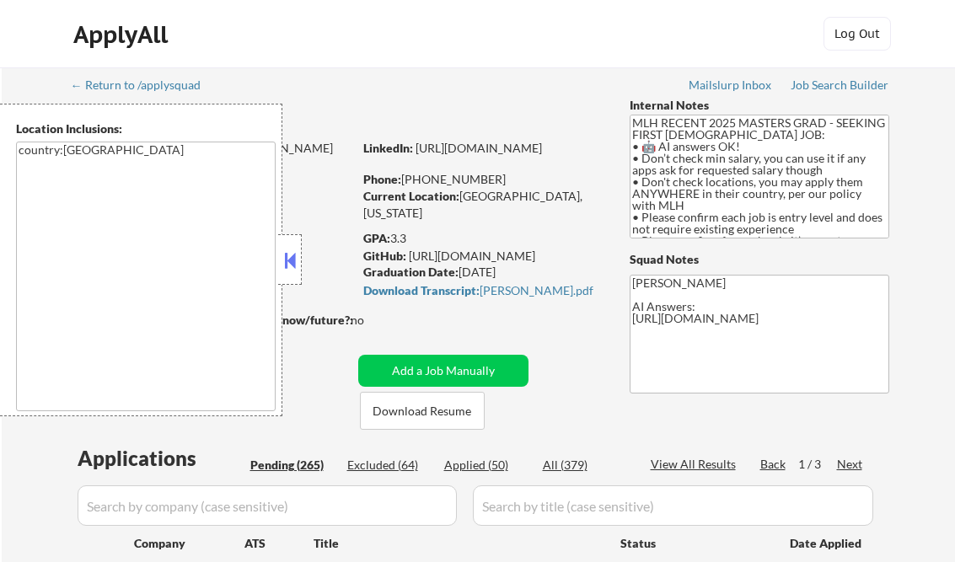
select select ""pending""
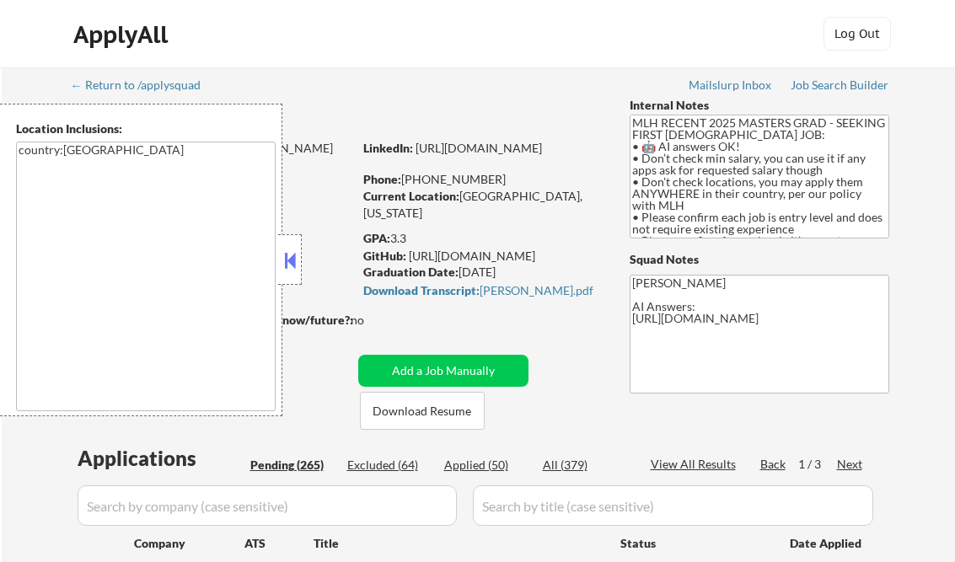
select select ""pending""
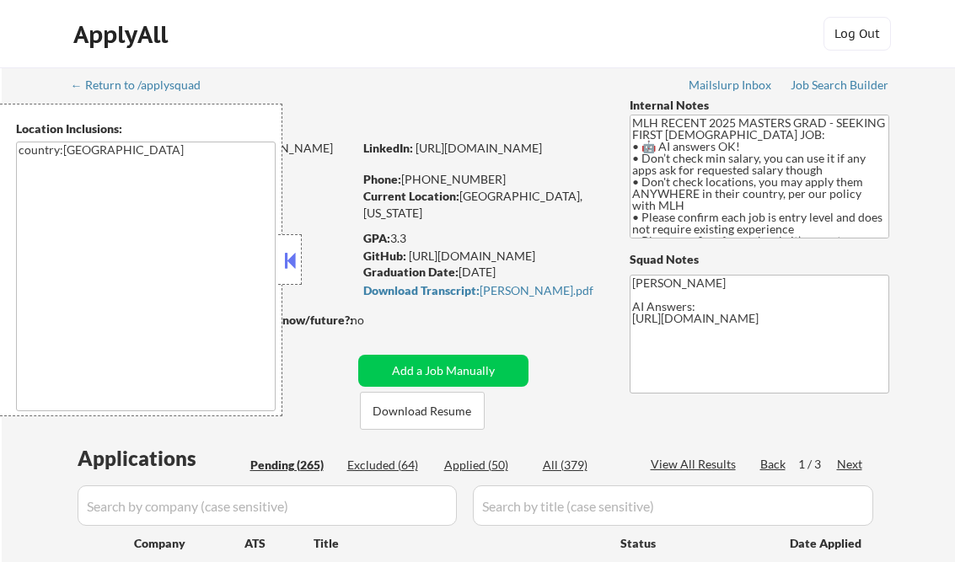
select select ""pending""
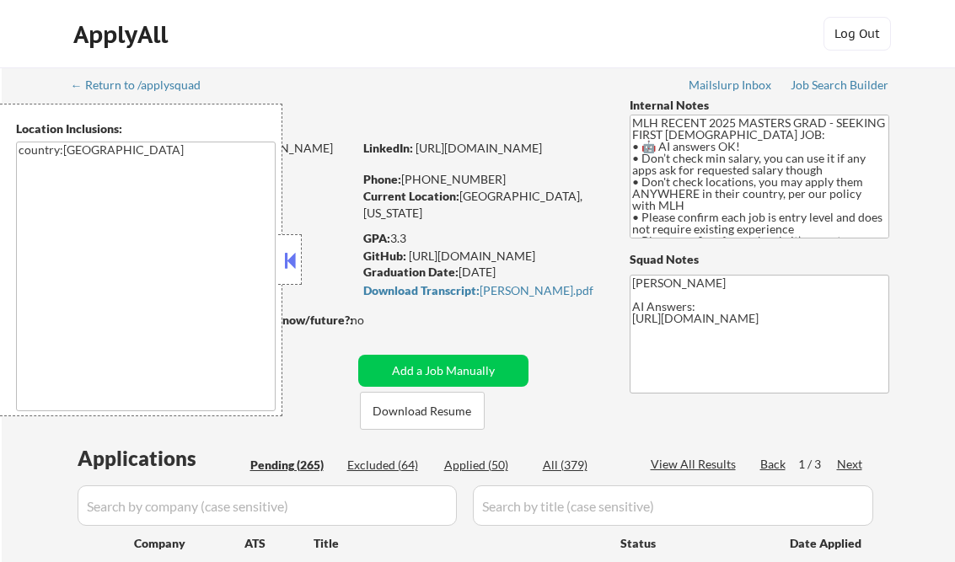
select select ""pending""
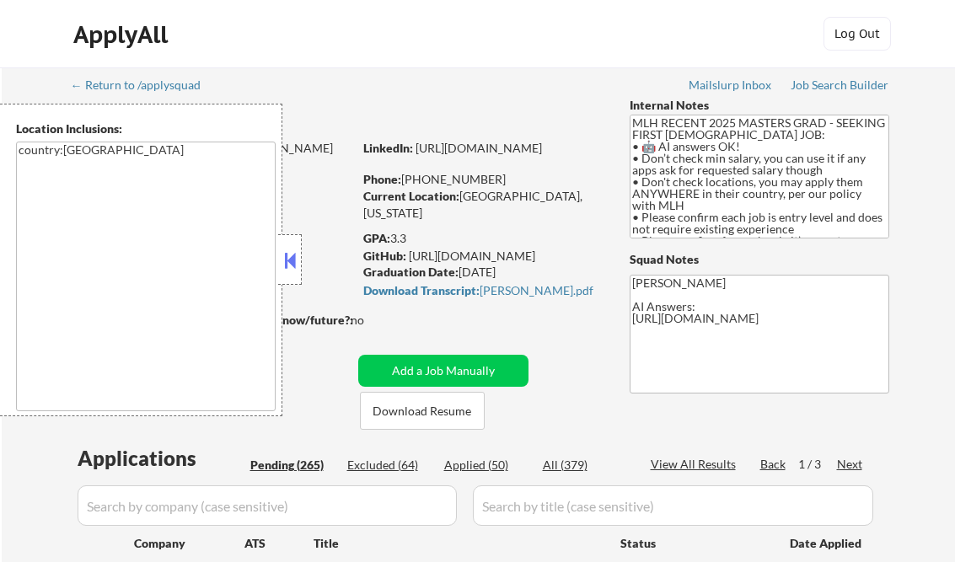
select select ""pending""
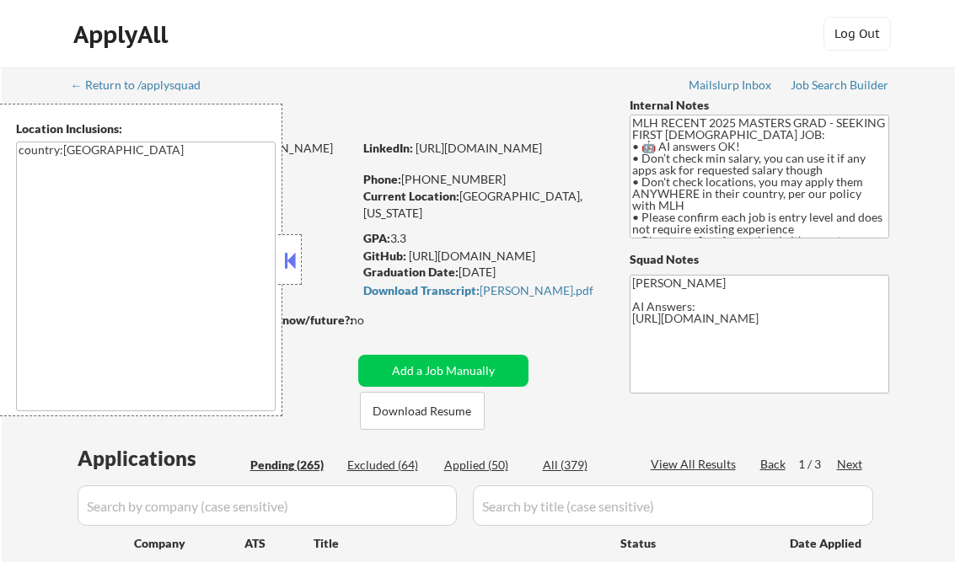
select select ""pending""
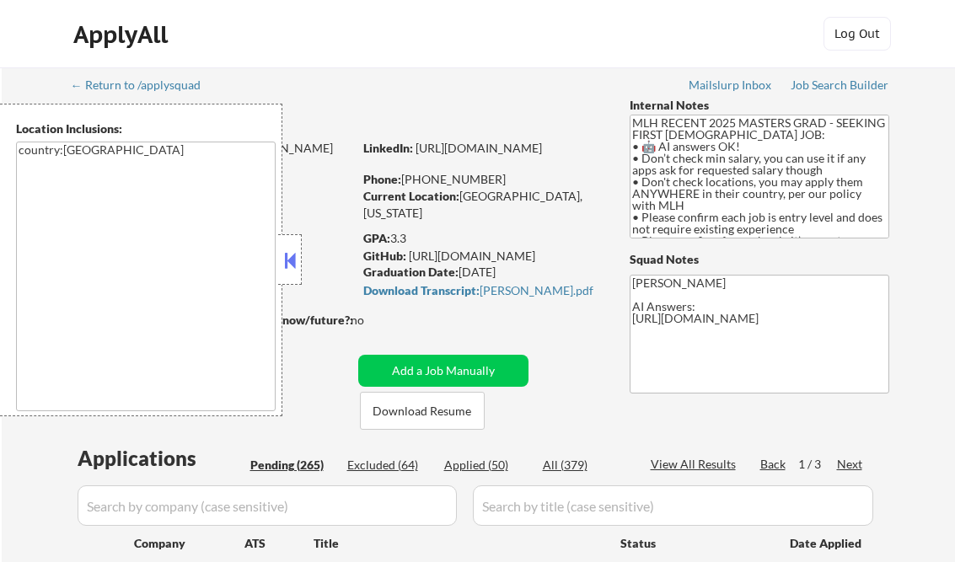
select select ""pending""
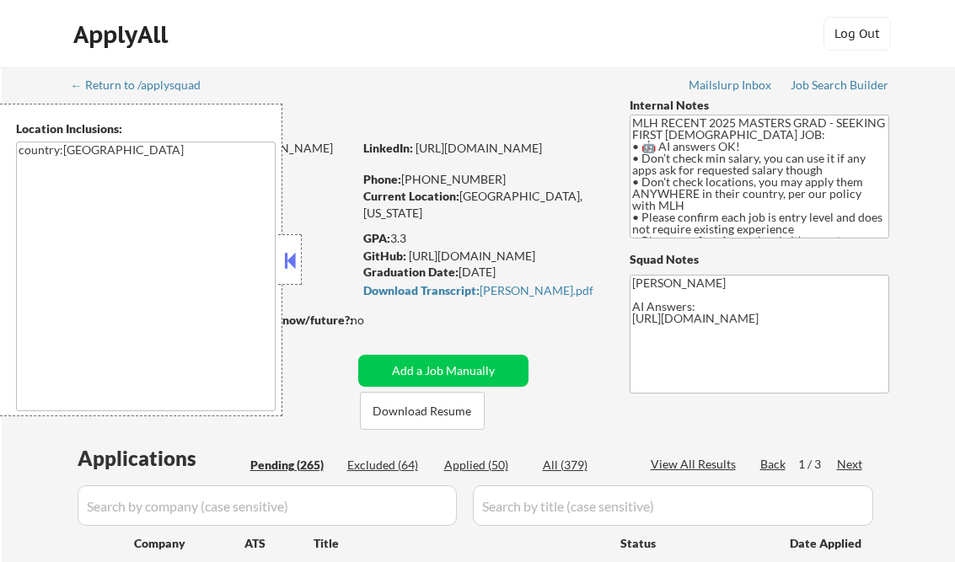
select select ""pending""
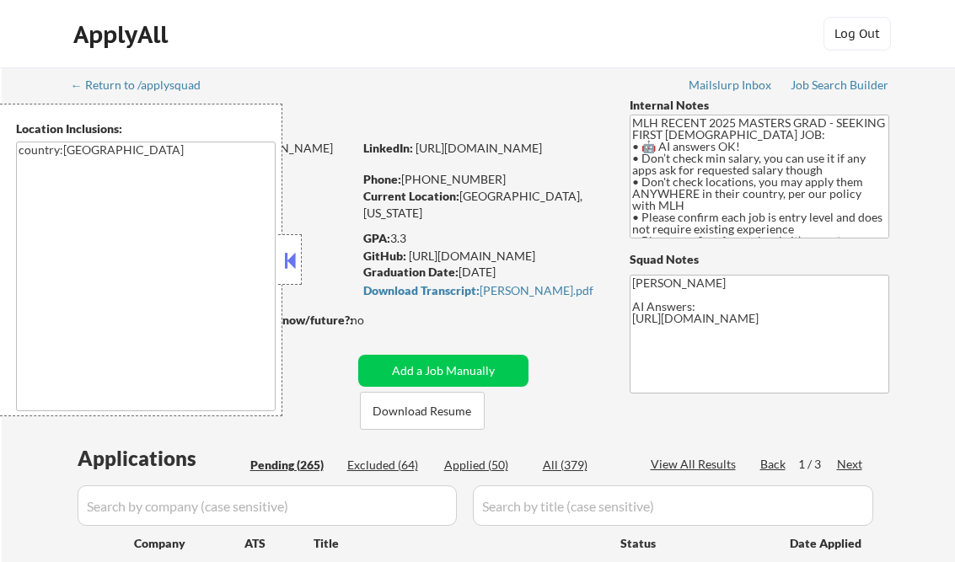
select select ""pending""
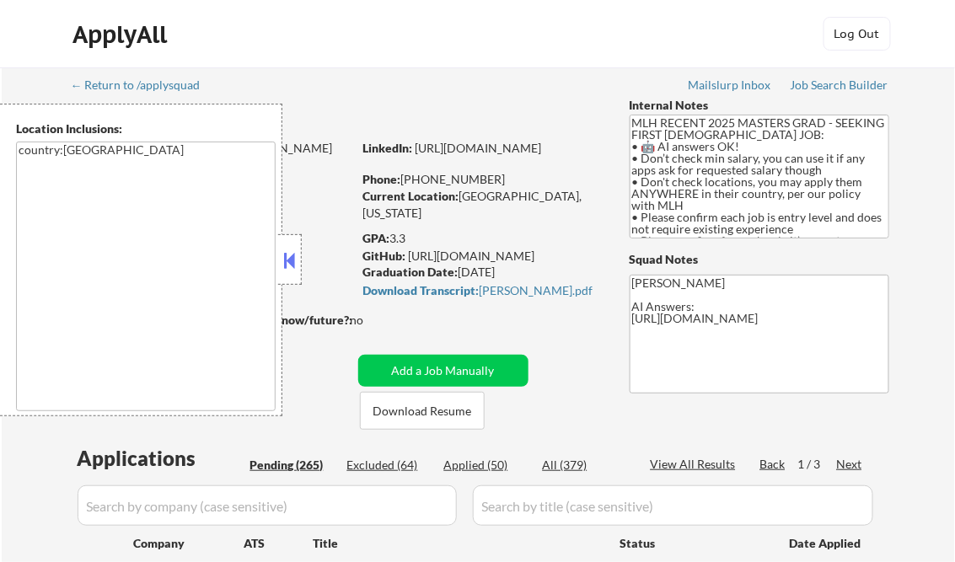
click at [289, 258] on button at bounding box center [290, 260] width 19 height 25
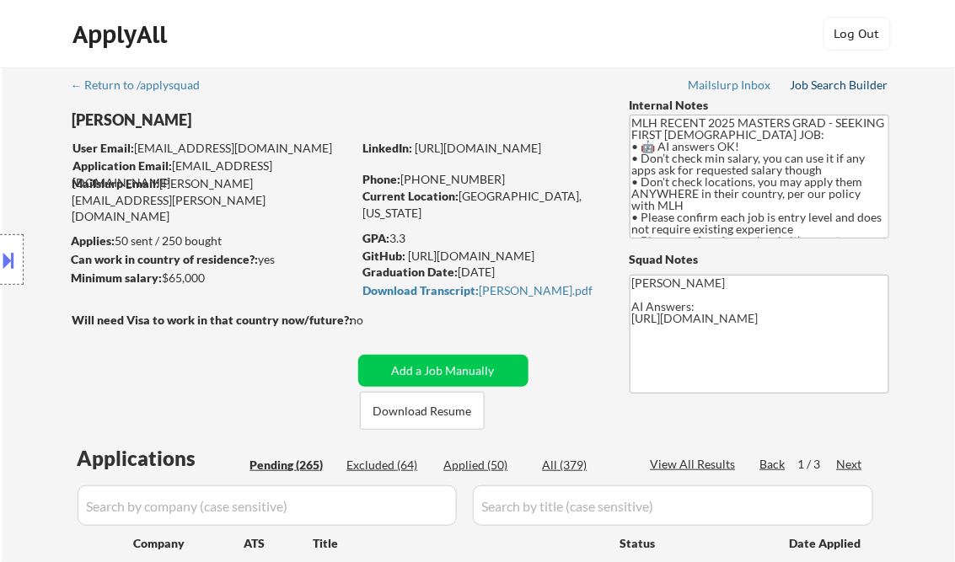
click at [831, 90] on div "Job Search Builder" at bounding box center [840, 85] width 99 height 12
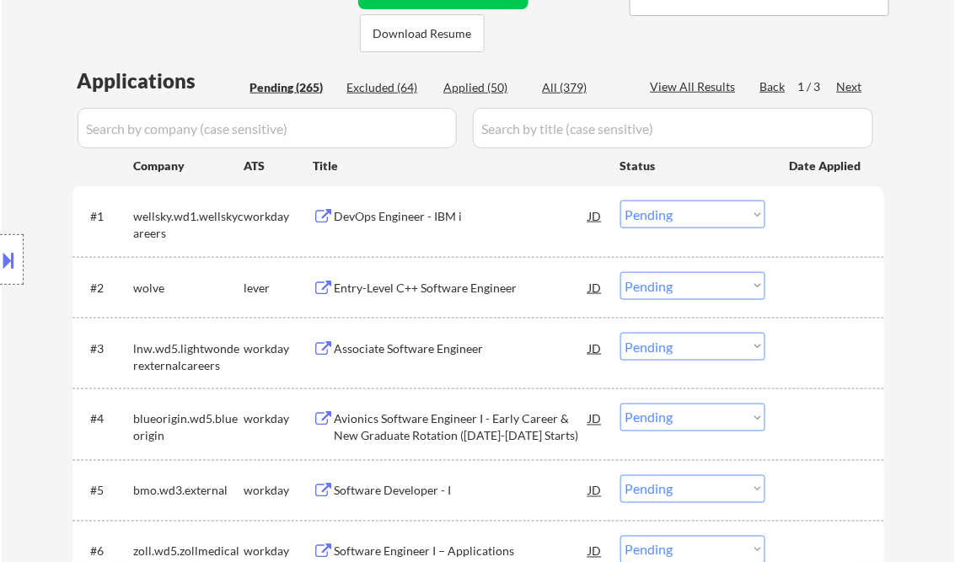
scroll to position [405, 0]
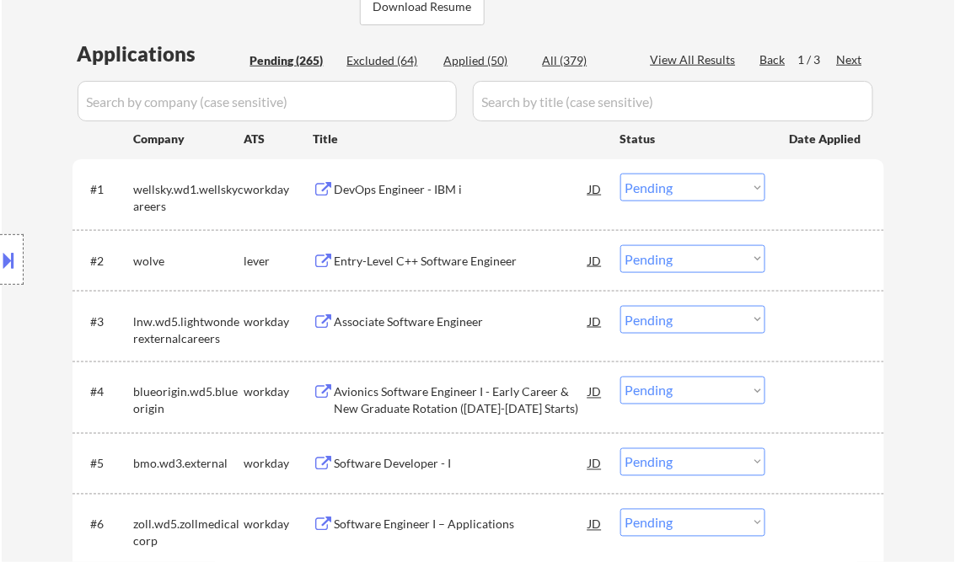
click at [372, 191] on div "DevOps Engineer - IBM i" at bounding box center [462, 189] width 255 height 17
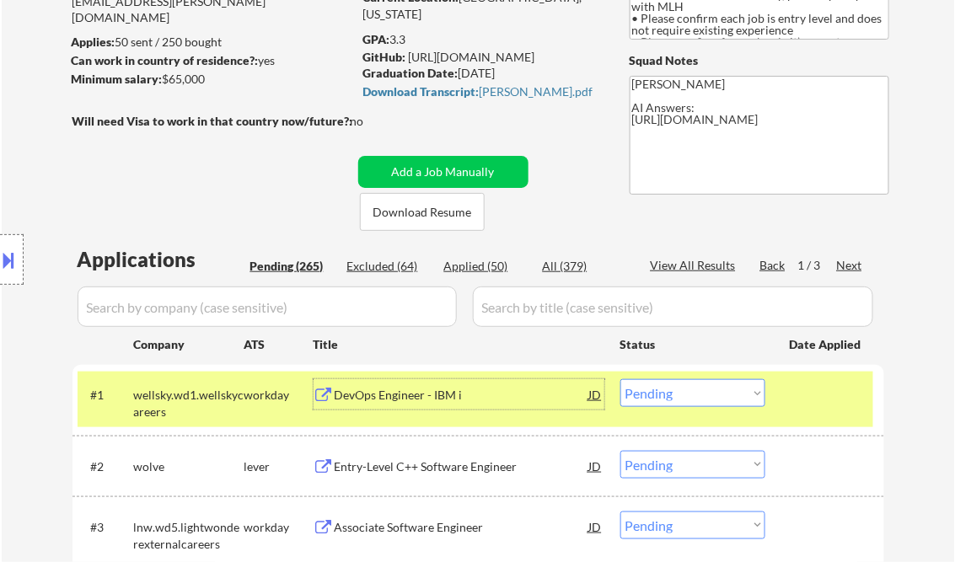
scroll to position [270, 0]
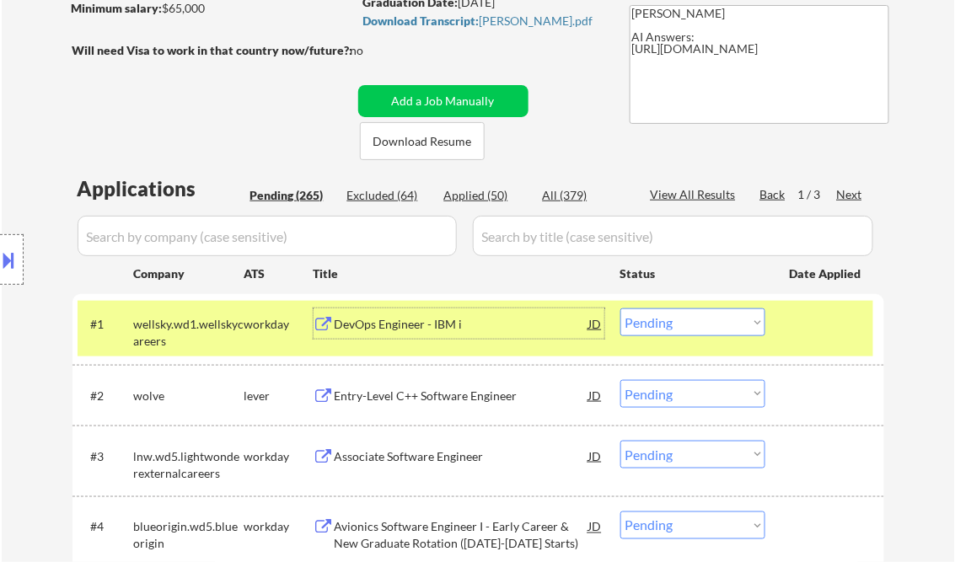
drag, startPoint x: 678, startPoint y: 321, endPoint x: 685, endPoint y: 329, distance: 10.2
click at [678, 321] on select "Choose an option... Pending Applied Excluded (Questions) Excluded (Expired) Exc…" at bounding box center [693, 323] width 145 height 28
click at [621, 309] on select "Choose an option... Pending Applied Excluded (Questions) Excluded (Expired) Exc…" at bounding box center [693, 323] width 145 height 28
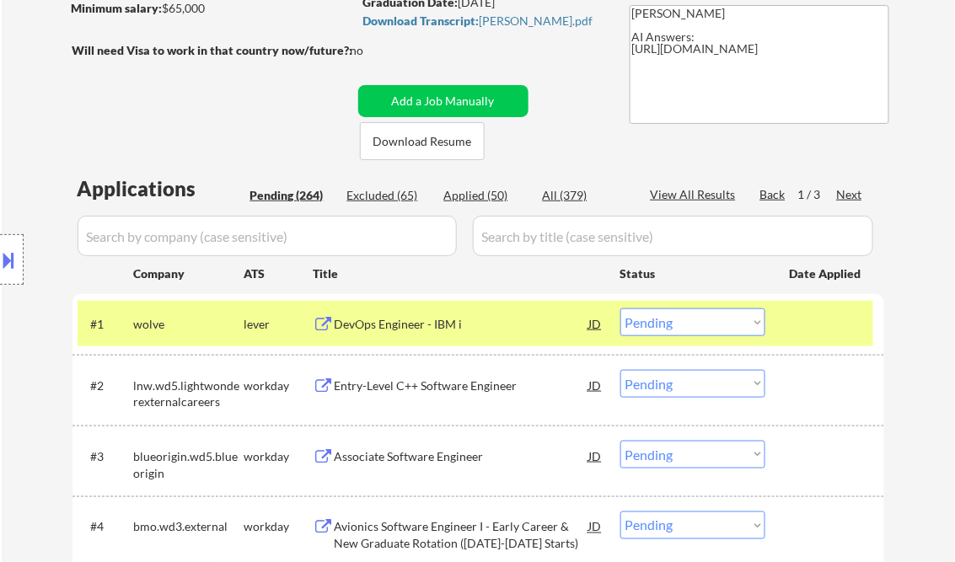
click at [388, 324] on div "DevOps Engineer - IBM i" at bounding box center [462, 324] width 255 height 17
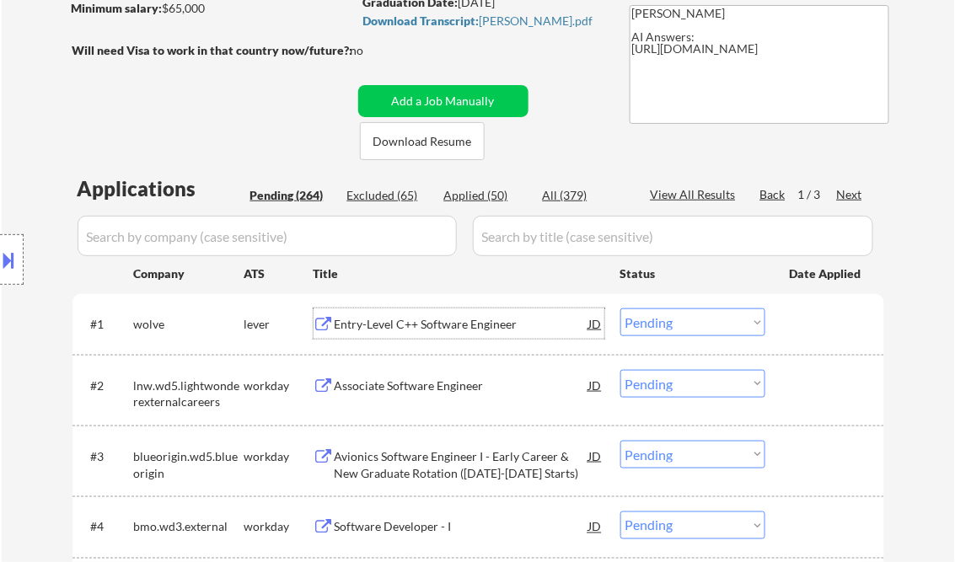
click at [459, 324] on div "Entry-Level C++ Software Engineer" at bounding box center [462, 324] width 255 height 17
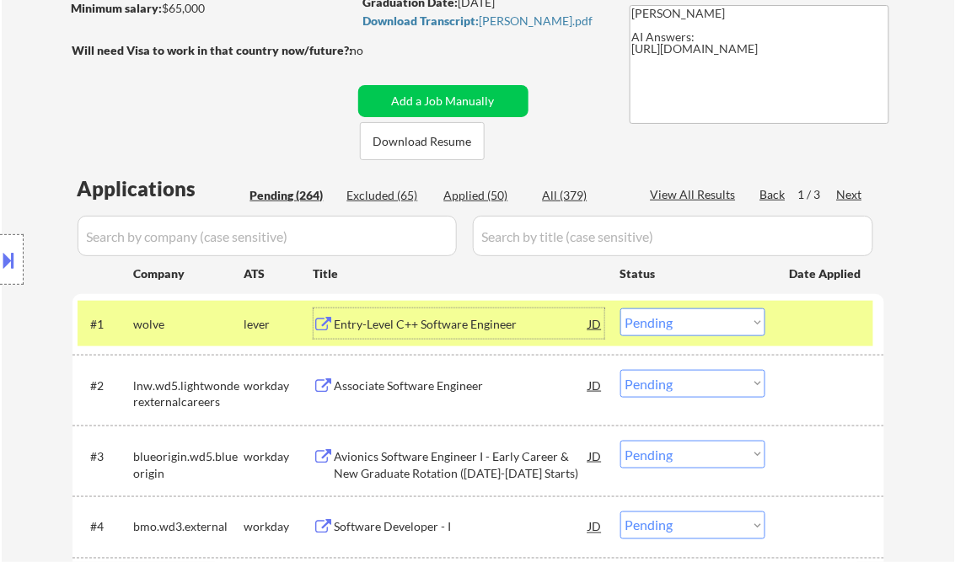
drag, startPoint x: 698, startPoint y: 316, endPoint x: 720, endPoint y: 334, distance: 28.2
click at [698, 316] on select "Choose an option... Pending Applied Excluded (Questions) Excluded (Expired) Exc…" at bounding box center [693, 323] width 145 height 28
click at [621, 309] on select "Choose an option... Pending Applied Excluded (Questions) Excluded (Expired) Exc…" at bounding box center [693, 323] width 145 height 28
select select ""pending""
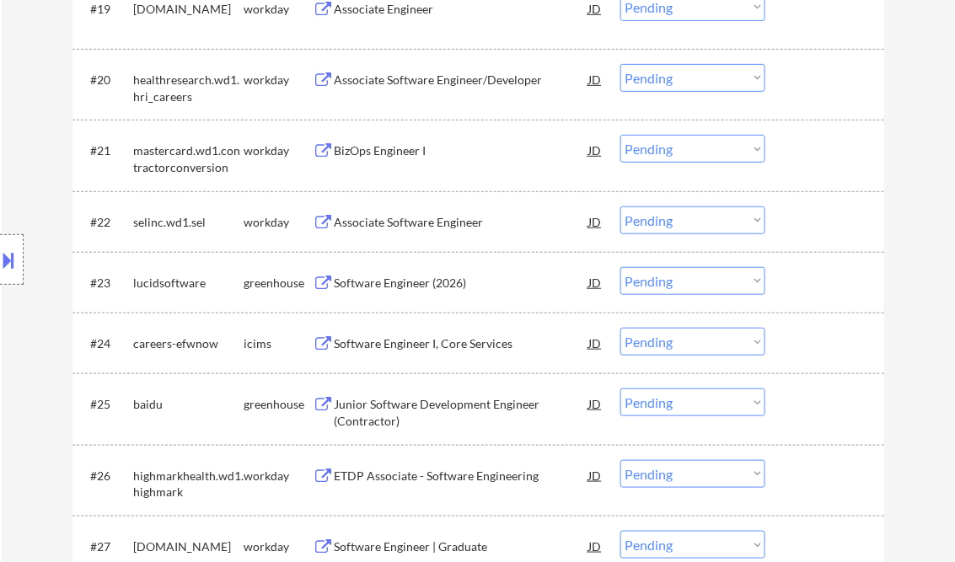
scroll to position [1821, 0]
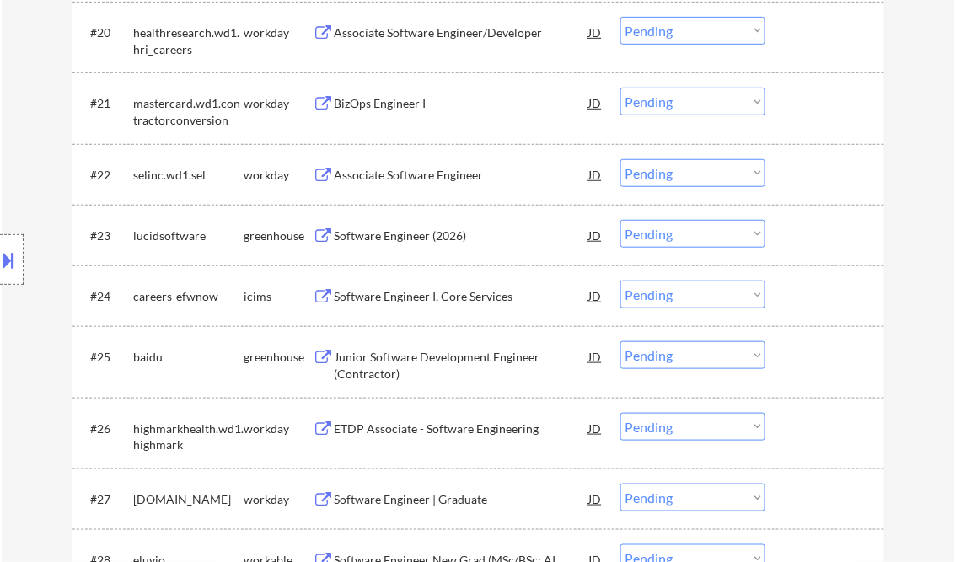
click at [397, 234] on div "Software Engineer (2026)" at bounding box center [462, 236] width 255 height 17
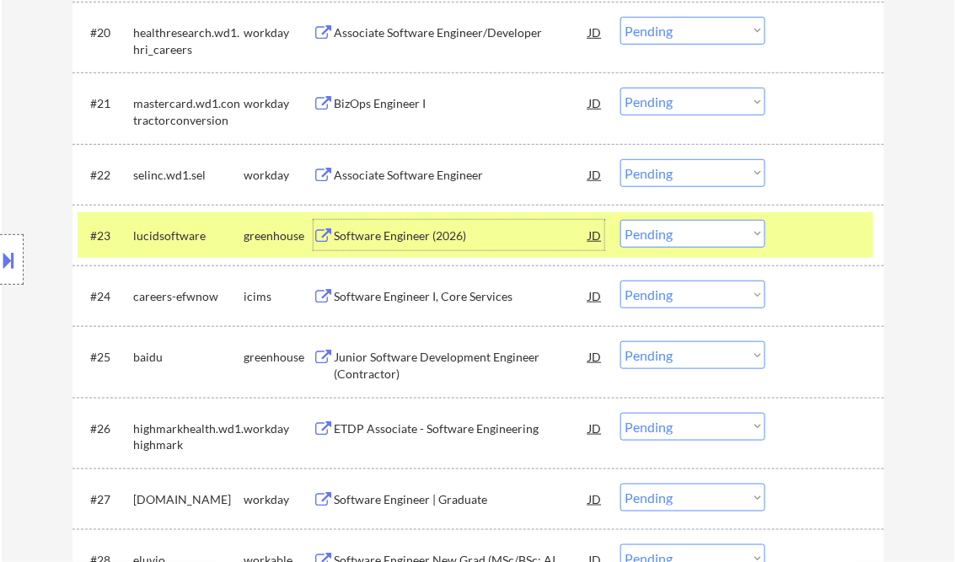
click at [7, 258] on button at bounding box center [9, 260] width 19 height 28
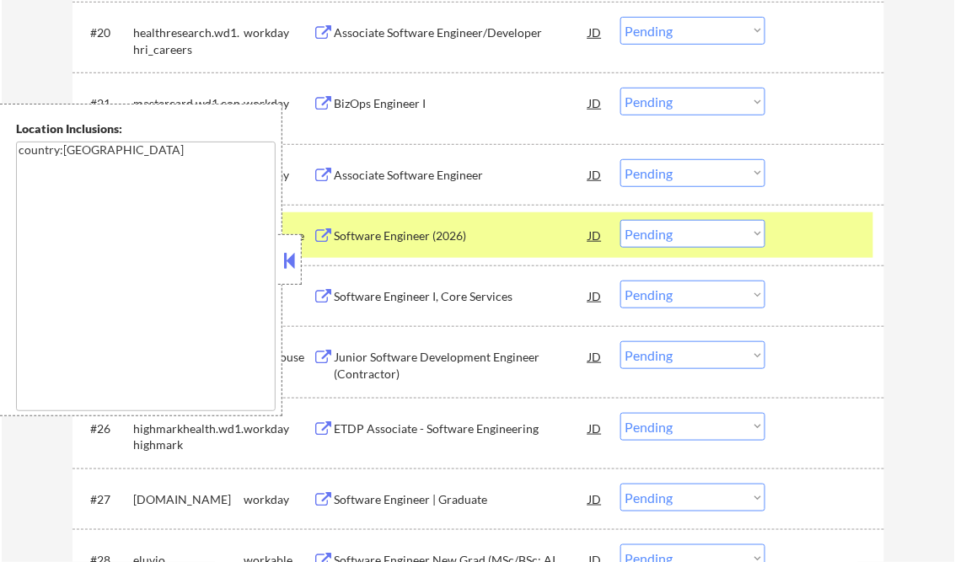
select select ""PLACEHOLDER_1427118222253""
select select ""pending""
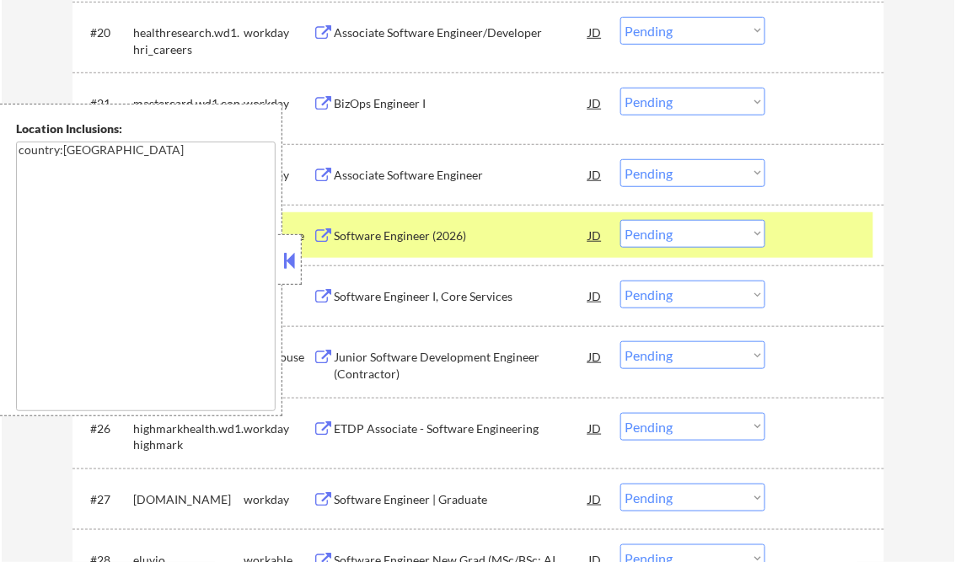
select select ""pending""
click at [283, 258] on button at bounding box center [290, 260] width 19 height 25
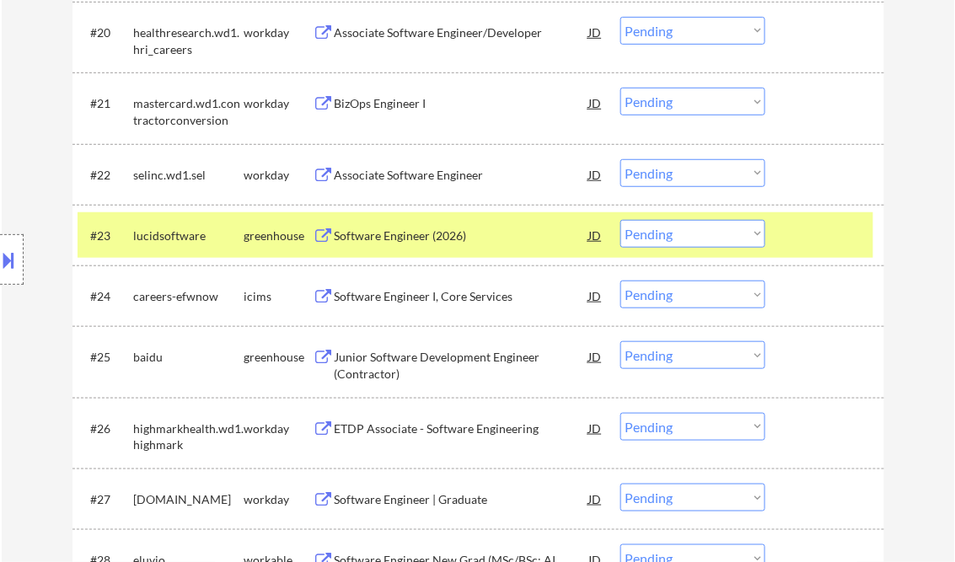
drag, startPoint x: 696, startPoint y: 236, endPoint x: 702, endPoint y: 250, distance: 14.7
click at [696, 236] on select "Choose an option... Pending Applied Excluded (Questions) Excluded (Expired) Exc…" at bounding box center [693, 234] width 145 height 28
click at [621, 220] on select "Choose an option... Pending Applied Excluded (Questions) Excluded (Expired) Exc…" at bounding box center [693, 234] width 145 height 28
select select ""pending""
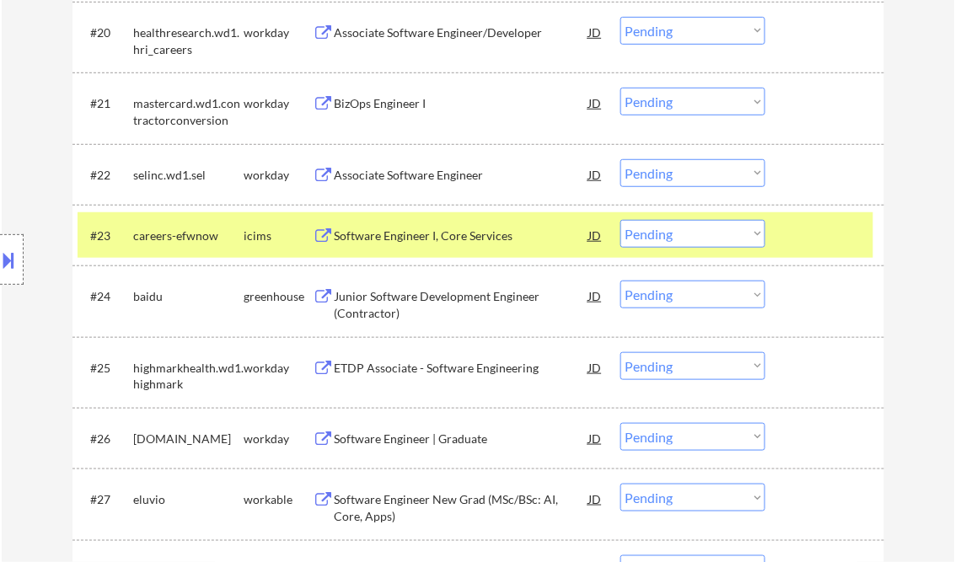
click at [422, 296] on div "Junior Software Development Engineer (Contractor)" at bounding box center [462, 304] width 255 height 33
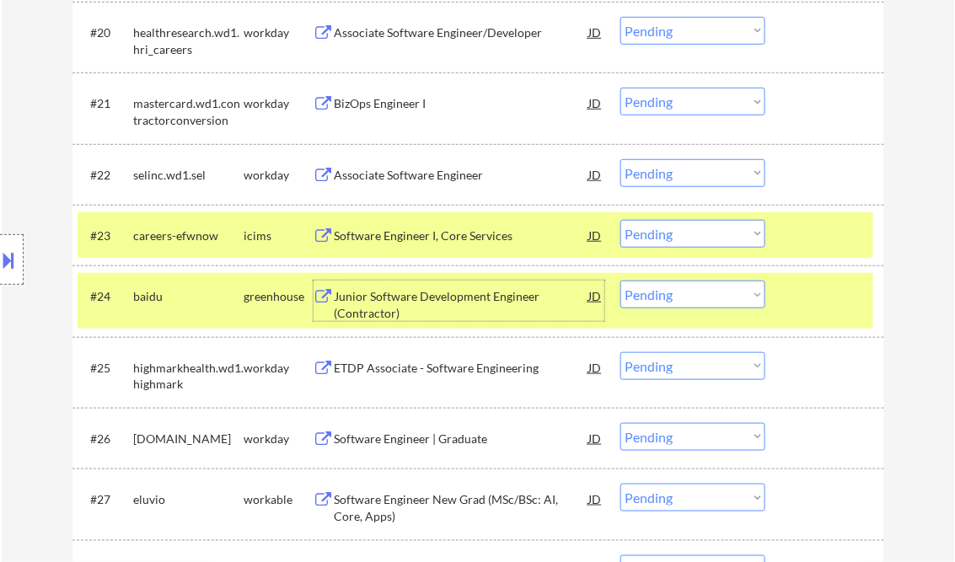
click at [708, 301] on select "Choose an option... Pending Applied Excluded (Questions) Excluded (Expired) Exc…" at bounding box center [693, 295] width 145 height 28
click at [621, 281] on select "Choose an option... Pending Applied Excluded (Questions) Excluded (Expired) Exc…" at bounding box center [693, 295] width 145 height 28
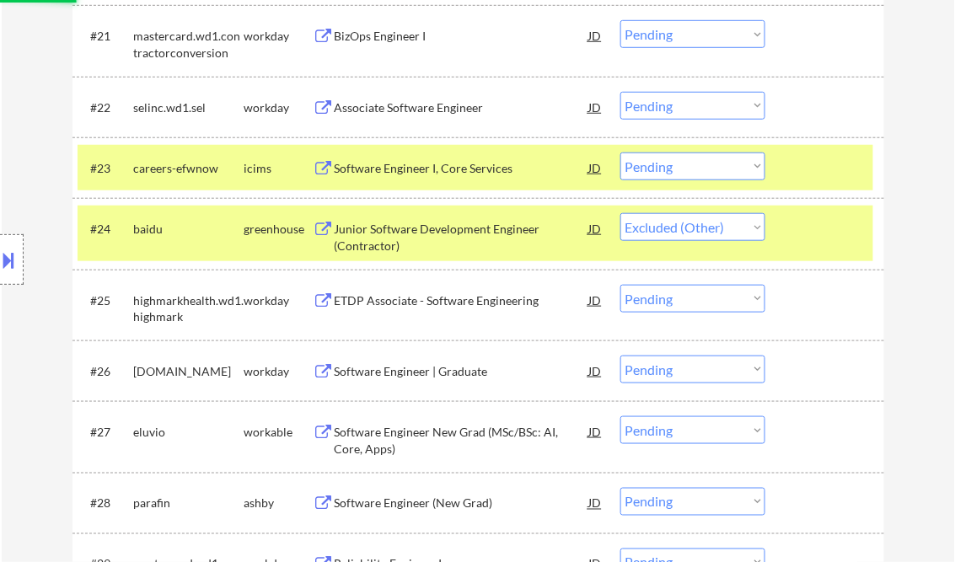
scroll to position [2023, 0]
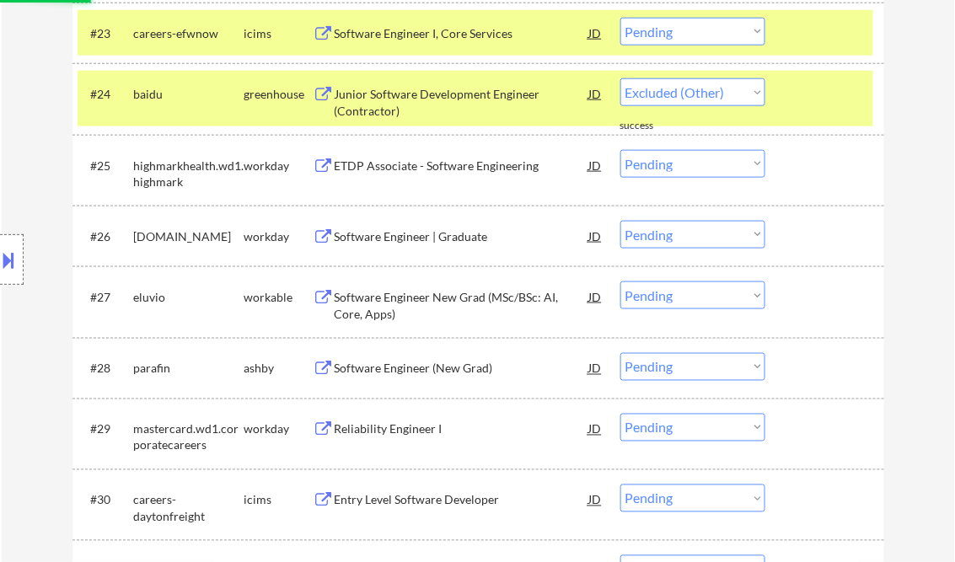
select select ""pending""
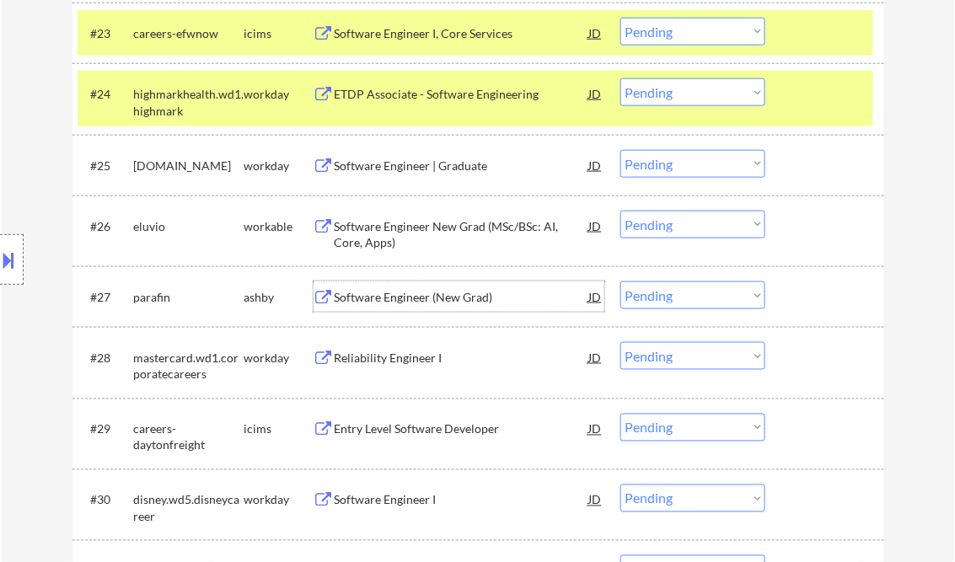
click at [461, 295] on div "Software Engineer (New Grad)" at bounding box center [462, 297] width 255 height 17
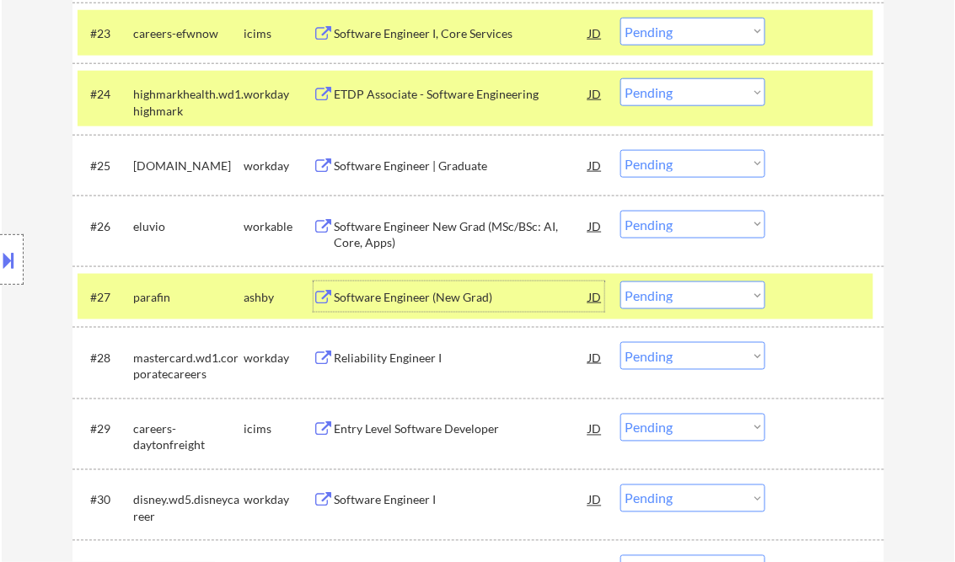
click at [717, 303] on select "Choose an option... Pending Applied Excluded (Questions) Excluded (Expired) Exc…" at bounding box center [693, 296] width 145 height 28
click at [621, 282] on select "Choose an option... Pending Applied Excluded (Questions) Excluded (Expired) Exc…" at bounding box center [693, 296] width 145 height 28
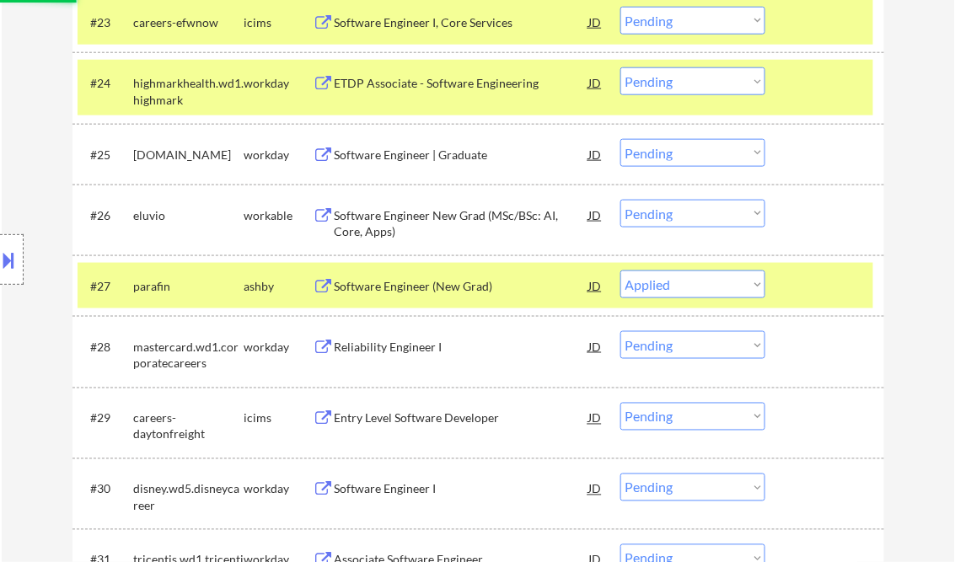
scroll to position [2158, 0]
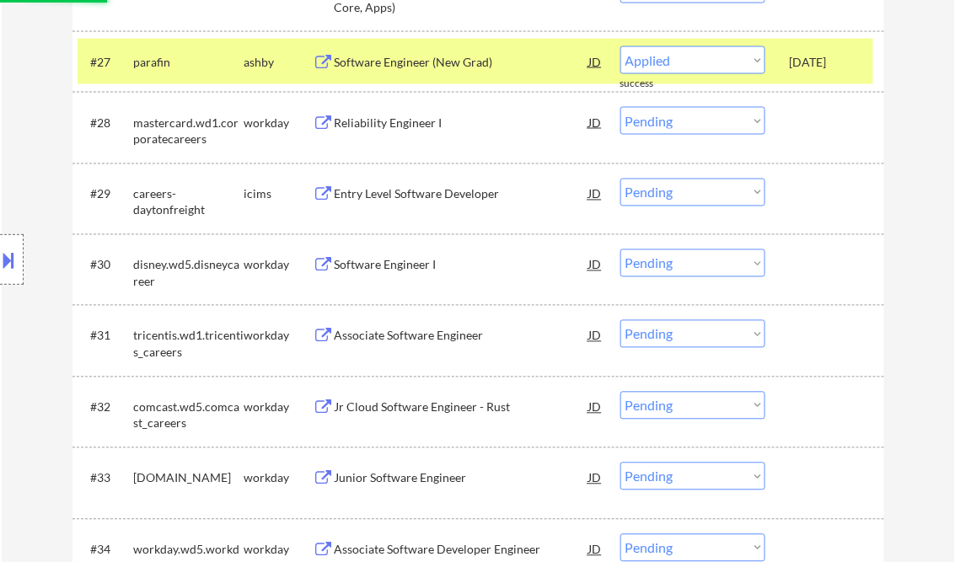
select select ""pending""
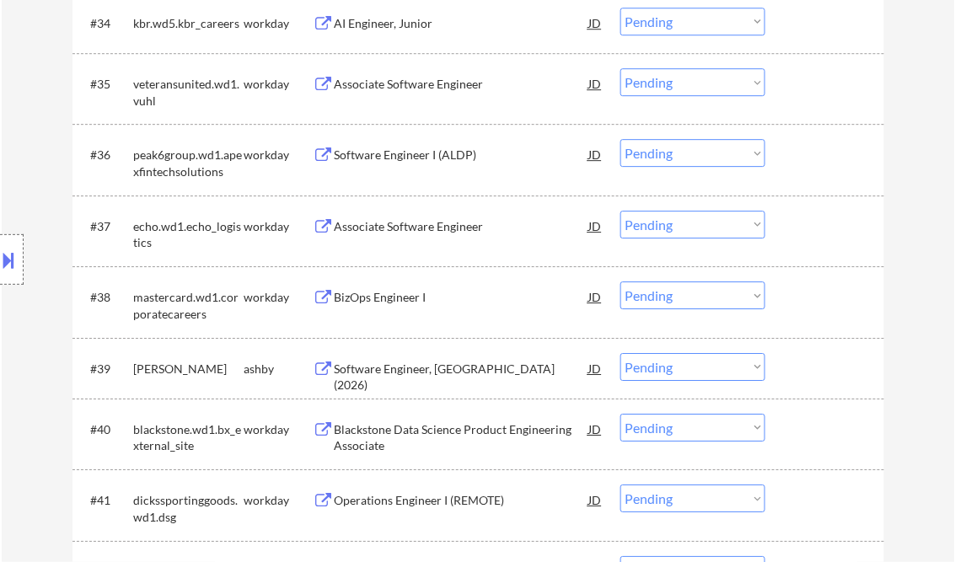
scroll to position [2833, 0]
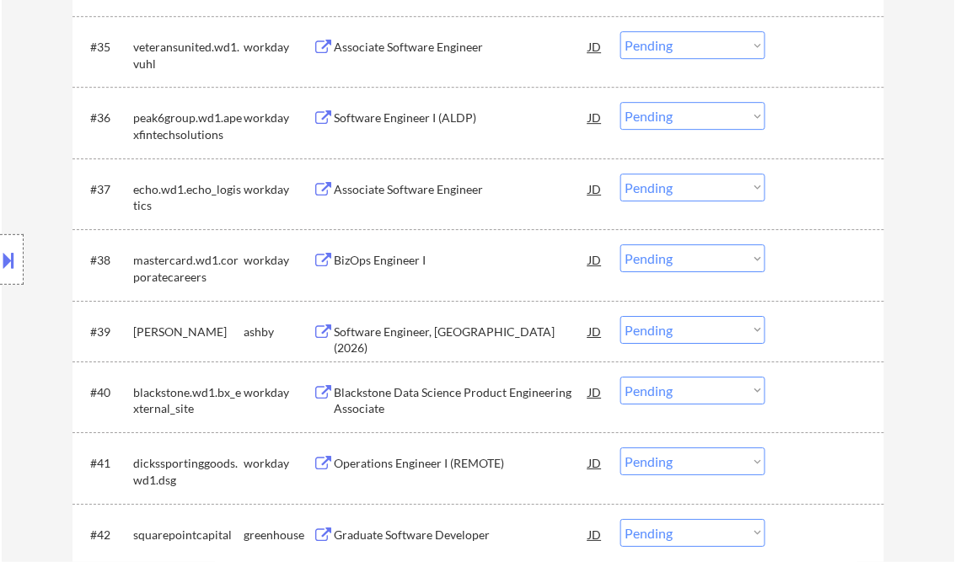
click at [462, 336] on div "Software Engineer, [GEOGRAPHIC_DATA] (2026)" at bounding box center [462, 340] width 255 height 33
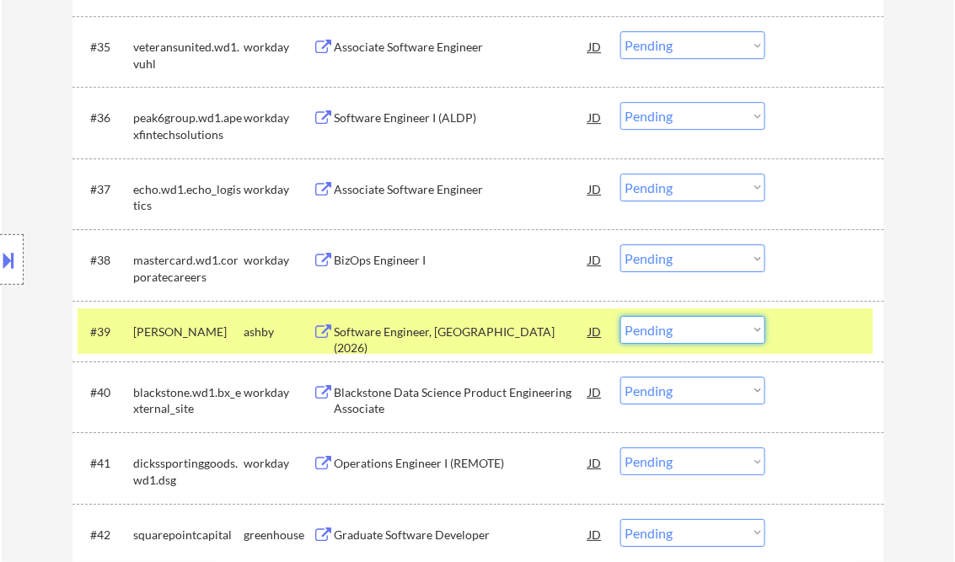
click at [725, 333] on select "Choose an option... Pending Applied Excluded (Questions) Excluded (Expired) Exc…" at bounding box center [693, 330] width 145 height 28
click at [621, 316] on select "Choose an option... Pending Applied Excluded (Questions) Excluded (Expired) Exc…" at bounding box center [693, 330] width 145 height 28
select select ""pending""
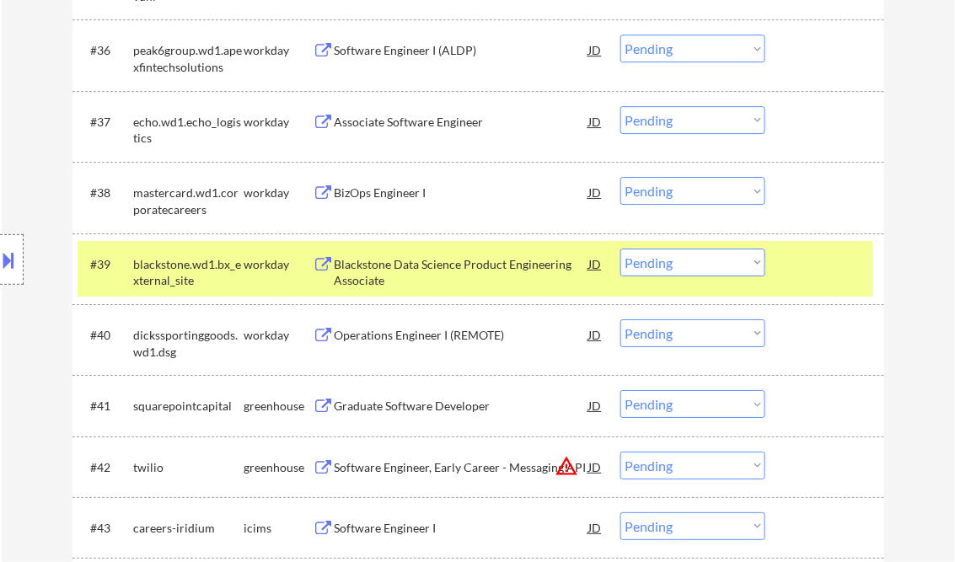
scroll to position [2968, 0]
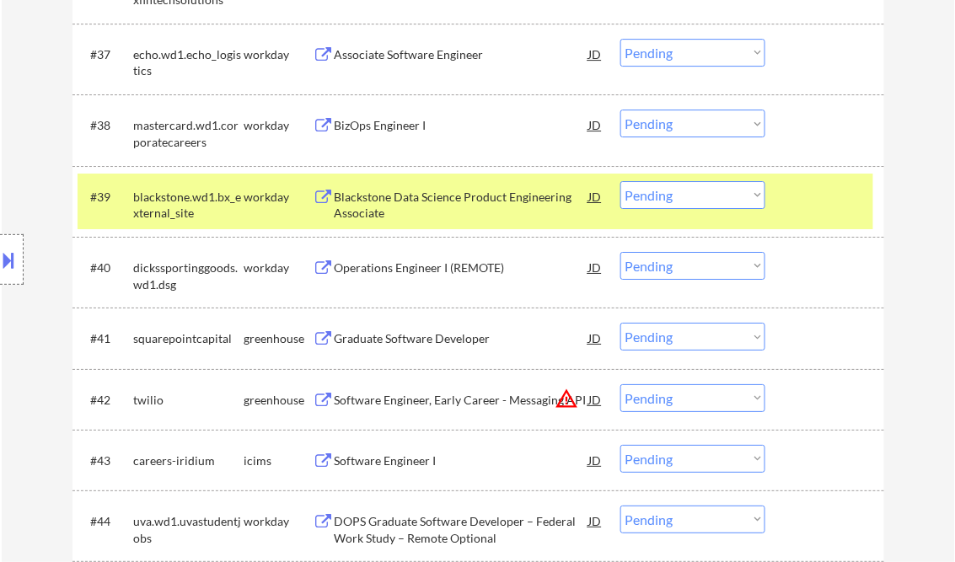
click at [430, 343] on div "Graduate Software Developer" at bounding box center [462, 338] width 255 height 17
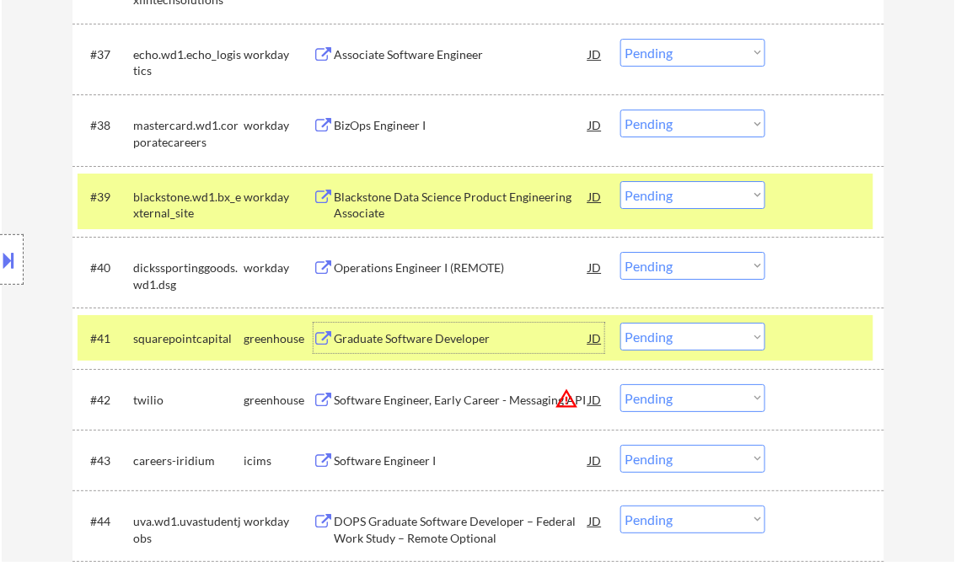
drag, startPoint x: 660, startPoint y: 342, endPoint x: 701, endPoint y: 352, distance: 41.7
click at [662, 342] on select "Choose an option... Pending Applied Excluded (Questions) Excluded (Expired) Exc…" at bounding box center [693, 337] width 145 height 28
click at [621, 323] on select "Choose an option... Pending Applied Excluded (Questions) Excluded (Expired) Exc…" at bounding box center [693, 337] width 145 height 28
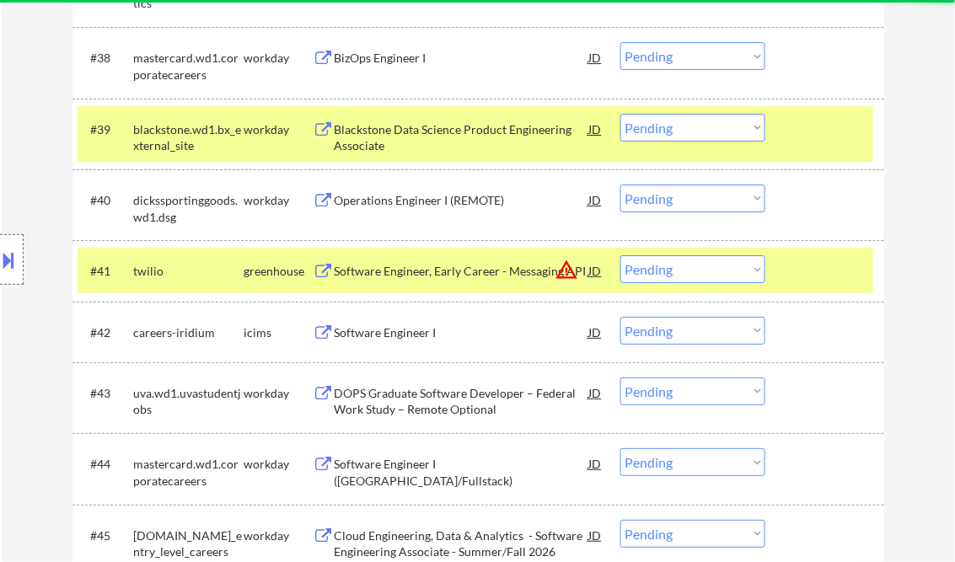
click at [444, 276] on div "Software Engineer, Early Career - Messaging API" at bounding box center [462, 271] width 255 height 17
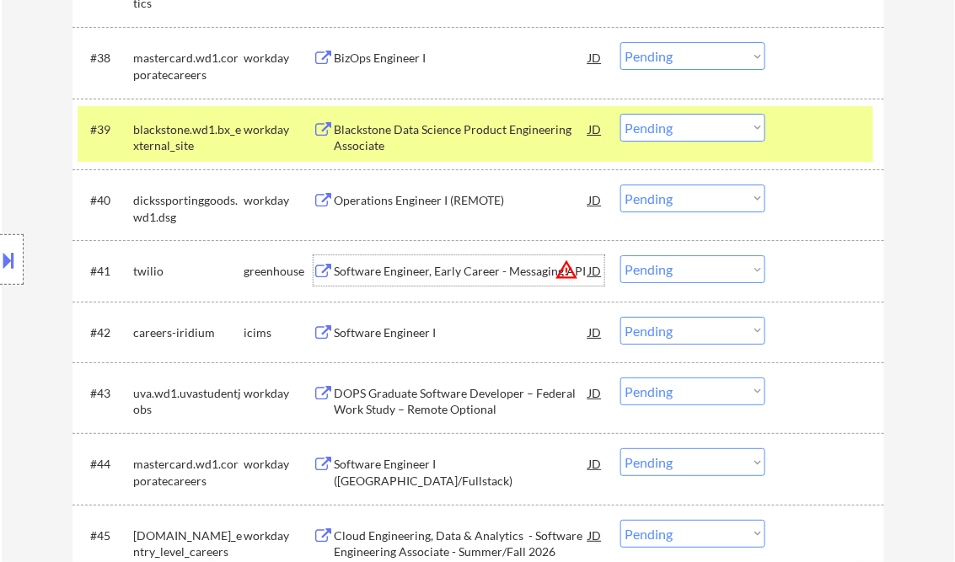
drag, startPoint x: 659, startPoint y: 270, endPoint x: 686, endPoint y: 283, distance: 30.2
click at [660, 270] on select "Choose an option... Pending Applied Excluded (Questions) Excluded (Expired) Exc…" at bounding box center [693, 269] width 145 height 28
click at [621, 255] on select "Choose an option... Pending Applied Excluded (Questions) Excluded (Expired) Exc…" at bounding box center [693, 269] width 145 height 28
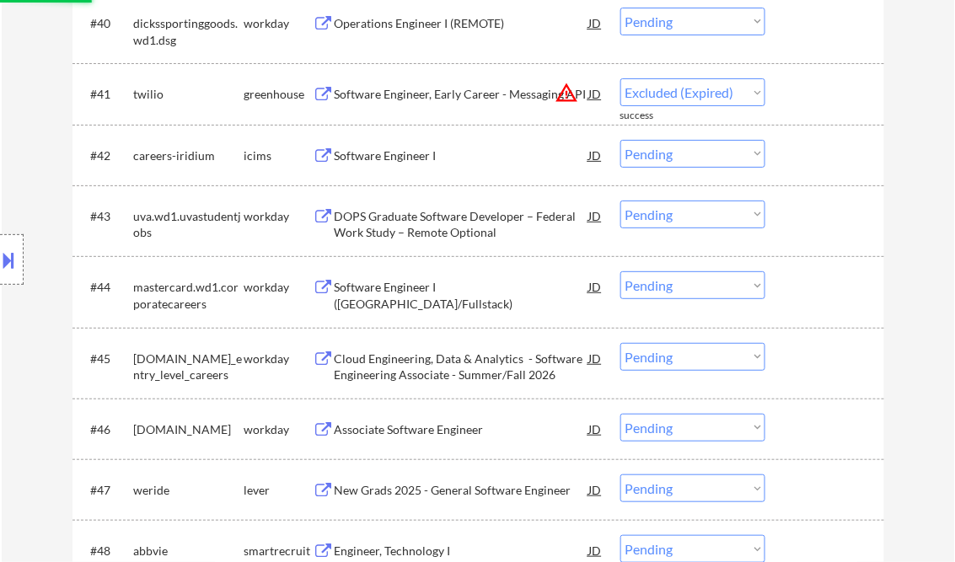
scroll to position [3237, 0]
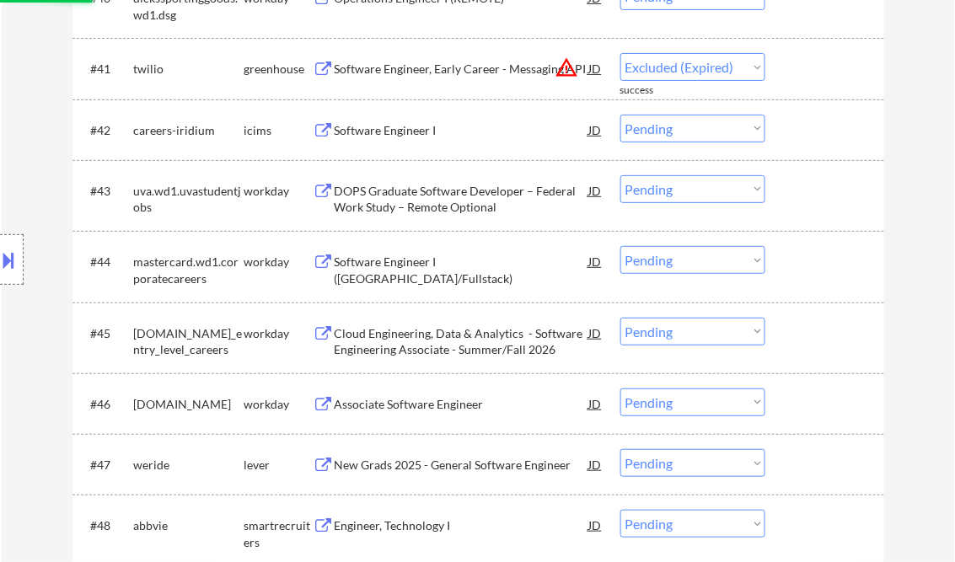
select select ""pending""
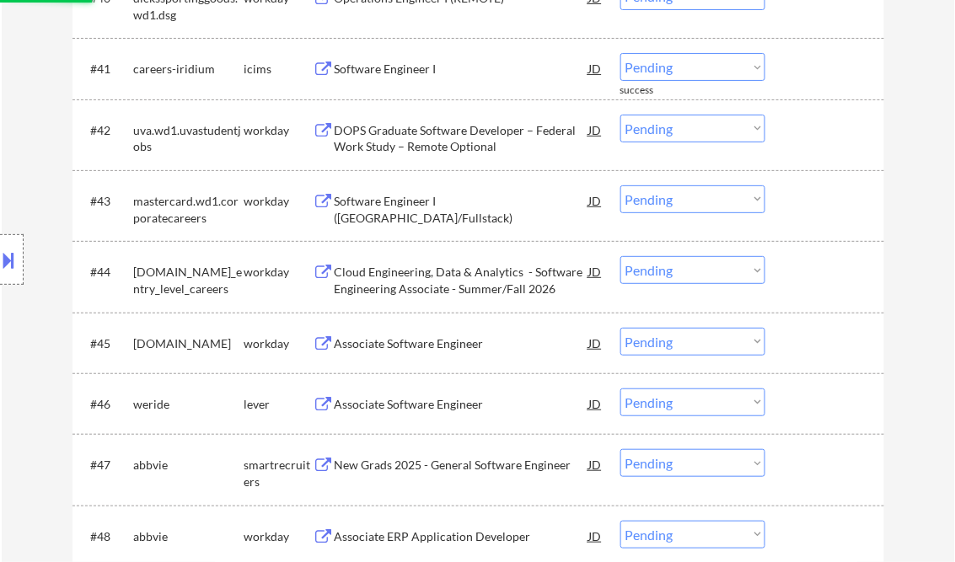
scroll to position [3372, 0]
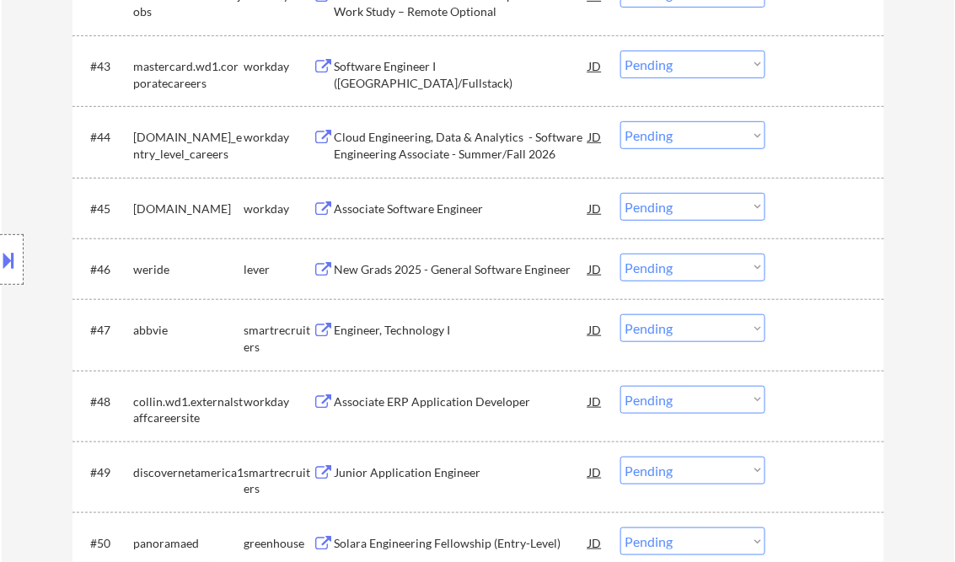
click at [457, 271] on div "New Grads 2025 - General Software Engineer" at bounding box center [462, 269] width 255 height 17
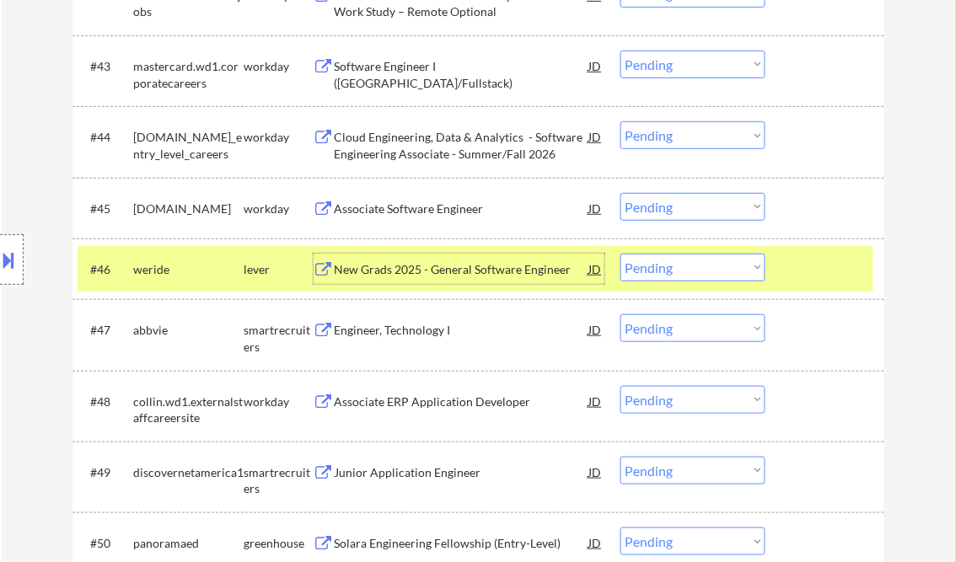
drag, startPoint x: 653, startPoint y: 267, endPoint x: 657, endPoint y: 282, distance: 15.8
click at [653, 267] on select "Choose an option... Pending Applied Excluded (Questions) Excluded (Expired) Exc…" at bounding box center [693, 268] width 145 height 28
click at [621, 254] on select "Choose an option... Pending Applied Excluded (Questions) Excluded (Expired) Exc…" at bounding box center [693, 268] width 145 height 28
click at [406, 334] on div "Engineer, Technology I" at bounding box center [462, 330] width 255 height 17
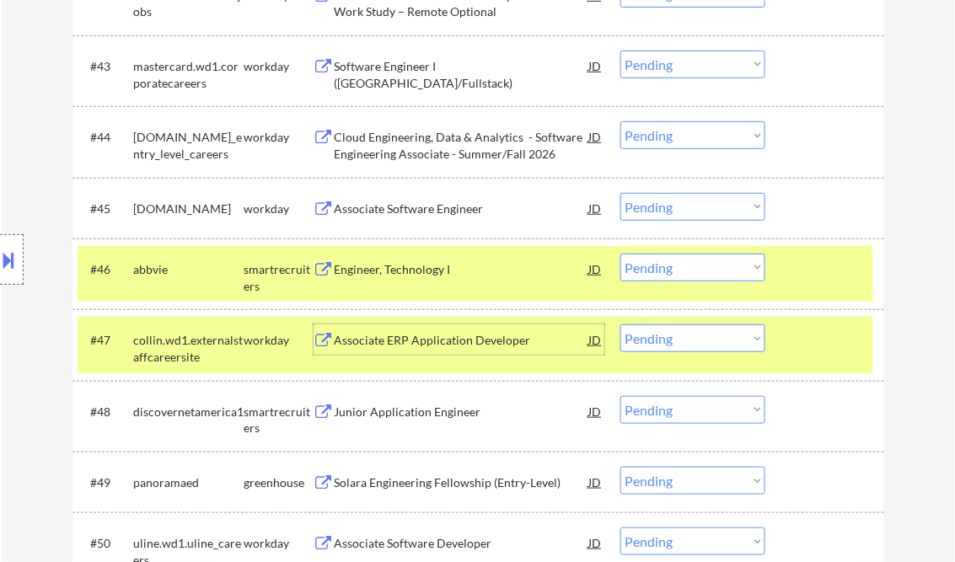
drag, startPoint x: 723, startPoint y: 271, endPoint x: 730, endPoint y: 283, distance: 13.6
click at [723, 271] on select "Choose an option... Pending Applied Excluded (Questions) Excluded (Expired) Exc…" at bounding box center [693, 268] width 145 height 28
click at [621, 254] on select "Choose an option... Pending Applied Excluded (Questions) Excluded (Expired) Exc…" at bounding box center [693, 268] width 145 height 28
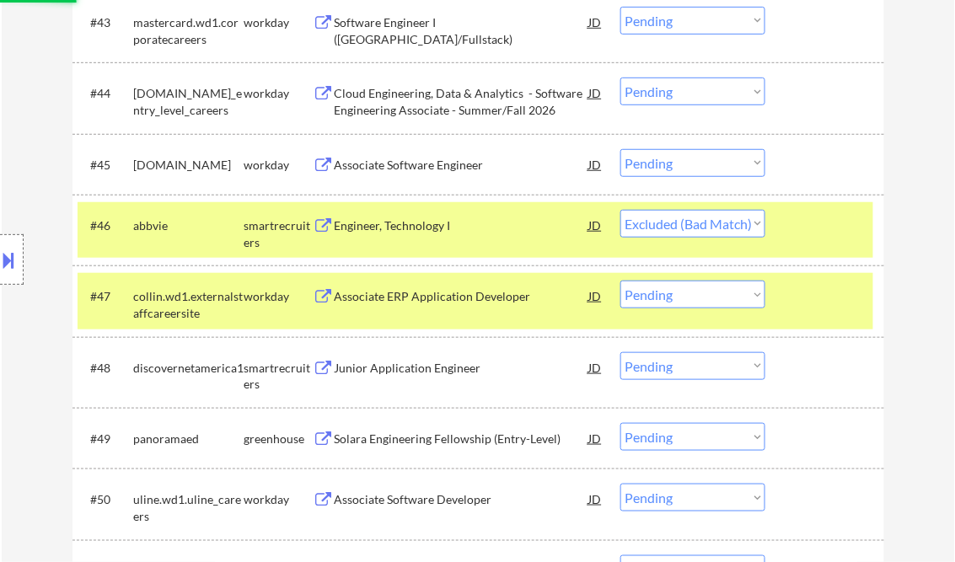
scroll to position [3440, 0]
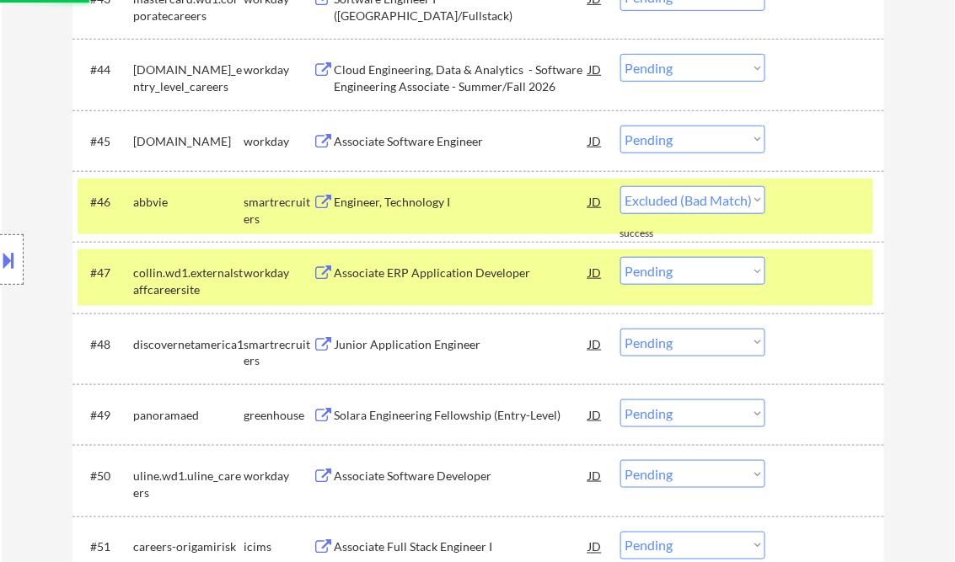
select select ""pending""
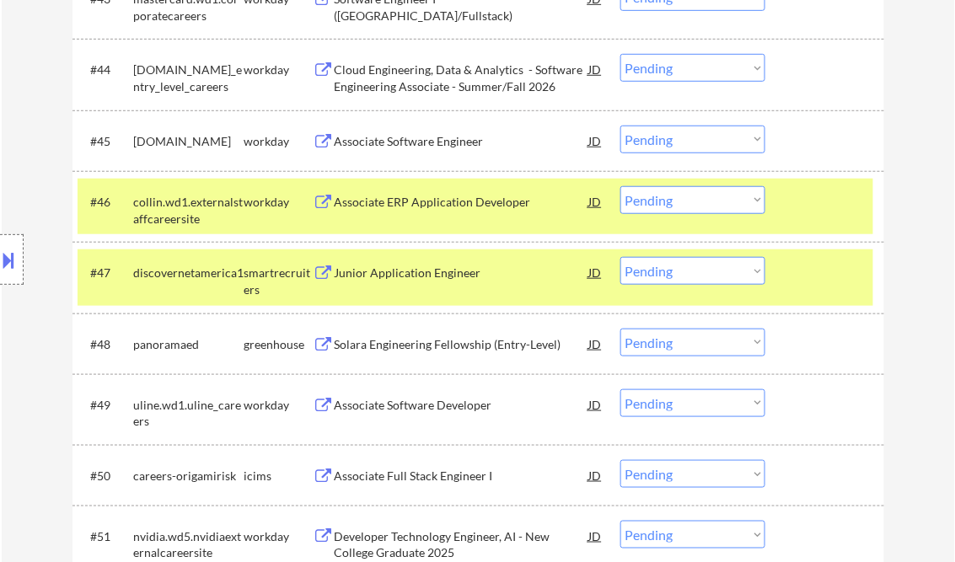
click at [427, 265] on div "Junior Application Engineer" at bounding box center [462, 273] width 255 height 17
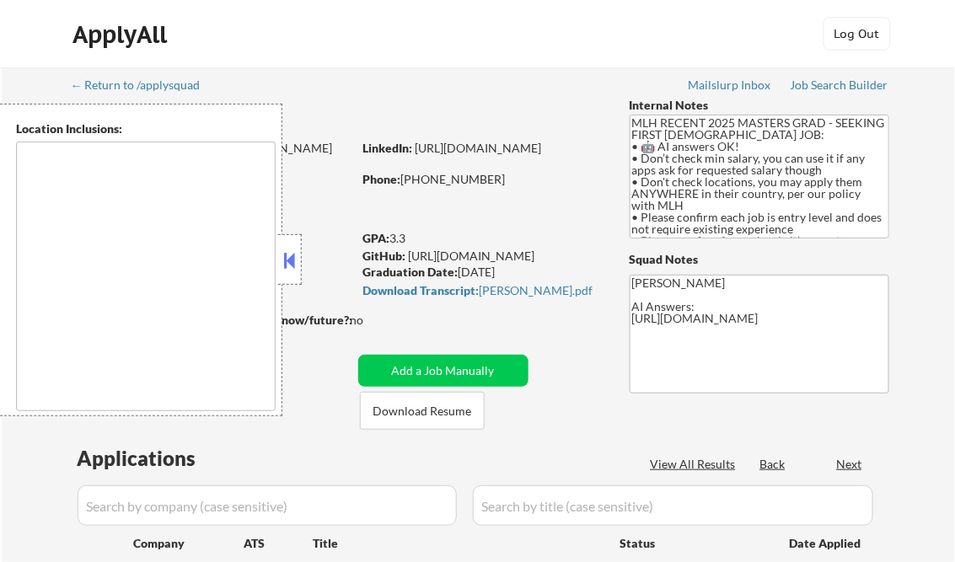
type textarea "country:[GEOGRAPHIC_DATA]"
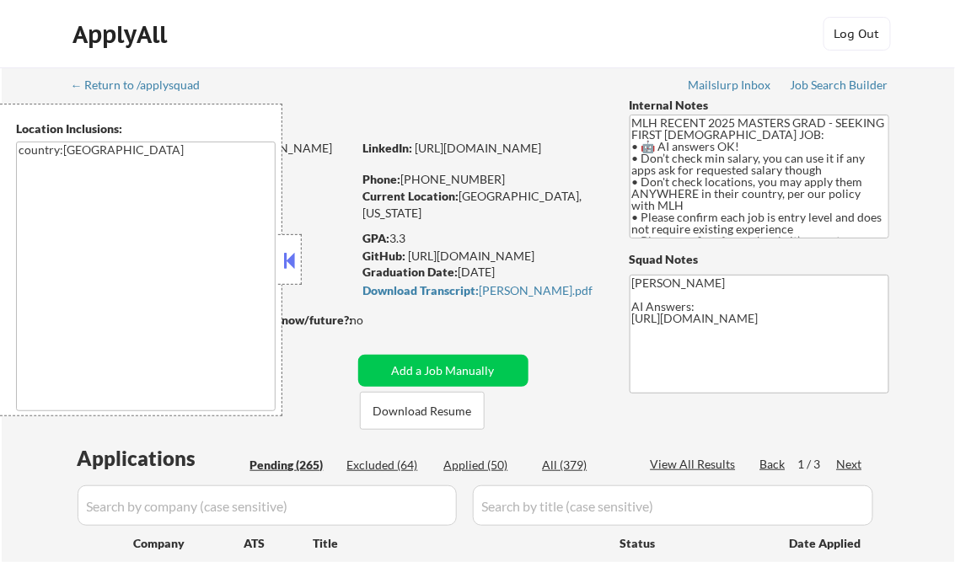
select select ""pending""
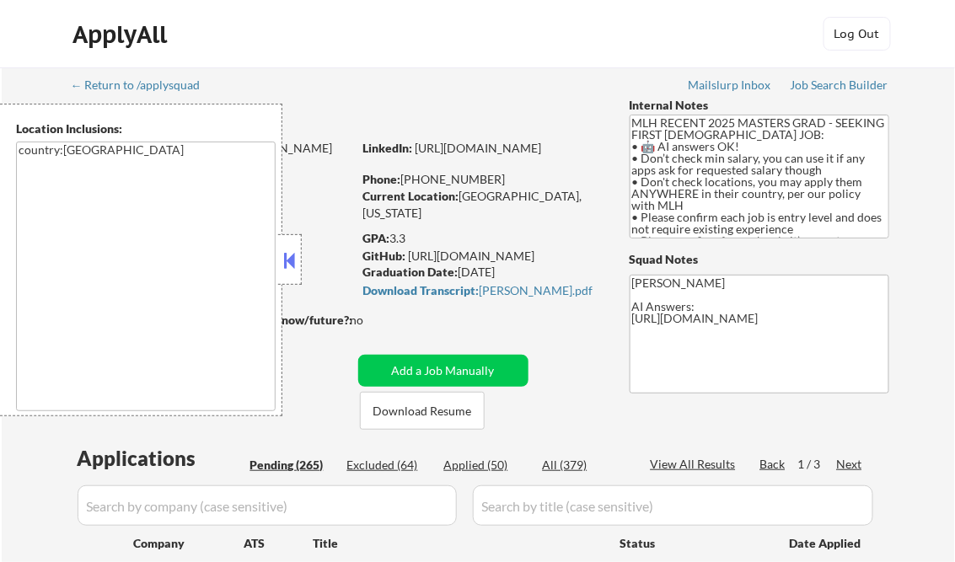
select select ""pending""
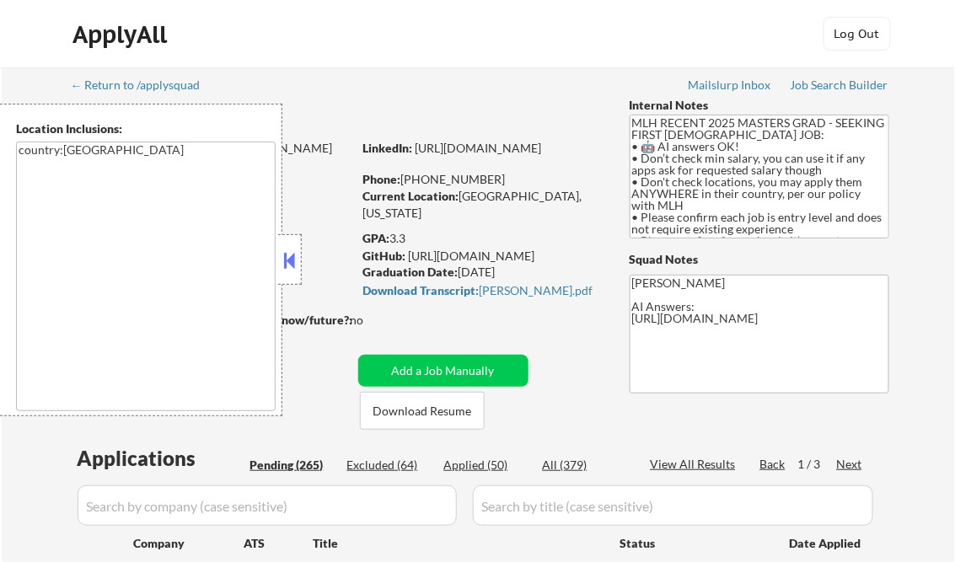
select select ""pending""
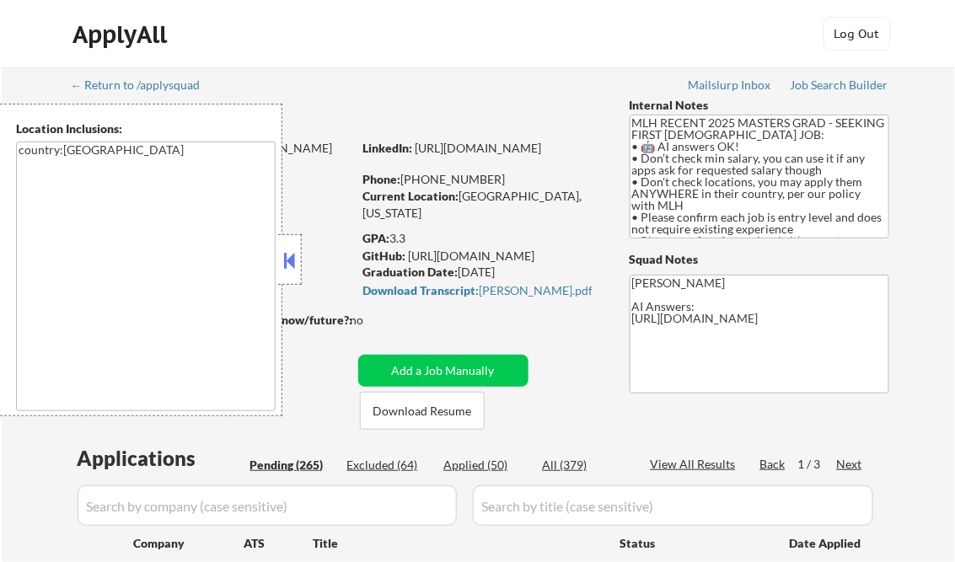
select select ""pending""
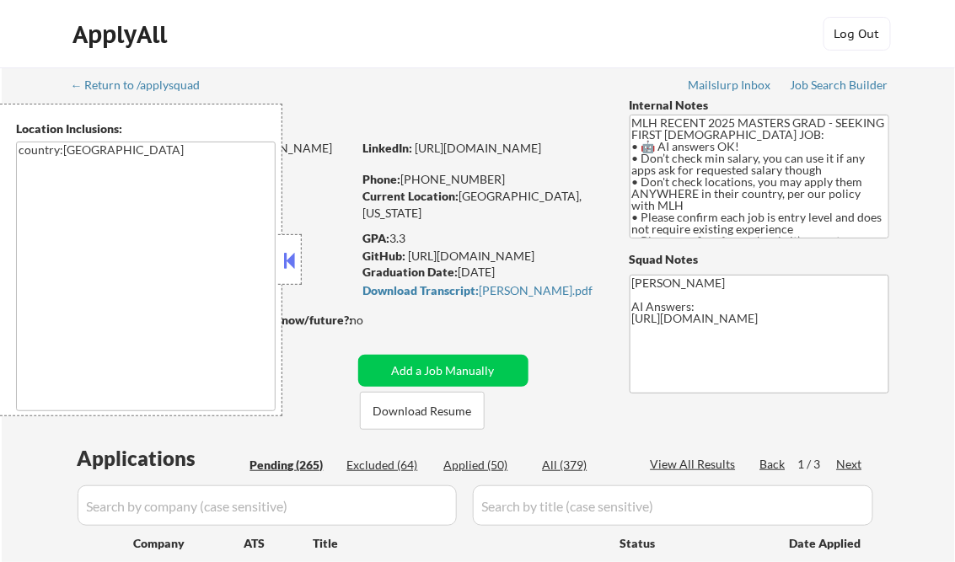
select select ""pending""
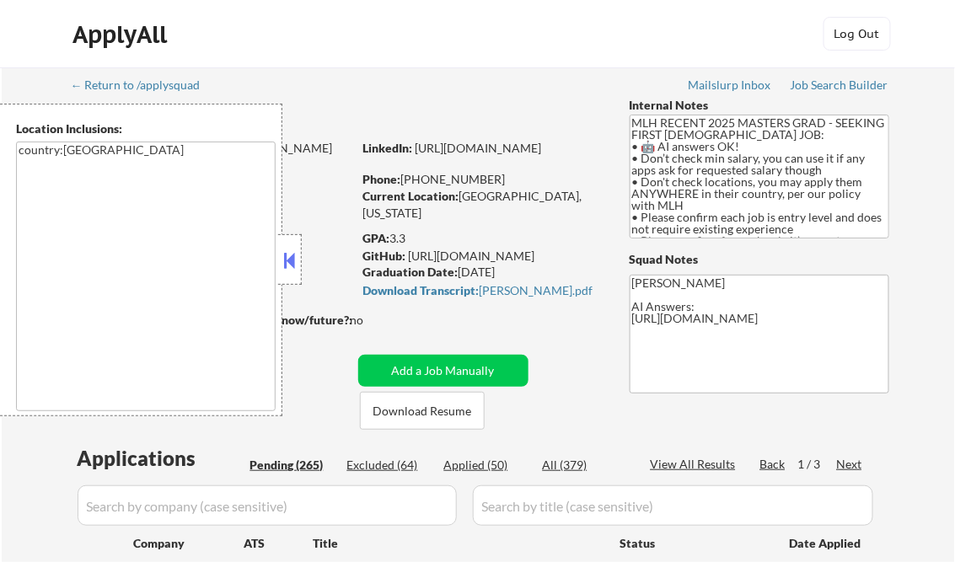
select select ""pending""
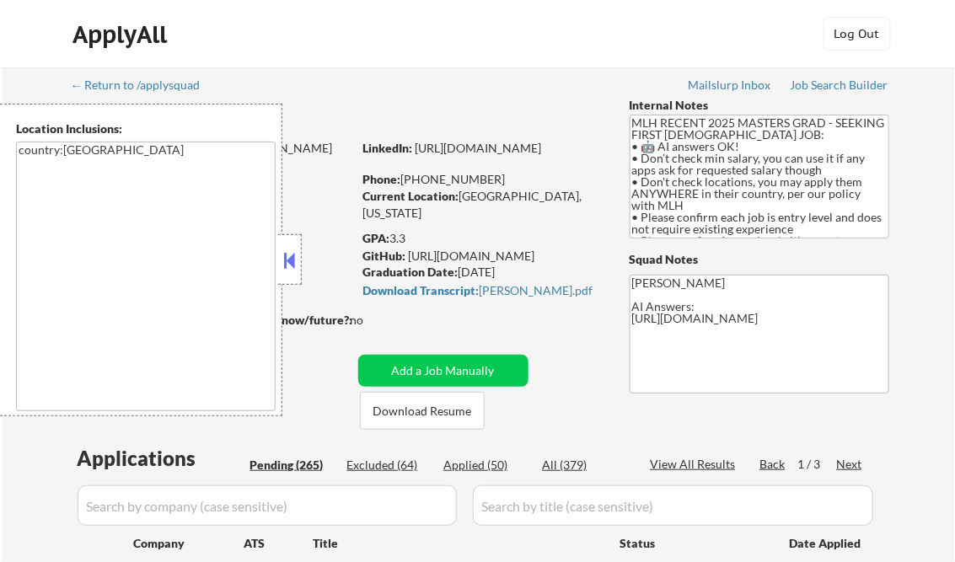
select select ""pending""
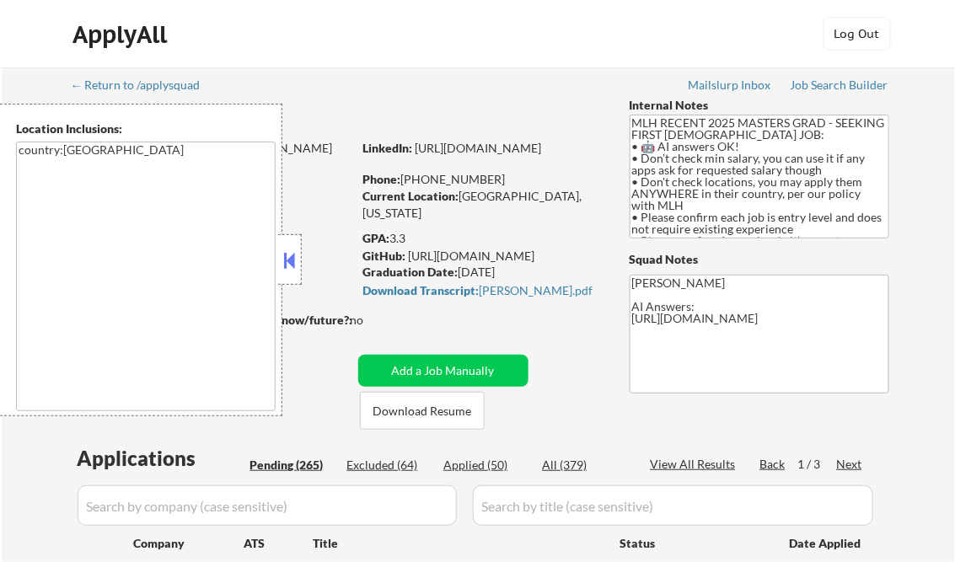
select select ""pending""
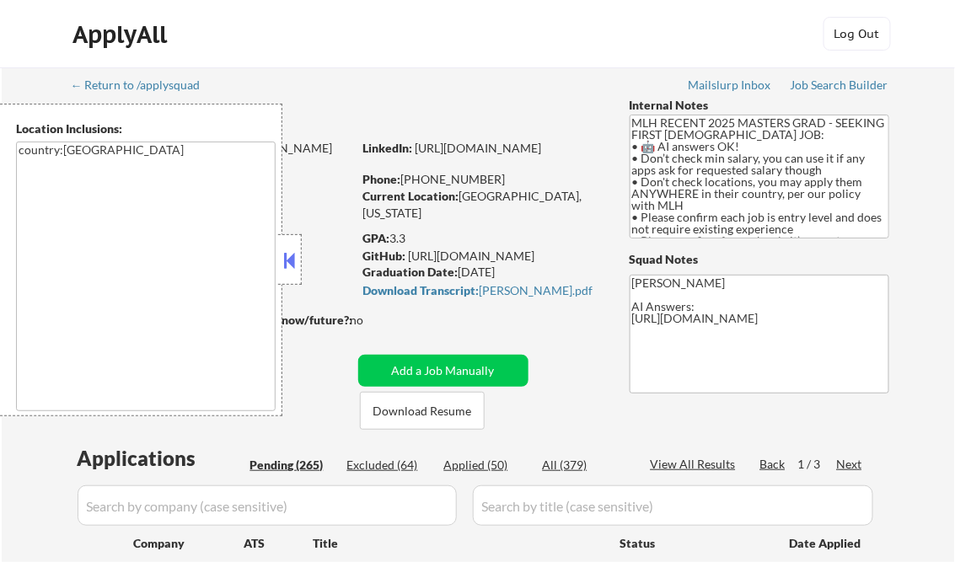
select select ""pending""
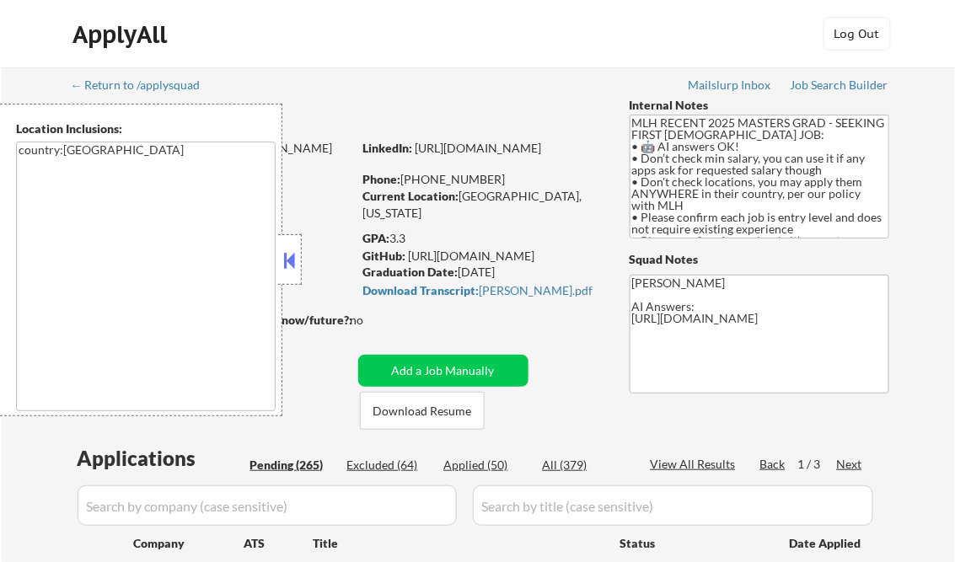
select select ""pending""
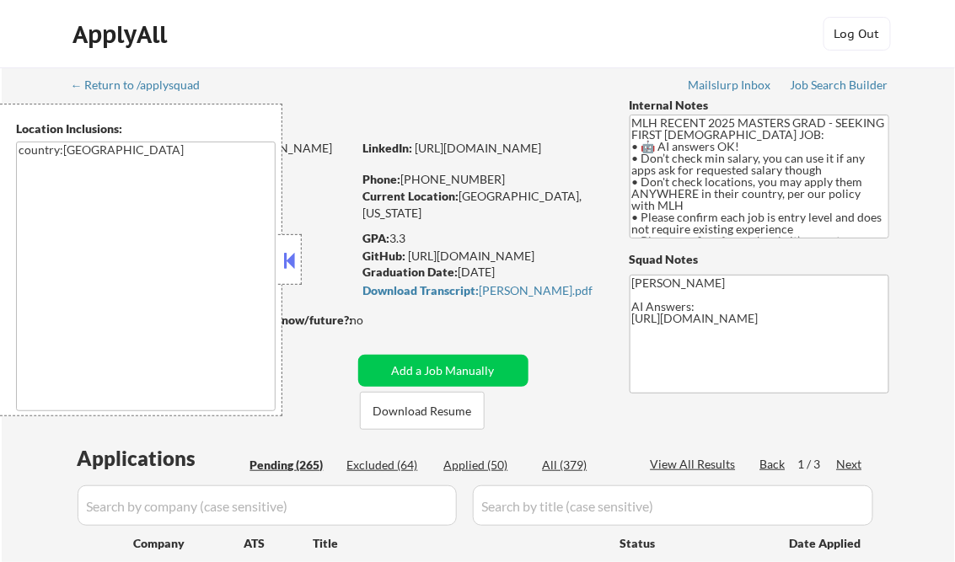
select select ""pending""
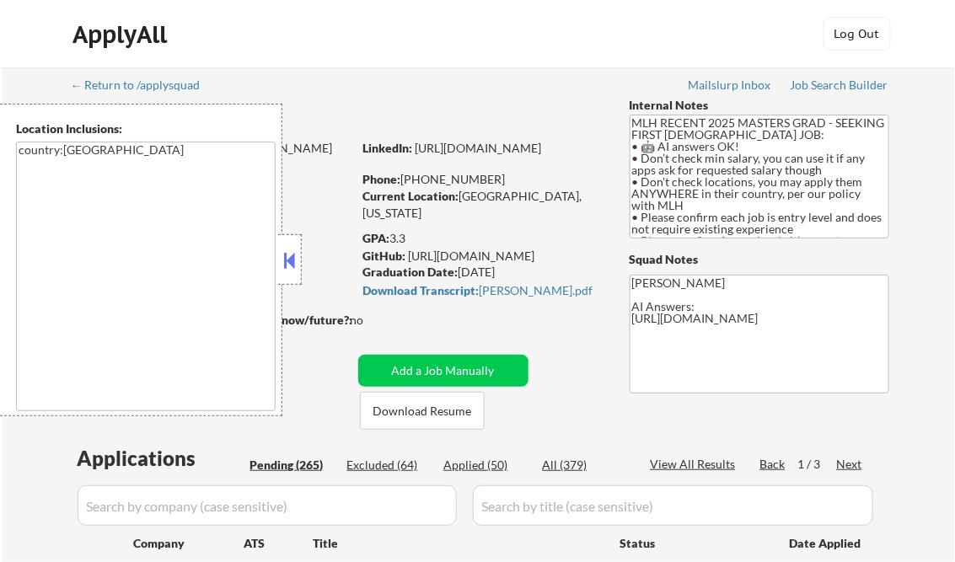
select select ""pending""
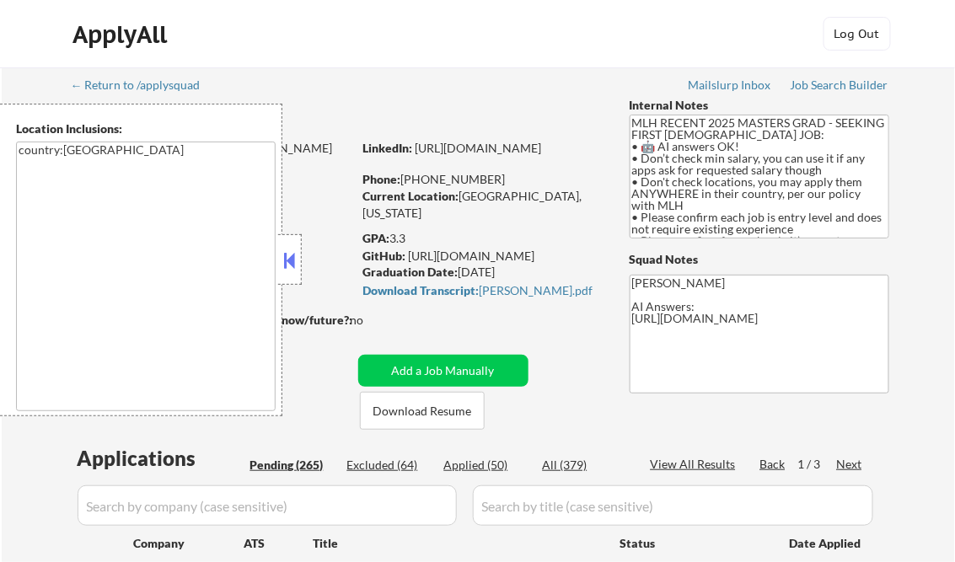
select select ""pending""
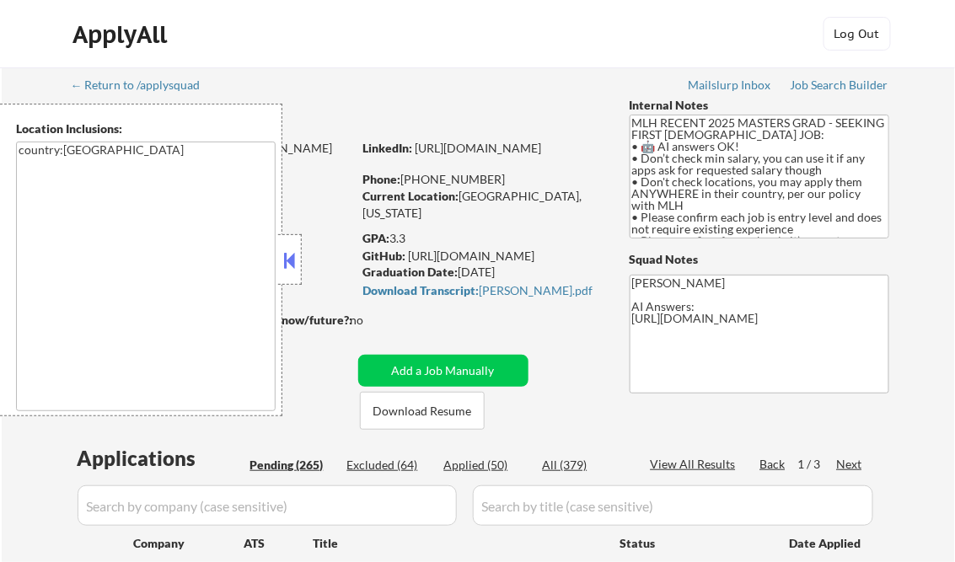
select select ""pending""
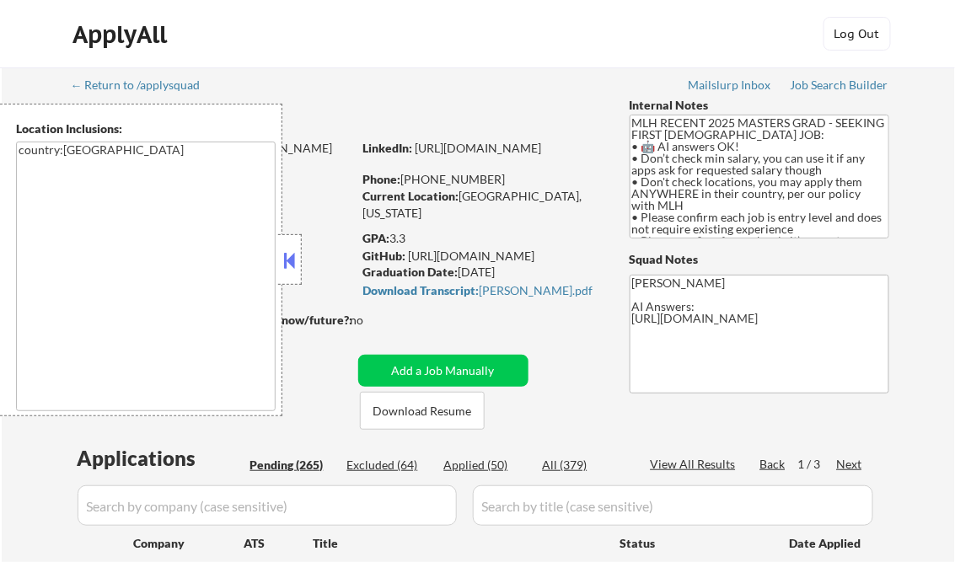
select select ""pending""
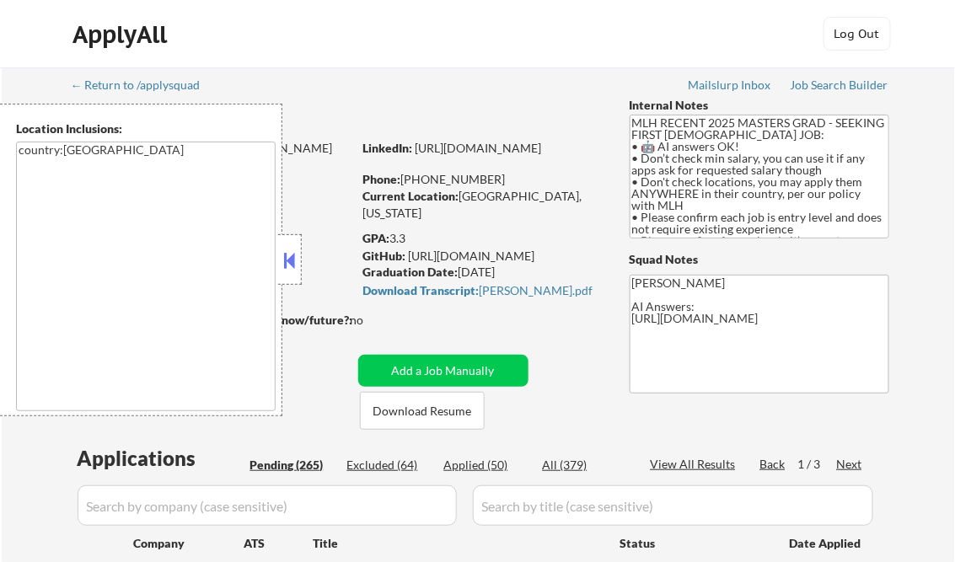
select select ""pending""
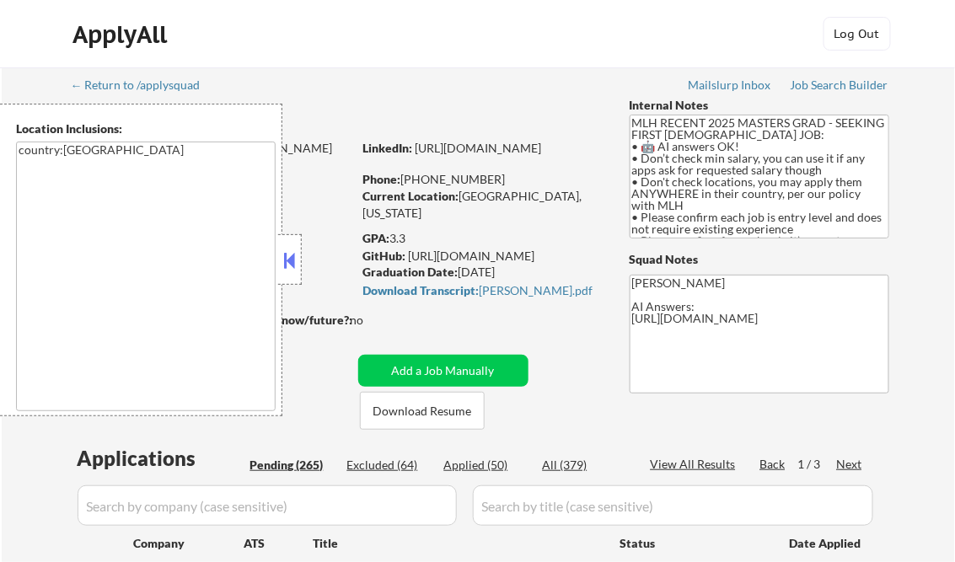
select select ""pending""
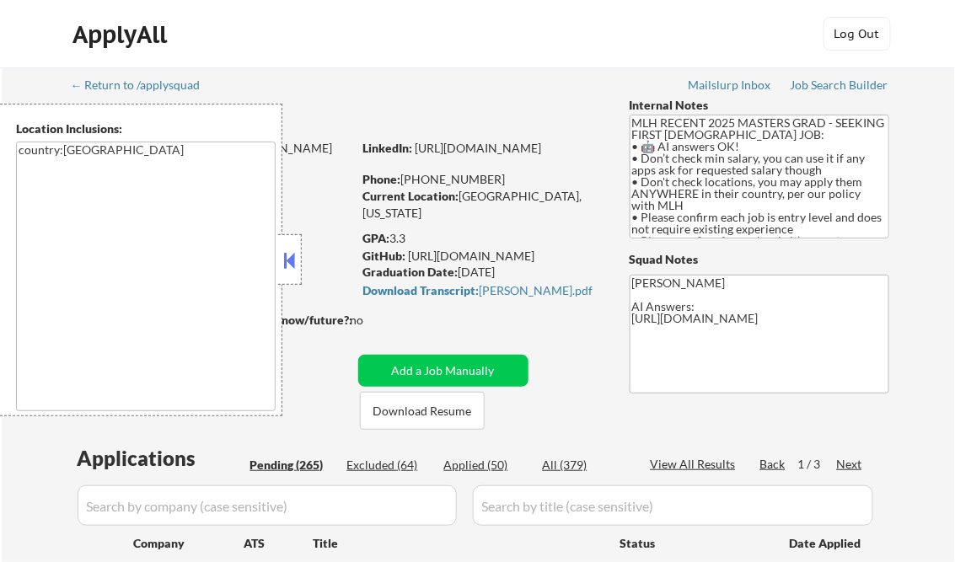
select select ""pending""
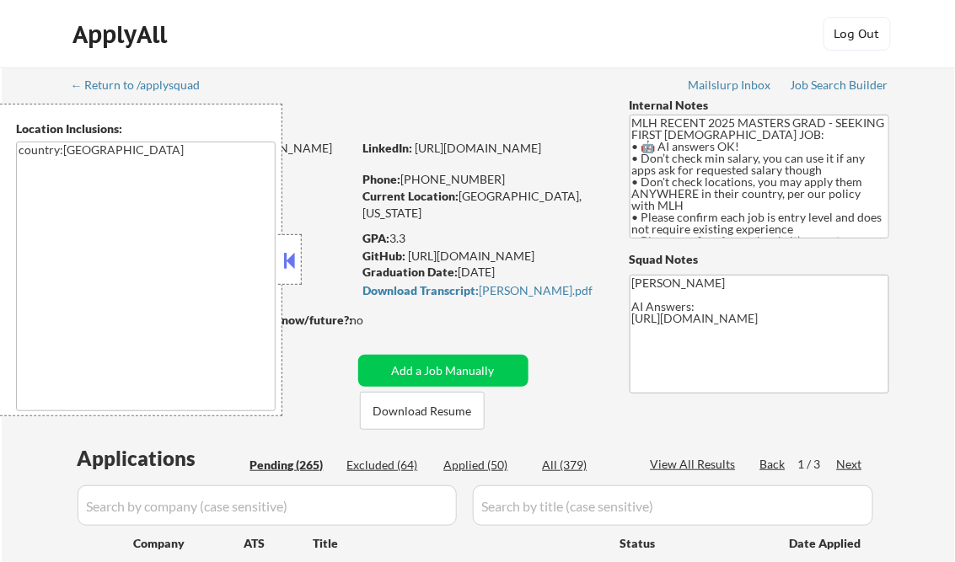
select select ""pending""
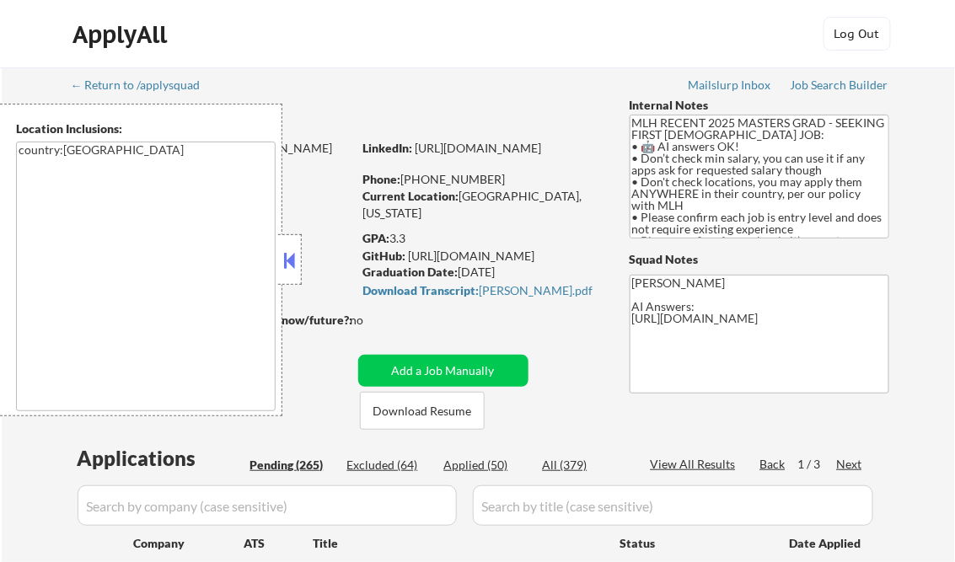
select select ""pending""
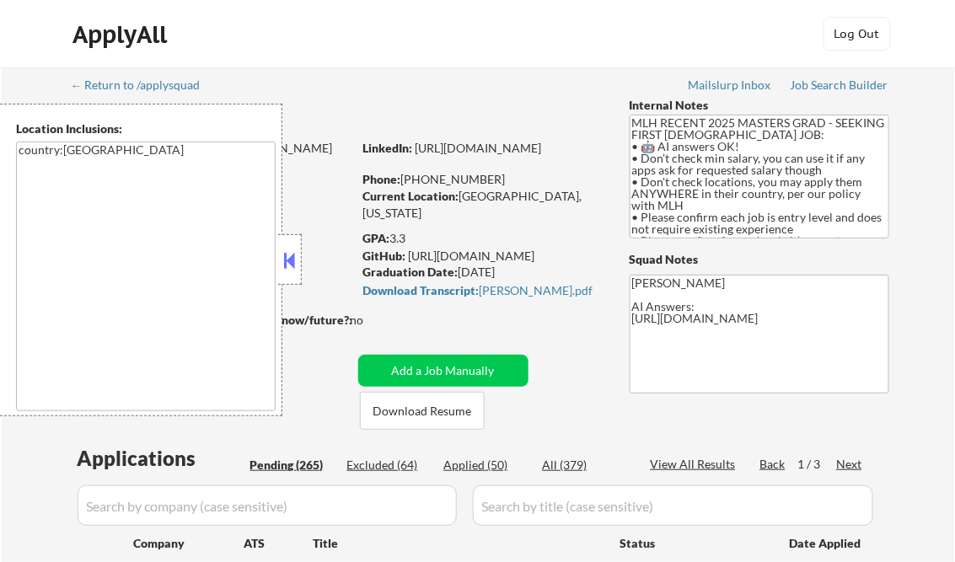
click at [290, 259] on button at bounding box center [290, 260] width 19 height 25
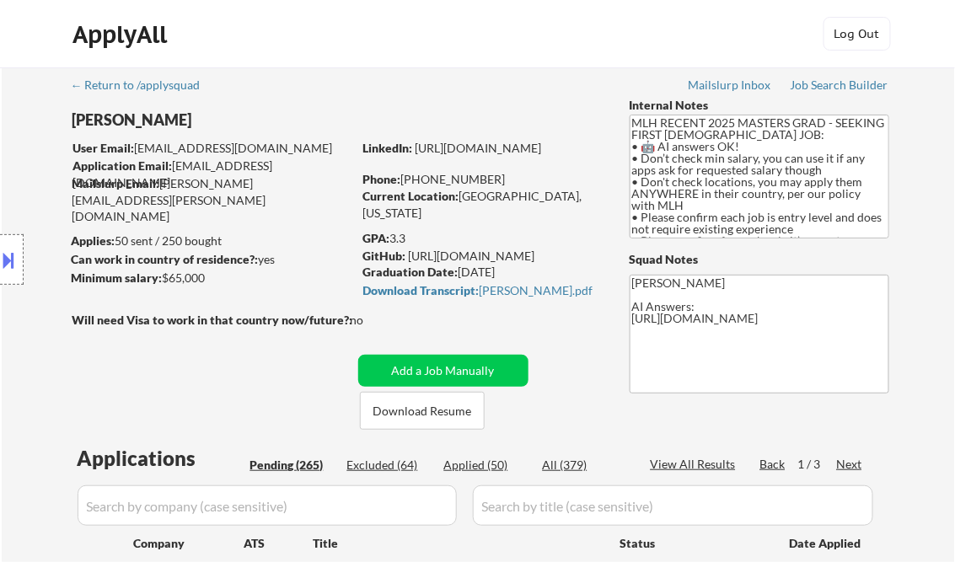
click at [492, 467] on div "Applied (50)" at bounding box center [486, 465] width 84 height 17
select select ""applied""
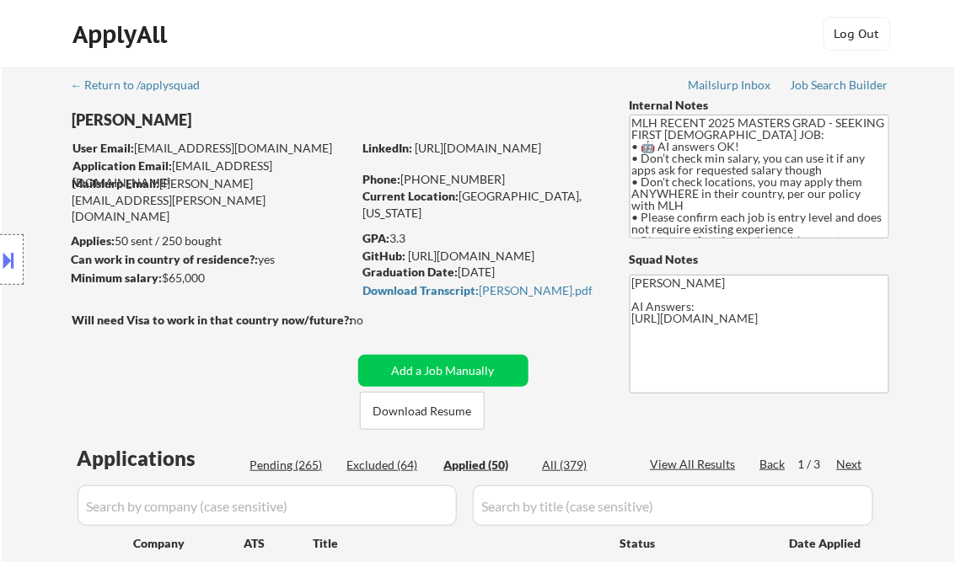
select select ""applied""
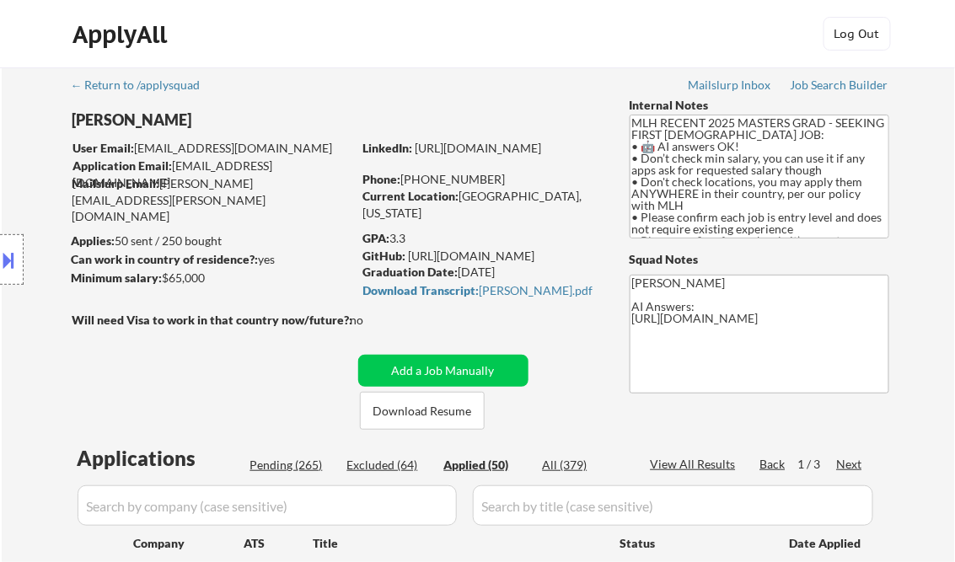
select select ""applied""
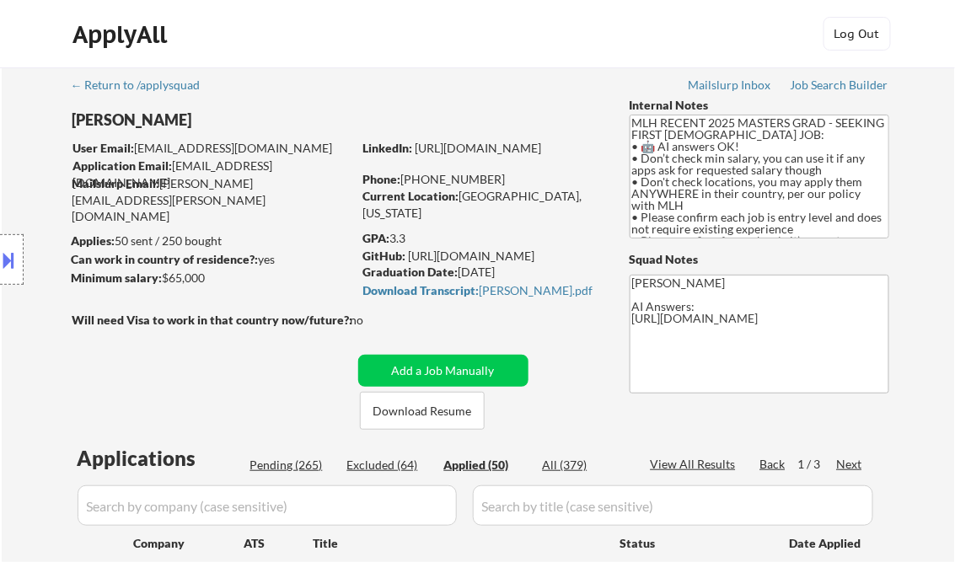
select select ""applied""
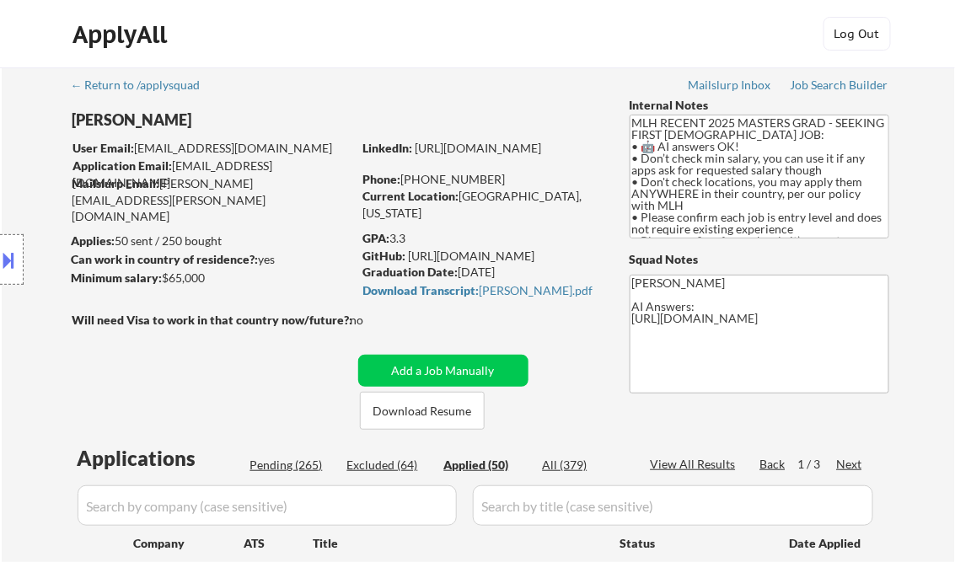
select select ""applied""
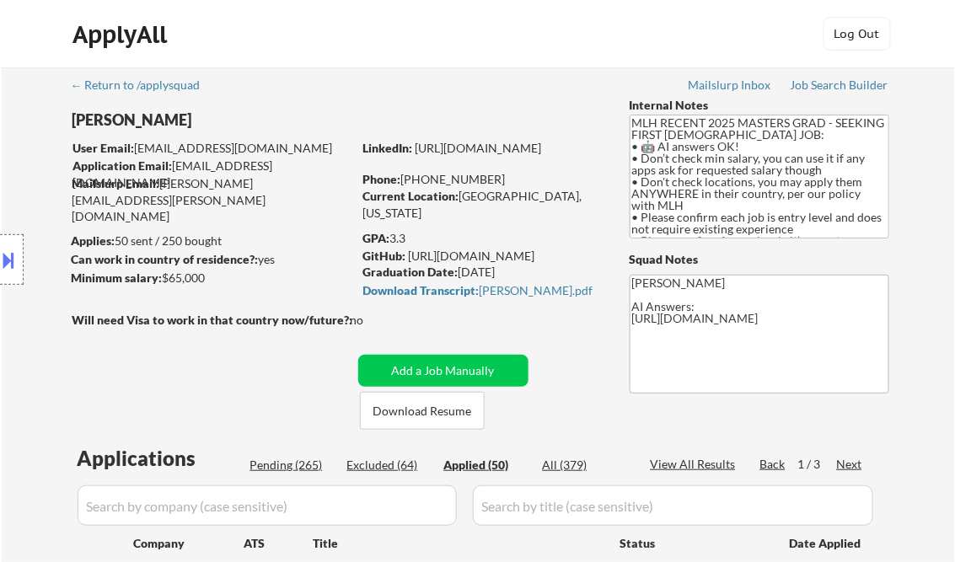
select select ""applied""
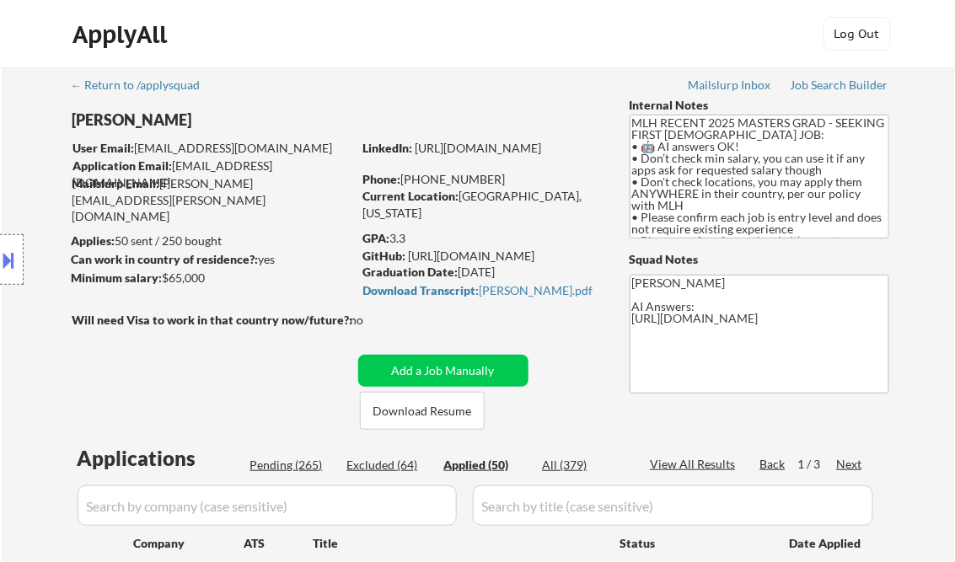
select select ""applied""
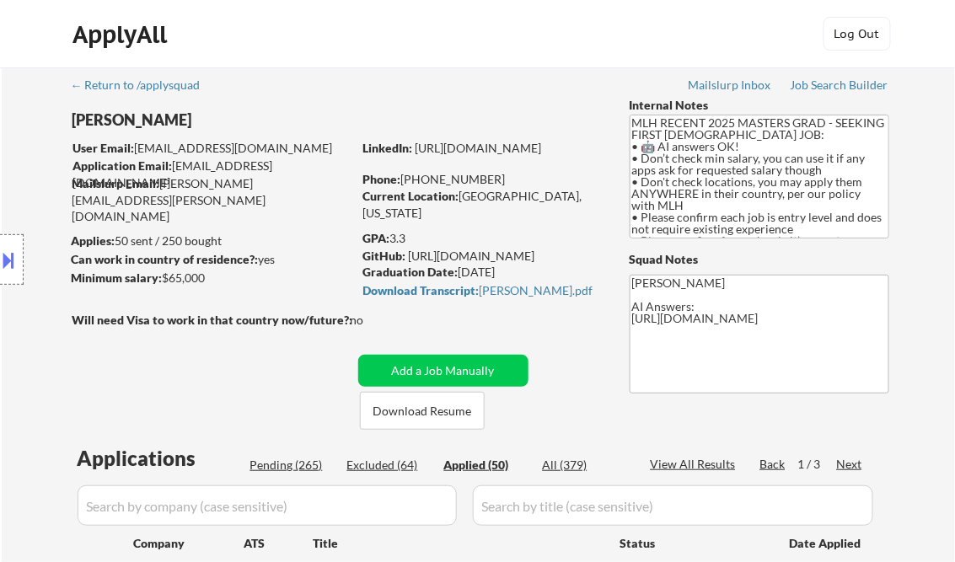
select select ""applied""
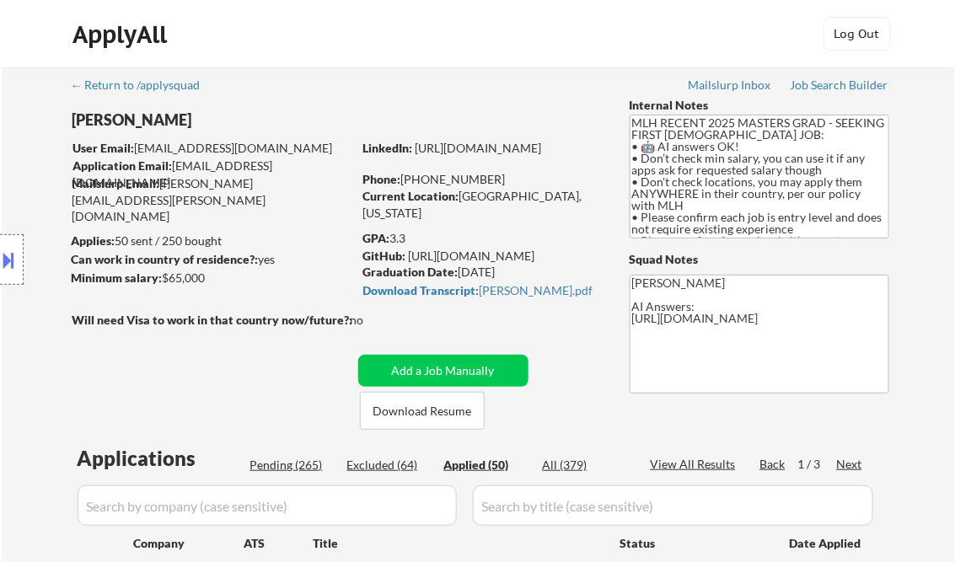
select select ""applied""
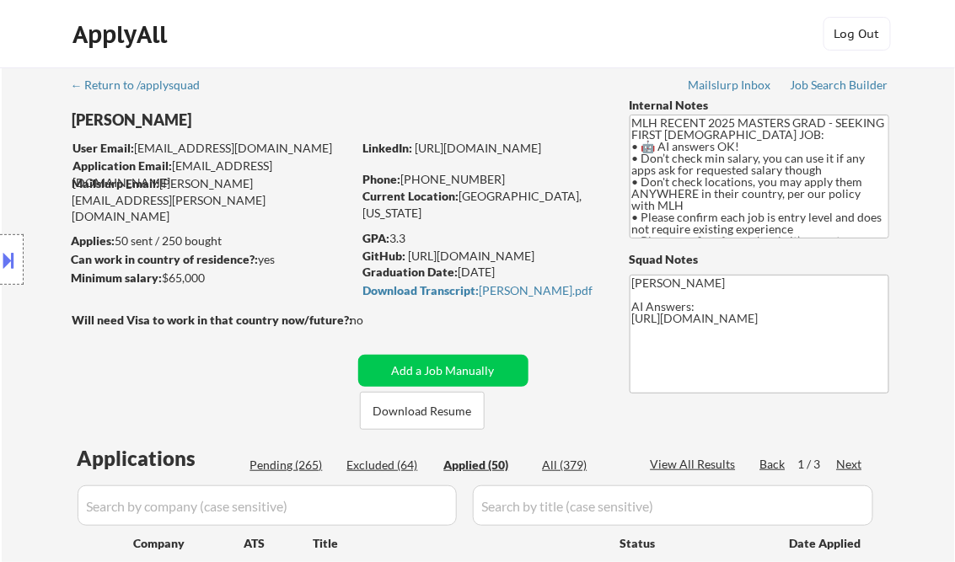
select select ""applied""
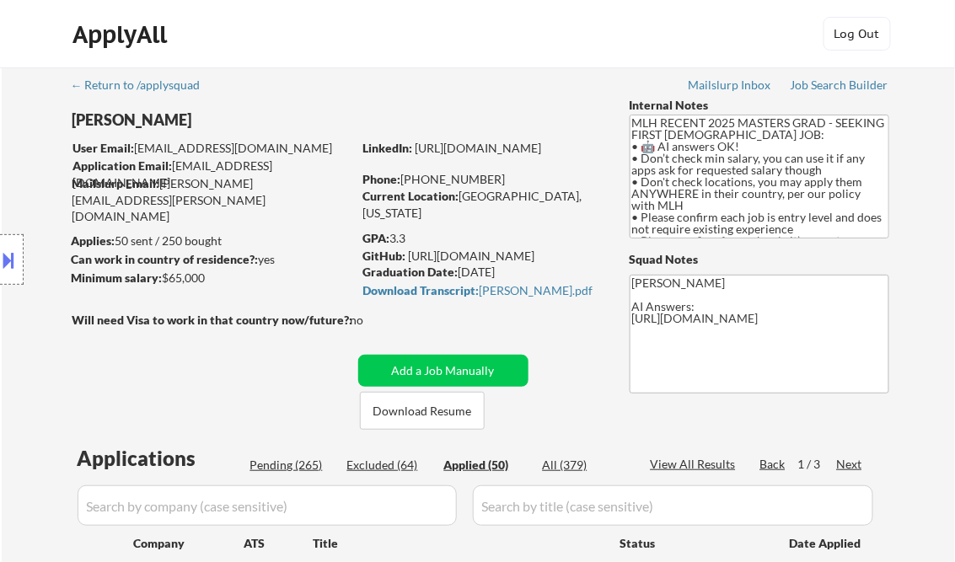
select select ""applied""
